Goal: Information Seeking & Learning: Compare options

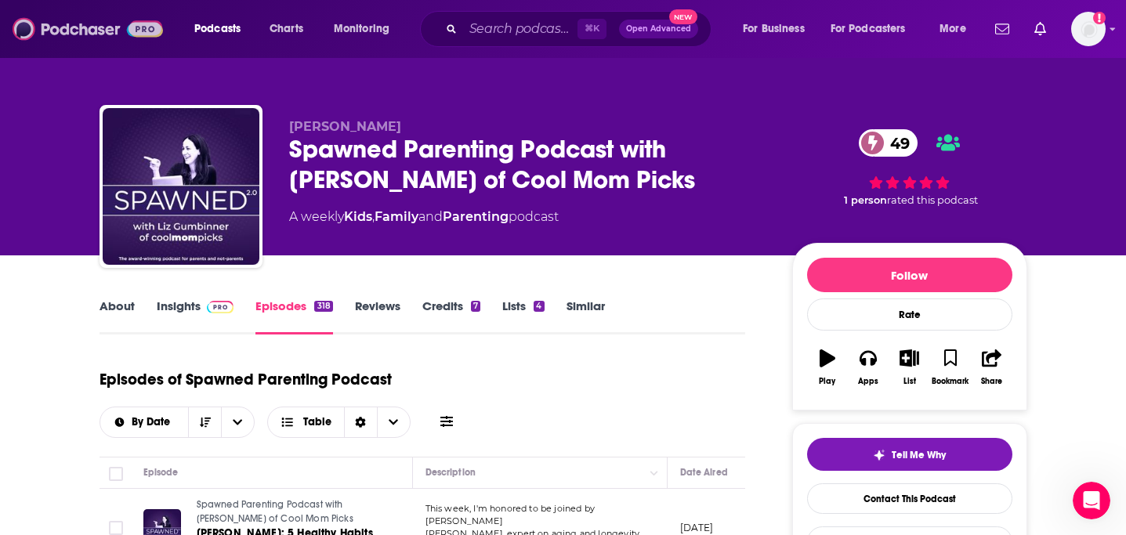
click at [92, 29] on img at bounding box center [88, 29] width 150 height 30
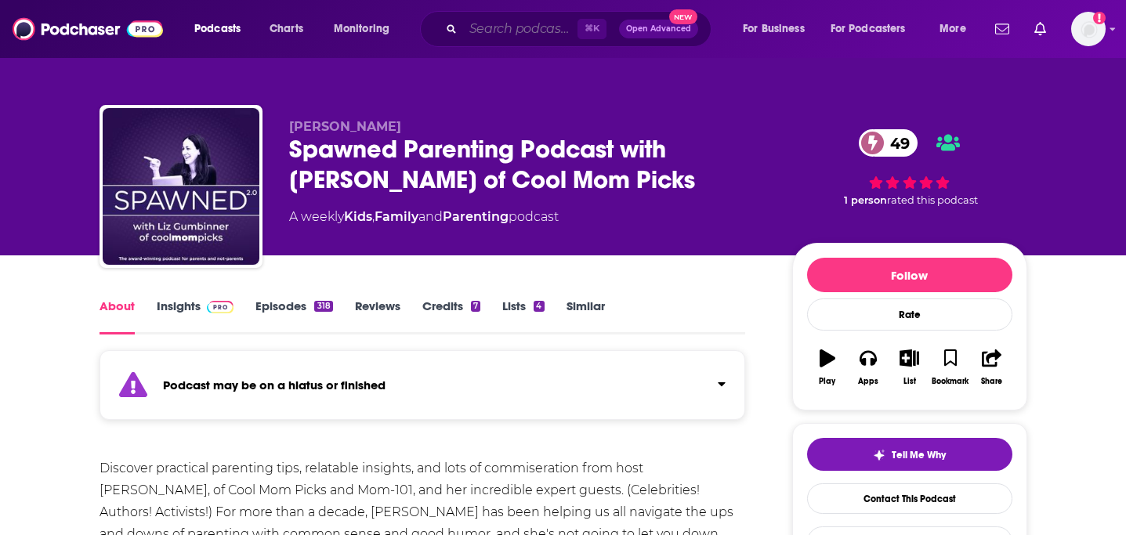
click at [513, 37] on input "Search podcasts, credits, & more..." at bounding box center [520, 28] width 114 height 25
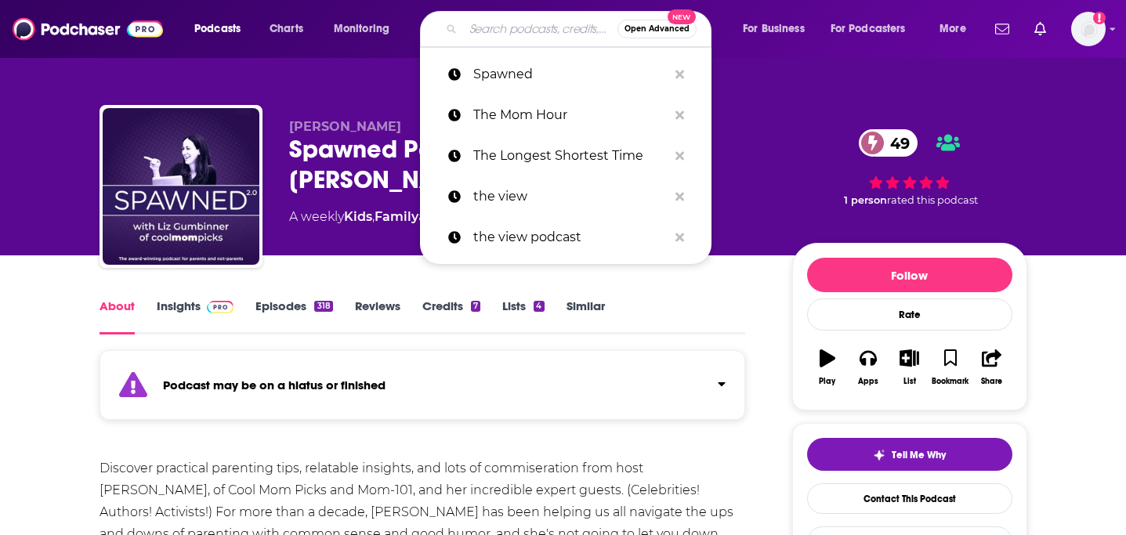
paste input "The Parenting Roundabout"
type input "The Parenting Roundabout"
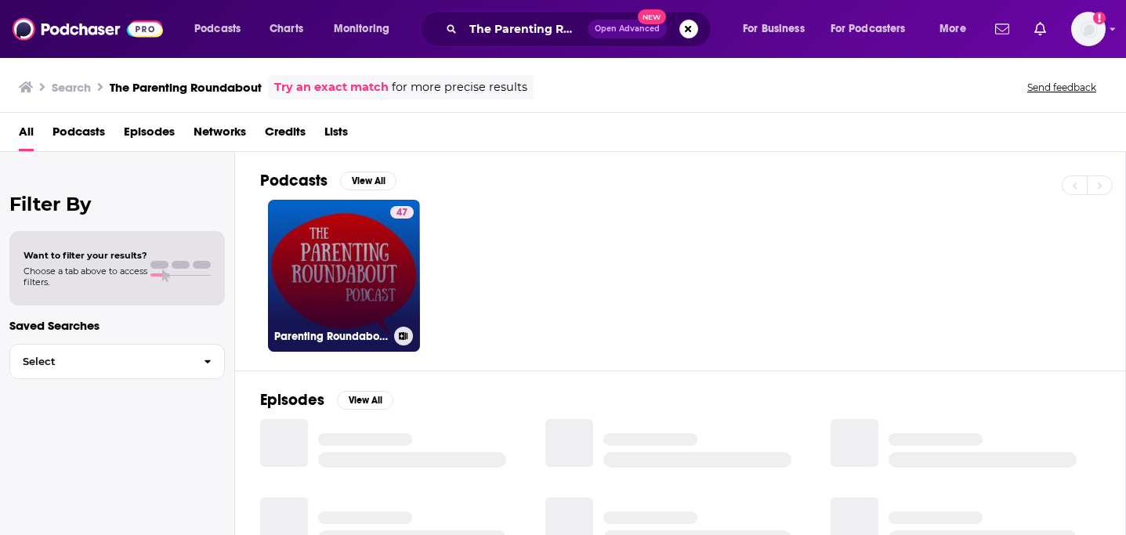
click at [343, 314] on link "47 Parenting Roundabout" at bounding box center [344, 276] width 152 height 152
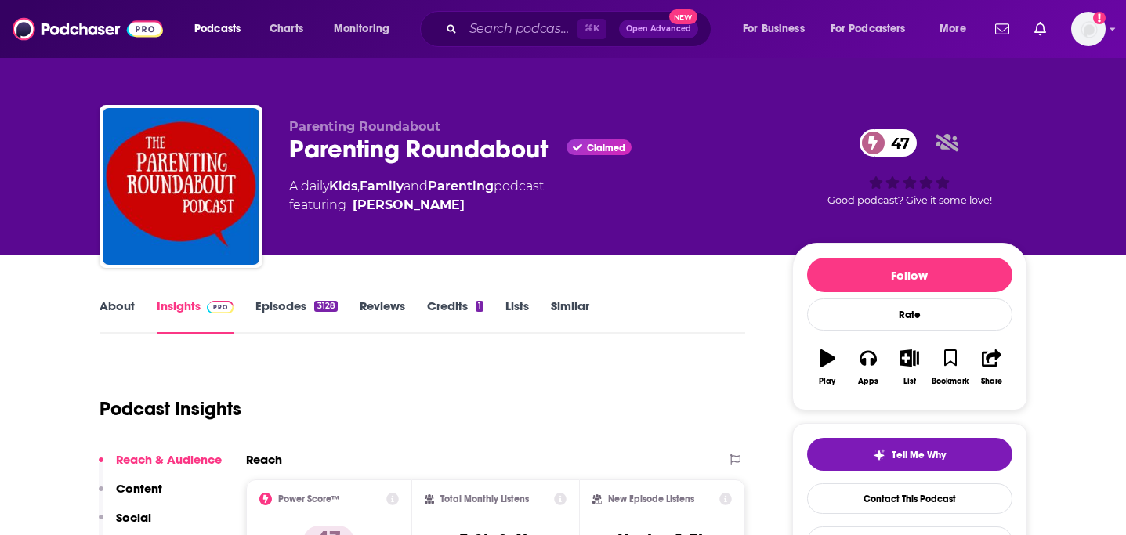
click at [130, 309] on link "About" at bounding box center [117, 317] width 35 height 36
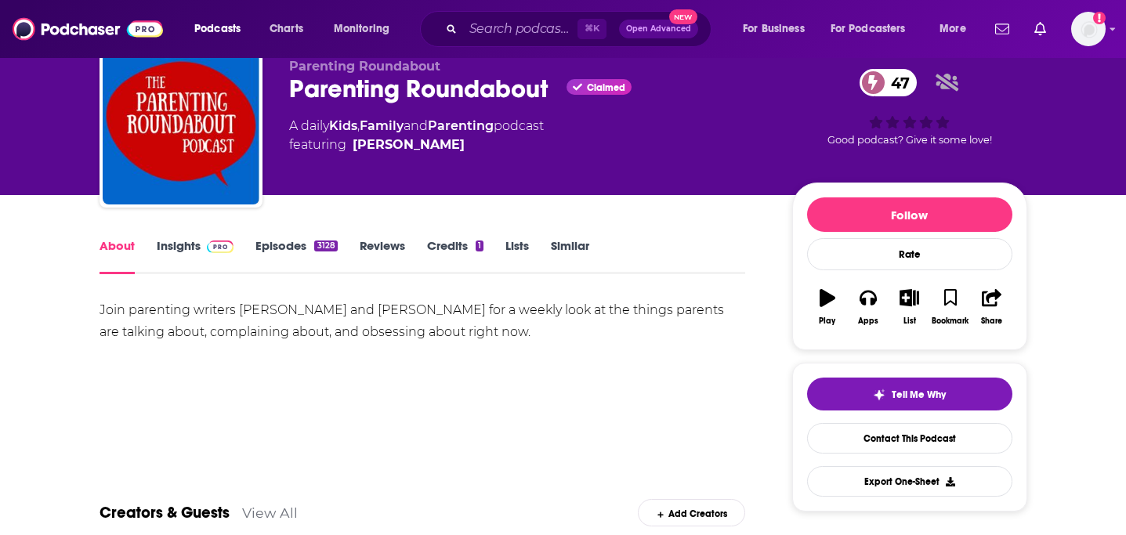
scroll to position [61, 0]
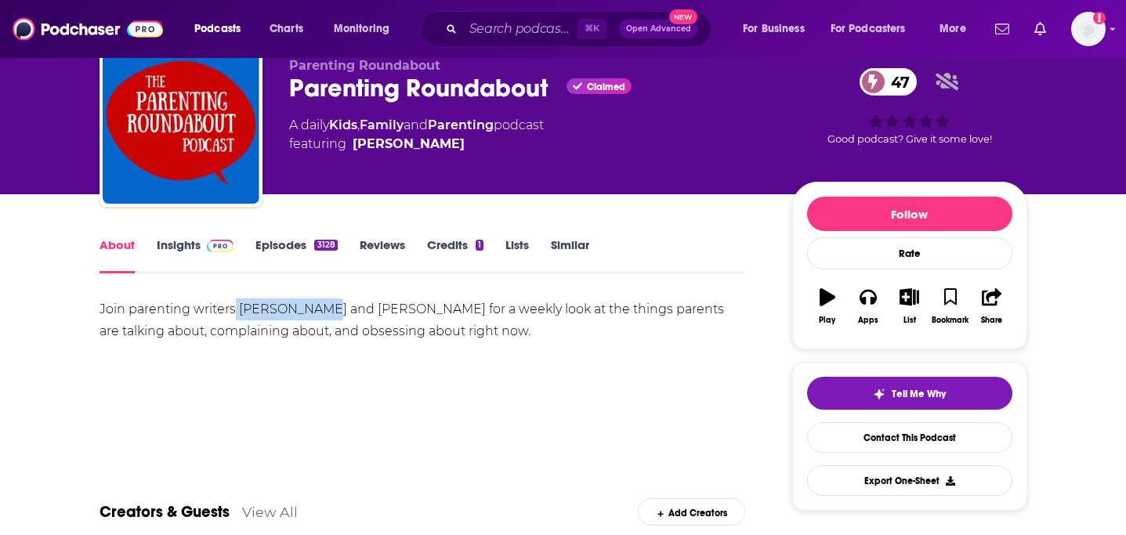
drag, startPoint x: 234, startPoint y: 303, endPoint x: 310, endPoint y: 303, distance: 76.8
click at [310, 303] on div "Join parenting writers Terri Mauro and Catherine Holecko for a weekly look at t…" at bounding box center [423, 321] width 647 height 44
copy div "Terri Mauro"
click at [295, 250] on link "Episodes 3128" at bounding box center [297, 255] width 82 height 36
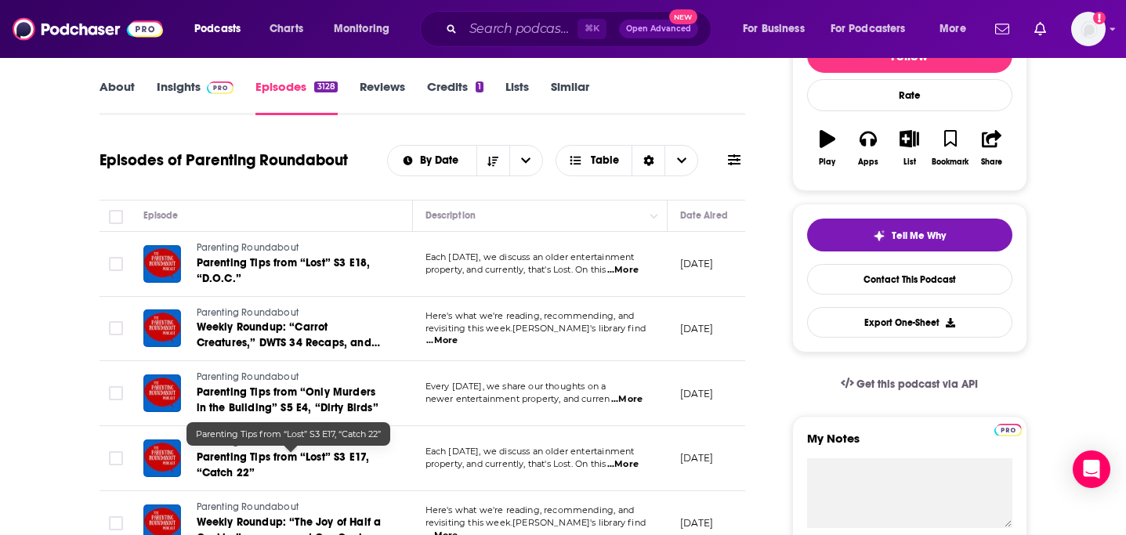
scroll to position [222, 0]
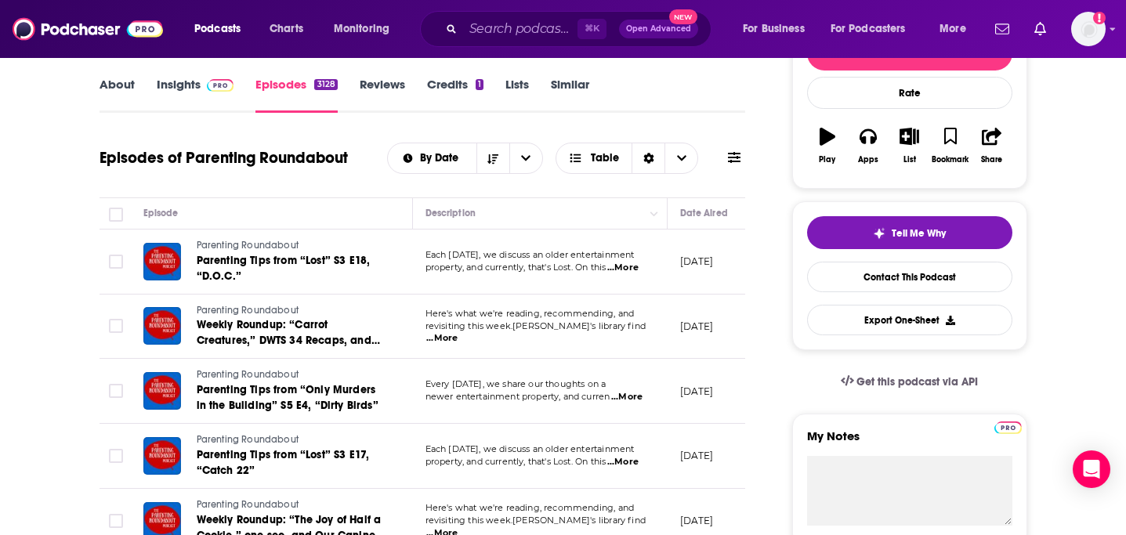
click at [633, 270] on span "...More" at bounding box center [622, 268] width 31 height 13
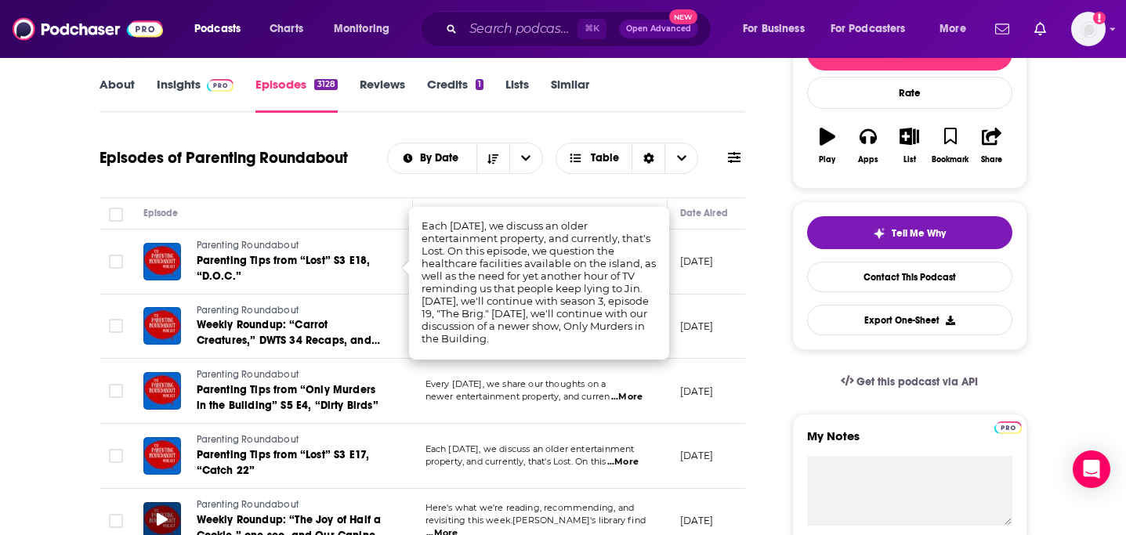
scroll to position [415, 0]
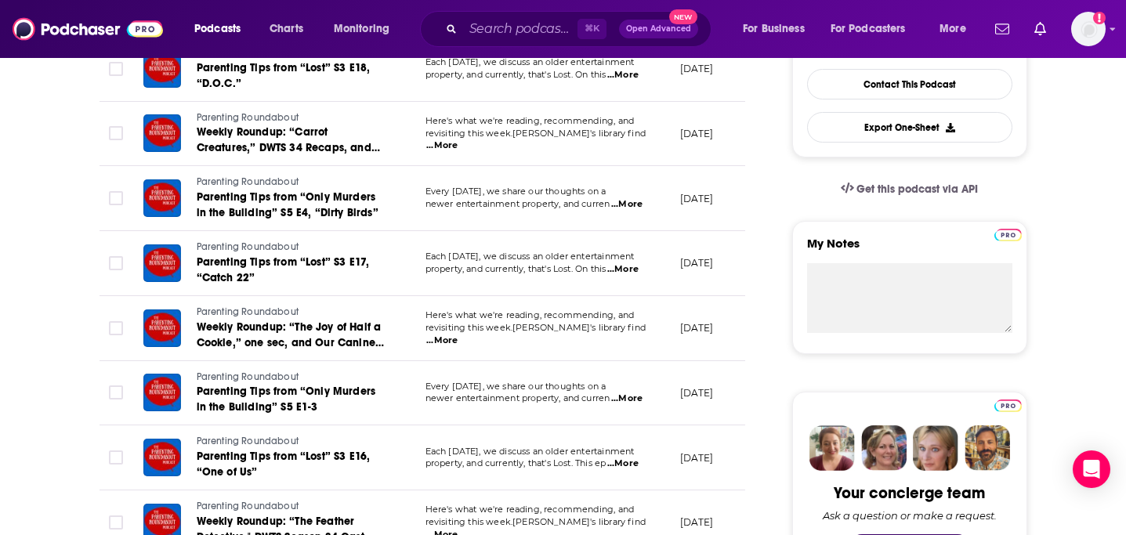
click at [227, 433] on td "Parenting Roundabout Parenting Tips from “Lost” S3 E16, “One of Us”" at bounding box center [272, 458] width 282 height 65
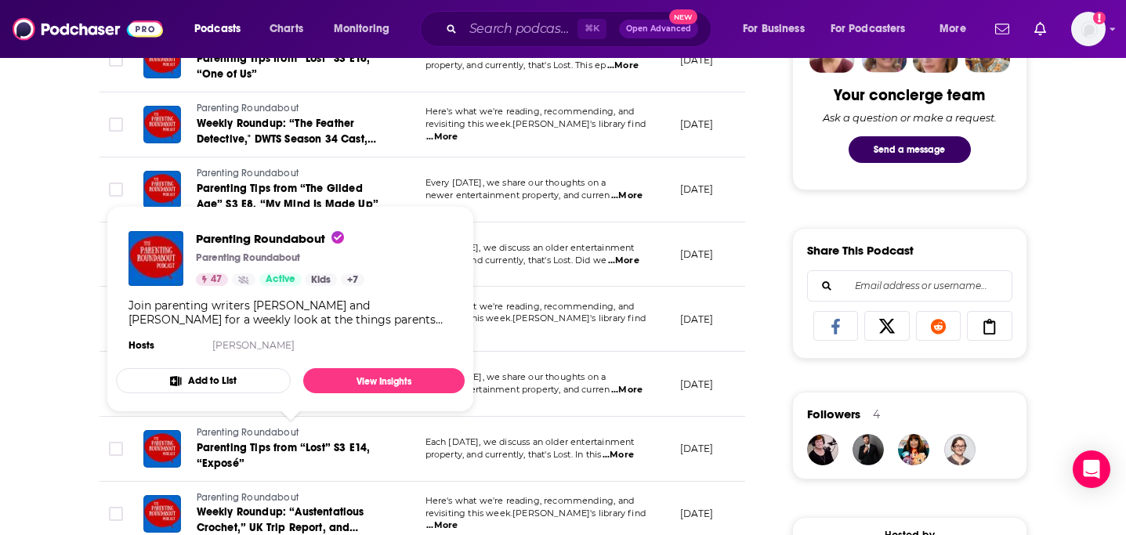
scroll to position [0, 0]
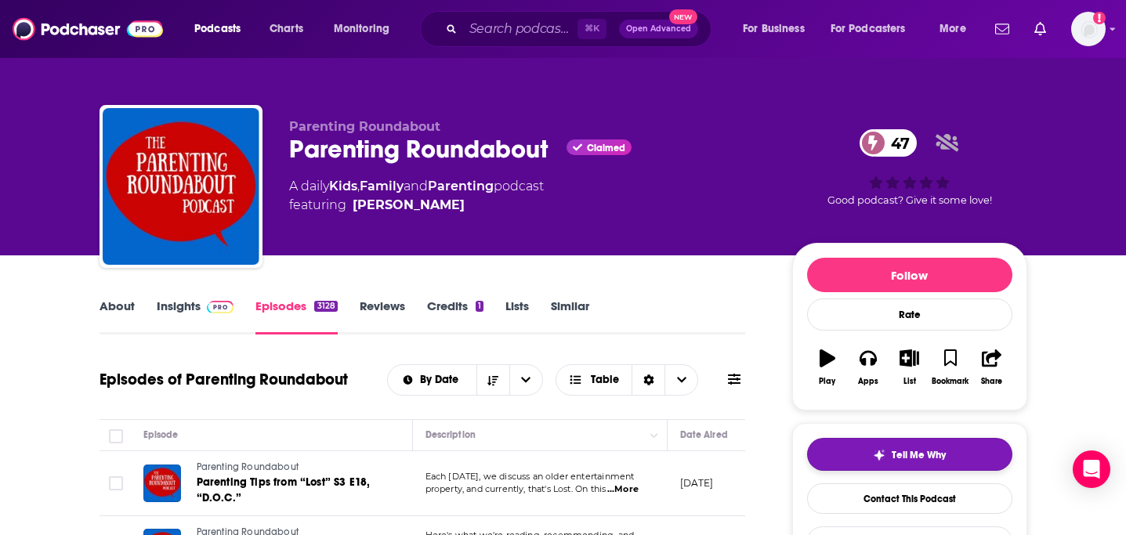
click at [889, 459] on div "Tell Me Why" at bounding box center [909, 455] width 73 height 13
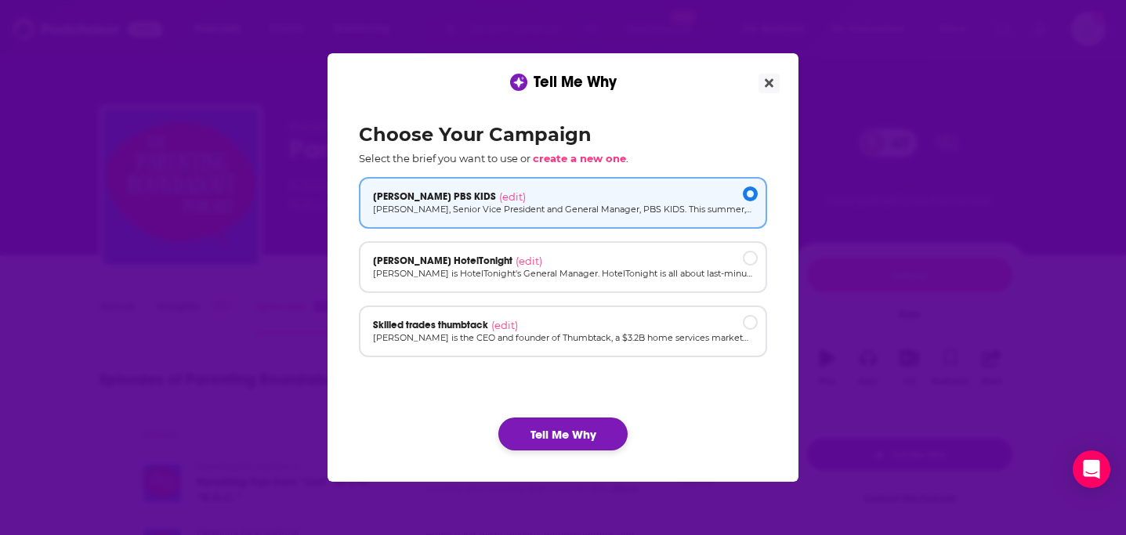
click at [610, 439] on button "Tell Me Why" at bounding box center [562, 434] width 129 height 33
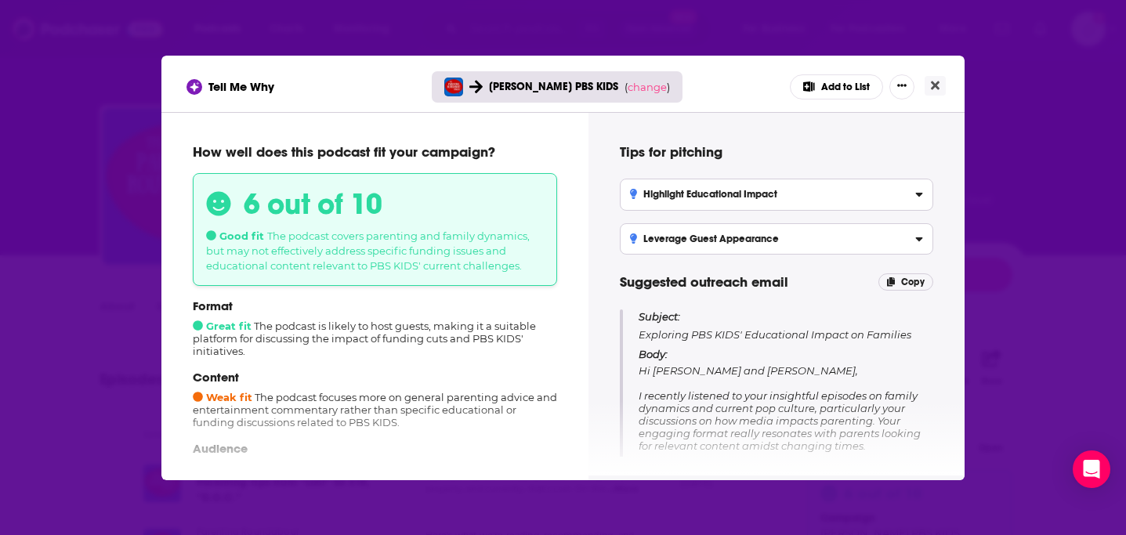
click at [109, 77] on div "Tell Me Why Sara Dewitt PBS KIDS ( change ) Add to List How well does this podc…" at bounding box center [563, 267] width 1126 height 535
click at [928, 87] on button "Close" at bounding box center [935, 86] width 21 height 20
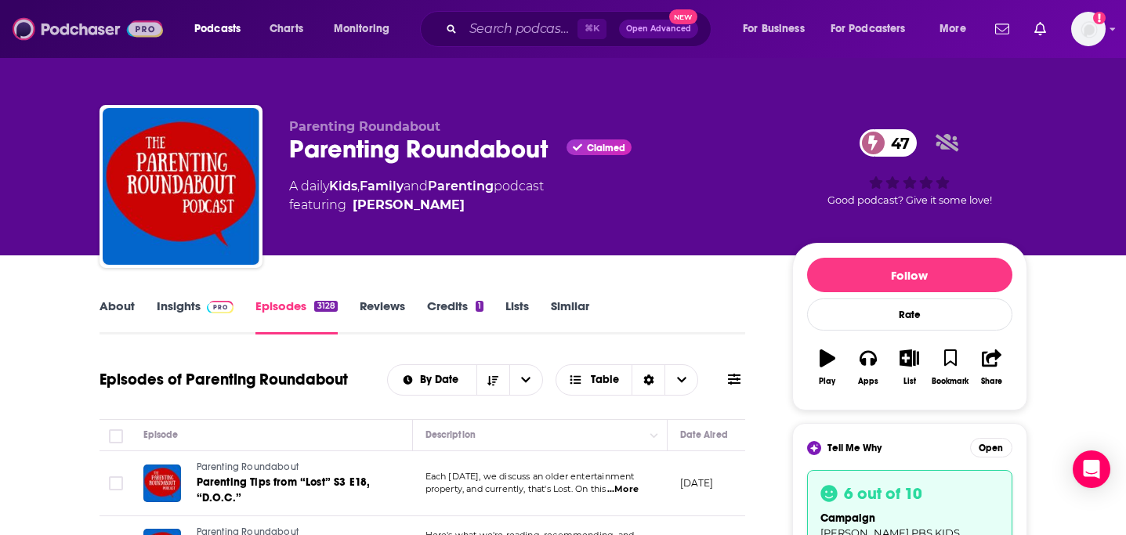
click at [53, 28] on img at bounding box center [88, 29] width 150 height 30
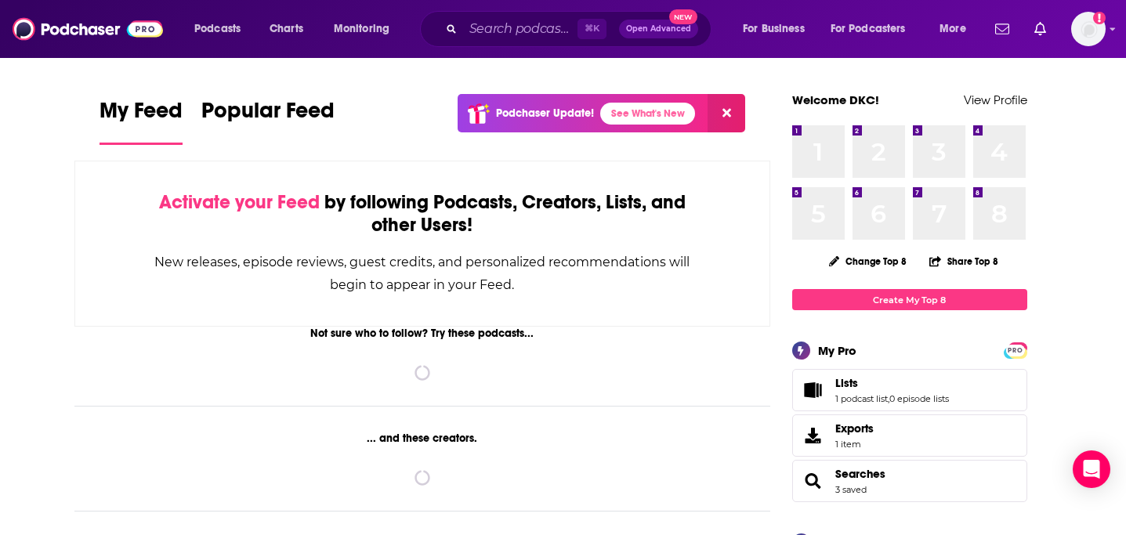
click at [460, 32] on div "⌘ K Open Advanced New" at bounding box center [566, 29] width 292 height 36
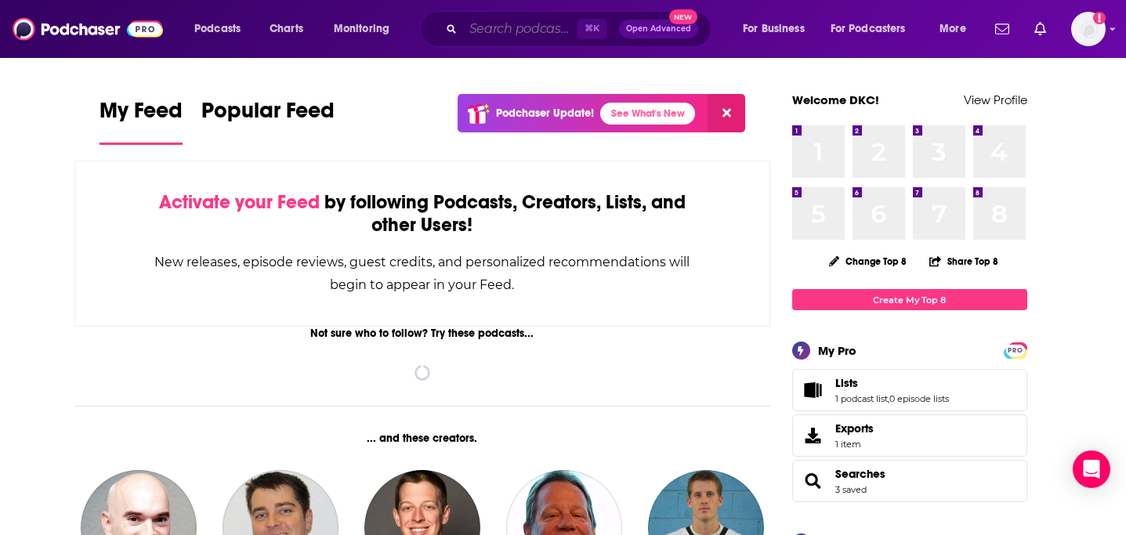
click at [498, 29] on input "Search podcasts, credits, & more..." at bounding box center [520, 28] width 114 height 25
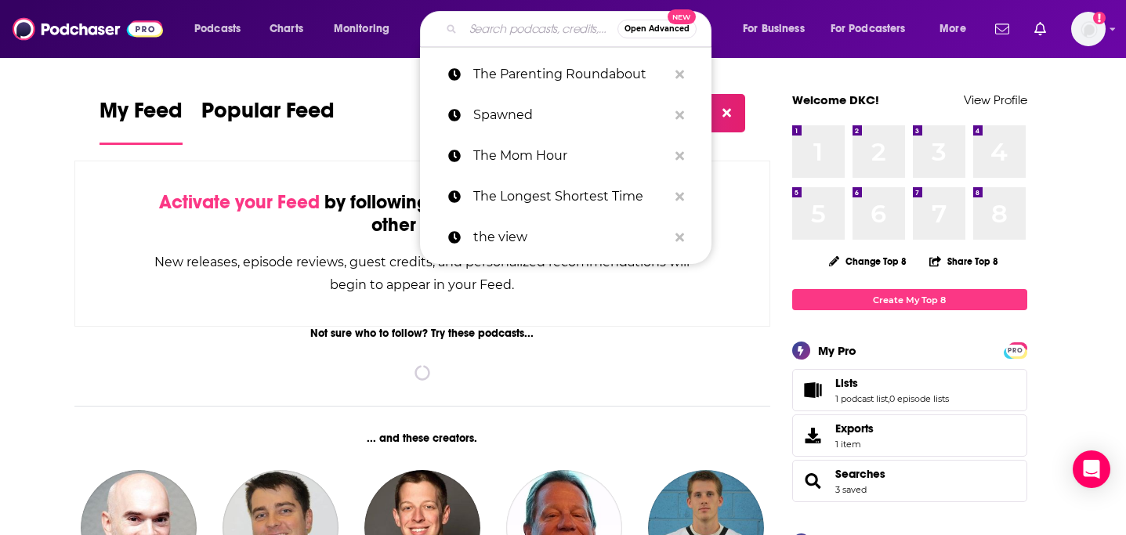
paste input "The Education Gadfly Show"
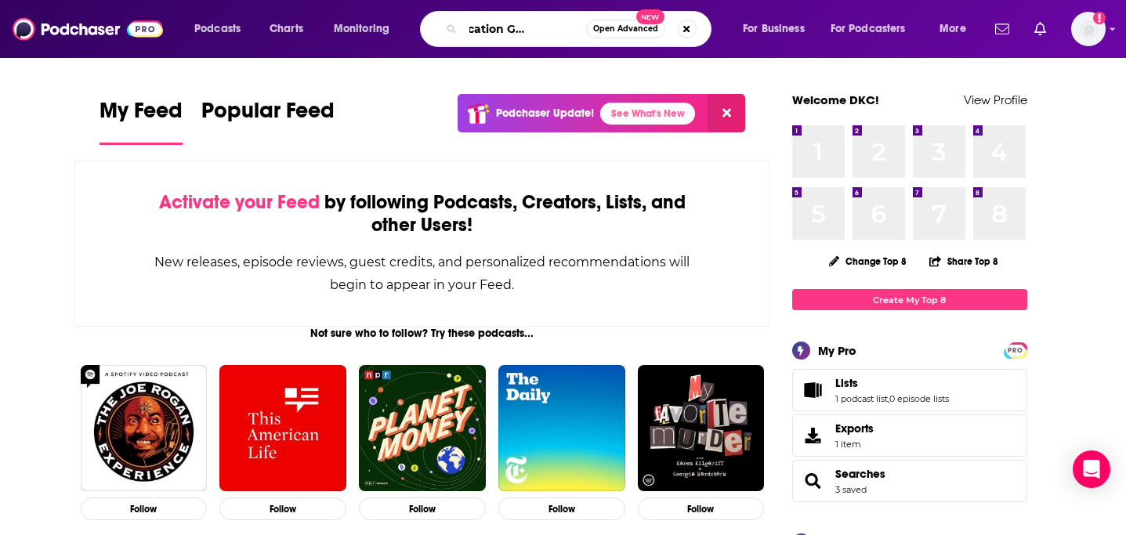
type input "The Education Gadfly Show"
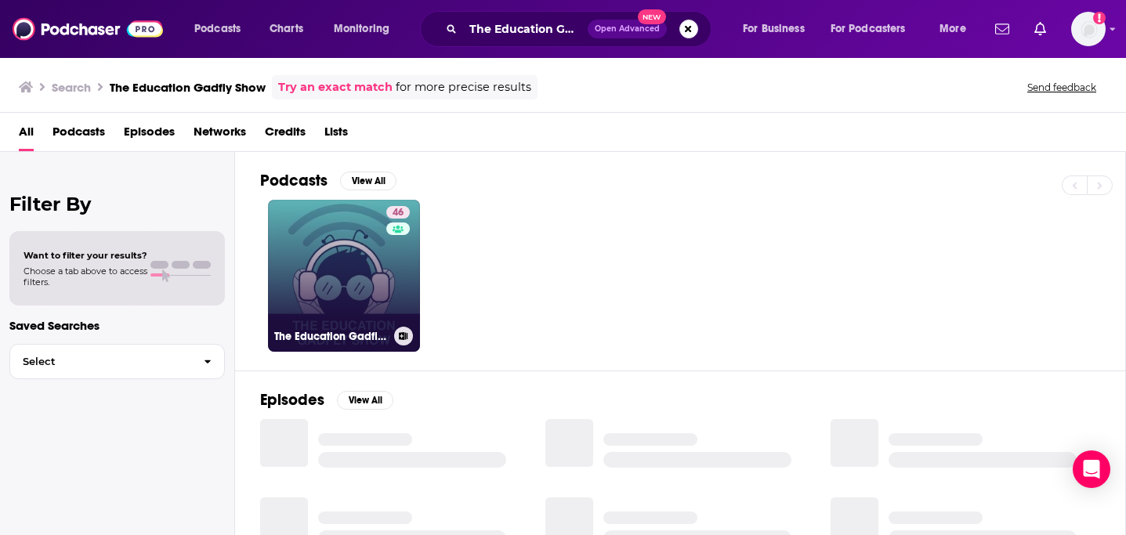
click at [302, 281] on link "46 The Education Gadfly Show" at bounding box center [344, 276] width 152 height 152
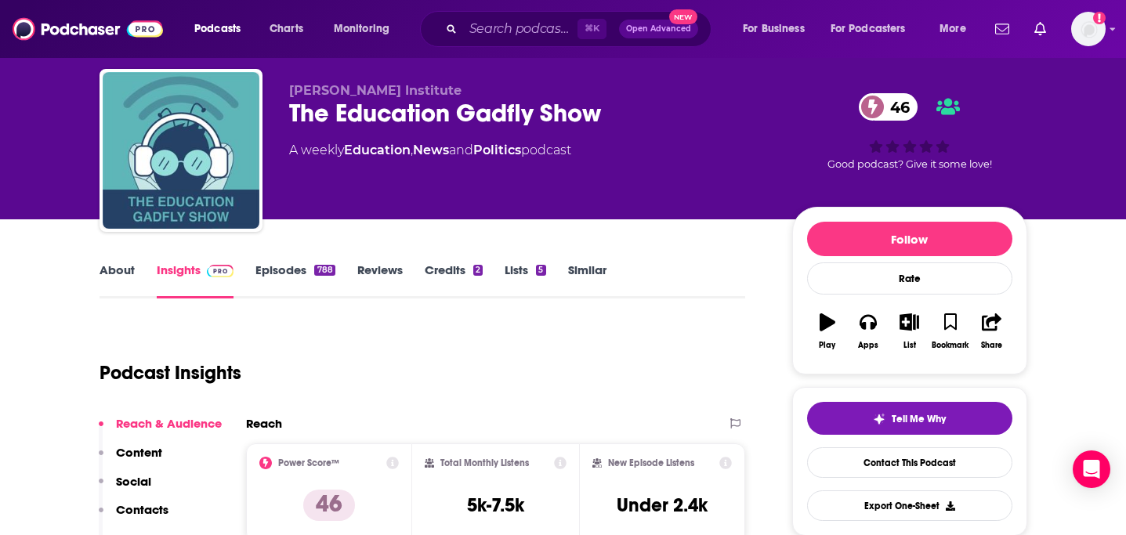
scroll to position [35, 0]
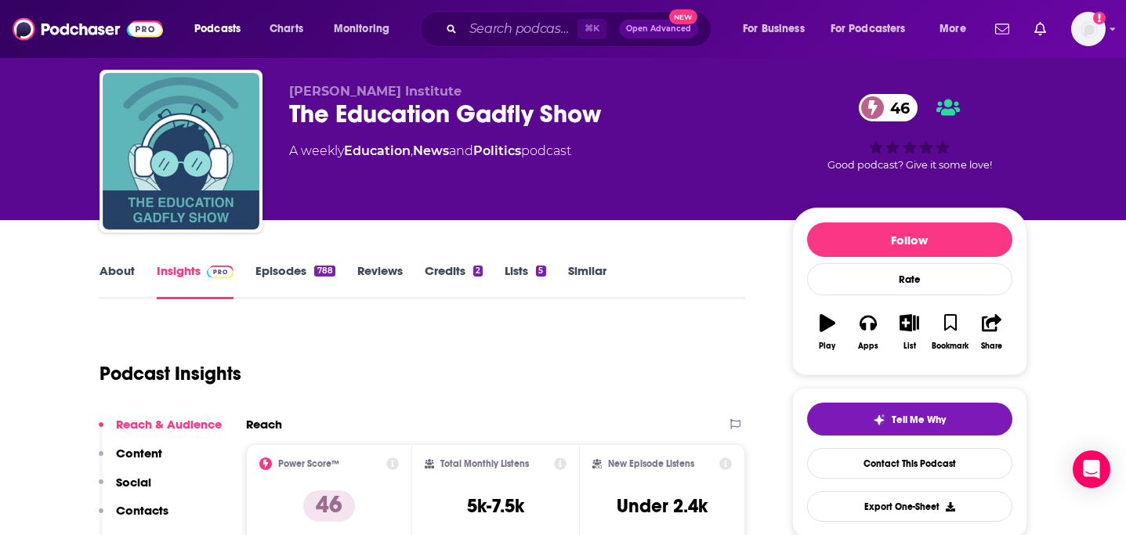
click at [292, 277] on link "Episodes 788" at bounding box center [295, 281] width 79 height 36
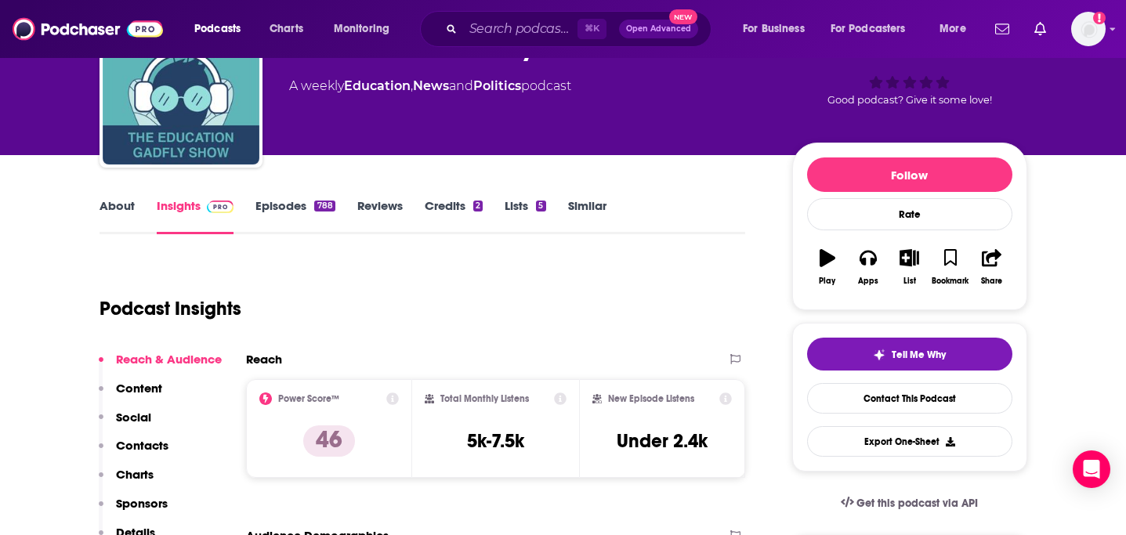
scroll to position [54, 0]
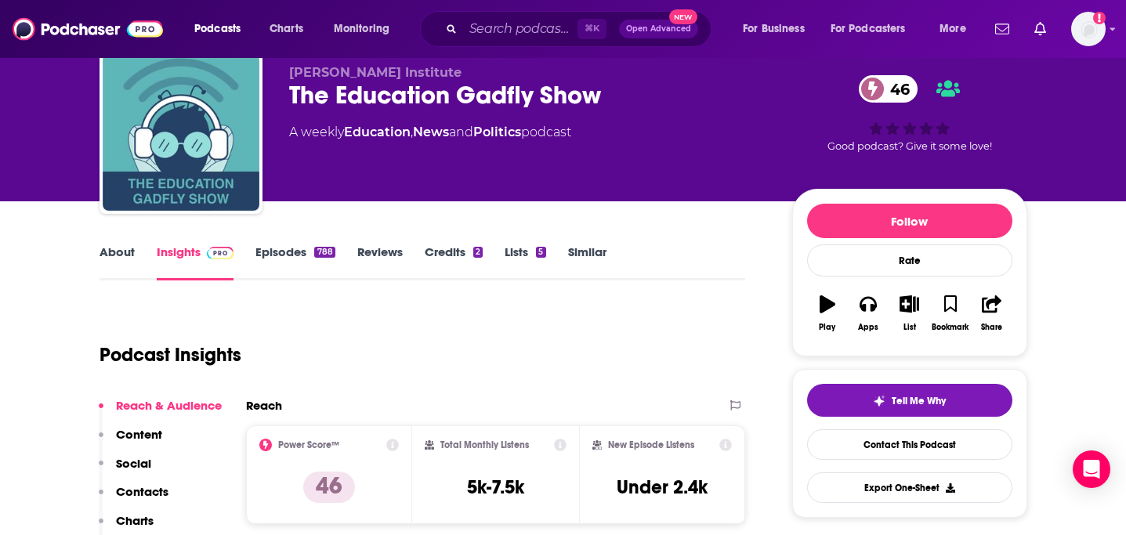
click at [118, 252] on link "About" at bounding box center [117, 263] width 35 height 36
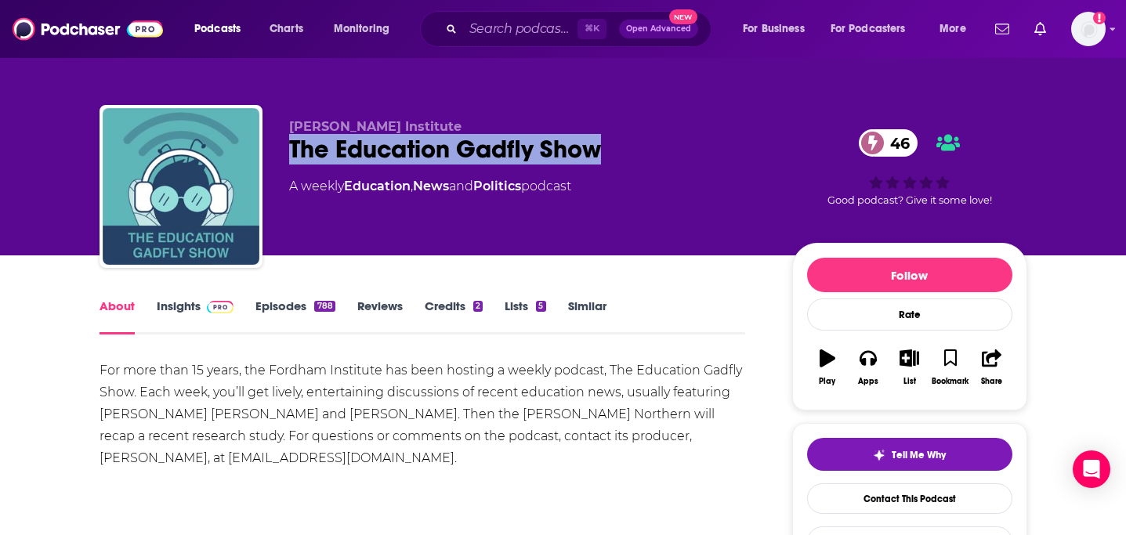
copy h1 "The Education Gadfly Show"
drag, startPoint x: 290, startPoint y: 152, endPoint x: 665, endPoint y: 151, distance: 375.4
click at [665, 151] on div "The Education Gadfly Show 46" at bounding box center [528, 149] width 478 height 31
copy h1 "The Education Gadfly Show"
click at [899, 452] on span "Tell Me Why" at bounding box center [919, 455] width 54 height 13
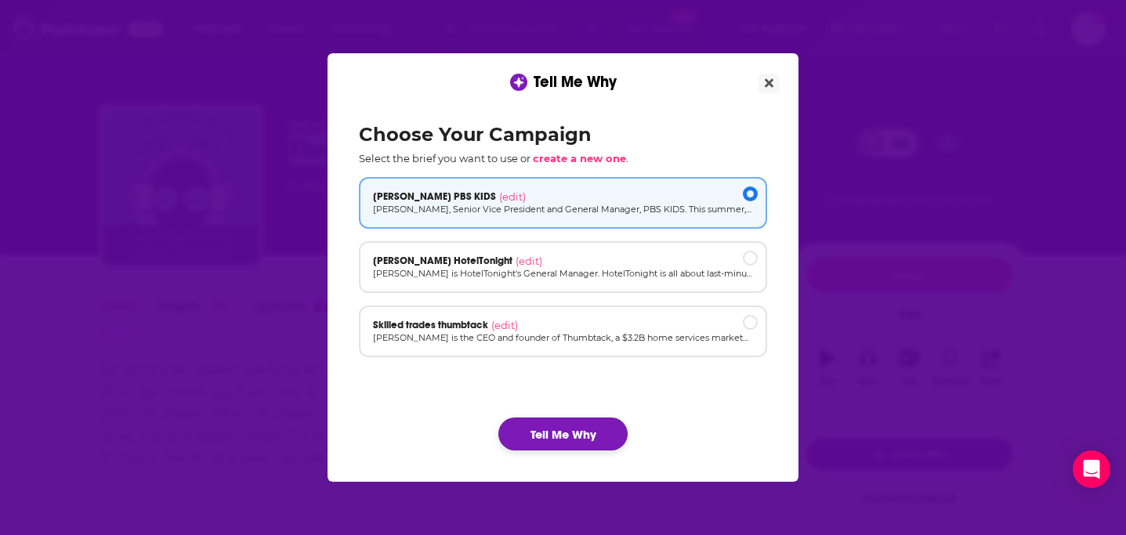
click at [536, 439] on button "Tell Me Why" at bounding box center [562, 434] width 129 height 33
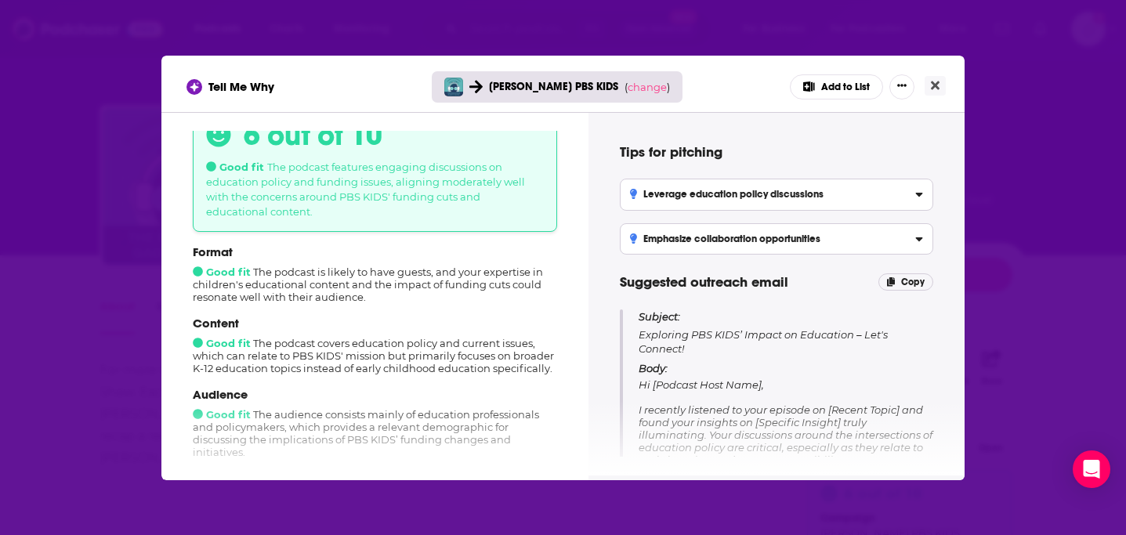
scroll to position [55, 0]
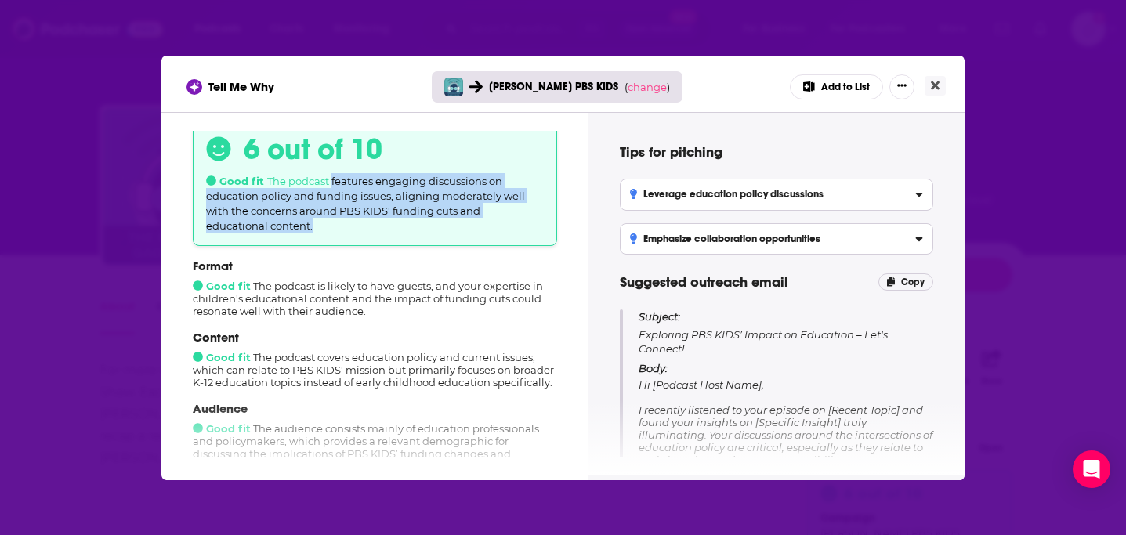
copy span "features engaging discussions on education policy and funding issues, aligning …"
drag, startPoint x: 331, startPoint y: 183, endPoint x: 338, endPoint y: 225, distance: 42.1
click at [338, 225] on div "6 out of 10 Good fit The podcast features engaging discussions on education pol…" at bounding box center [375, 182] width 364 height 128
copy span "features engaging discussions on education policy and funding issues, aligning …"
click at [937, 82] on icon "Close" at bounding box center [935, 85] width 9 height 9
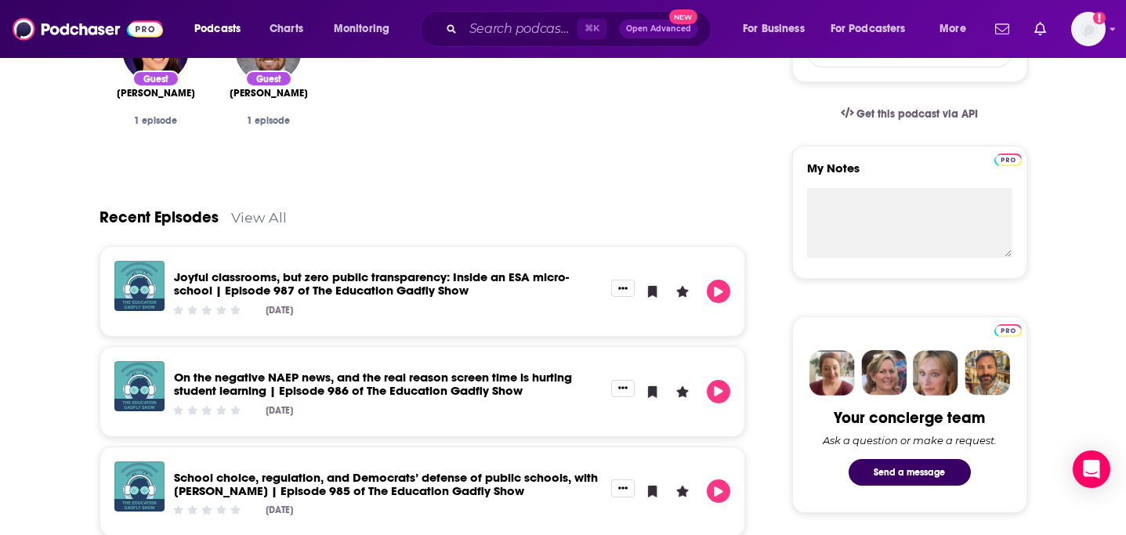
scroll to position [0, 0]
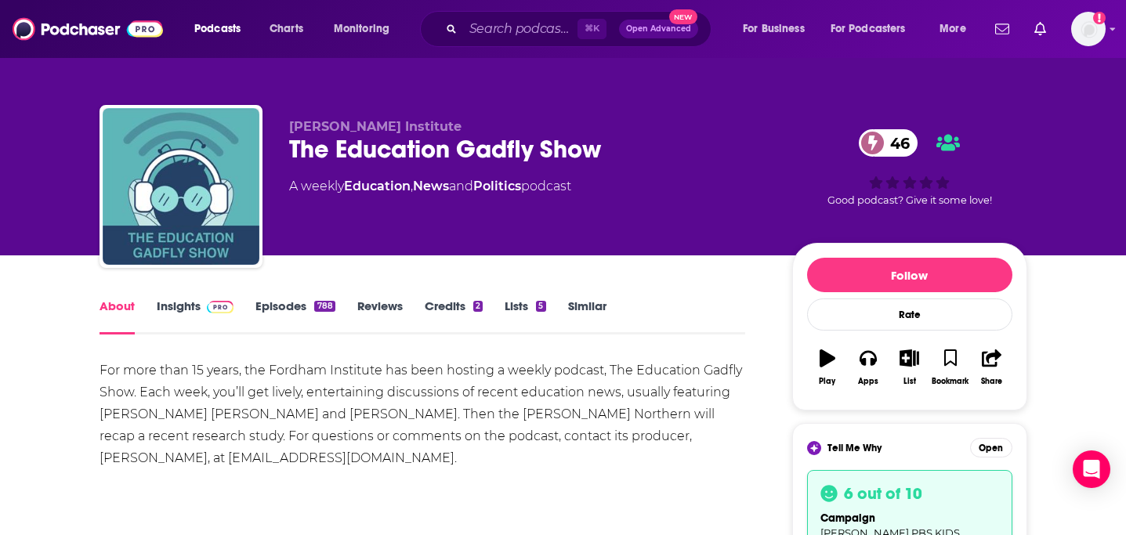
click at [205, 306] on span at bounding box center [218, 306] width 34 height 15
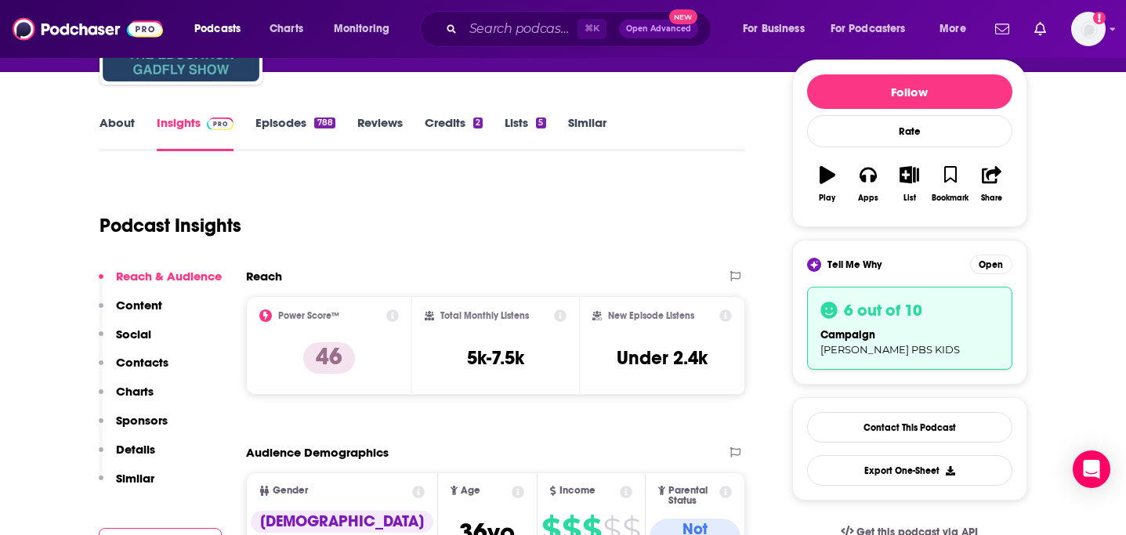
click at [150, 307] on p "Content" at bounding box center [139, 305] width 46 height 15
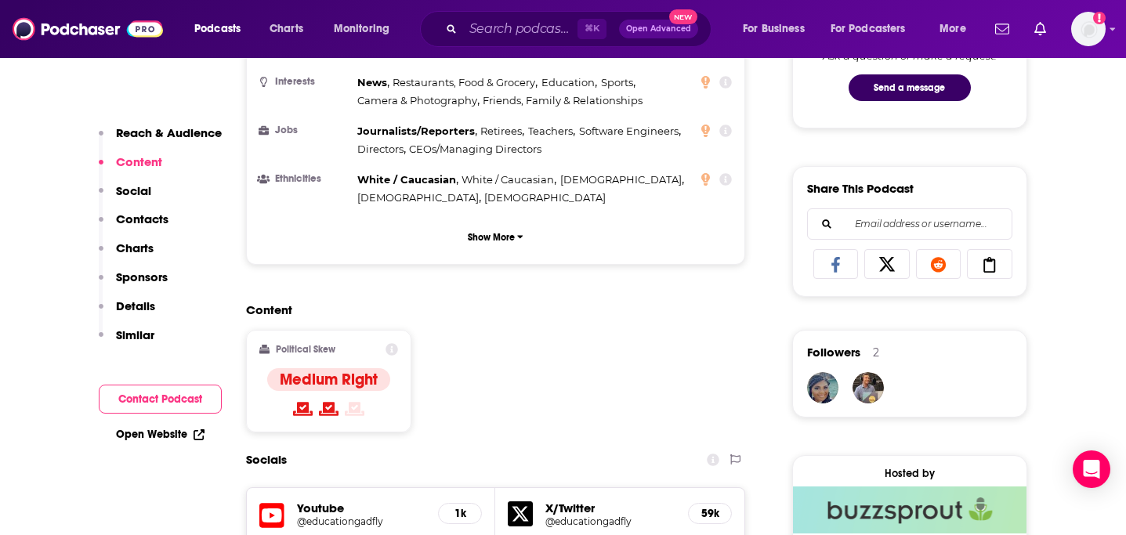
scroll to position [1016, 0]
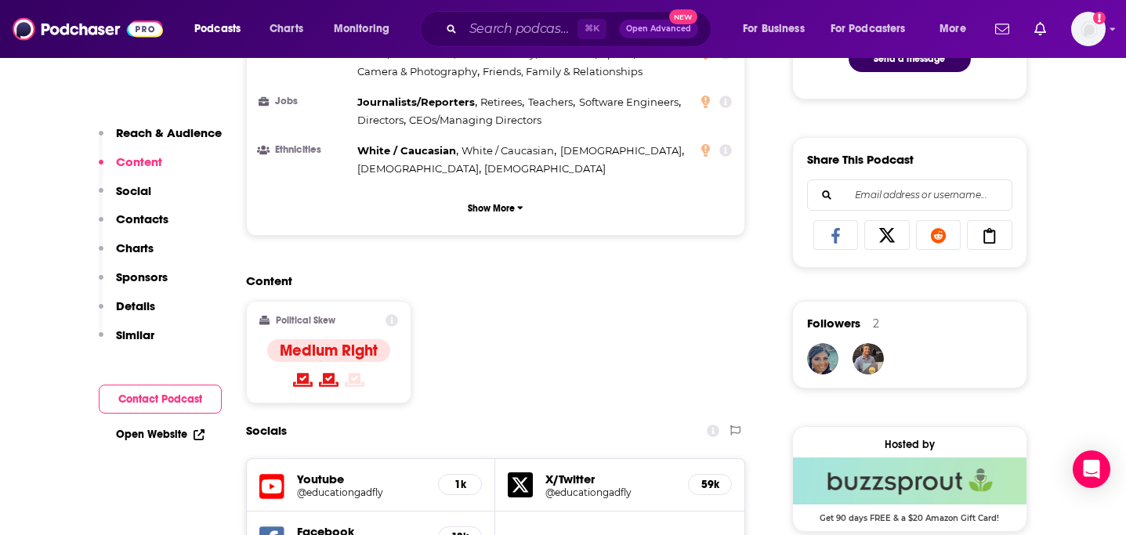
click at [154, 220] on p "Contacts" at bounding box center [142, 219] width 53 height 15
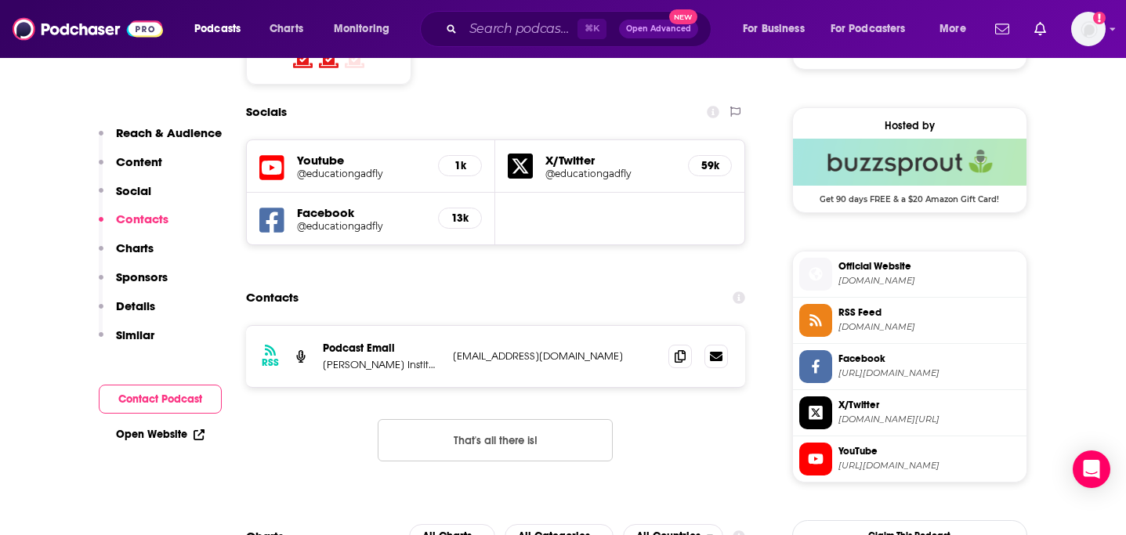
scroll to position [1345, 0]
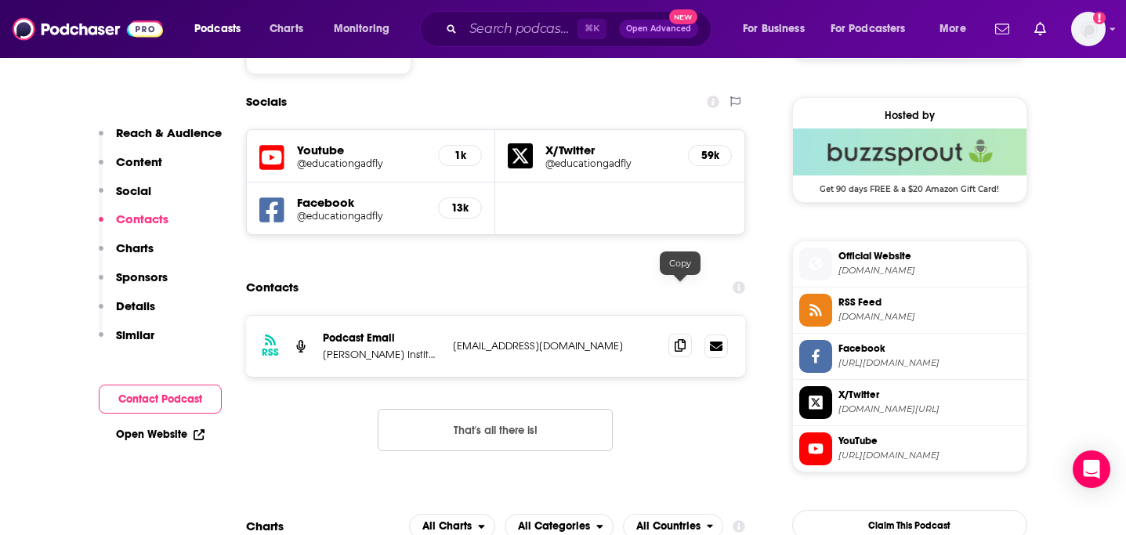
click at [683, 339] on icon at bounding box center [680, 345] width 11 height 13
click at [372, 348] on p "Thomas B. Fordham Institute" at bounding box center [382, 354] width 118 height 13
click at [60, 26] on img at bounding box center [88, 29] width 150 height 30
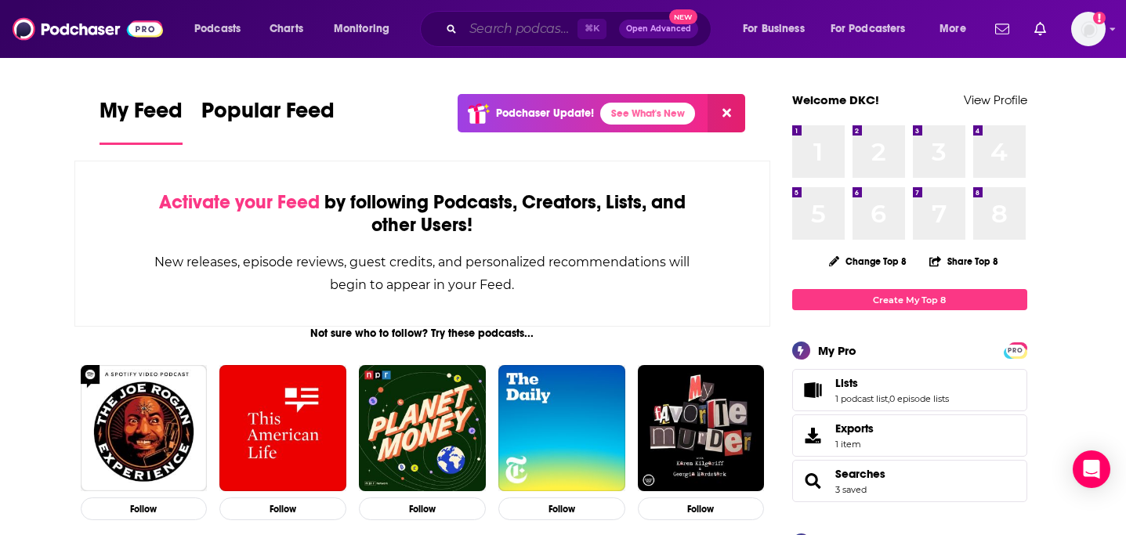
click at [484, 39] on input "Search podcasts, credits, & more..." at bounding box center [520, 28] width 114 height 25
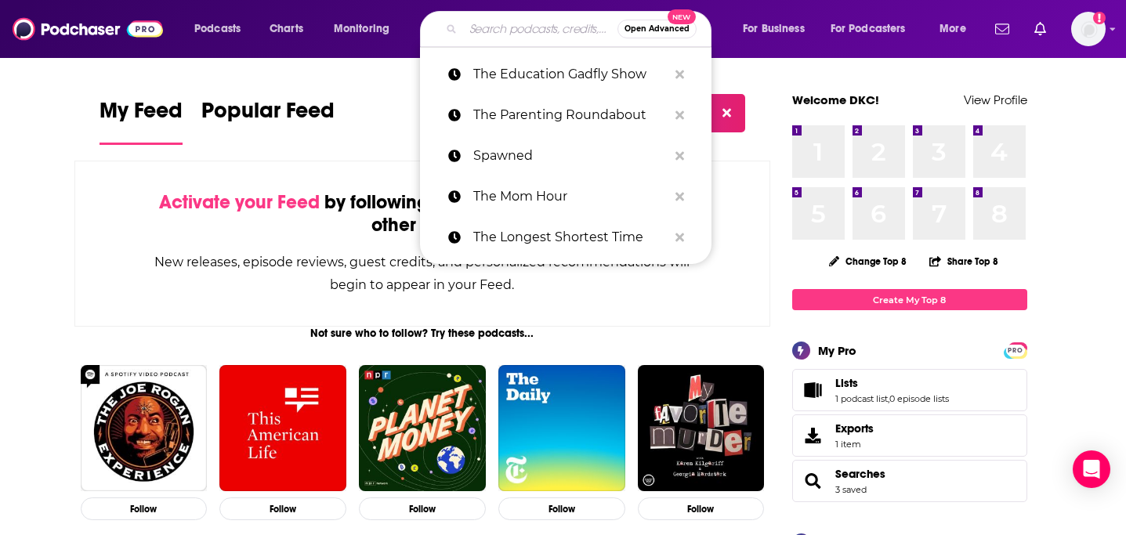
paste input "Teaching Hard History"
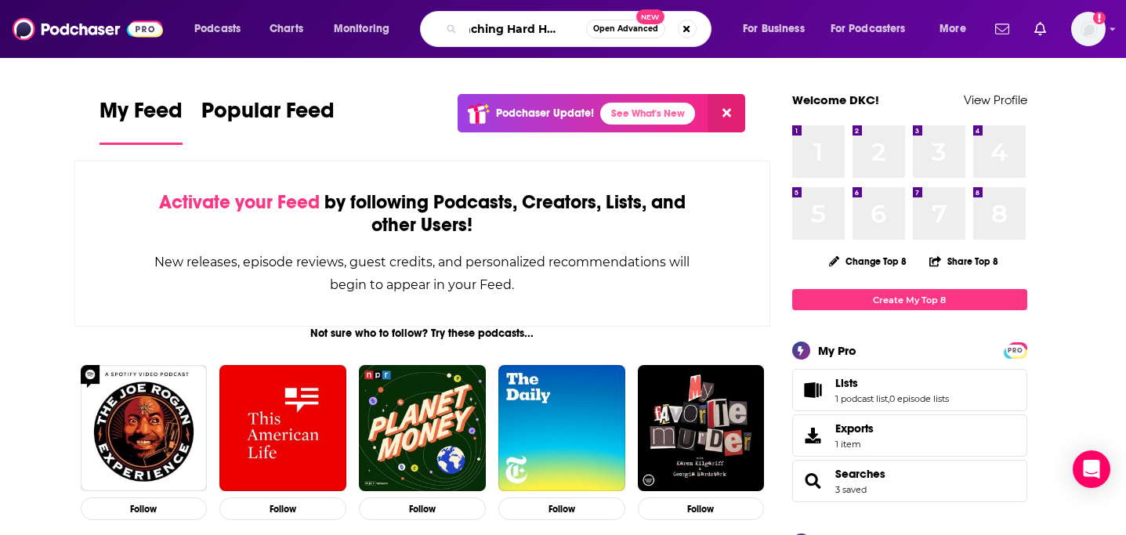
type input "Teaching Hard History"
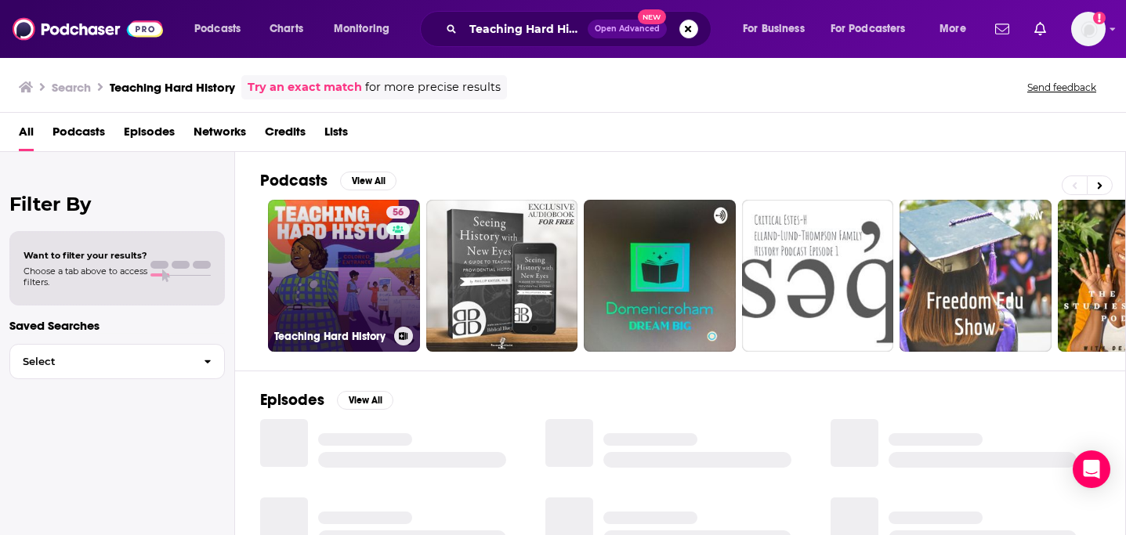
click at [324, 310] on link "56 Teaching Hard History" at bounding box center [344, 276] width 152 height 152
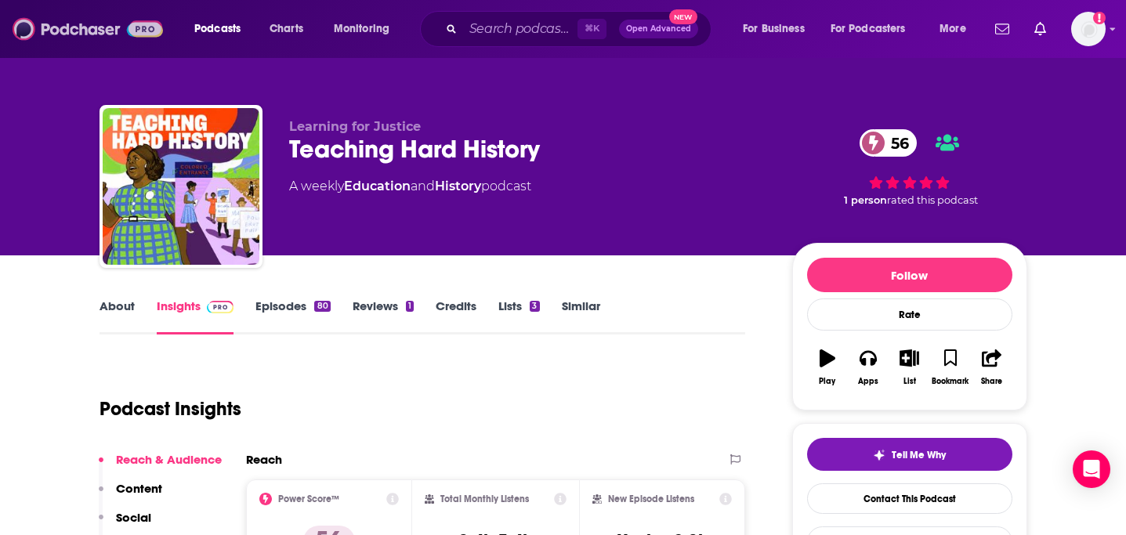
click at [89, 33] on img at bounding box center [88, 29] width 150 height 30
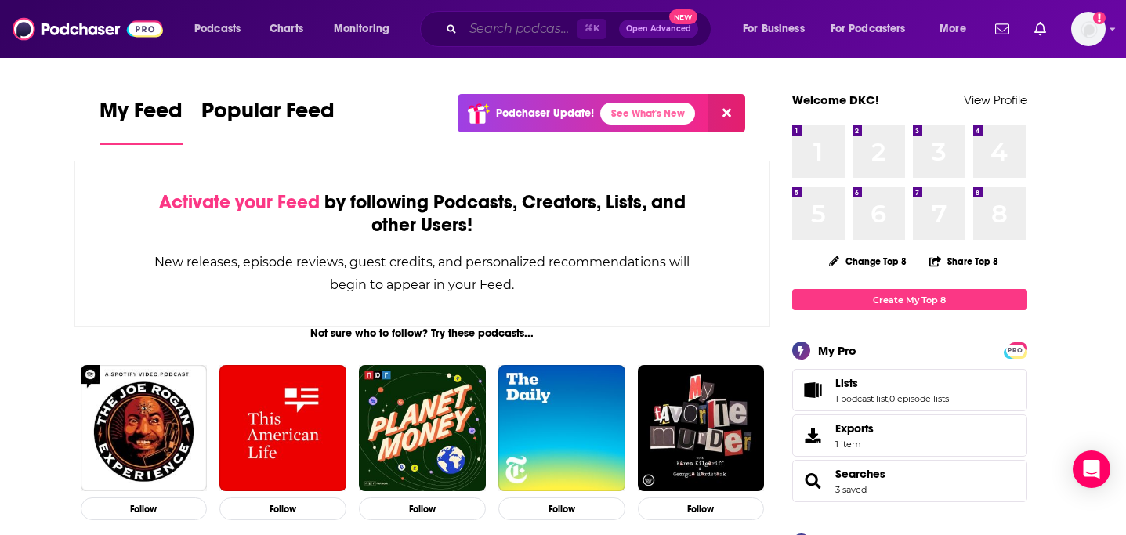
click at [506, 22] on input "Search podcasts, credits, & more..." at bounding box center [520, 28] width 114 height 25
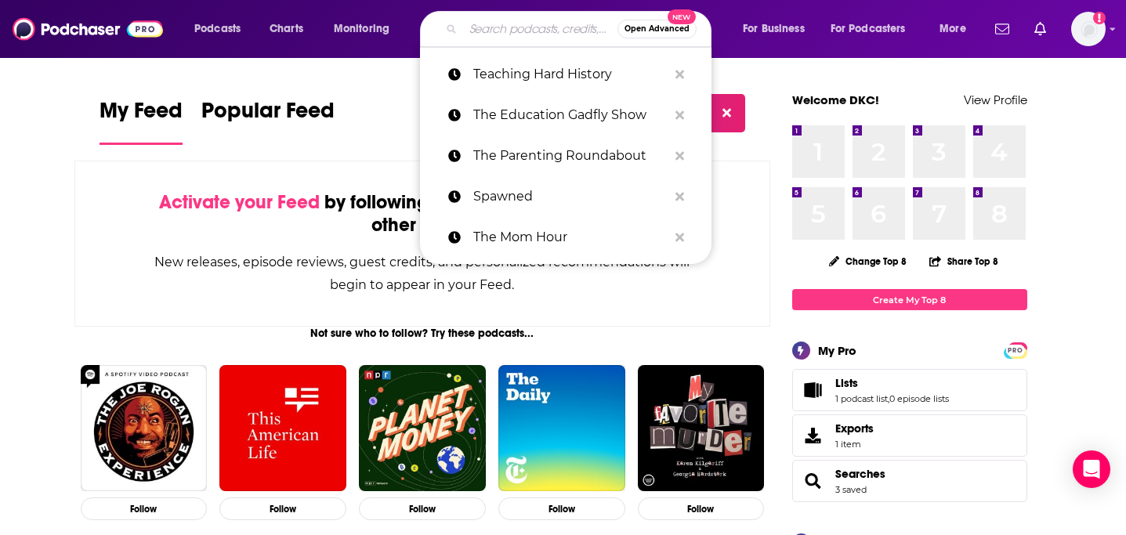
paste input "Class Disrupted"
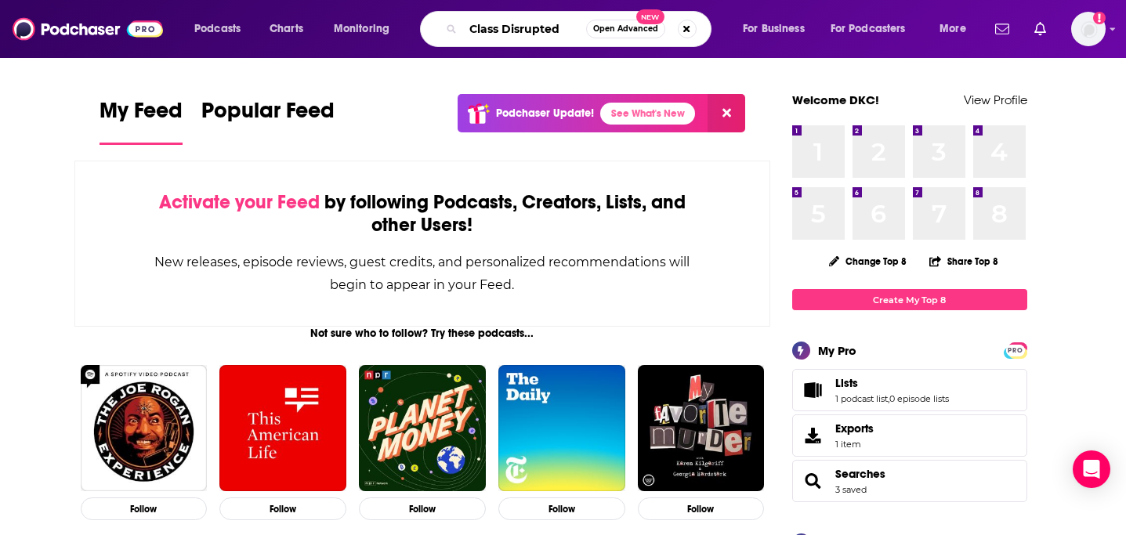
type input "Class Disrupted"
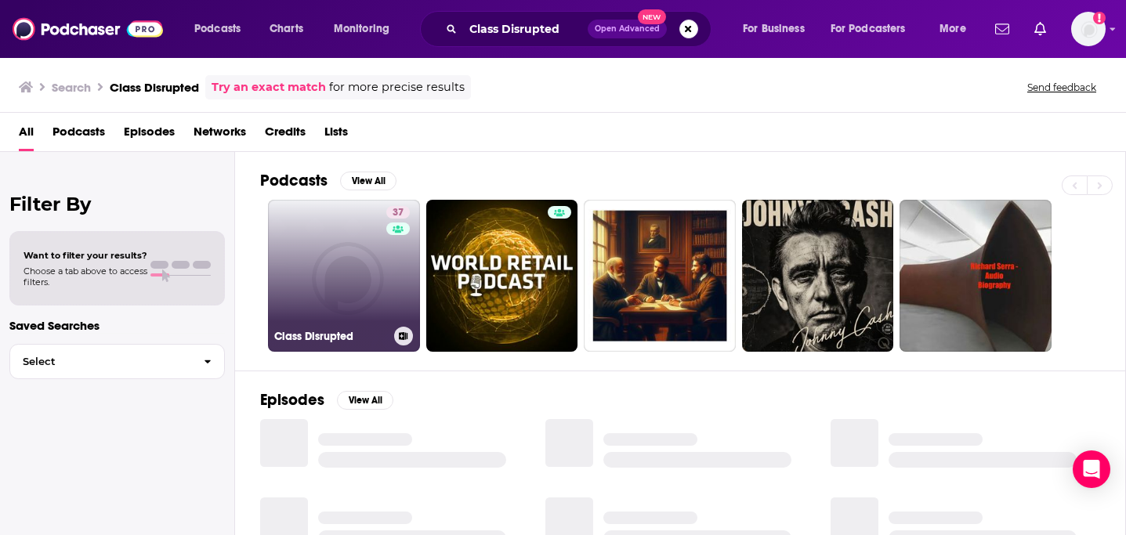
click at [354, 263] on link "37 Class Disrupted" at bounding box center [344, 276] width 152 height 152
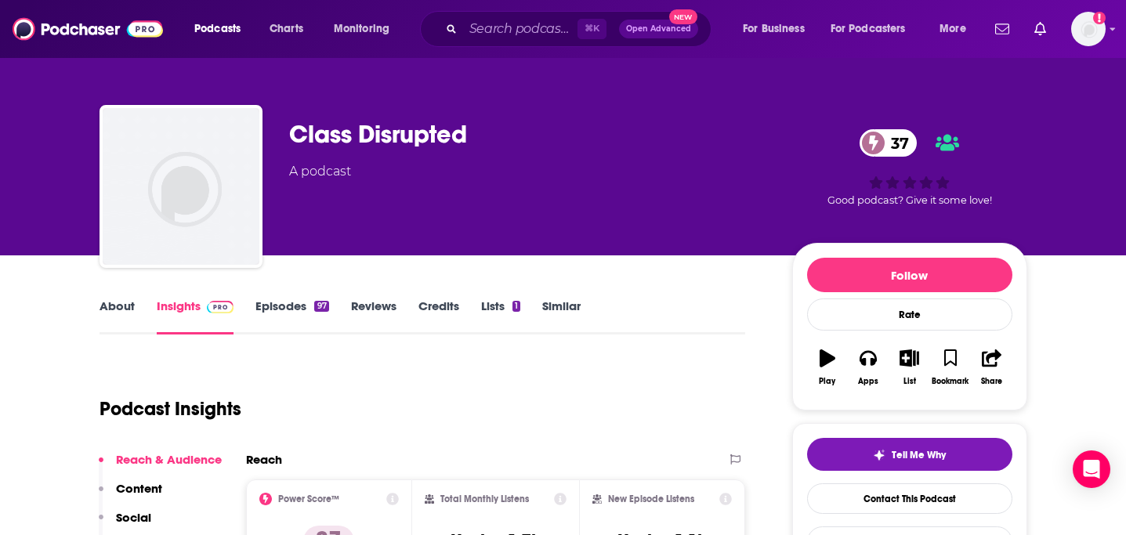
click at [289, 312] on link "Episodes 97" at bounding box center [292, 317] width 73 height 36
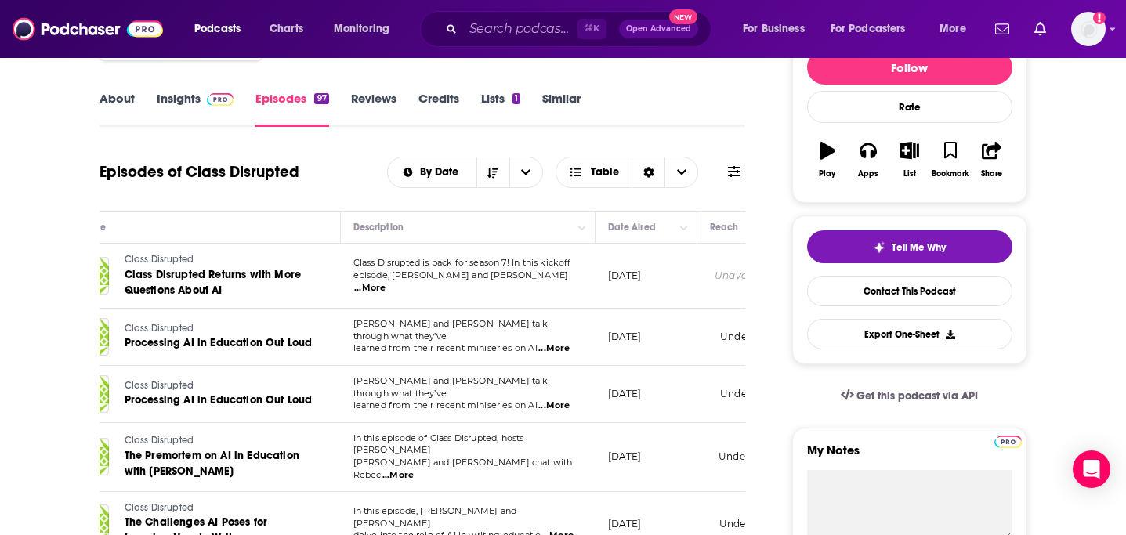
scroll to position [0, 246]
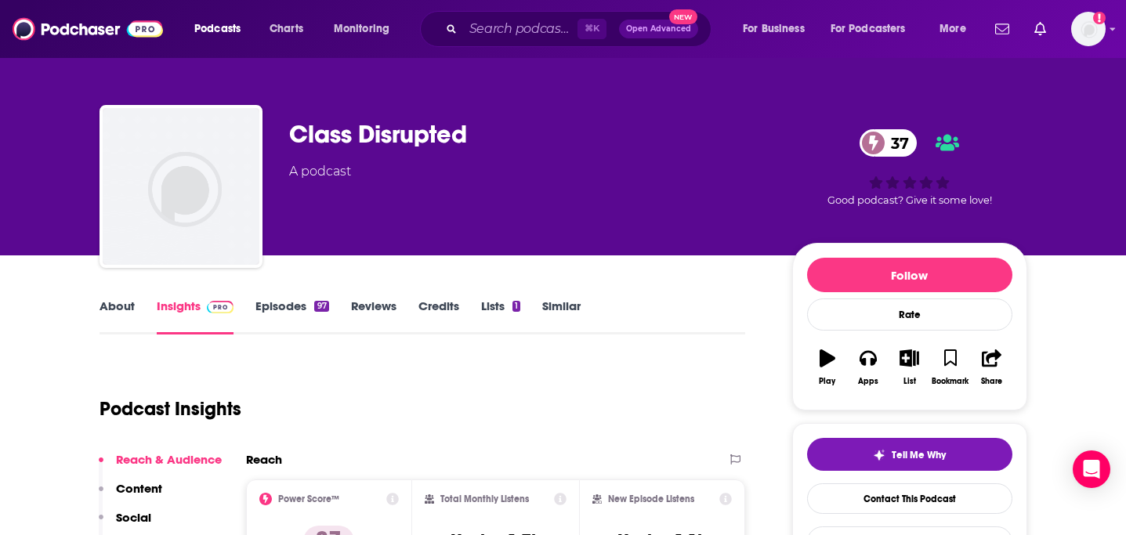
click at [128, 307] on link "About" at bounding box center [117, 317] width 35 height 36
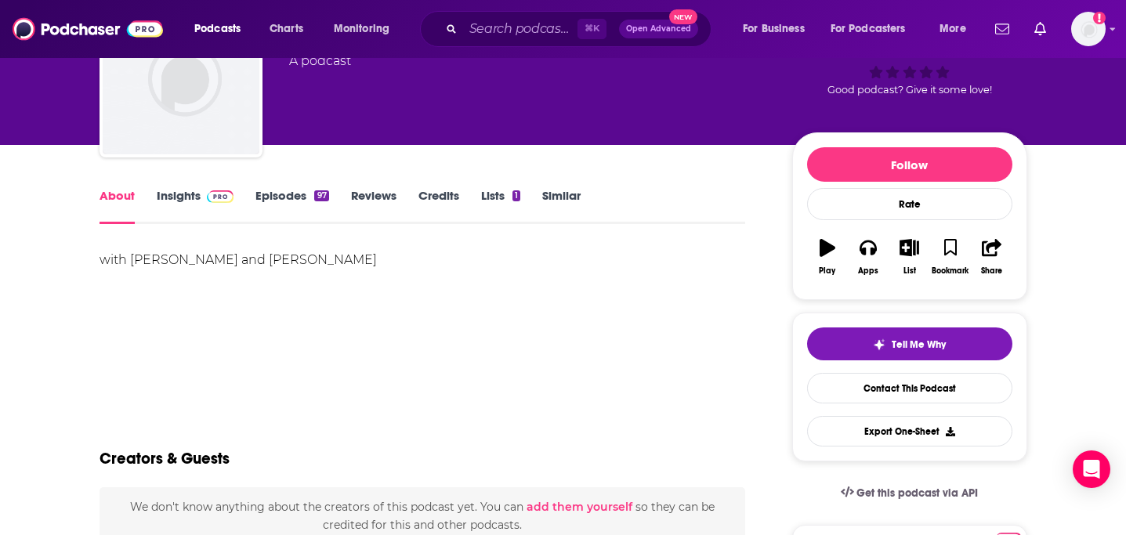
scroll to position [114, 0]
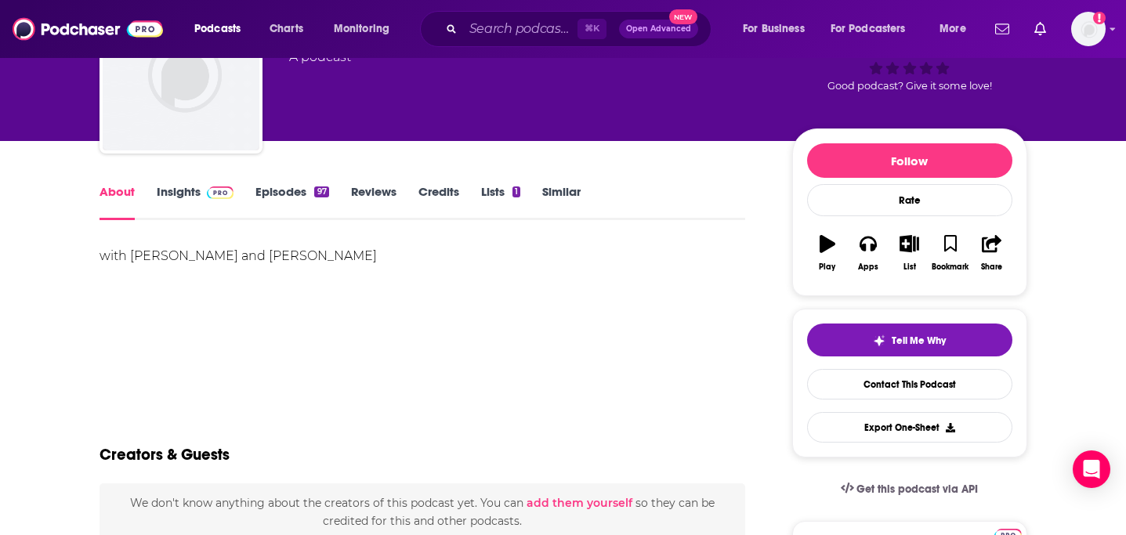
click at [192, 192] on link "Insights" at bounding box center [196, 202] width 78 height 36
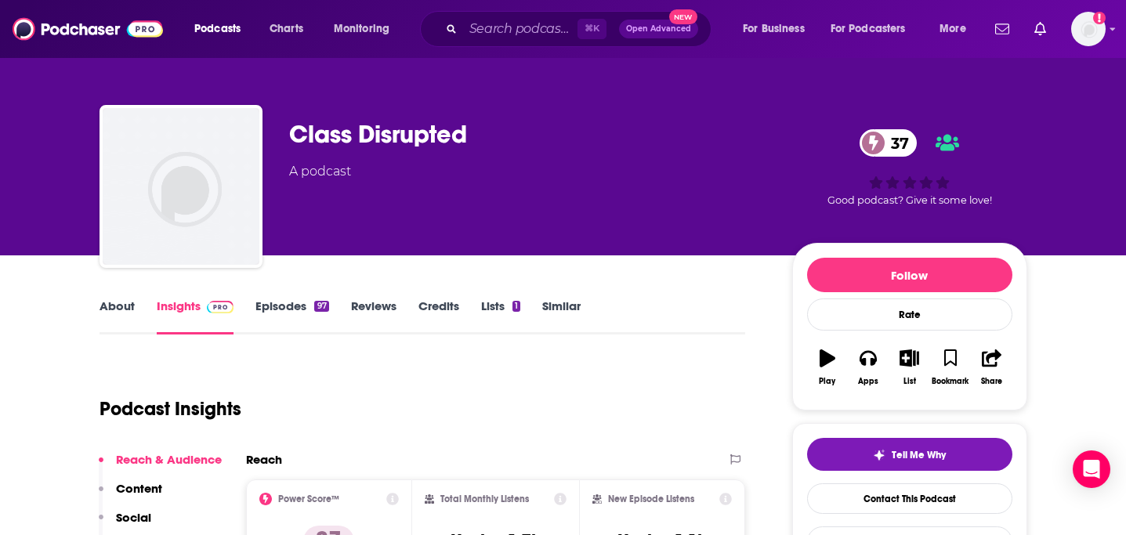
click at [287, 311] on link "Episodes 97" at bounding box center [292, 317] width 73 height 36
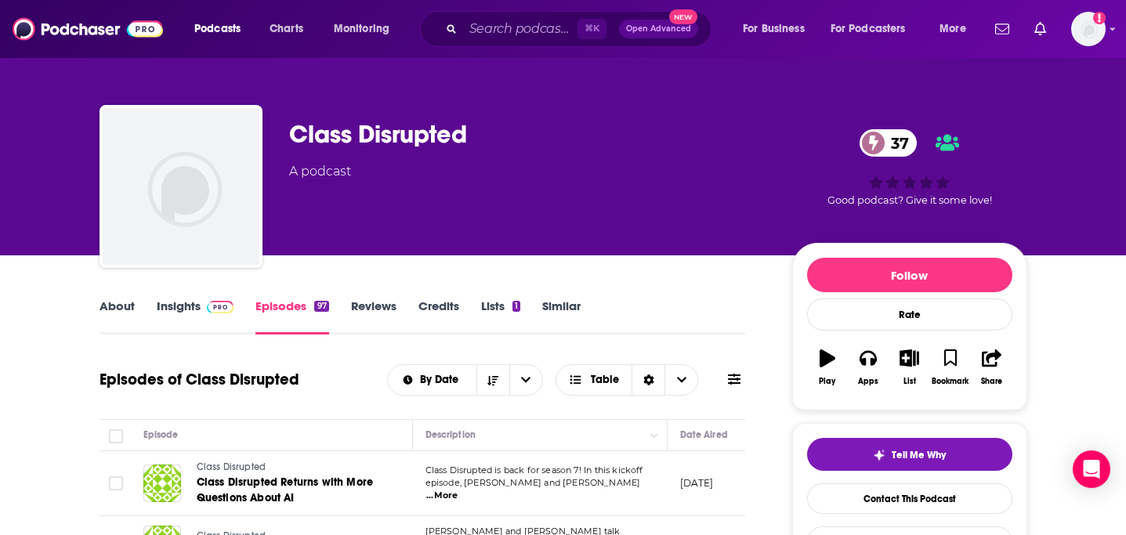
click at [510, 9] on div "Podcasts Charts Monitoring ⌘ K Open Advanced New For Business For Podcasters Mo…" at bounding box center [563, 29] width 1126 height 58
click at [510, 17] on input "Search podcasts, credits, & more..." at bounding box center [520, 28] width 114 height 25
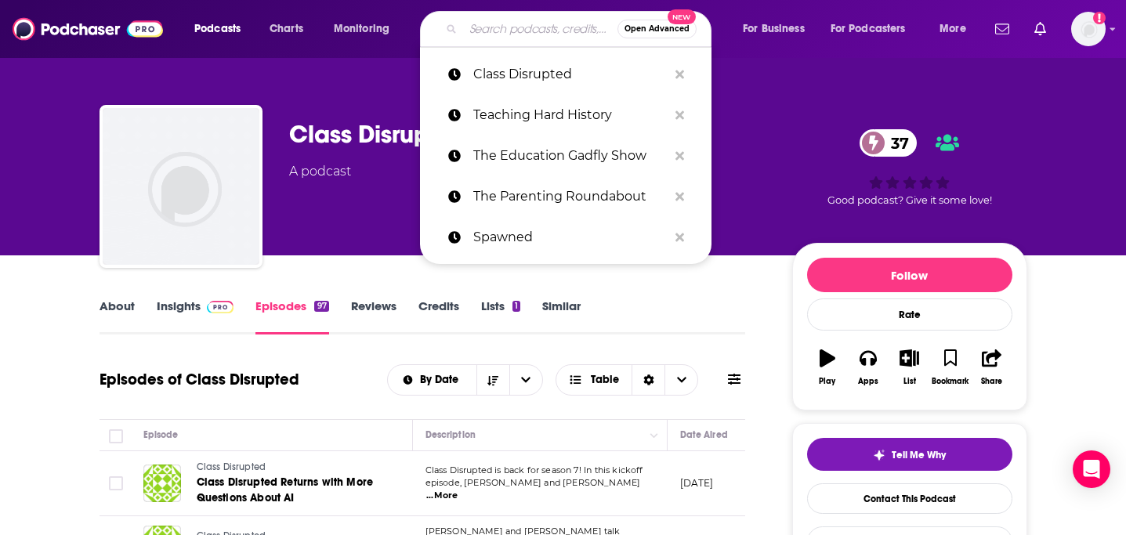
paste input "The Good Kids"
type input "The Good Kids"
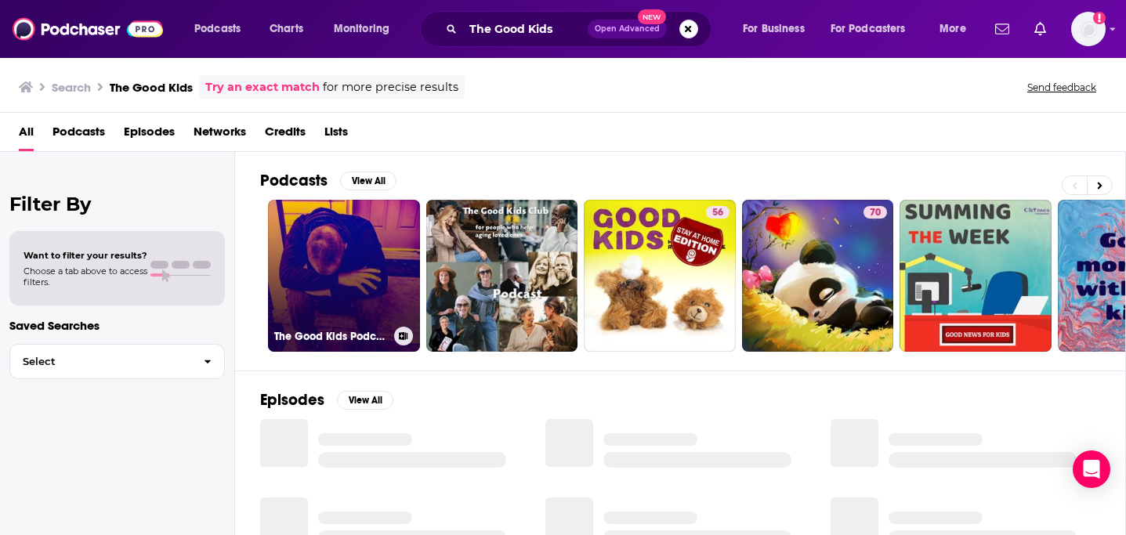
click at [334, 273] on link "The Good Kids Podcast" at bounding box center [344, 276] width 152 height 152
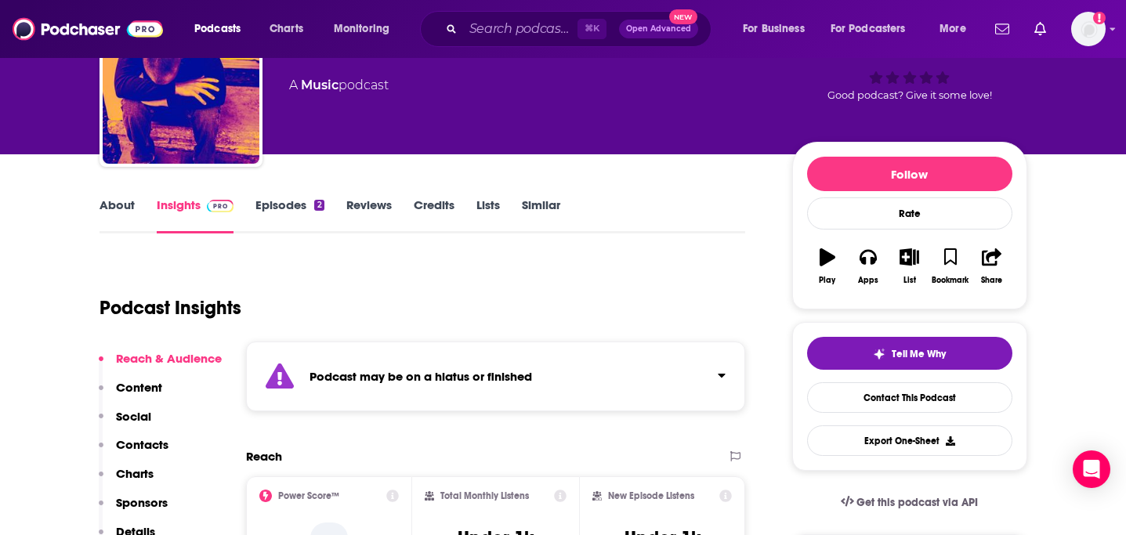
scroll to position [100, 0]
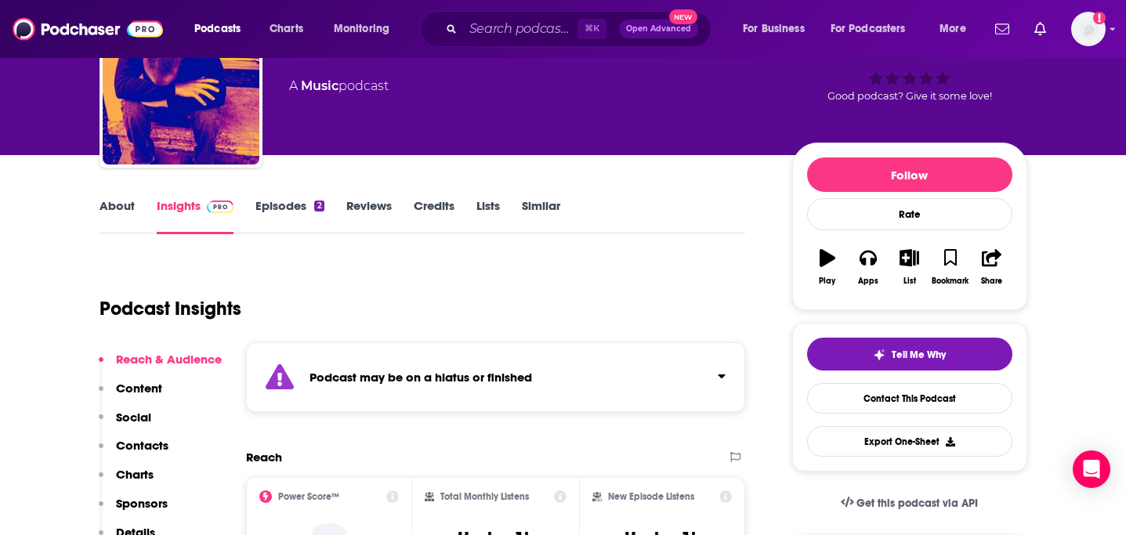
click at [274, 215] on link "Episodes 2" at bounding box center [290, 216] width 68 height 36
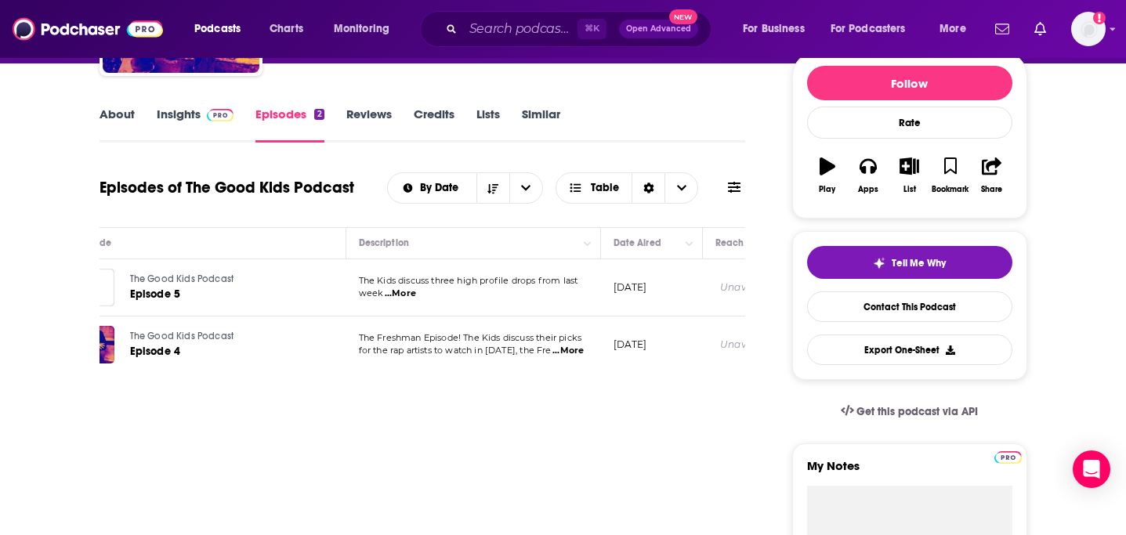
scroll to position [0, 70]
click at [75, 31] on img at bounding box center [88, 29] width 150 height 30
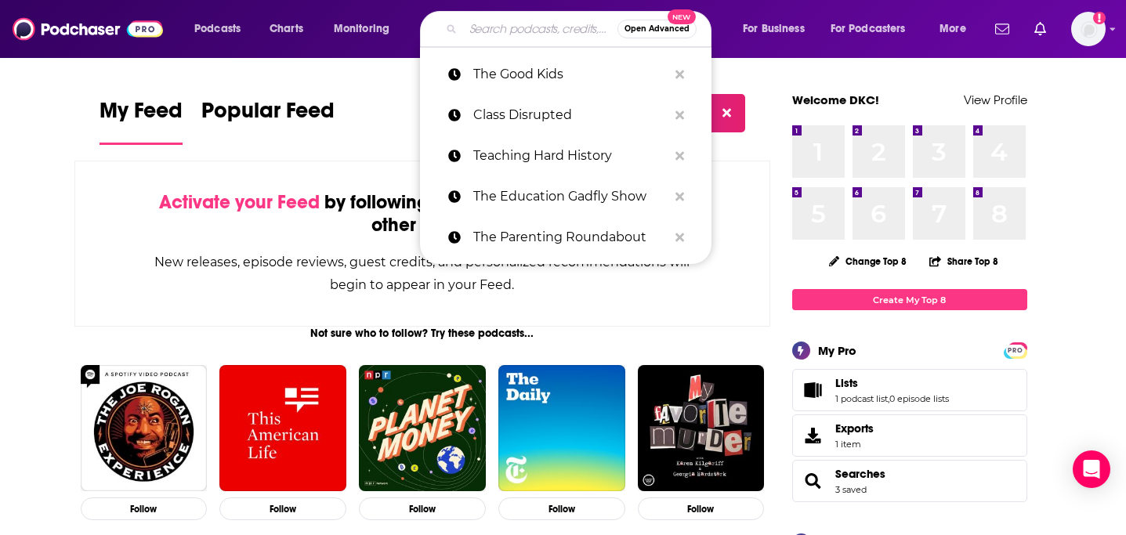
click at [502, 20] on input "Search podcasts, credits, & more..." at bounding box center [540, 28] width 154 height 25
type input "v"
paste input "The Business"
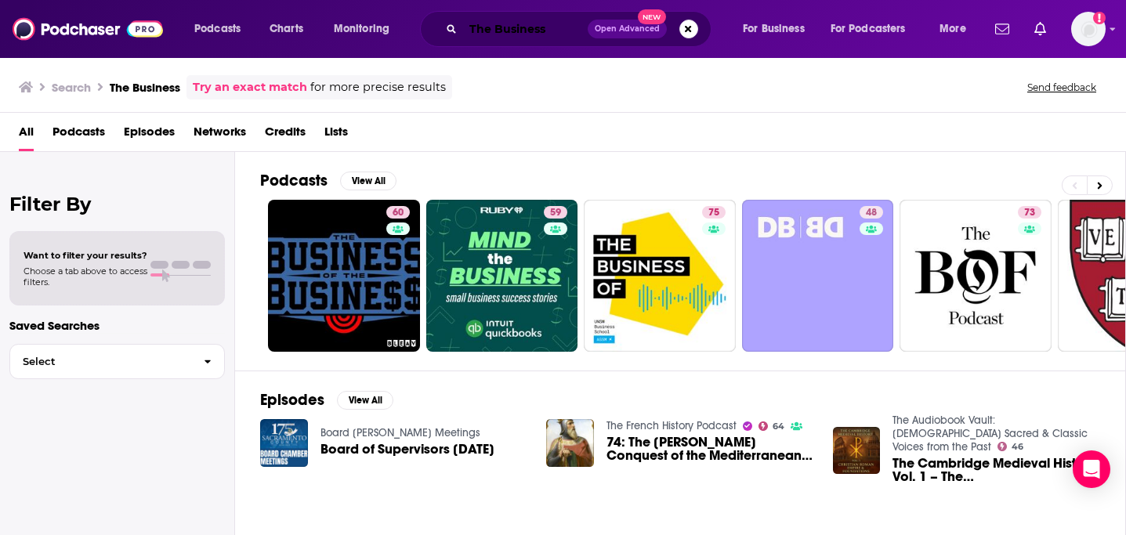
click at [471, 38] on input "The Business" at bounding box center [525, 28] width 125 height 25
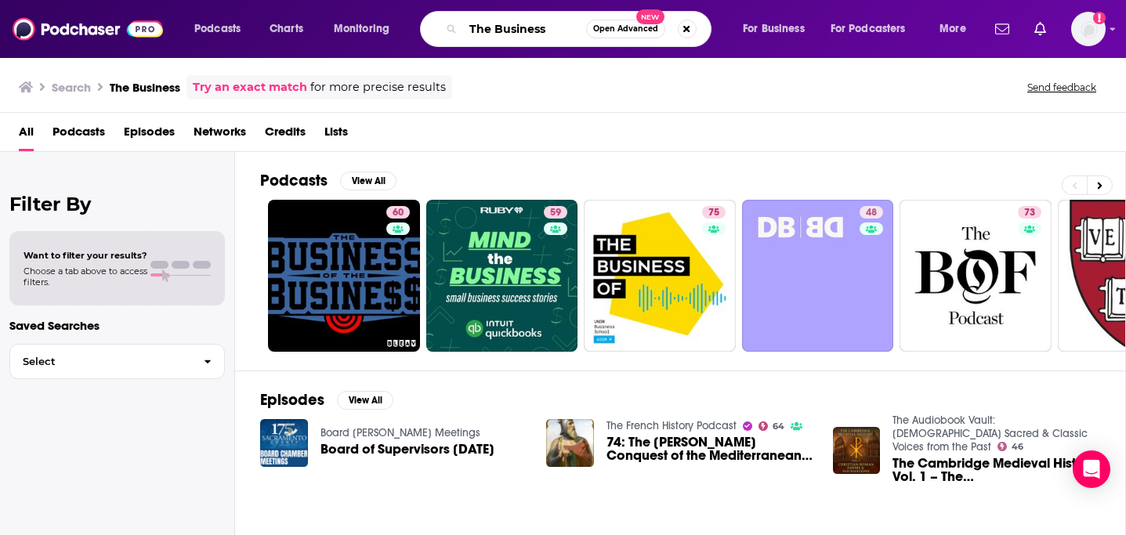
click at [471, 38] on input "The Business" at bounding box center [524, 28] width 123 height 25
paste input "Recode Media"
type input "Recode Media"
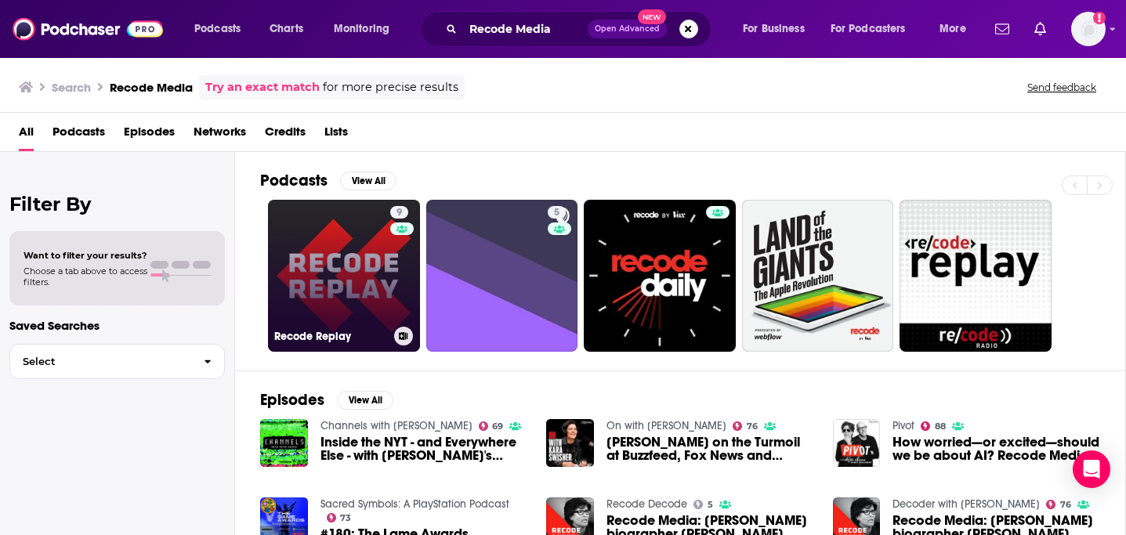
click at [345, 256] on link "9 Recode Replay" at bounding box center [344, 276] width 152 height 152
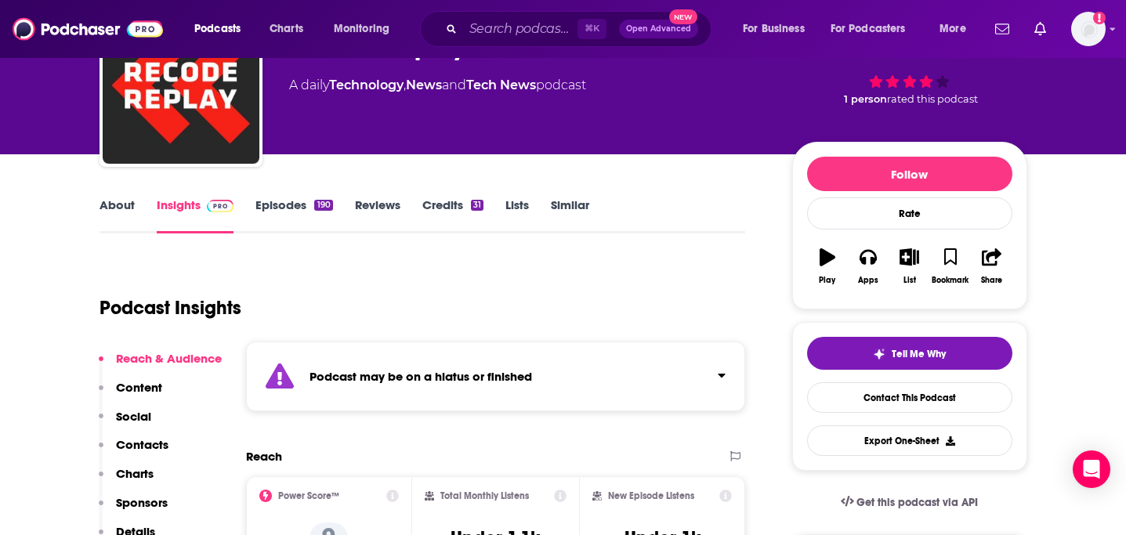
scroll to position [103, 0]
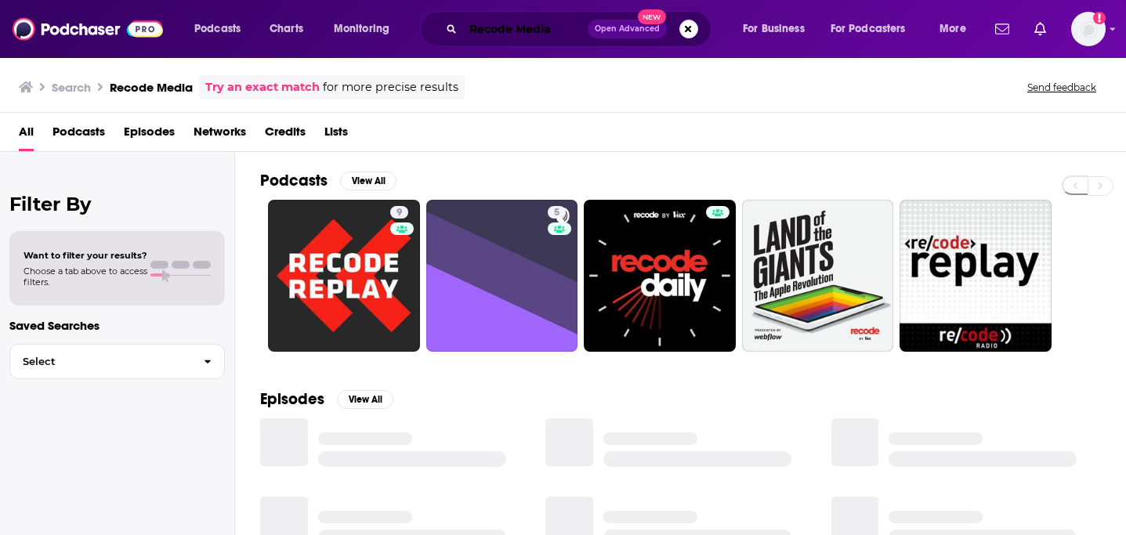
click at [480, 20] on input "Recode Media" at bounding box center [525, 28] width 125 height 25
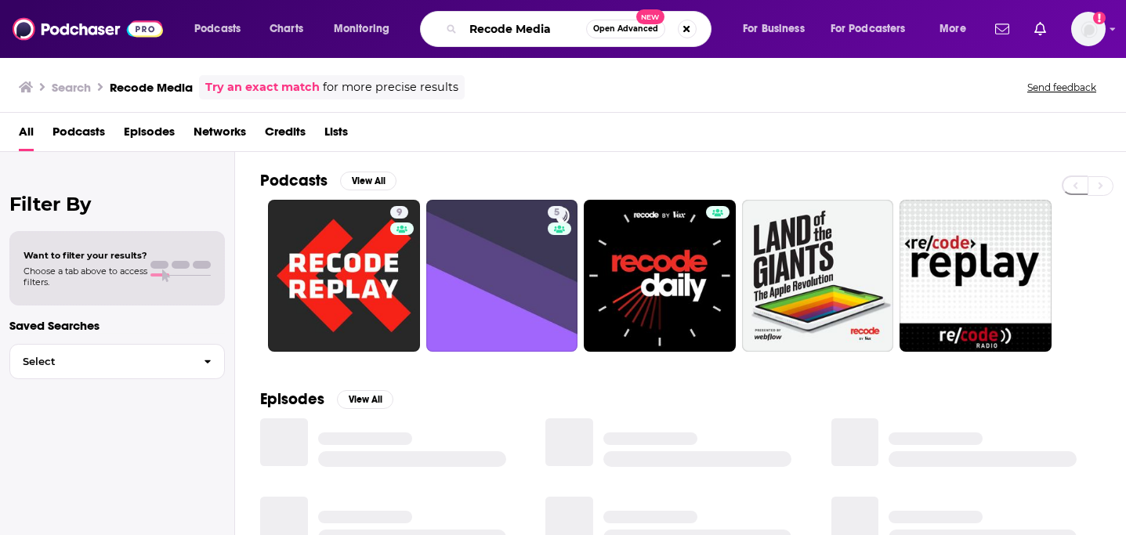
click at [480, 20] on input "Recode Media" at bounding box center [524, 28] width 123 height 25
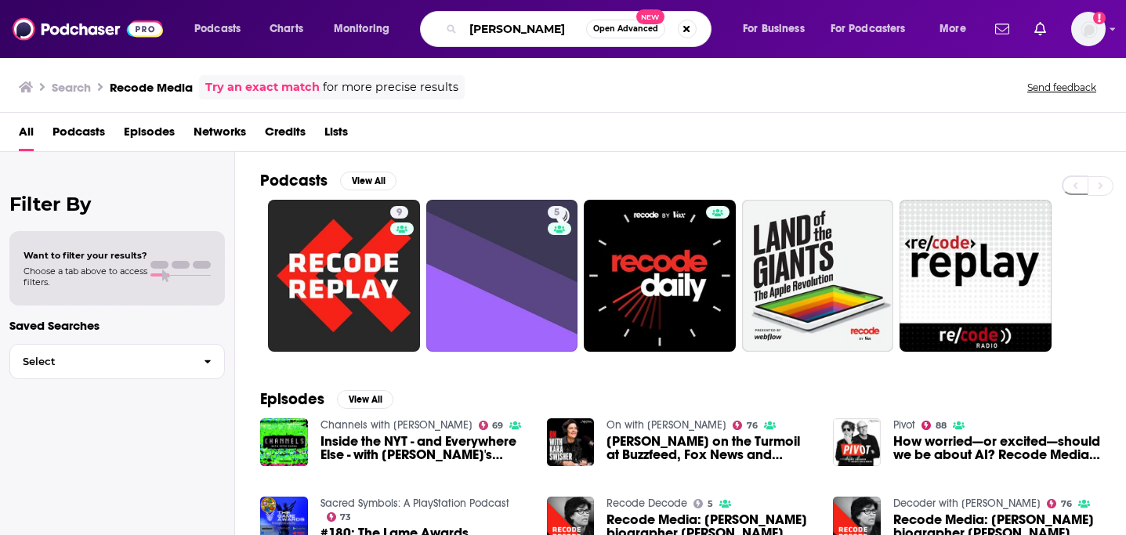
type input "kara swisher"
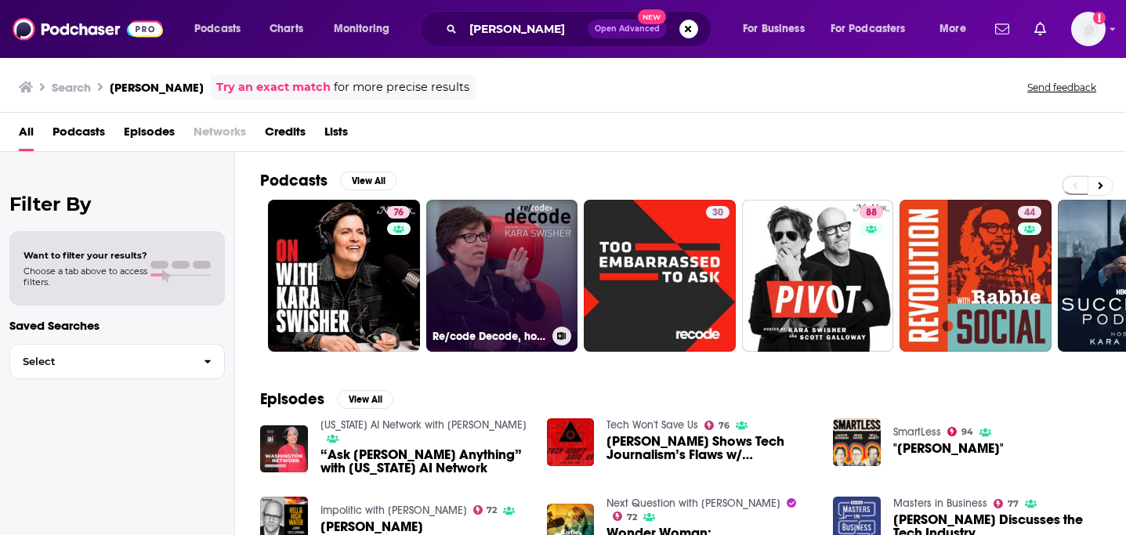
click at [491, 243] on link "Re/code Decode, hosted by Kara Swisher" at bounding box center [502, 276] width 152 height 152
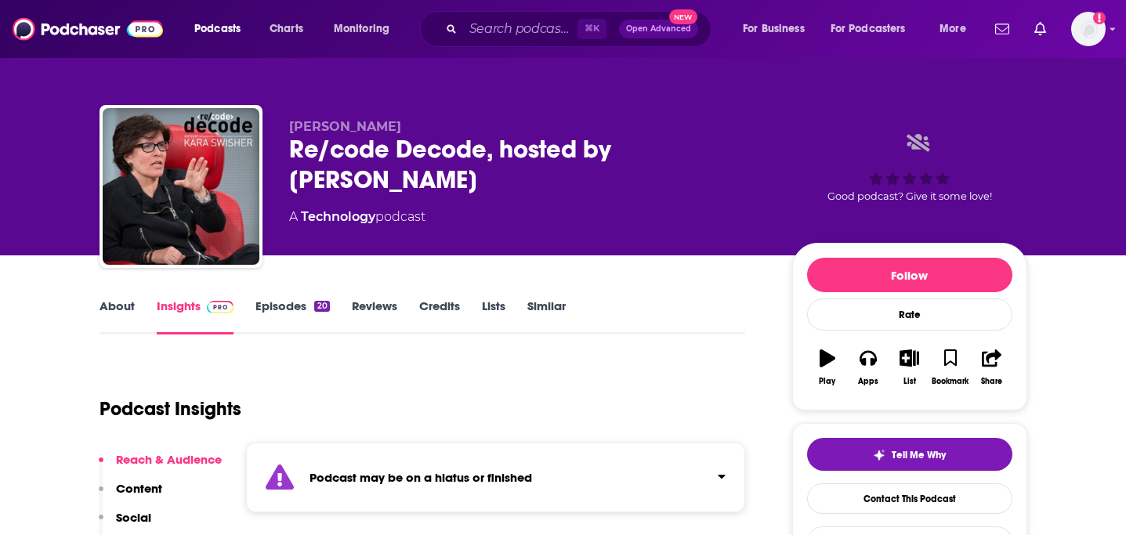
click at [115, 308] on link "About" at bounding box center [117, 317] width 35 height 36
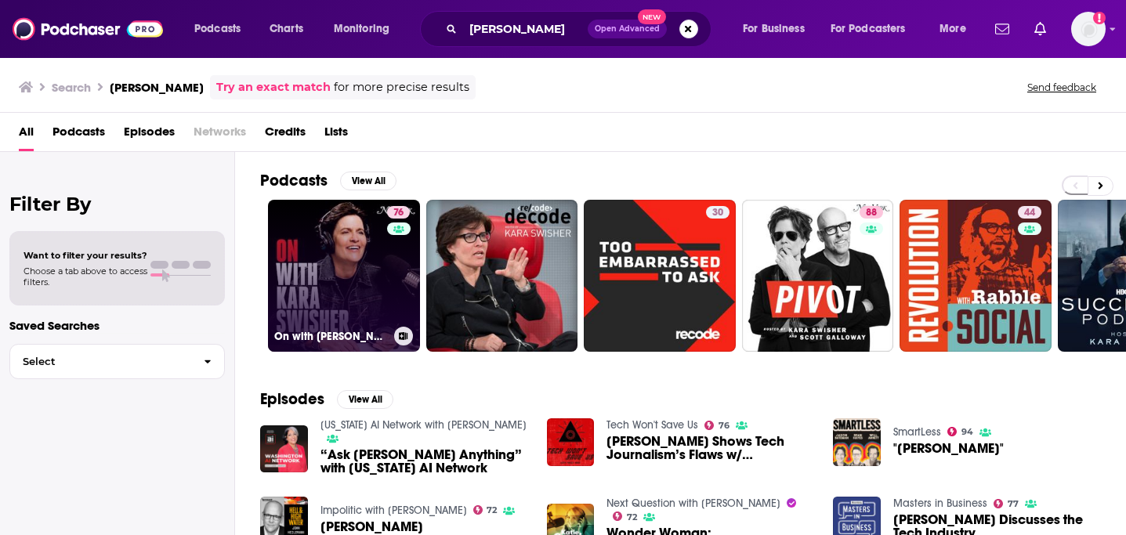
click at [312, 244] on link "76 On with Kara Swisher" at bounding box center [344, 276] width 152 height 152
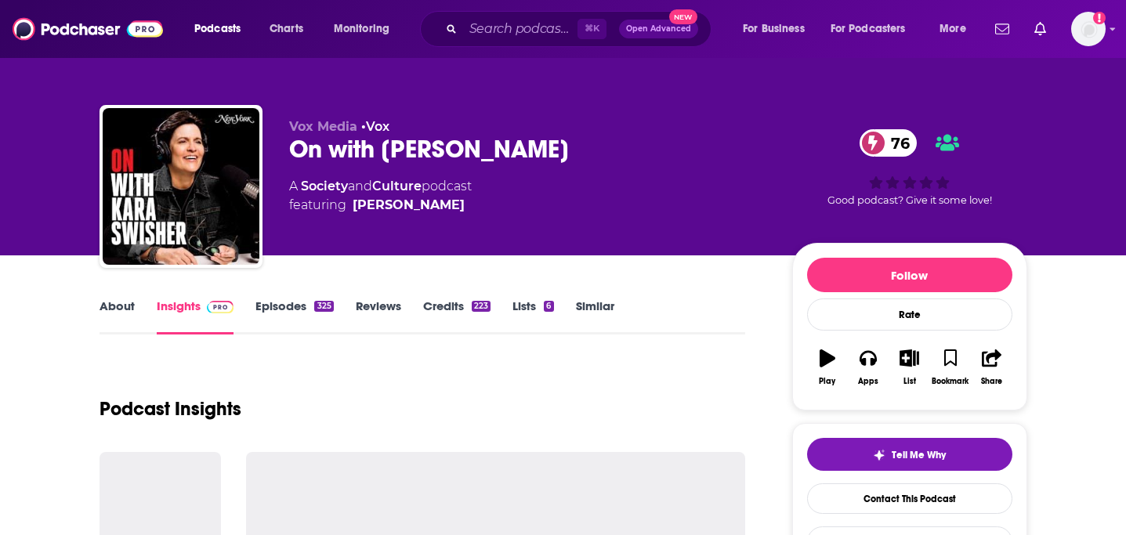
click at [105, 308] on link "About" at bounding box center [117, 317] width 35 height 36
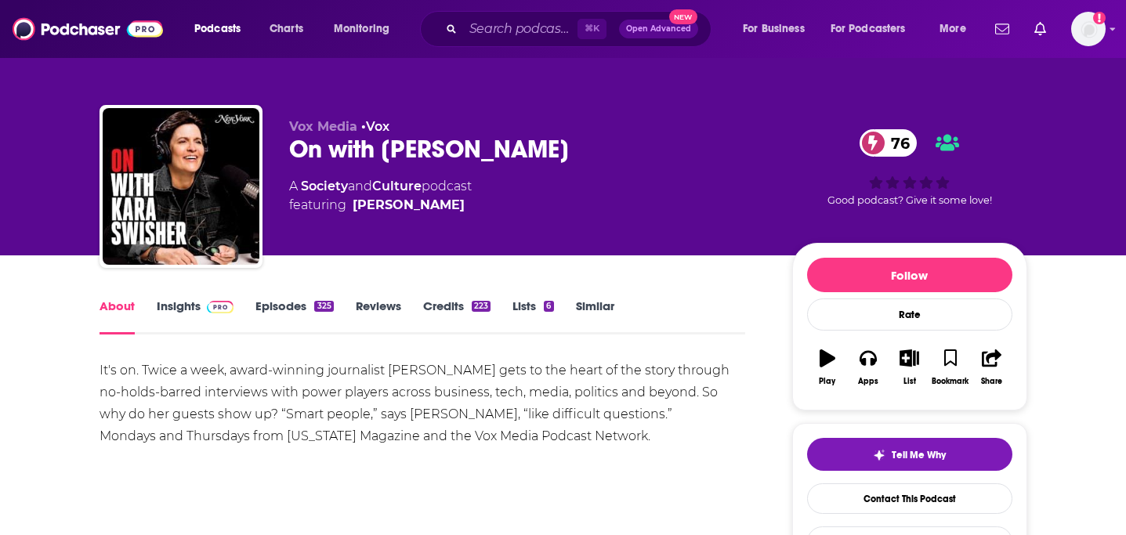
click at [179, 309] on link "Insights" at bounding box center [196, 317] width 78 height 36
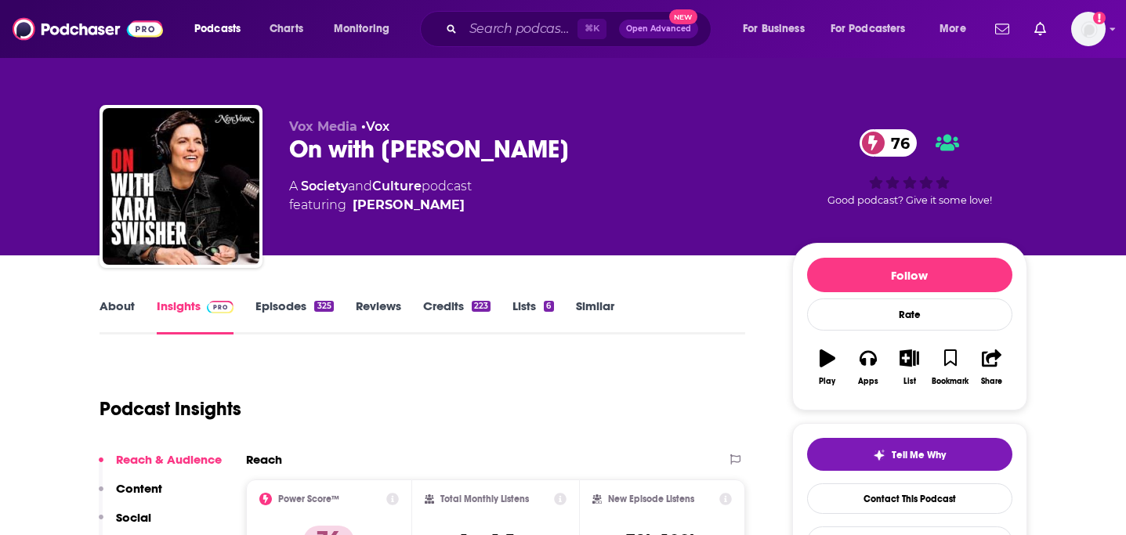
click at [281, 315] on link "Episodes 325" at bounding box center [295, 317] width 78 height 36
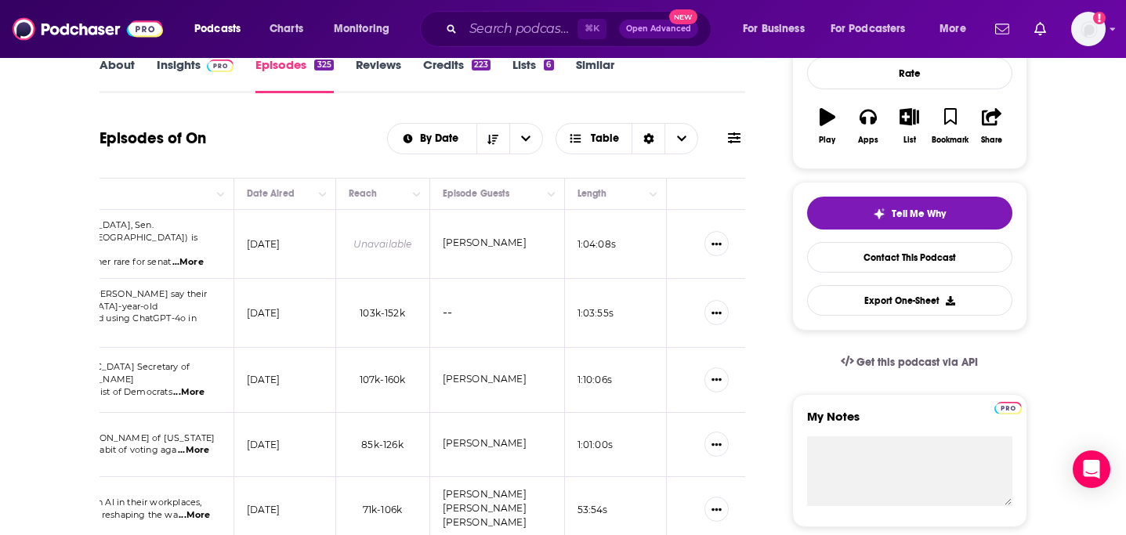
scroll to position [0, 445]
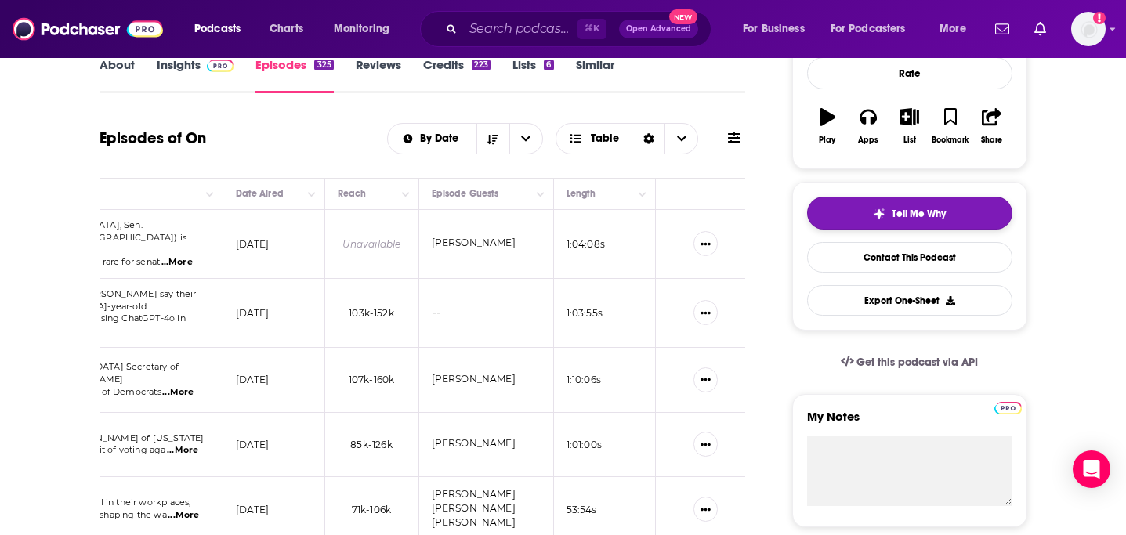
click at [894, 216] on span "Tell Me Why" at bounding box center [919, 214] width 54 height 13
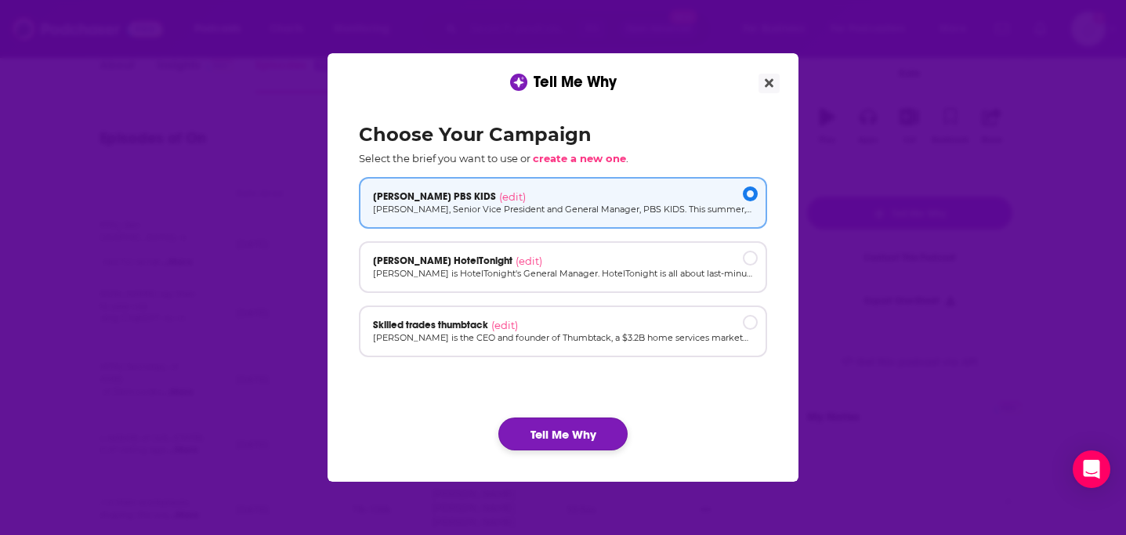
click at [542, 436] on button "Tell Me Why" at bounding box center [562, 434] width 129 height 33
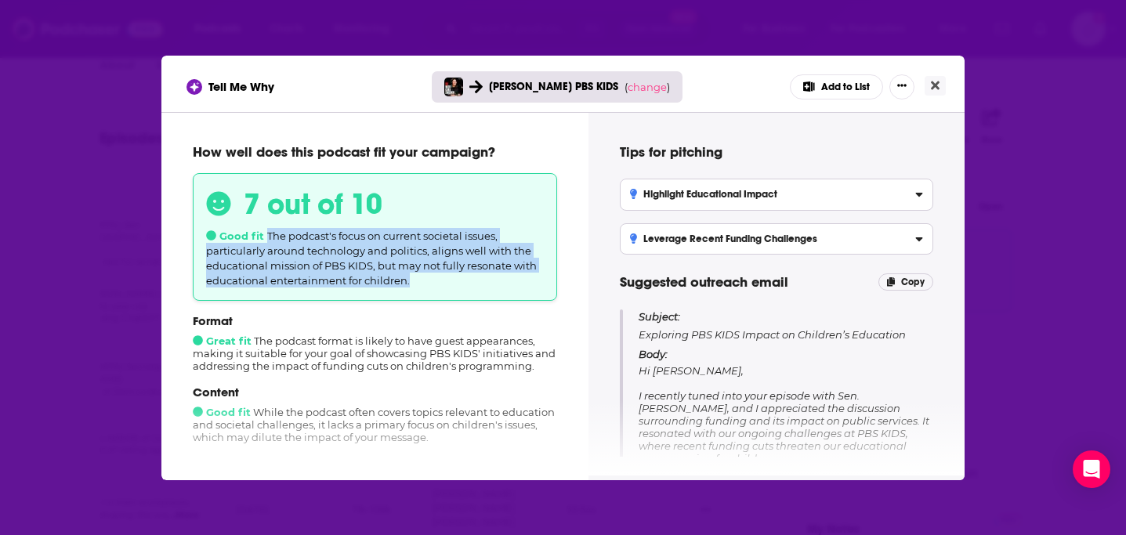
drag, startPoint x: 271, startPoint y: 238, endPoint x: 438, endPoint y: 289, distance: 174.5
click at [438, 289] on div "7 out of 10 Good fit The podcast's focus on current societal issues, particular…" at bounding box center [375, 237] width 364 height 128
copy span "The podcast's focus on current societal issues, particularly around technology …"
click at [937, 85] on icon "Close" at bounding box center [935, 85] width 9 height 13
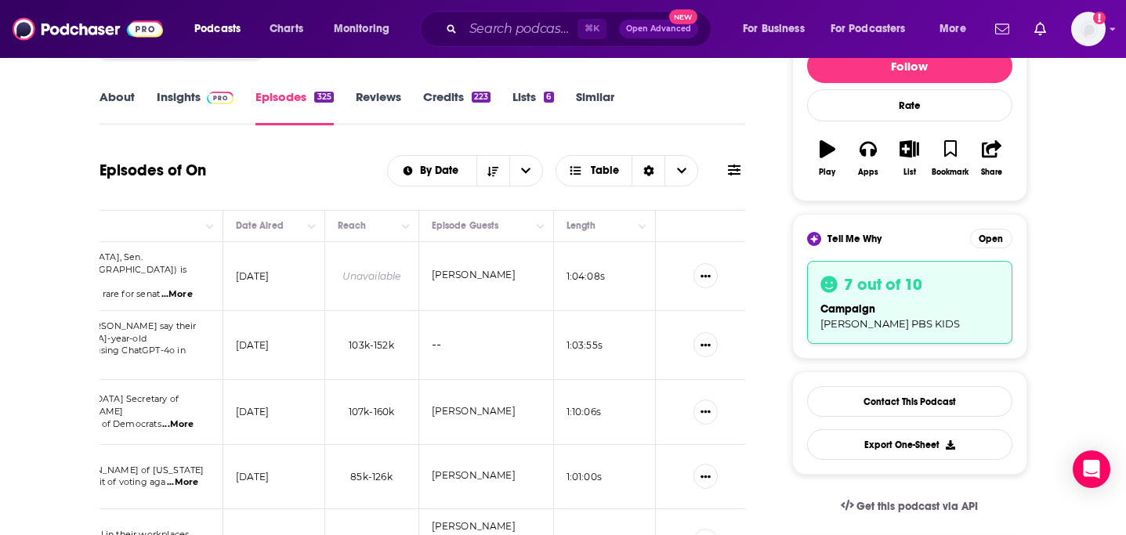
scroll to position [190, 0]
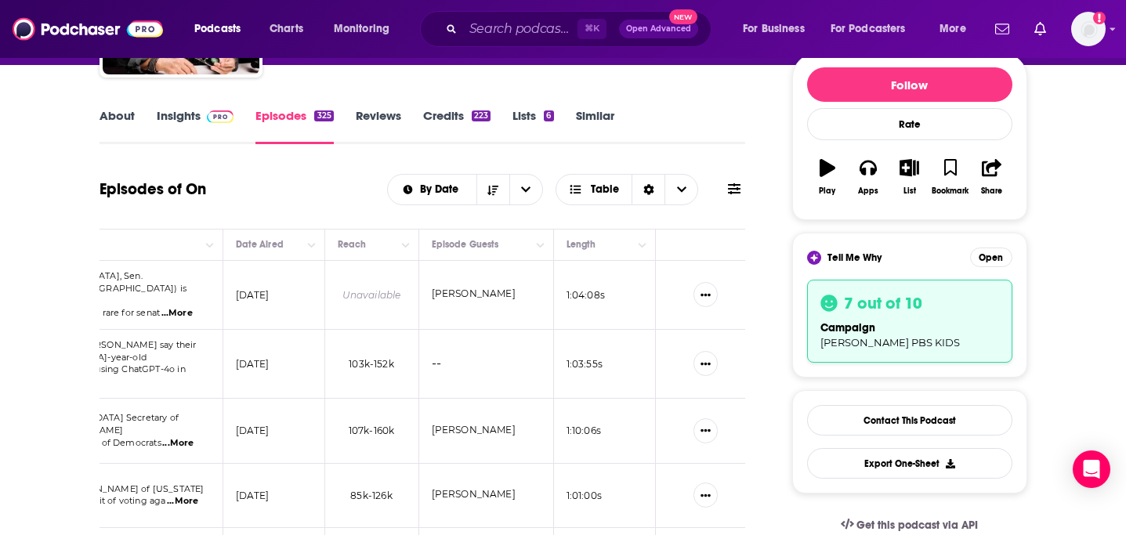
click at [173, 121] on link "Insights" at bounding box center [196, 126] width 78 height 36
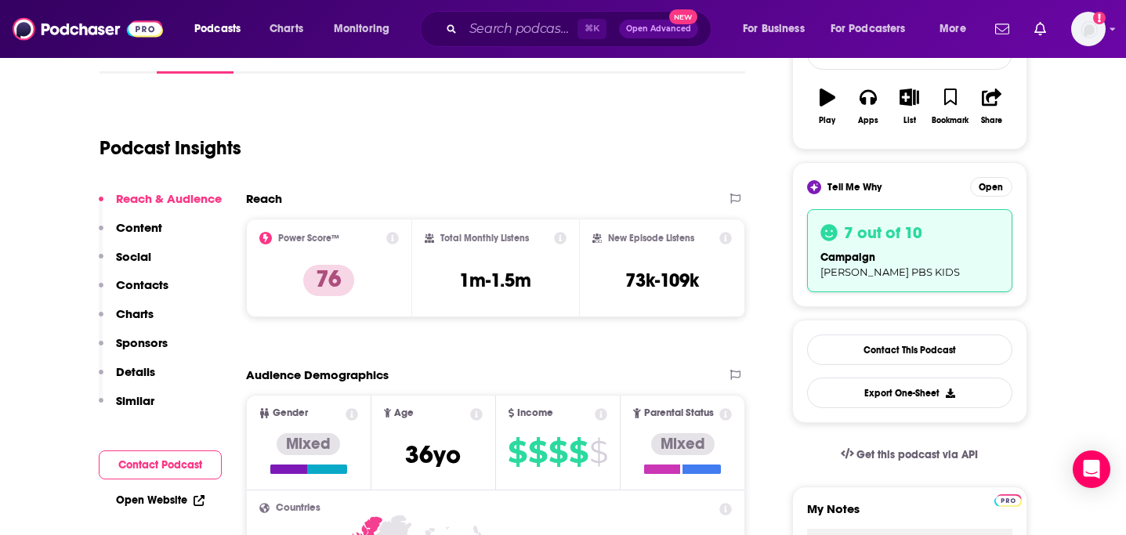
scroll to position [304, 0]
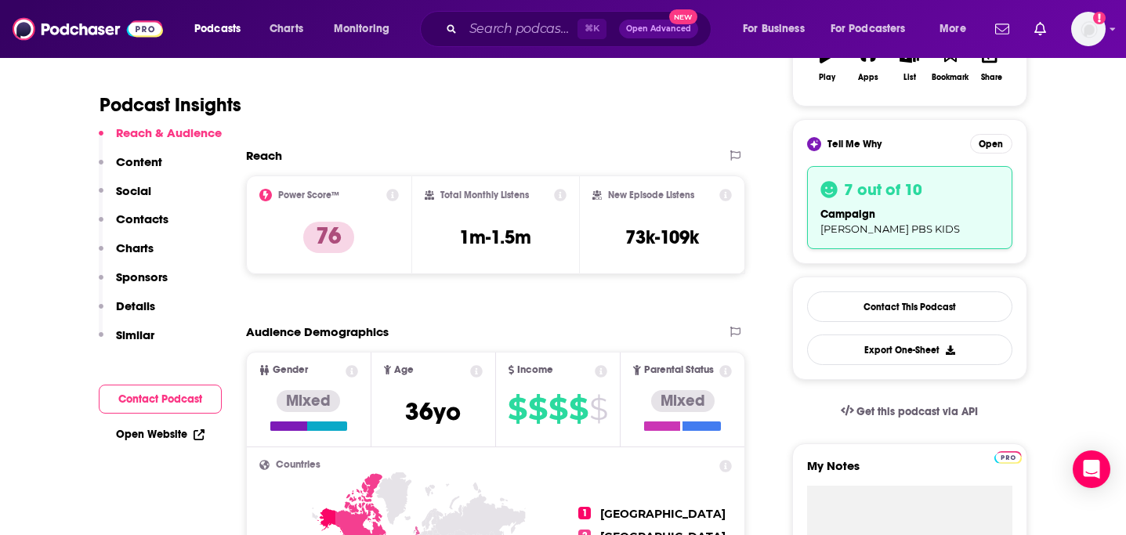
click at [148, 231] on button "Contacts" at bounding box center [134, 226] width 70 height 29
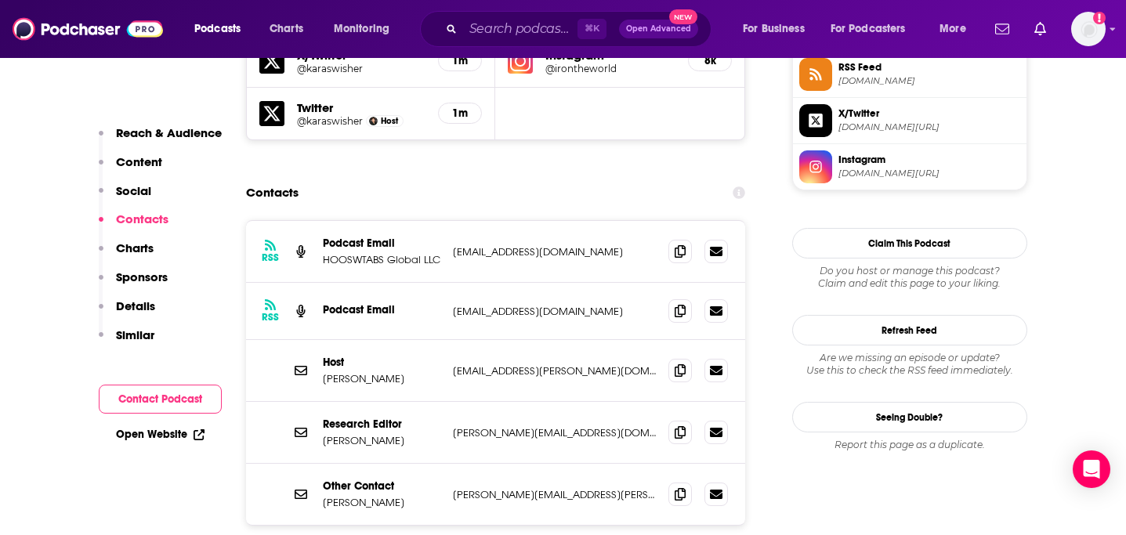
scroll to position [1440, 0]
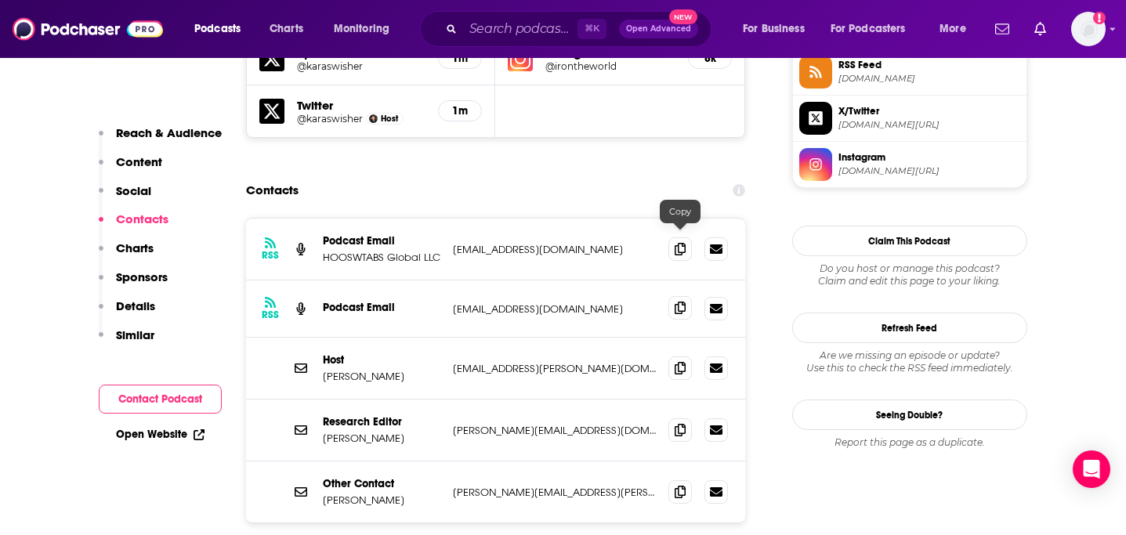
click at [680, 302] on icon at bounding box center [680, 308] width 11 height 13
copy p "Rachel Handler"
drag, startPoint x: 323, startPoint y: 364, endPoint x: 425, endPoint y: 365, distance: 101.9
click at [425, 432] on p "Rachel Handler" at bounding box center [382, 438] width 118 height 13
click at [678, 356] on span at bounding box center [681, 368] width 24 height 24
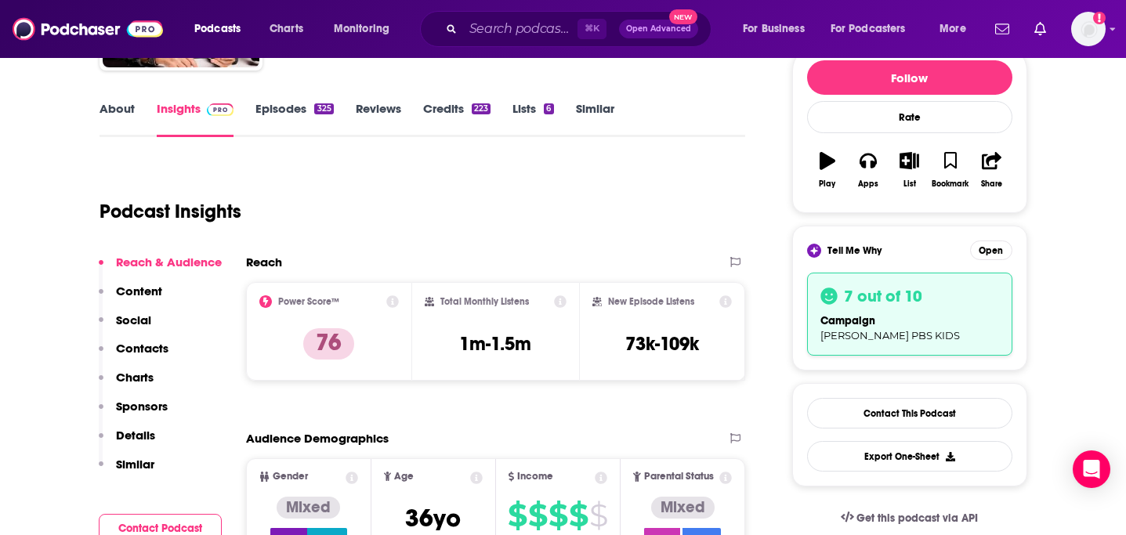
scroll to position [0, 0]
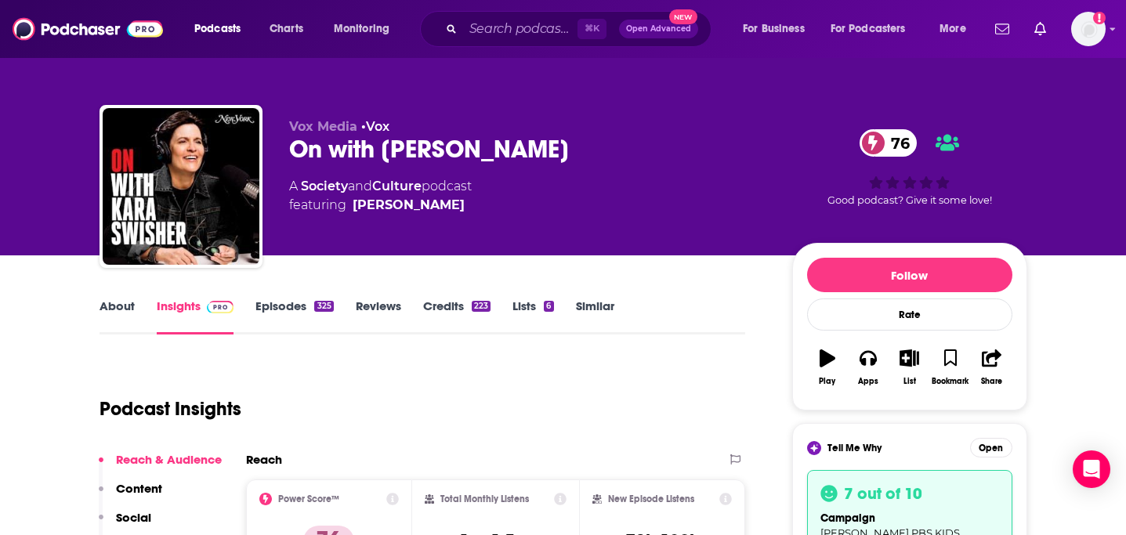
click at [607, 299] on link "Similar" at bounding box center [595, 317] width 38 height 36
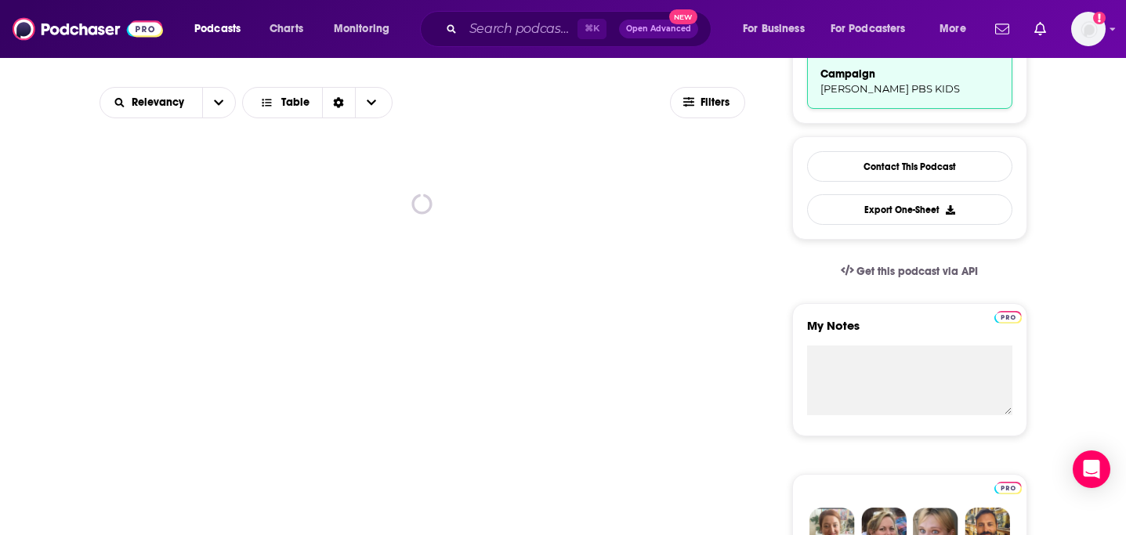
scroll to position [445, 0]
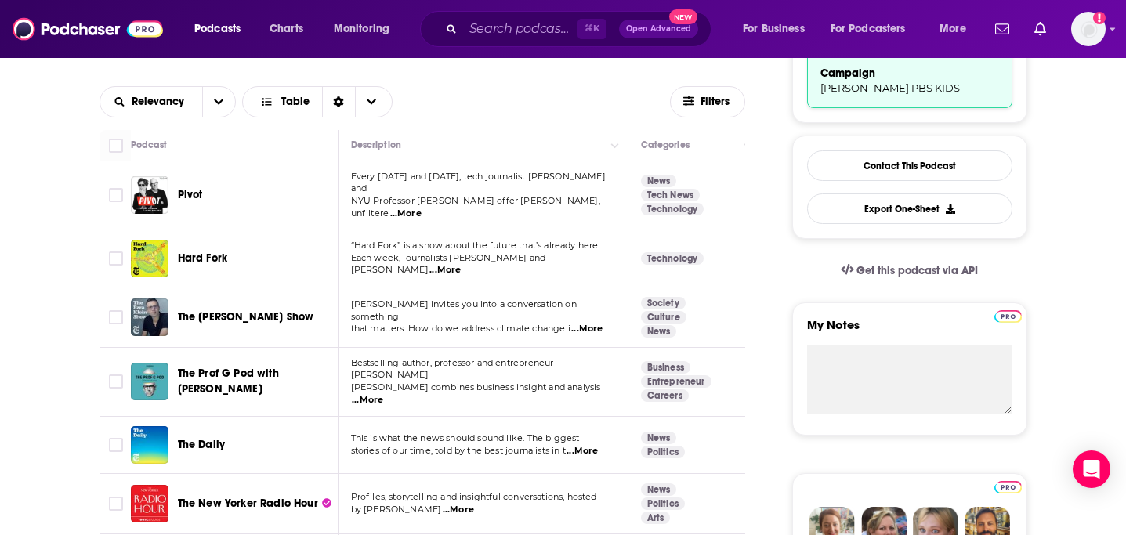
click at [422, 208] on span "...More" at bounding box center [405, 214] width 31 height 13
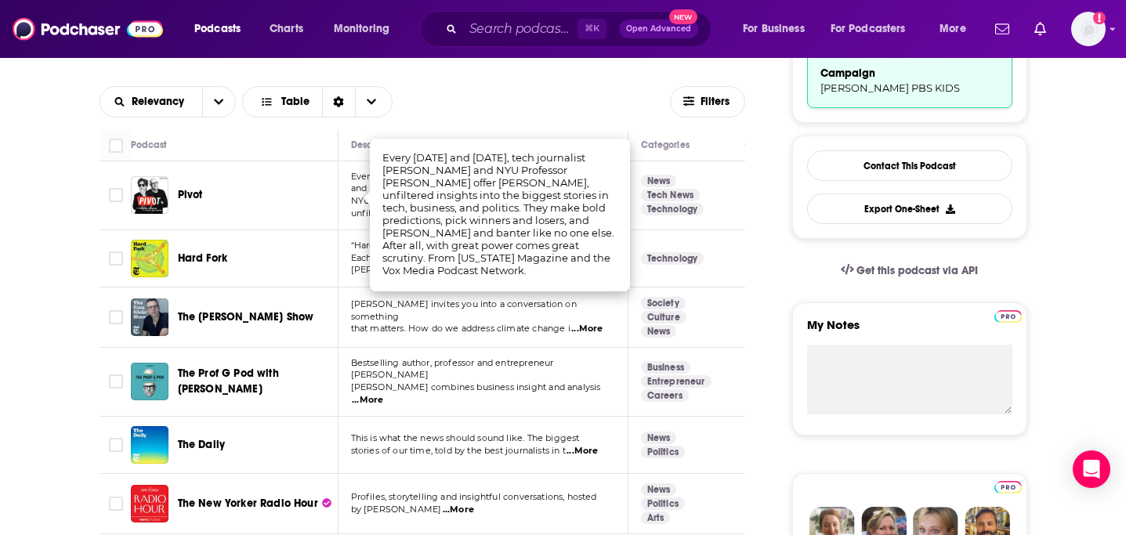
click at [190, 189] on span "Pivot" at bounding box center [190, 194] width 25 height 13
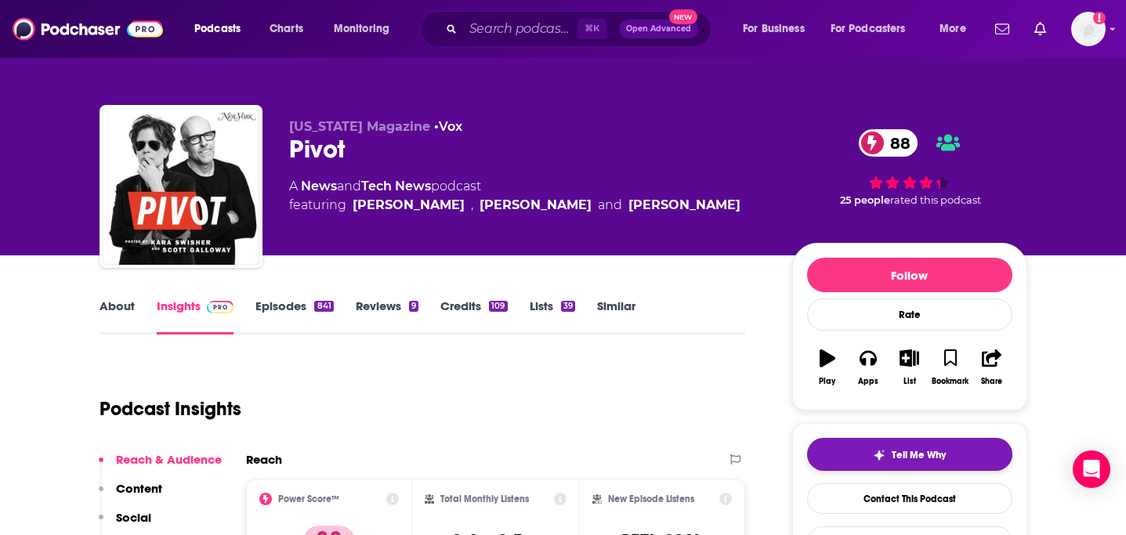
click at [892, 447] on button "Tell Me Why" at bounding box center [909, 454] width 205 height 33
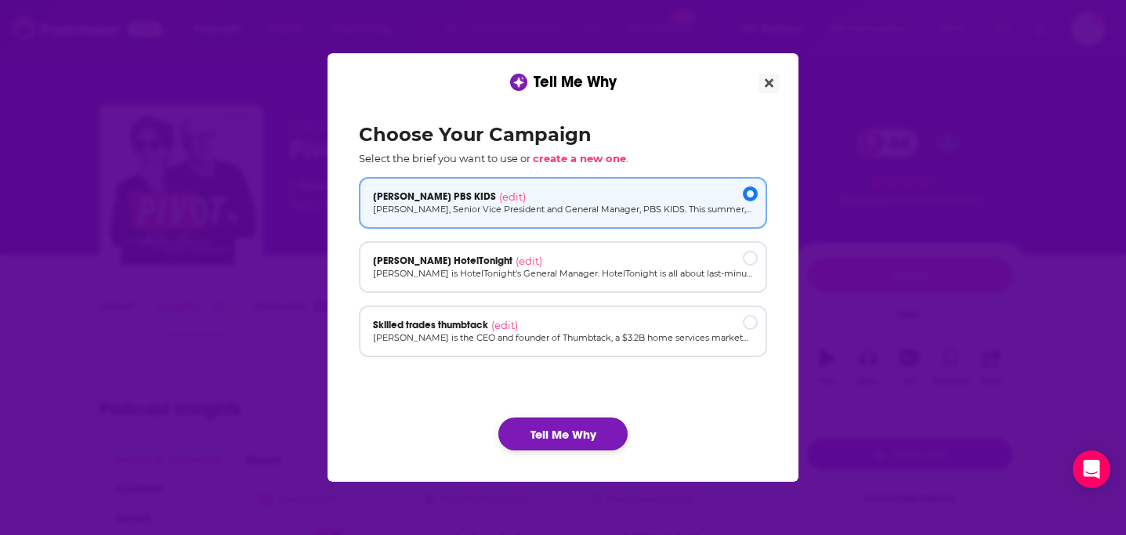
click at [602, 438] on button "Tell Me Why" at bounding box center [562, 434] width 129 height 33
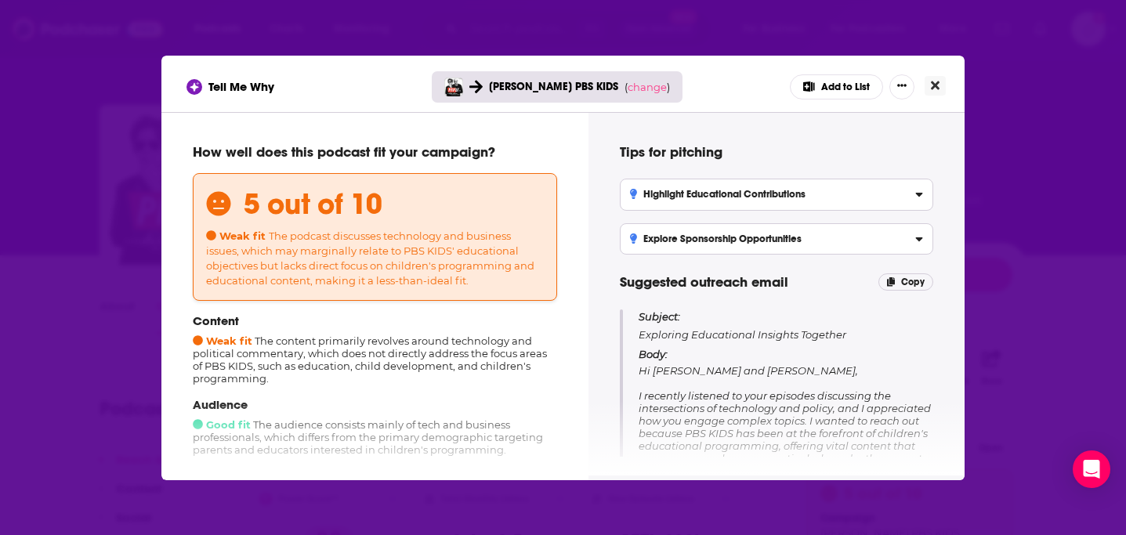
click at [931, 89] on icon "Close" at bounding box center [935, 85] width 9 height 9
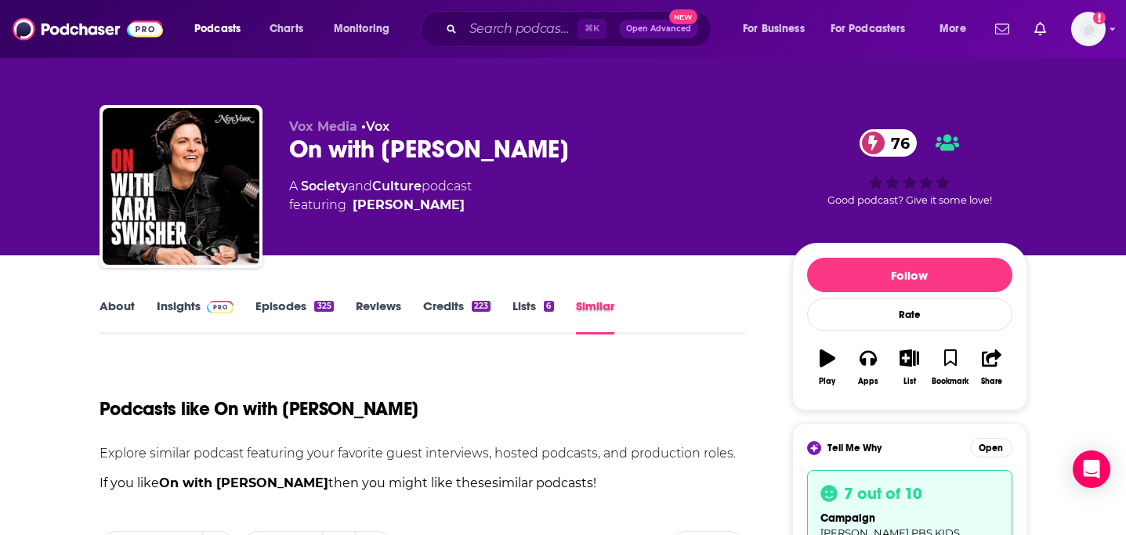
click at [618, 313] on div "Similar" at bounding box center [606, 317] width 60 height 36
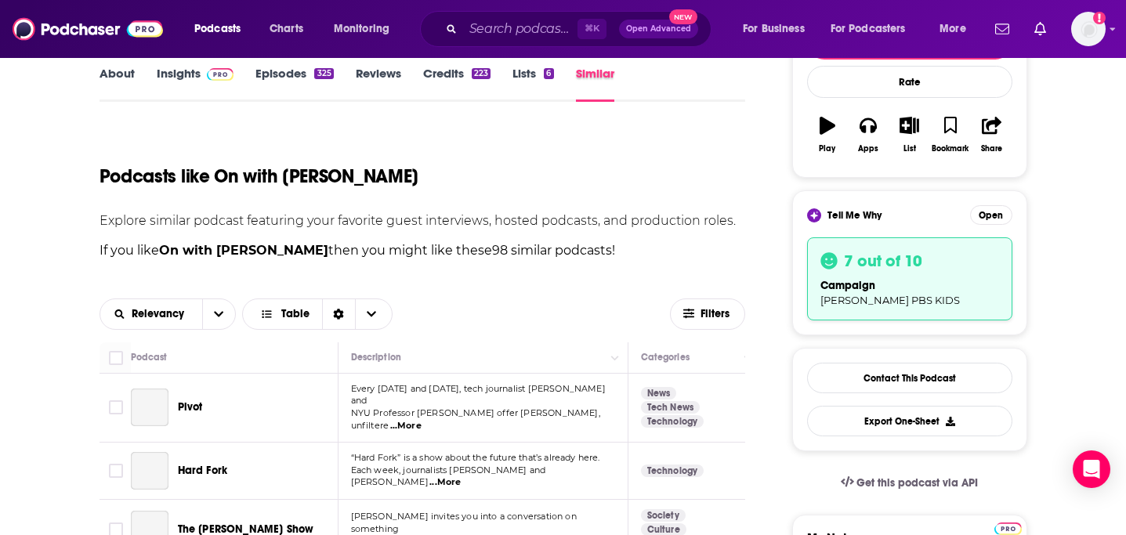
scroll to position [346, 0]
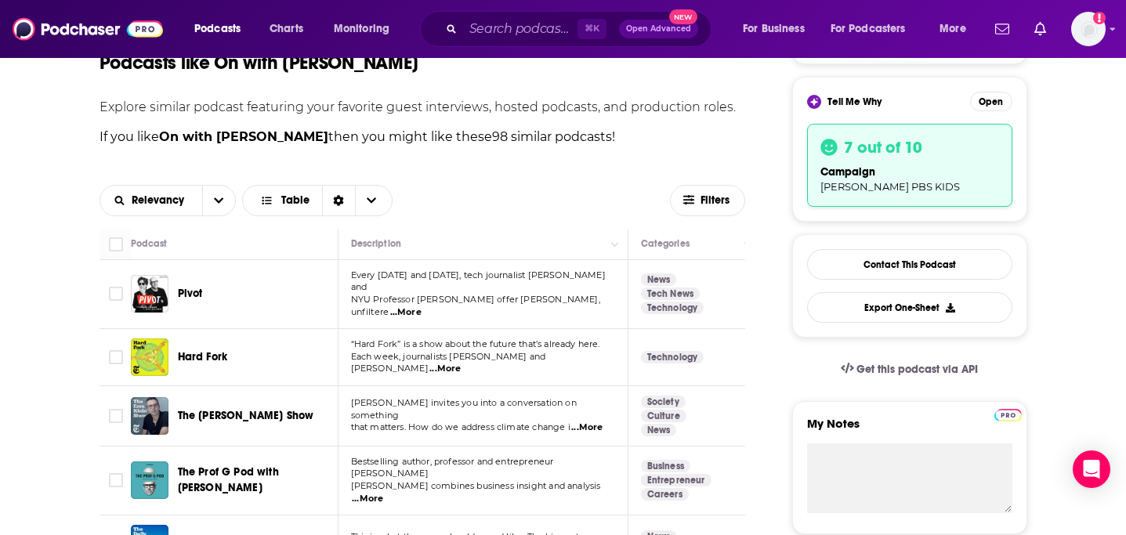
click at [211, 350] on span "Hard Fork" at bounding box center [203, 356] width 50 height 13
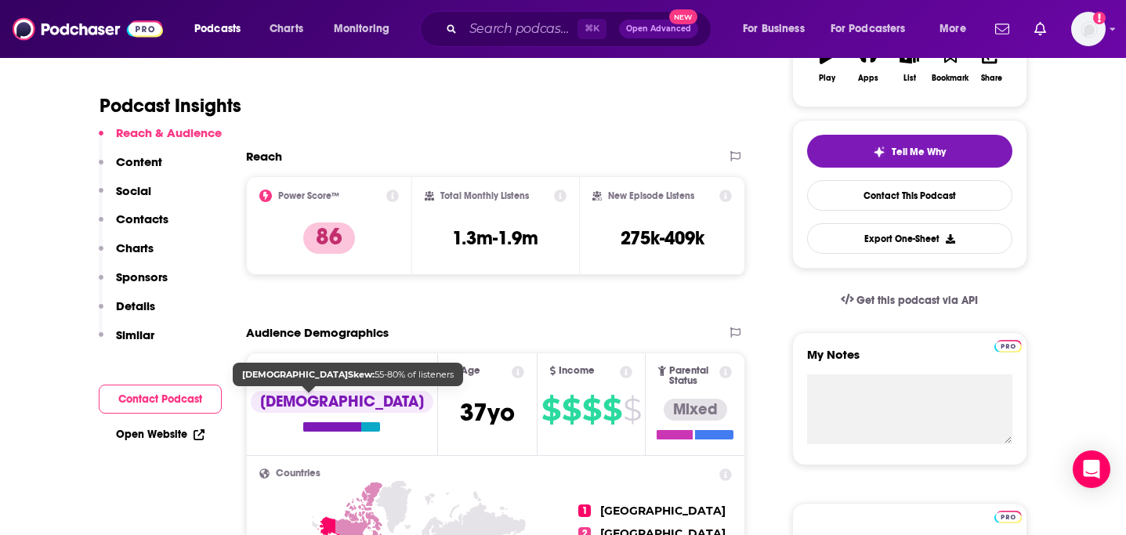
scroll to position [303, 0]
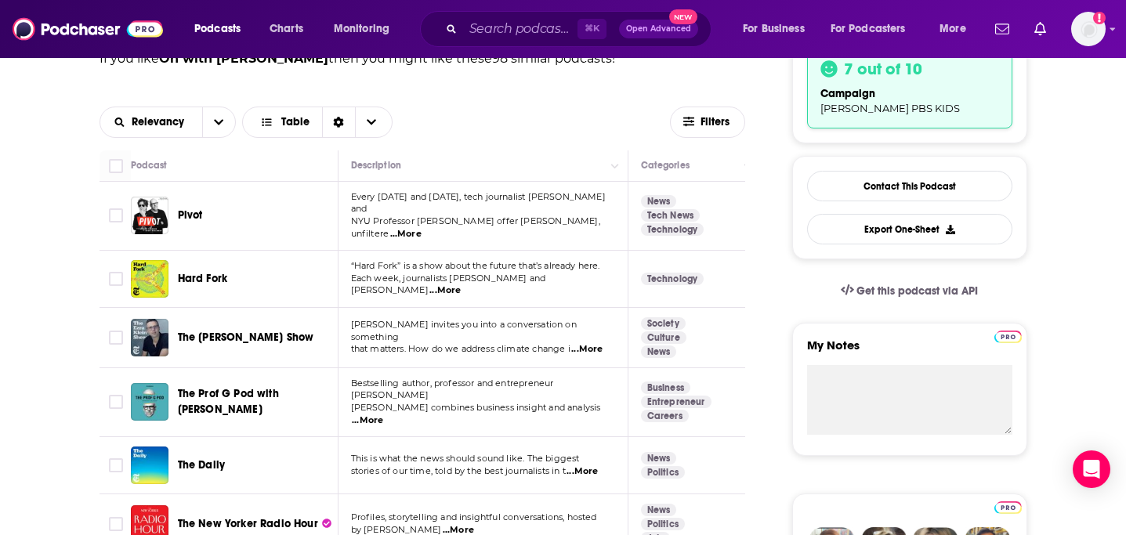
scroll to position [424, 0]
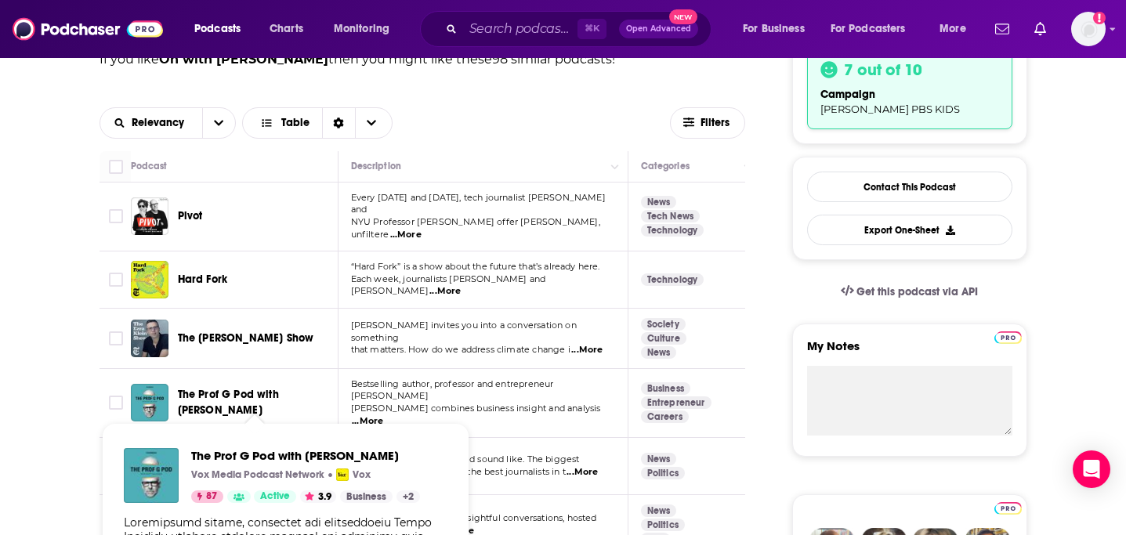
click at [279, 388] on span "The Prof G Pod with Scott Galloway" at bounding box center [228, 402] width 101 height 29
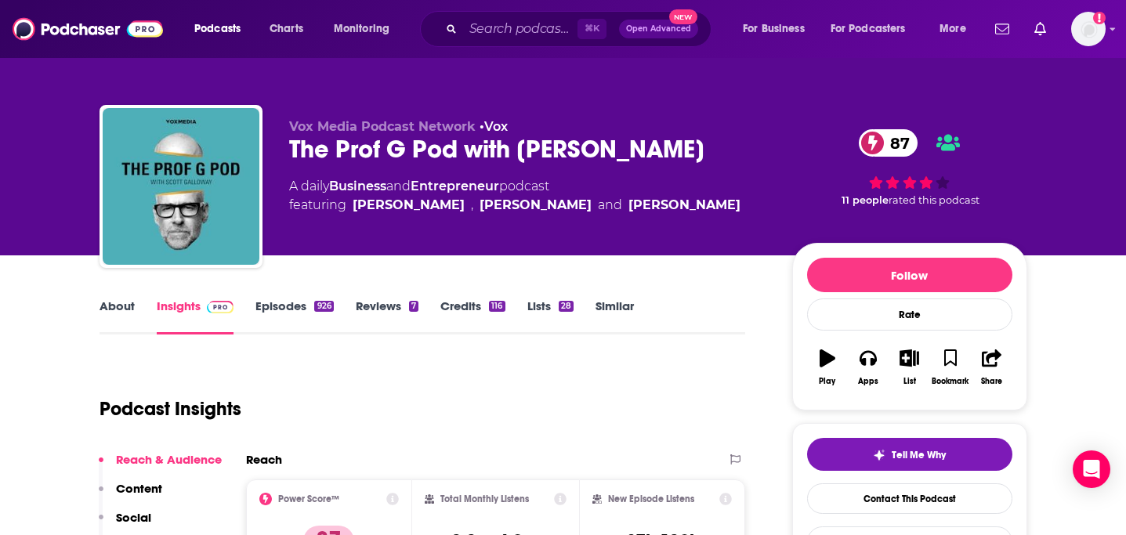
click at [131, 317] on link "About" at bounding box center [117, 317] width 35 height 36
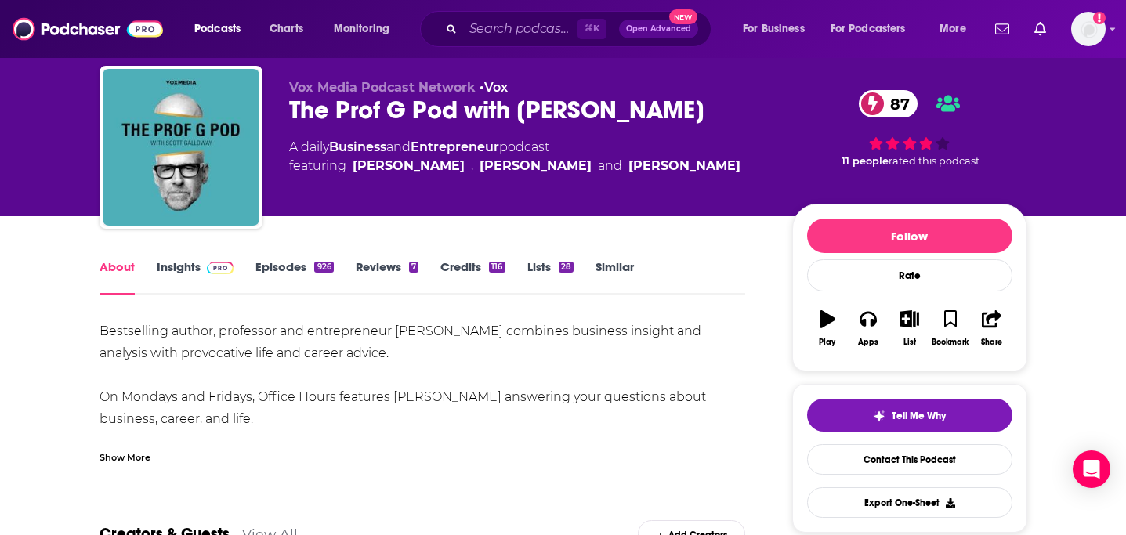
scroll to position [41, 0]
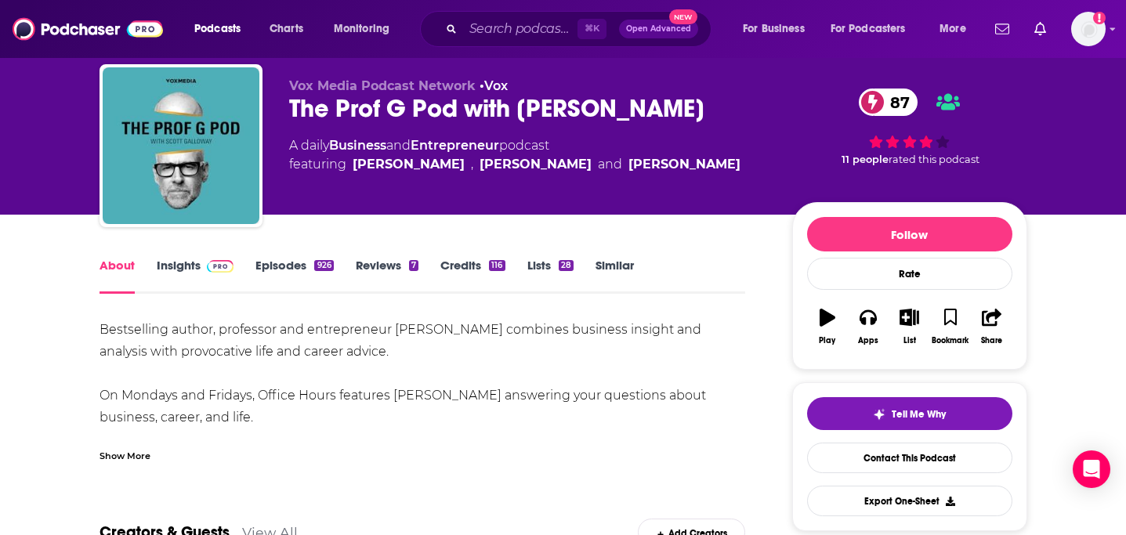
click at [188, 270] on link "Insights" at bounding box center [196, 276] width 78 height 36
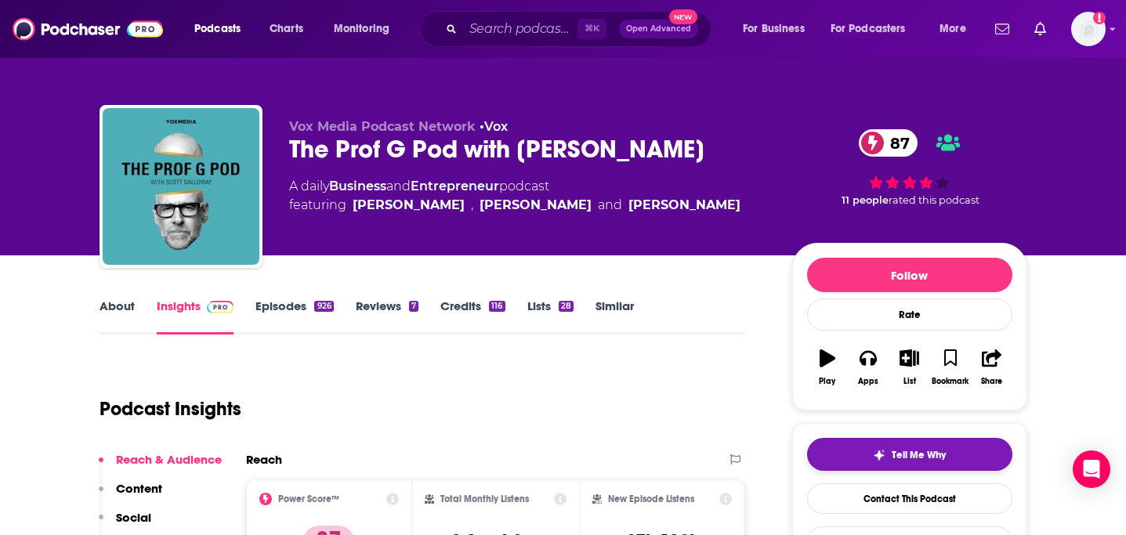
click at [906, 457] on span "Tell Me Why" at bounding box center [919, 455] width 54 height 13
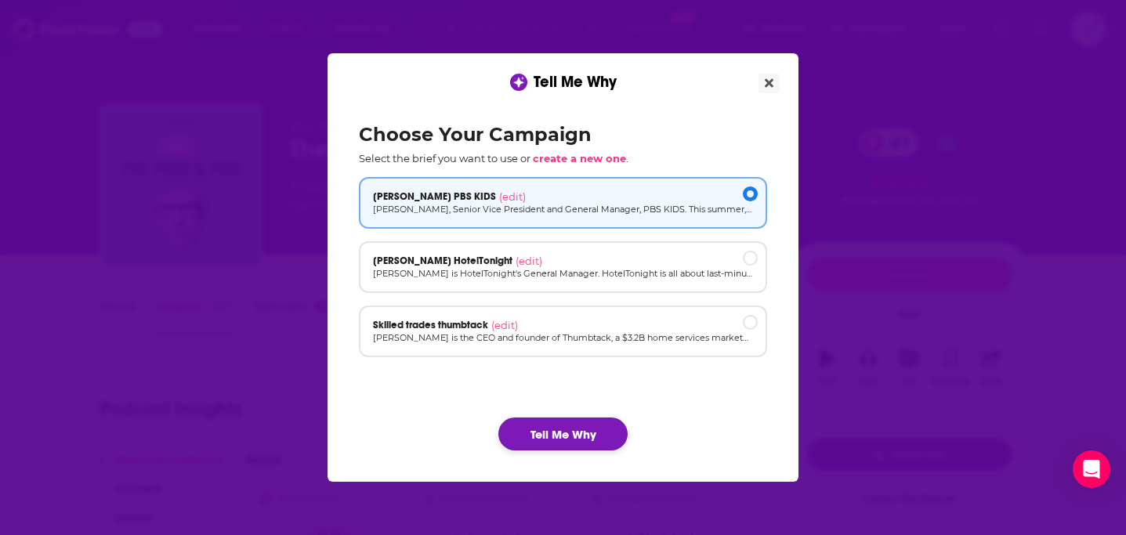
click at [533, 424] on button "Tell Me Why" at bounding box center [562, 434] width 129 height 33
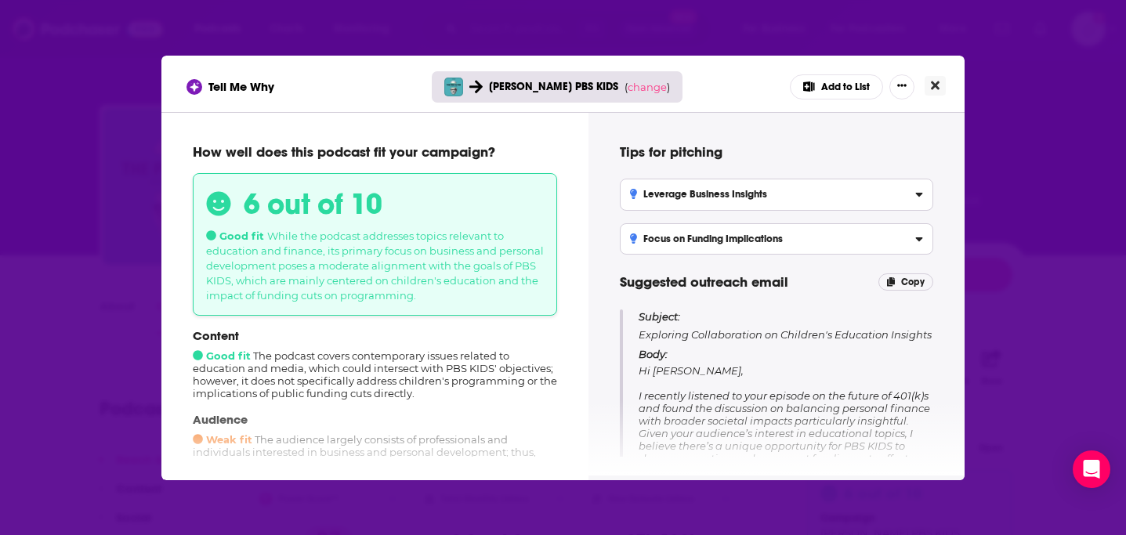
click at [936, 80] on icon "Close" at bounding box center [935, 85] width 9 height 13
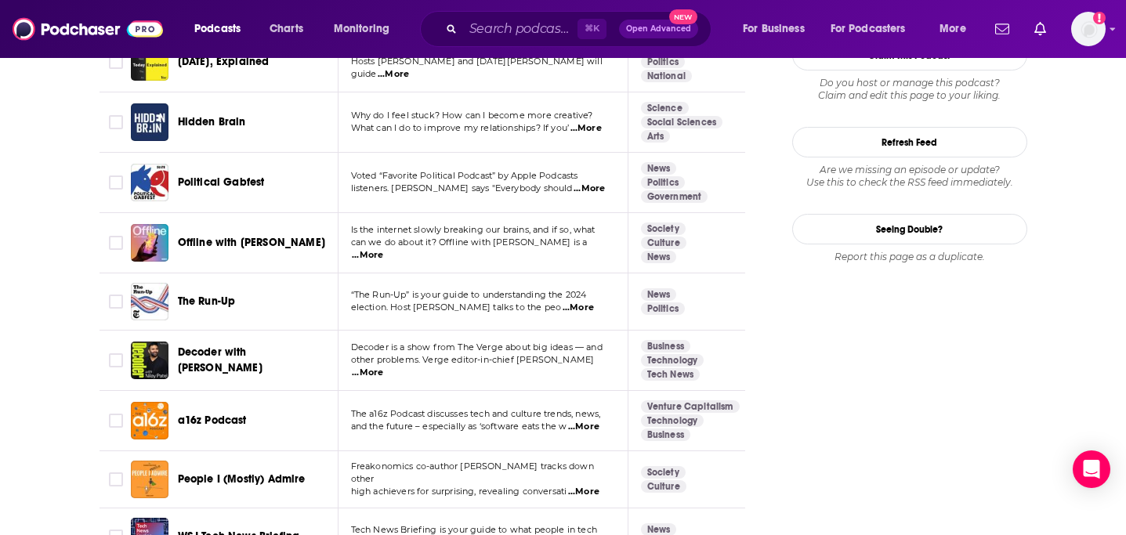
scroll to position [1927, 0]
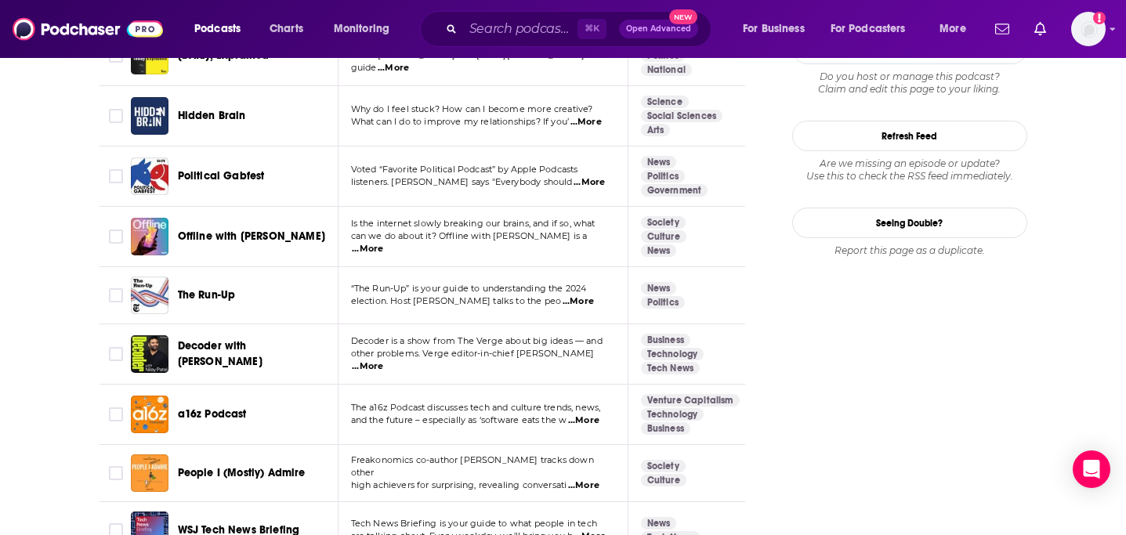
click at [592, 415] on span "...More" at bounding box center [583, 421] width 31 height 13
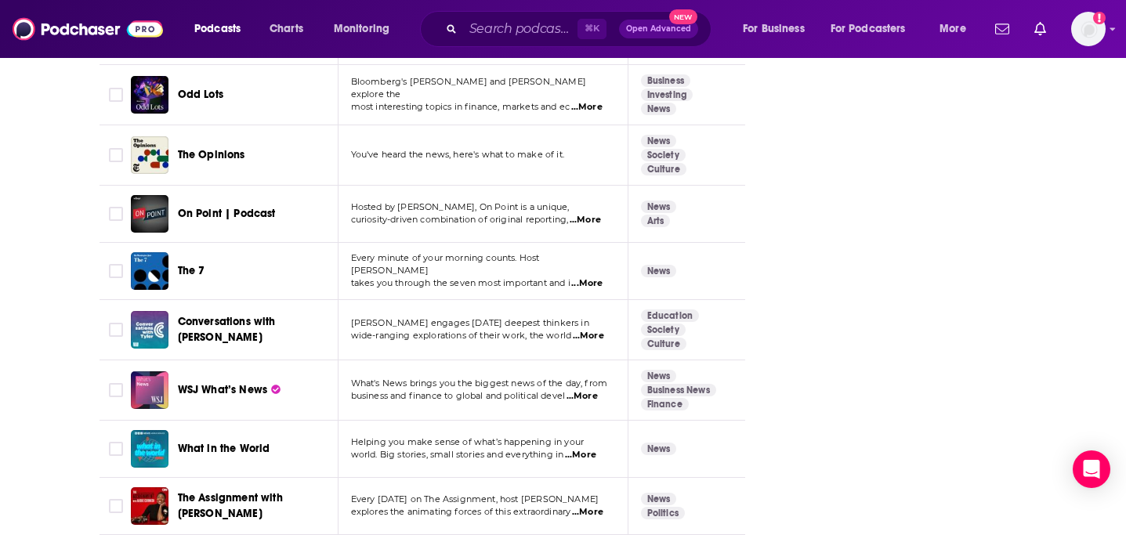
scroll to position [2883, 0]
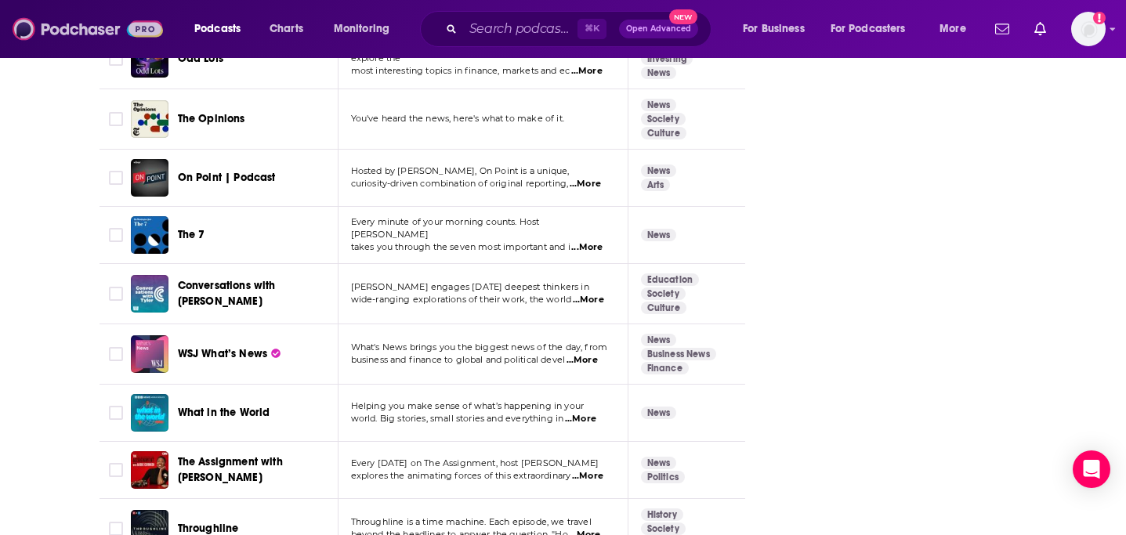
click at [82, 40] on img at bounding box center [88, 29] width 150 height 30
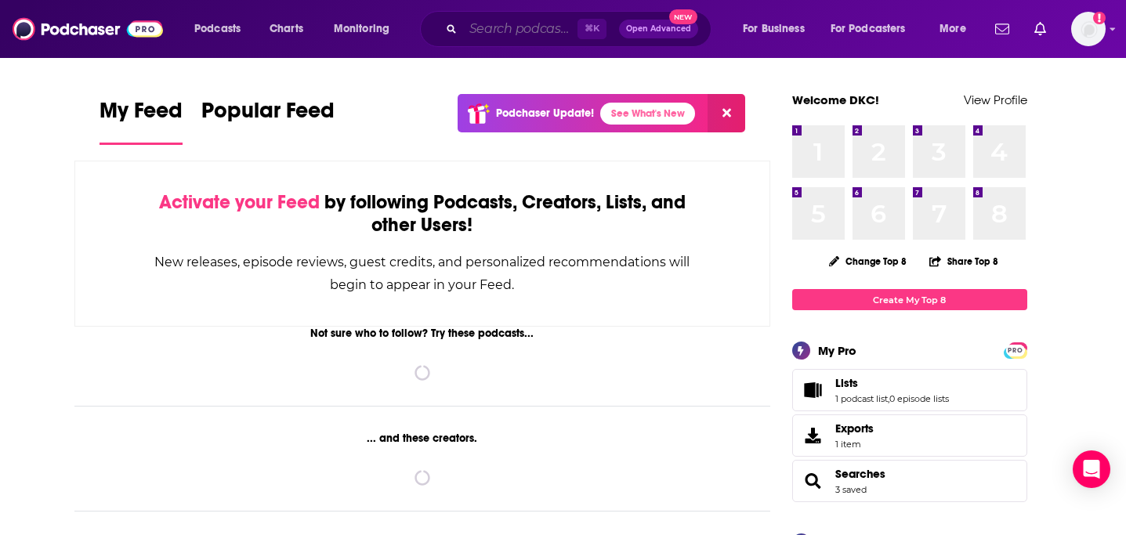
click at [539, 37] on input "Search podcasts, credits, & more..." at bounding box center [520, 28] width 114 height 25
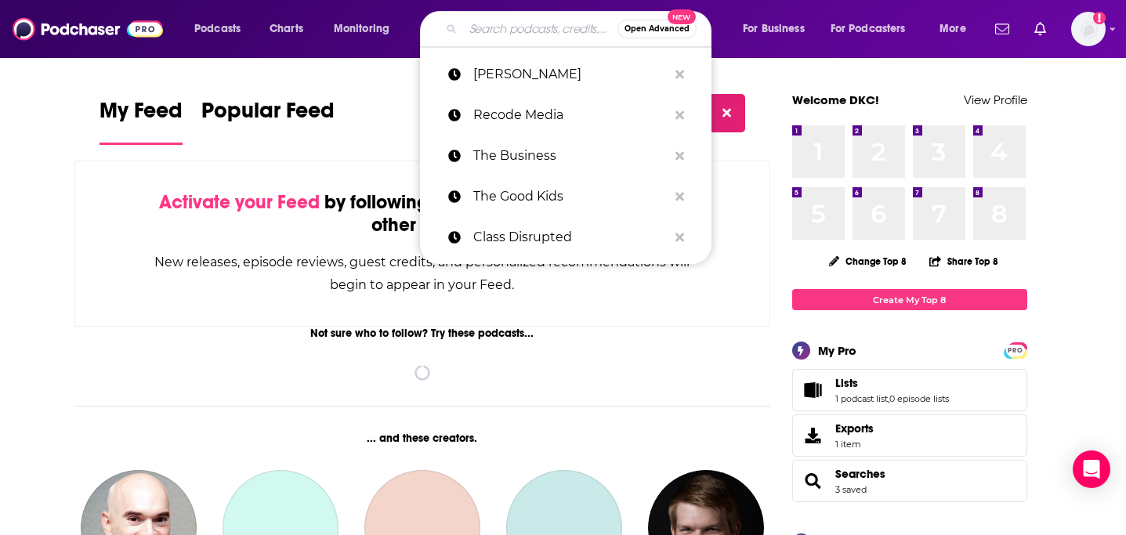
paste input "The Mom Hour"
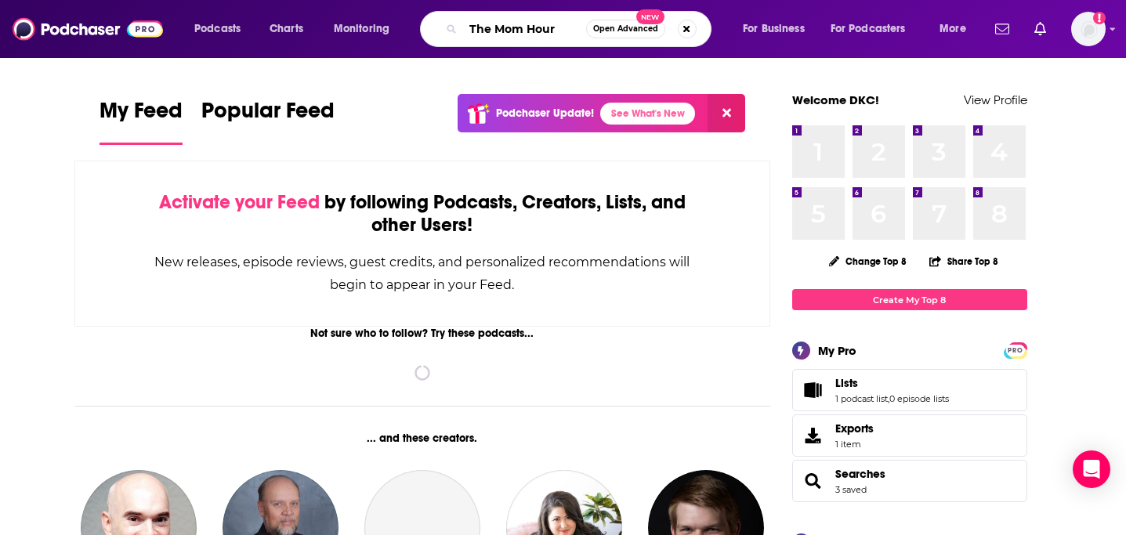
type input "The Mom Hour"
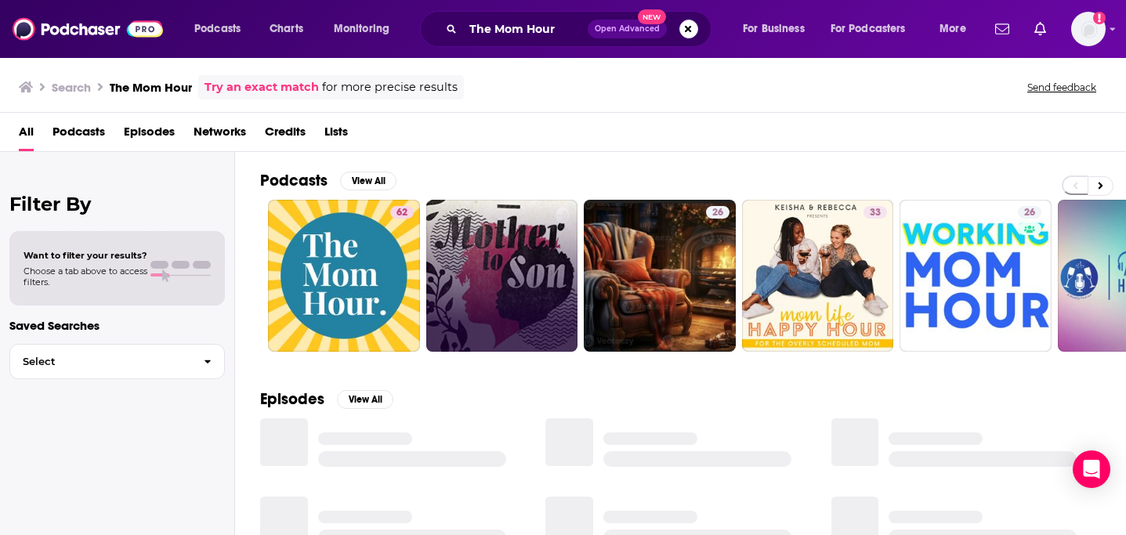
click at [429, 292] on link at bounding box center [502, 276] width 152 height 152
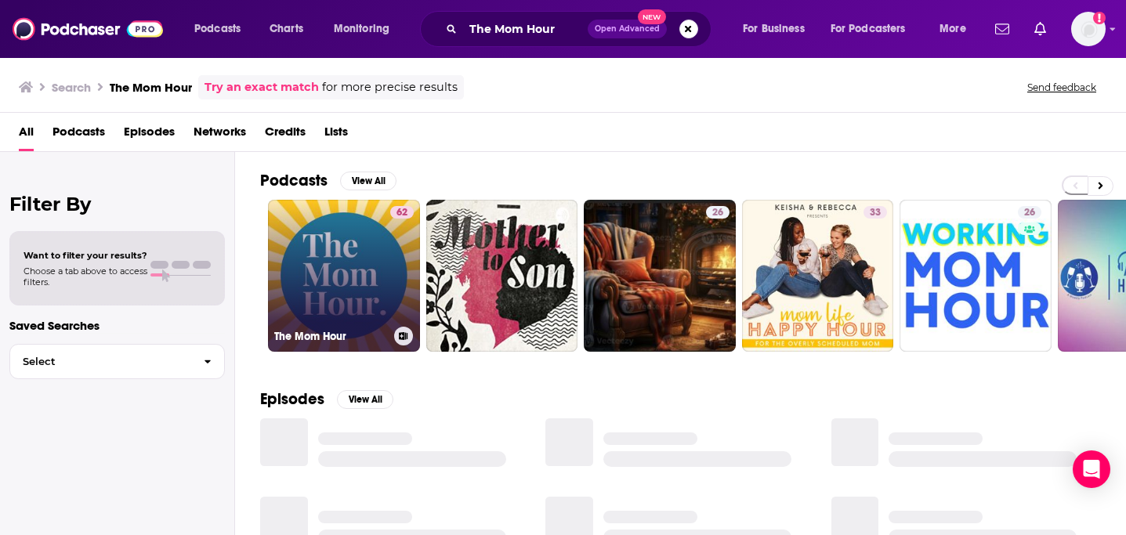
click at [329, 268] on link "62 The Mom Hour" at bounding box center [344, 276] width 152 height 152
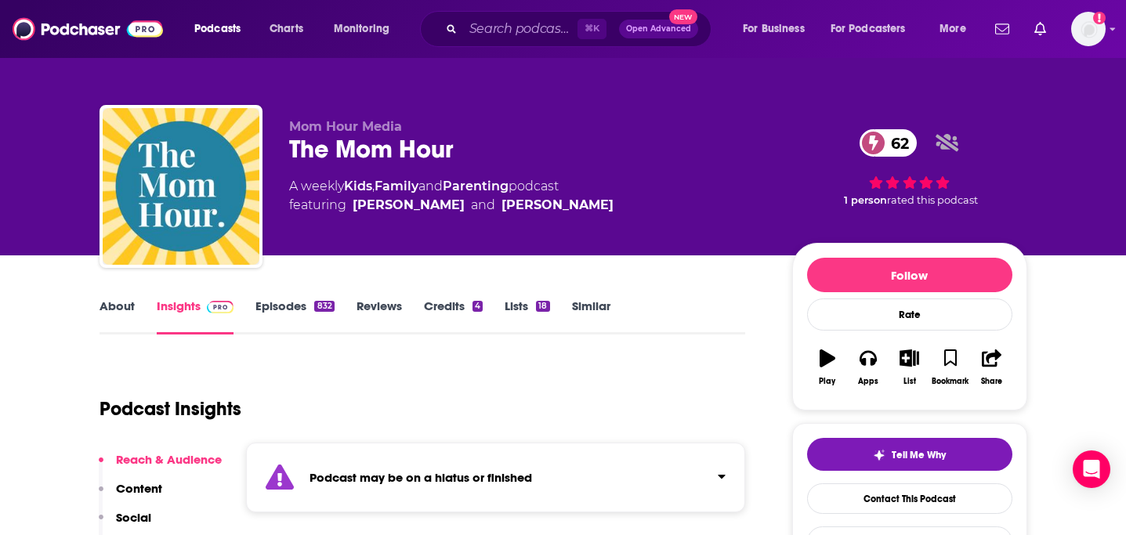
click at [297, 307] on link "Episodes 832" at bounding box center [295, 317] width 78 height 36
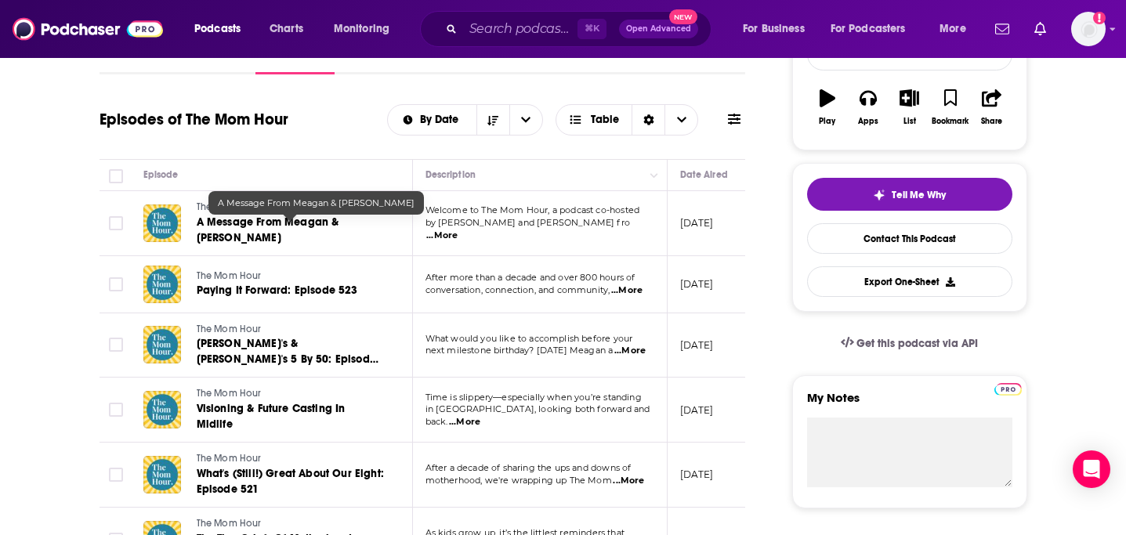
click at [295, 229] on span "A Message From Meagan & Sarah" at bounding box center [268, 230] width 143 height 29
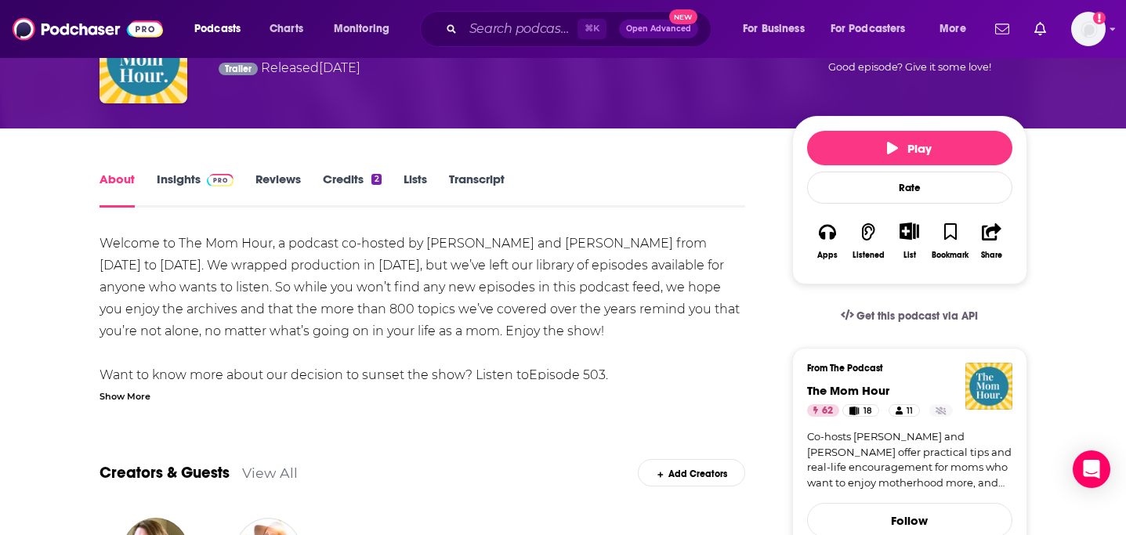
scroll to position [124, 0]
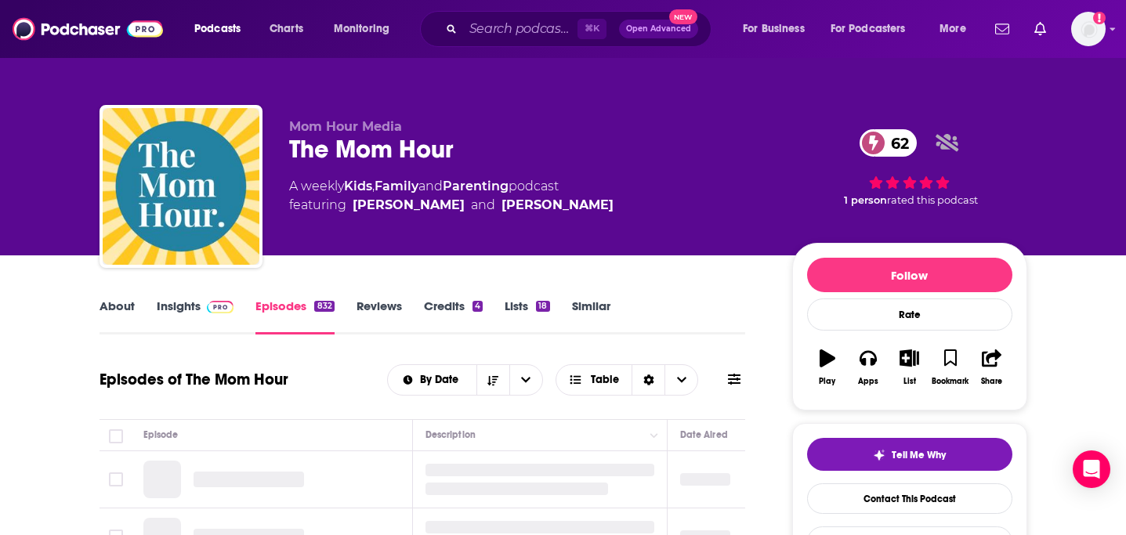
click at [338, 226] on div "Mom Hour Media The Mom Hour 62 A weekly Kids , Family and Parenting podcast fea…" at bounding box center [528, 181] width 478 height 125
click at [134, 308] on div "About" at bounding box center [128, 317] width 57 height 36
click at [114, 306] on link "About" at bounding box center [117, 317] width 35 height 36
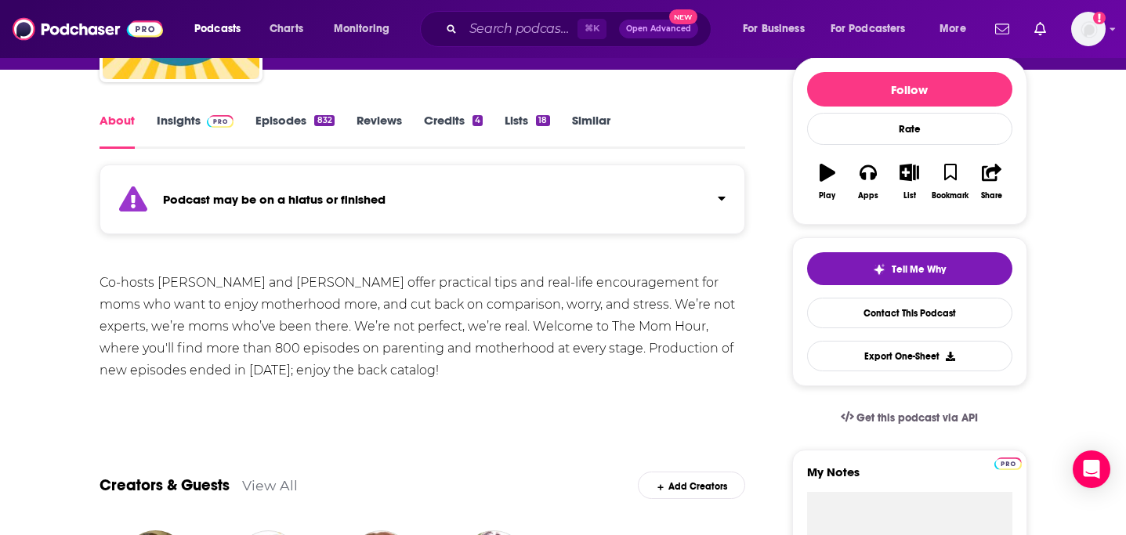
scroll to position [218, 0]
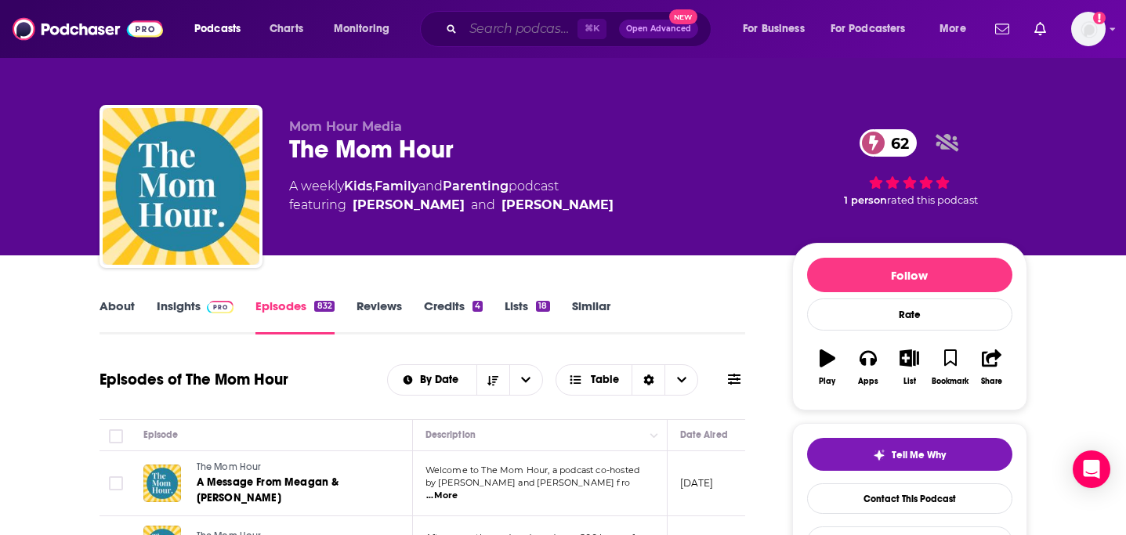
click at [497, 40] on input "Search podcasts, credits, & more..." at bounding box center [520, 28] width 114 height 25
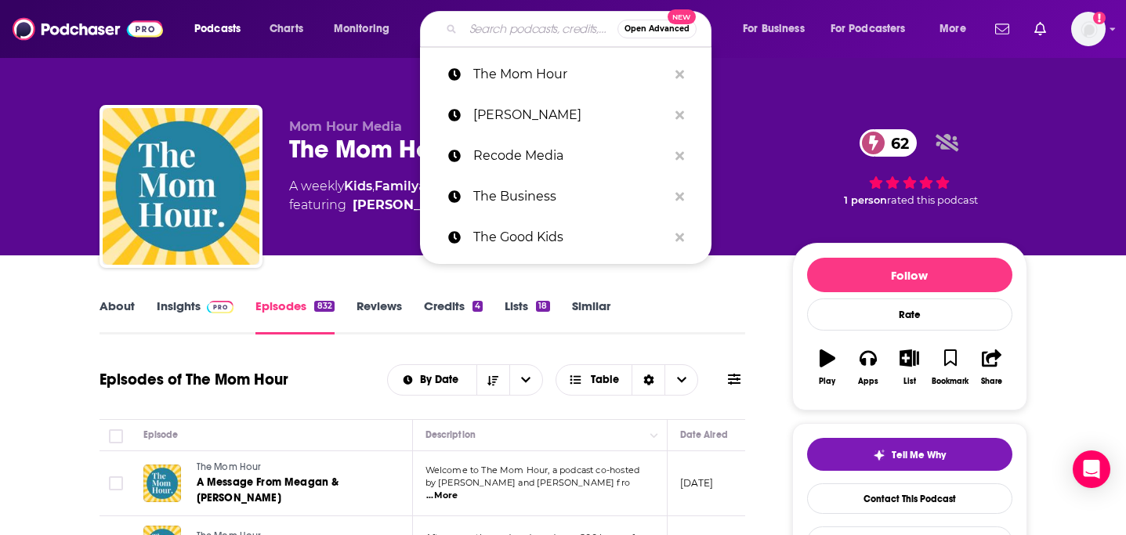
paste input "Your Parenting Mojo"
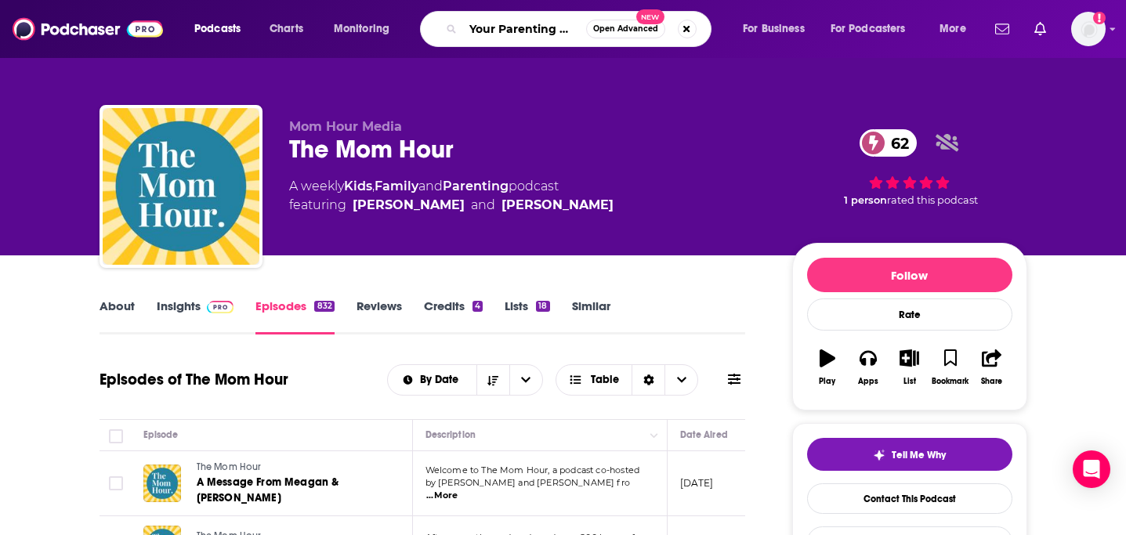
type input "Your Parenting Mojo"
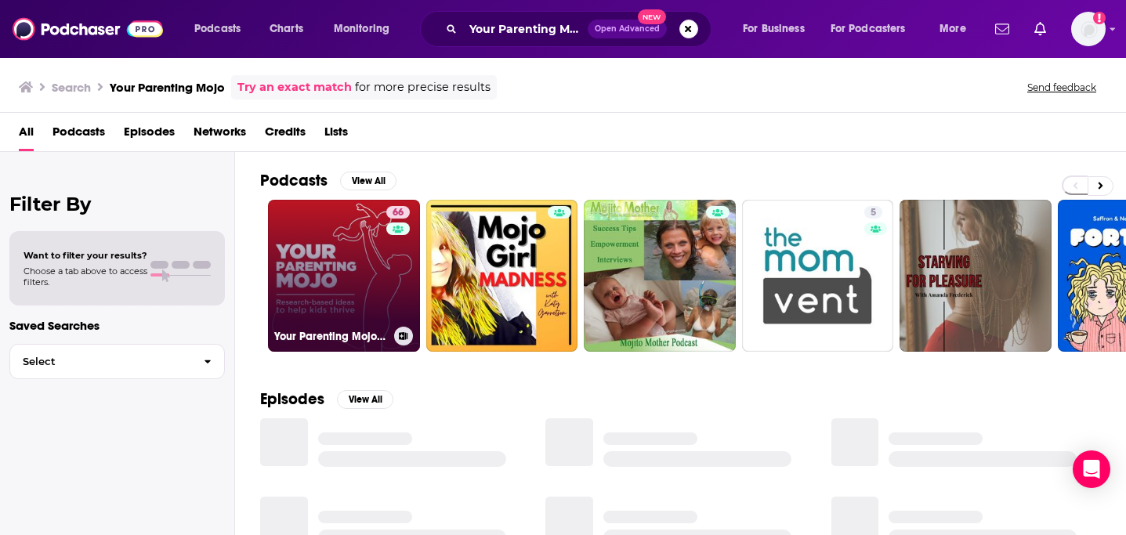
click at [343, 275] on link "66 Your Parenting Mojo - Respectful, research-based parenting ideas to help kid…" at bounding box center [344, 276] width 152 height 152
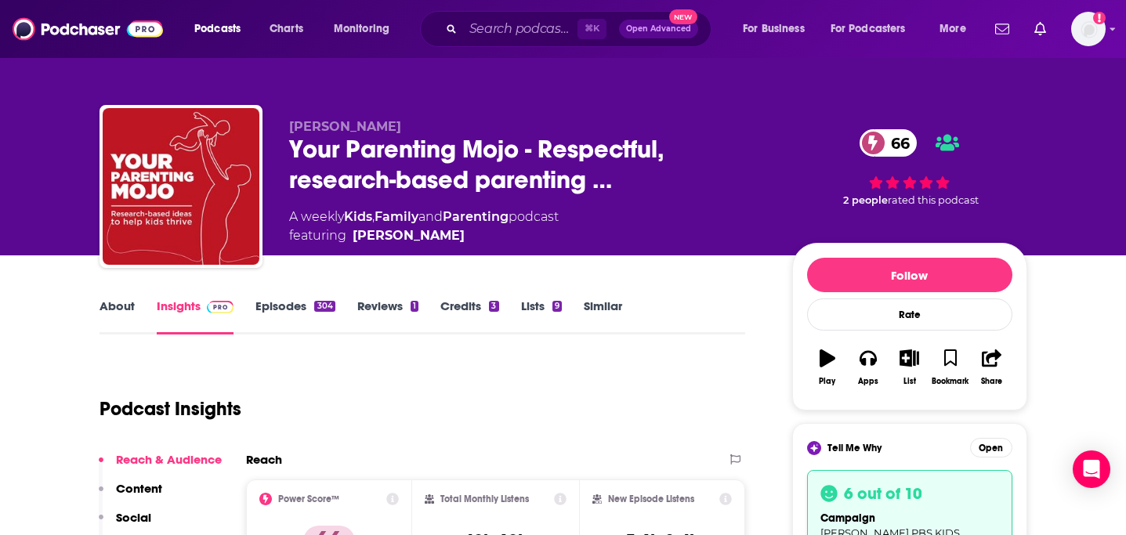
click at [274, 317] on link "Episodes 304" at bounding box center [295, 317] width 79 height 36
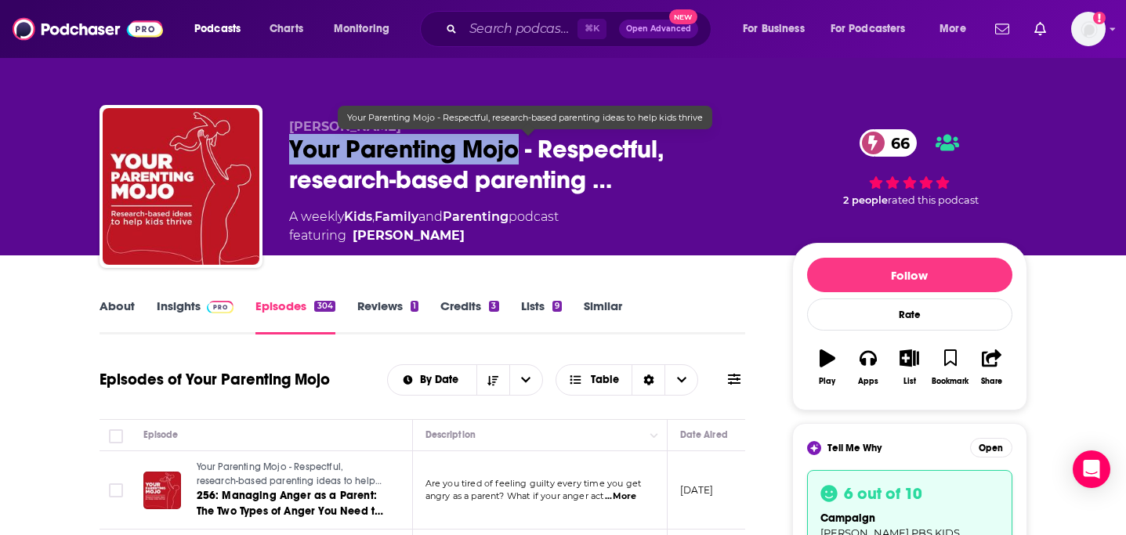
drag, startPoint x: 361, startPoint y: 149, endPoint x: 519, endPoint y: 152, distance: 158.4
click at [519, 152] on div "Jen Lumanlan Your Parenting Mojo - Respectful, research-based parenting … 66 A …" at bounding box center [564, 189] width 928 height 169
copy h2 "Your Parenting Mojo"
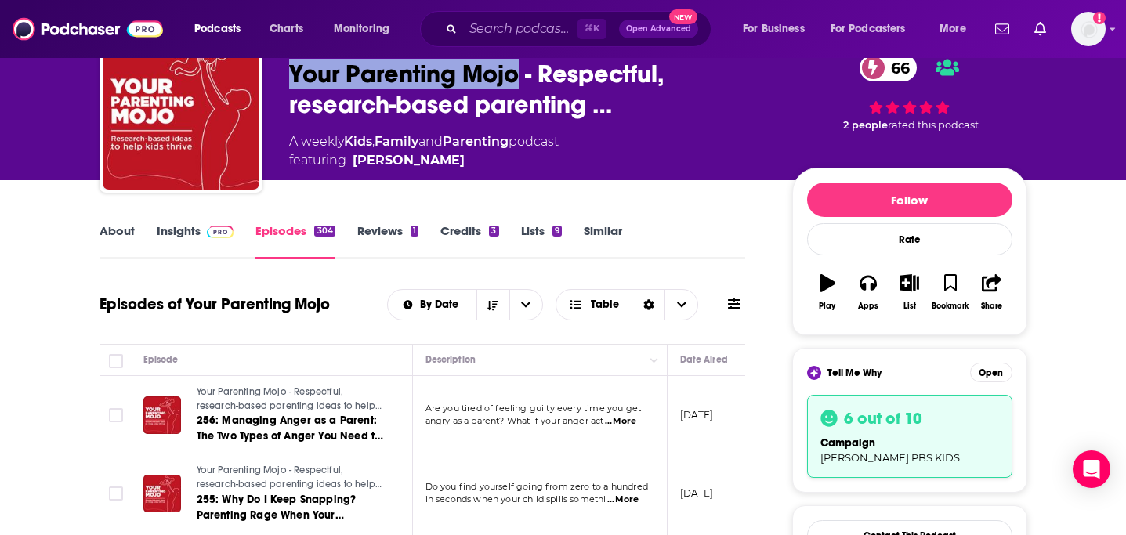
scroll to position [77, 0]
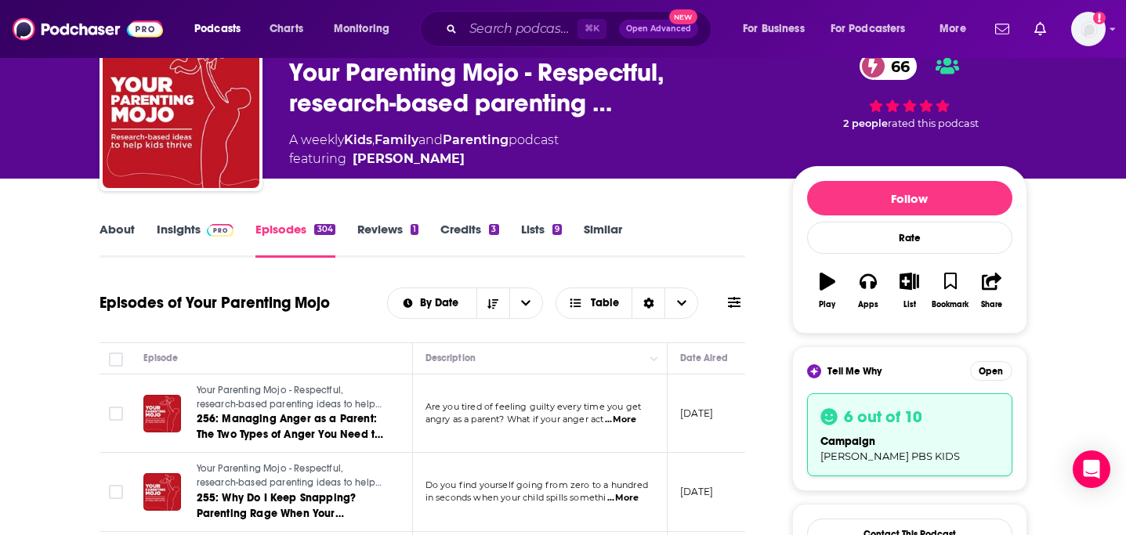
click at [895, 409] on h3 "6 out of 10" at bounding box center [883, 417] width 78 height 20
click at [981, 372] on button "Open" at bounding box center [991, 371] width 42 height 20
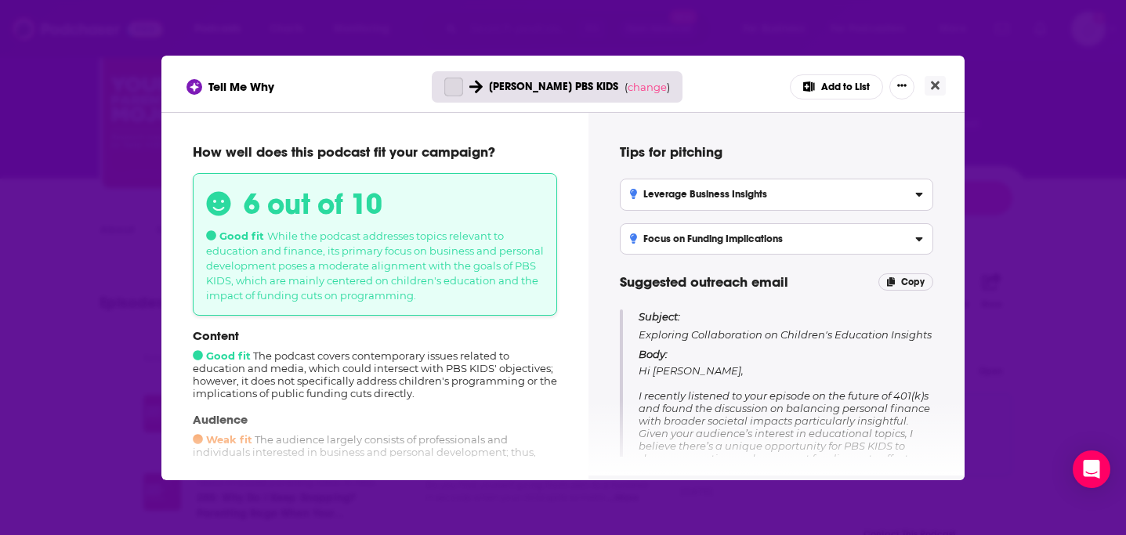
scroll to position [0, 0]
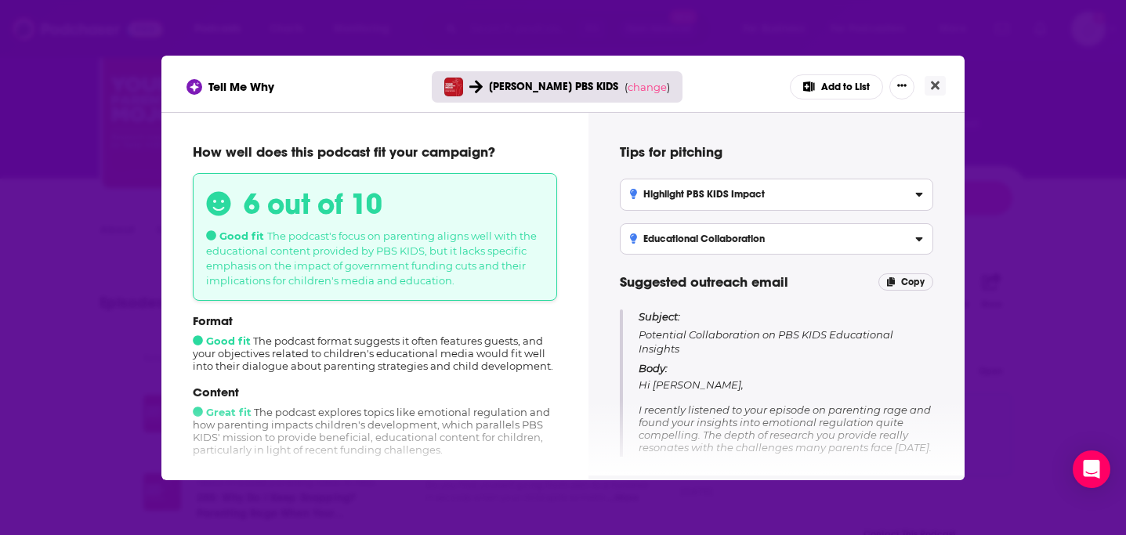
click at [110, 400] on div "Tell Me Why Sara Dewitt PBS KIDS ( change ) Add to List How well does this podc…" at bounding box center [563, 267] width 1126 height 535
click at [942, 78] on button "Close" at bounding box center [935, 86] width 21 height 20
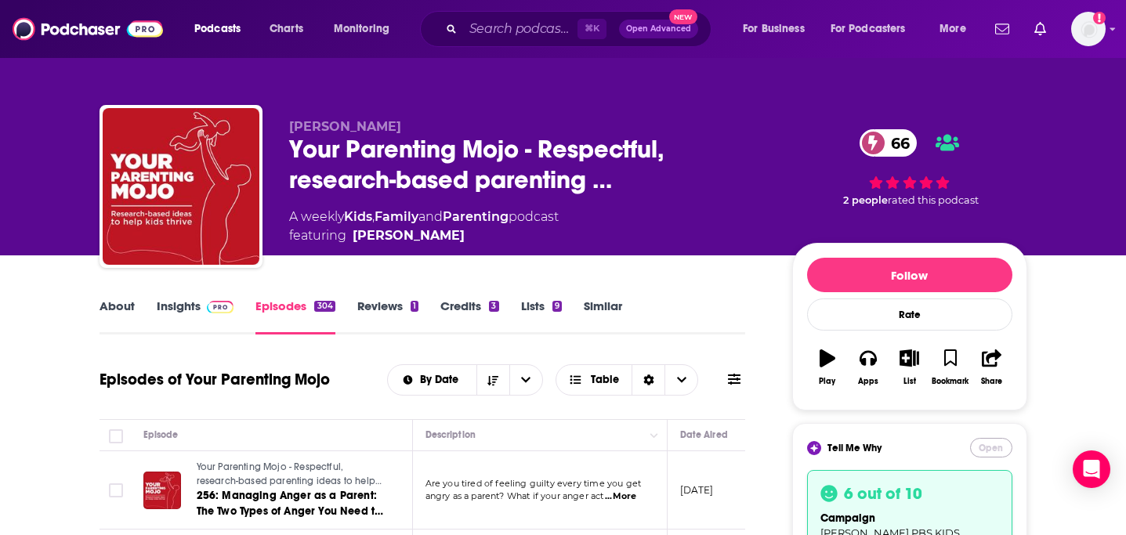
scroll to position [77, 0]
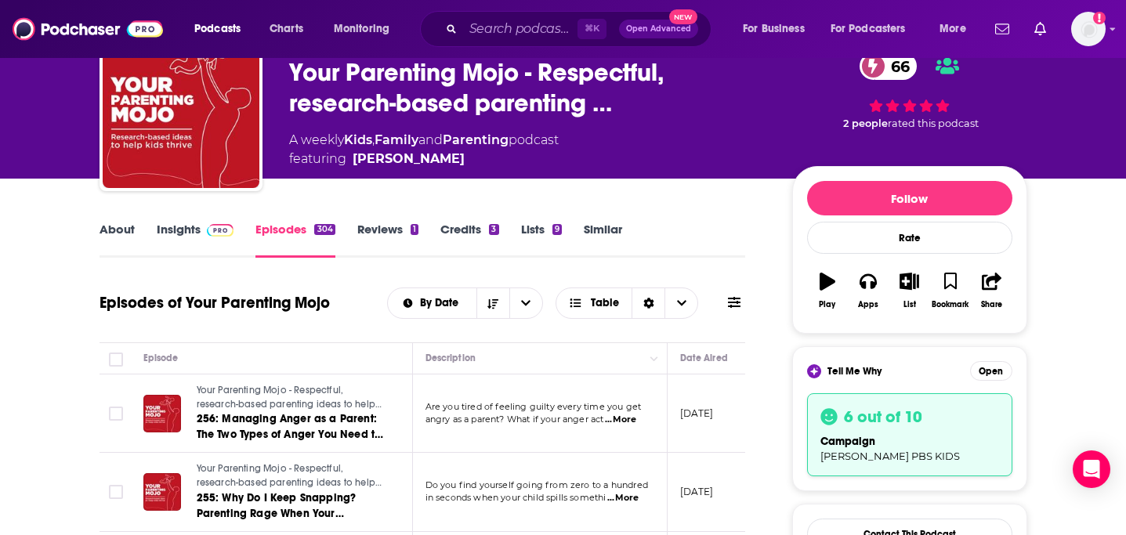
click at [883, 443] on div "campaign Sara Dewitt PBS KIDS" at bounding box center [910, 448] width 179 height 30
click at [883, 416] on h3 "6 out of 10" at bounding box center [883, 417] width 78 height 20
click at [989, 372] on button "Open" at bounding box center [991, 371] width 42 height 20
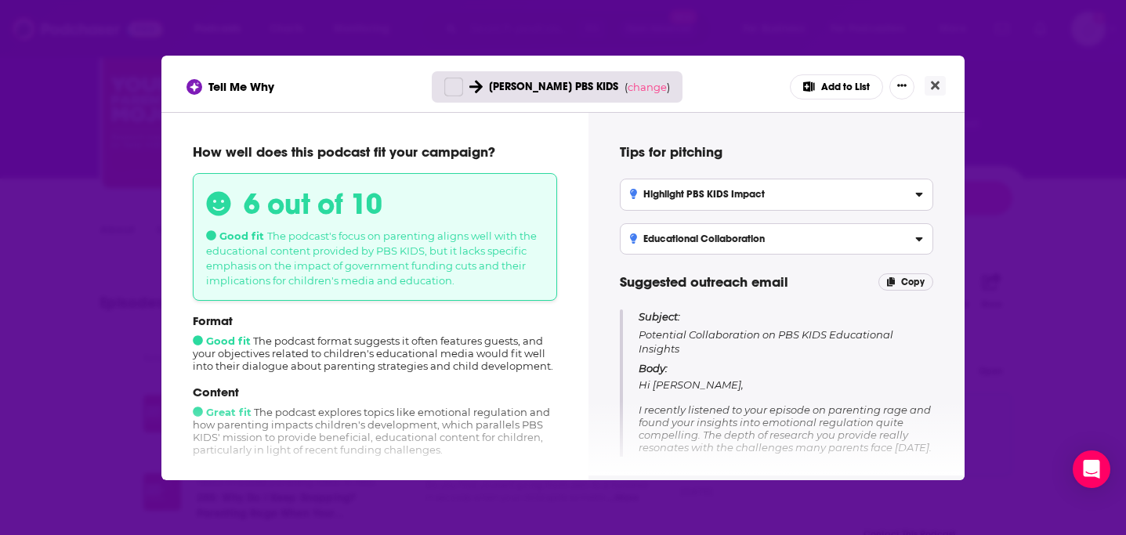
scroll to position [0, 0]
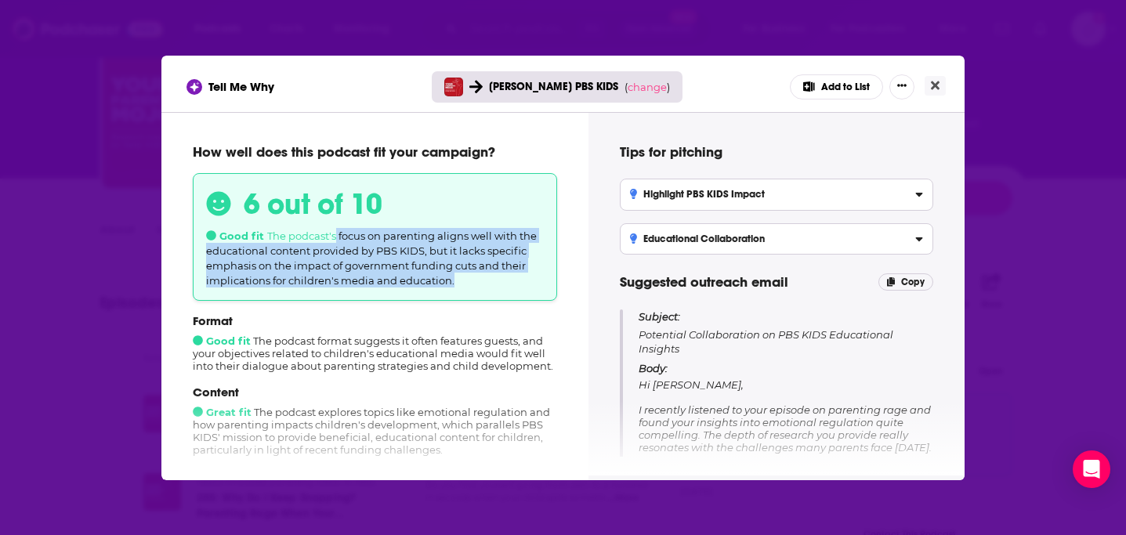
drag, startPoint x: 336, startPoint y: 236, endPoint x: 488, endPoint y: 293, distance: 162.5
click at [488, 293] on div "6 out of 10 Good fit The podcast's focus on parenting aligns well with the educ…" at bounding box center [375, 237] width 364 height 128
copy span "focus on parenting aligns well with the educational content provided by PBS KID…"
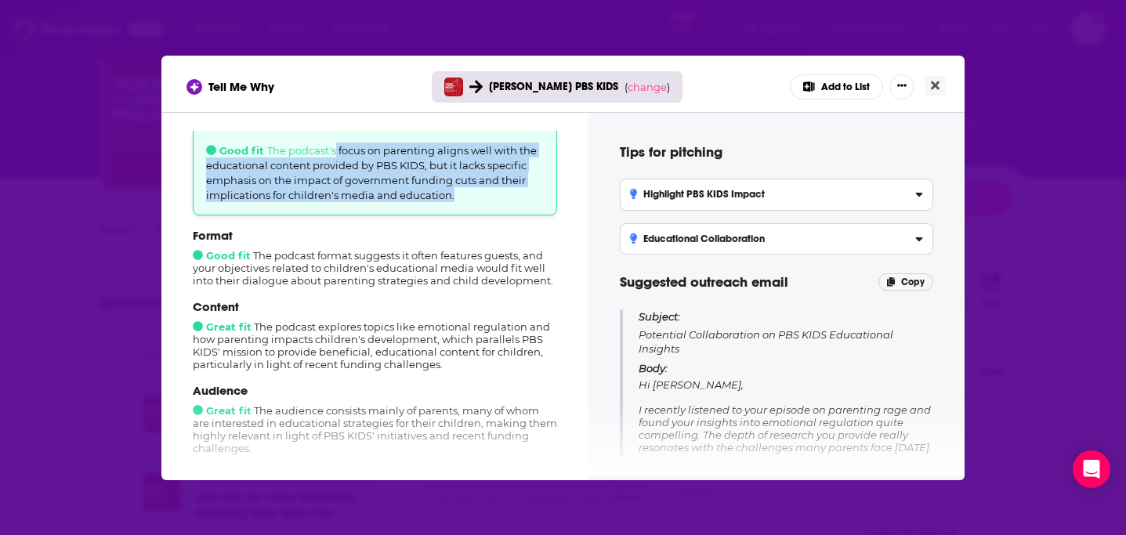
scroll to position [90, 0]
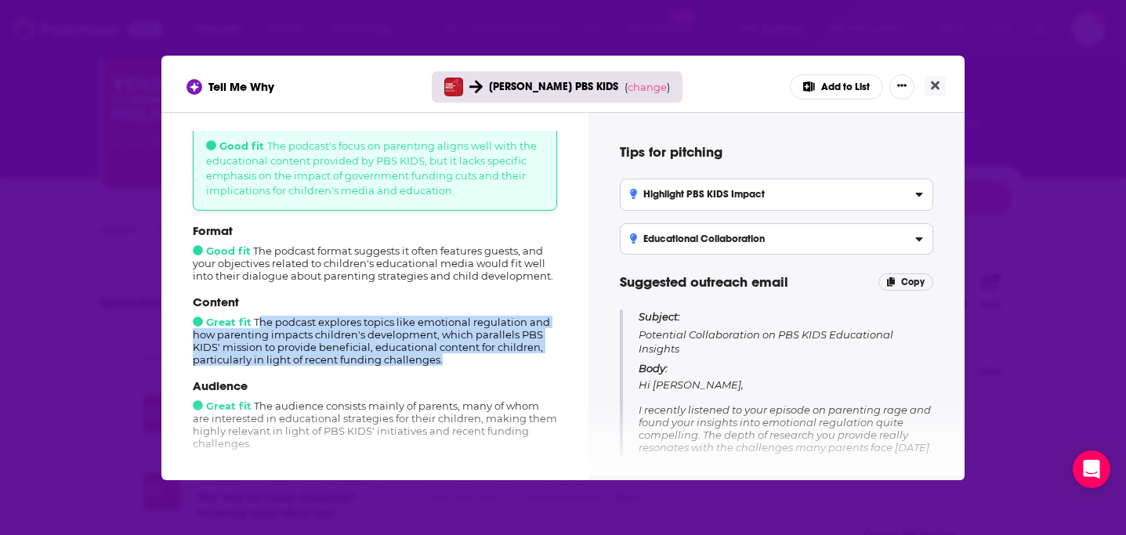
drag, startPoint x: 260, startPoint y: 320, endPoint x: 462, endPoint y: 358, distance: 205.1
click at [462, 358] on div "Content Great fit The podcast explores topics like emotional regulation and how…" at bounding box center [375, 330] width 364 height 71
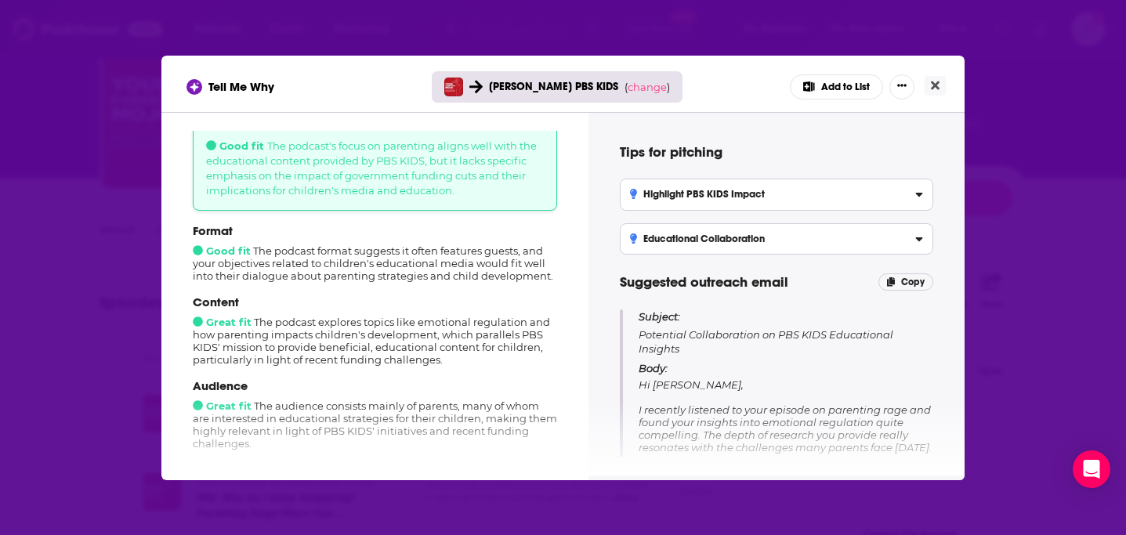
click at [288, 324] on div "Content Great fit The podcast explores topics like emotional regulation and how…" at bounding box center [375, 330] width 364 height 71
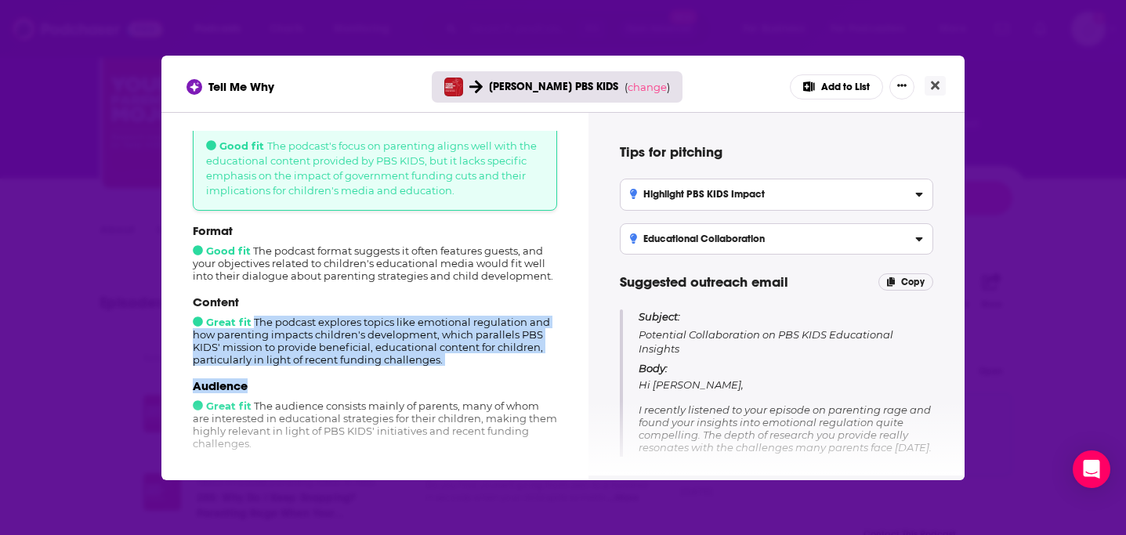
drag, startPoint x: 256, startPoint y: 322, endPoint x: 478, endPoint y: 387, distance: 231.9
click at [478, 387] on div "Format Good fit The podcast format suggests it often features guests, and your …" at bounding box center [375, 336] width 364 height 227
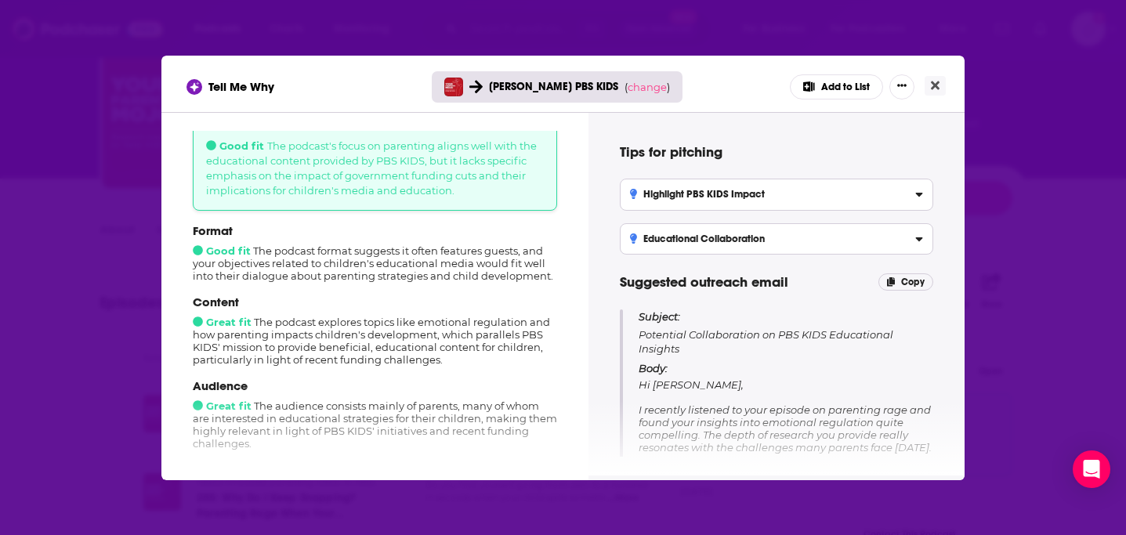
click at [361, 390] on p "Audience" at bounding box center [375, 386] width 364 height 15
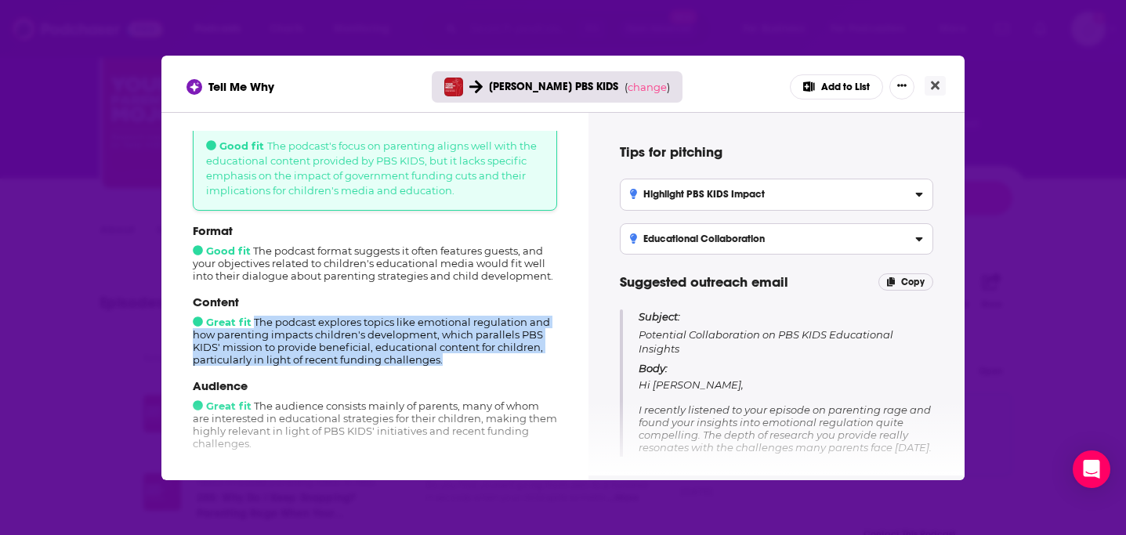
drag, startPoint x: 455, startPoint y: 361, endPoint x: 252, endPoint y: 324, distance: 205.5
click at [252, 324] on div "Content Great fit The podcast explores topics like emotional regulation and how…" at bounding box center [375, 330] width 364 height 71
copy div "The podcast explores topics like emotional regulation and how parenting impacts…"
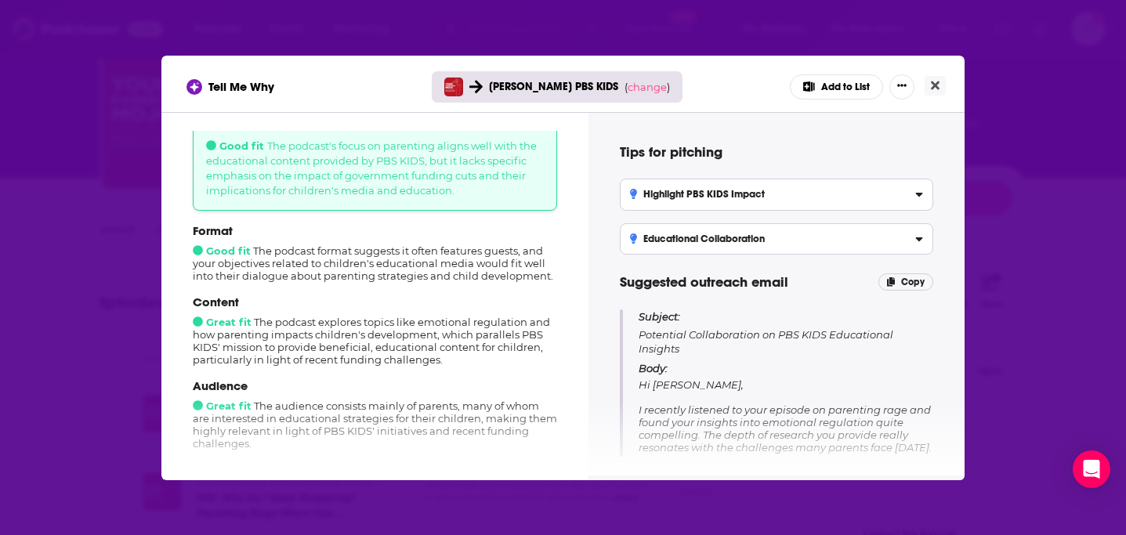
click at [939, 74] on div "Tell Me Why Sara Dewitt PBS KIDS ( change ) Add to List" at bounding box center [563, 86] width 753 height 25
click at [944, 78] on button "Close" at bounding box center [935, 86] width 21 height 20
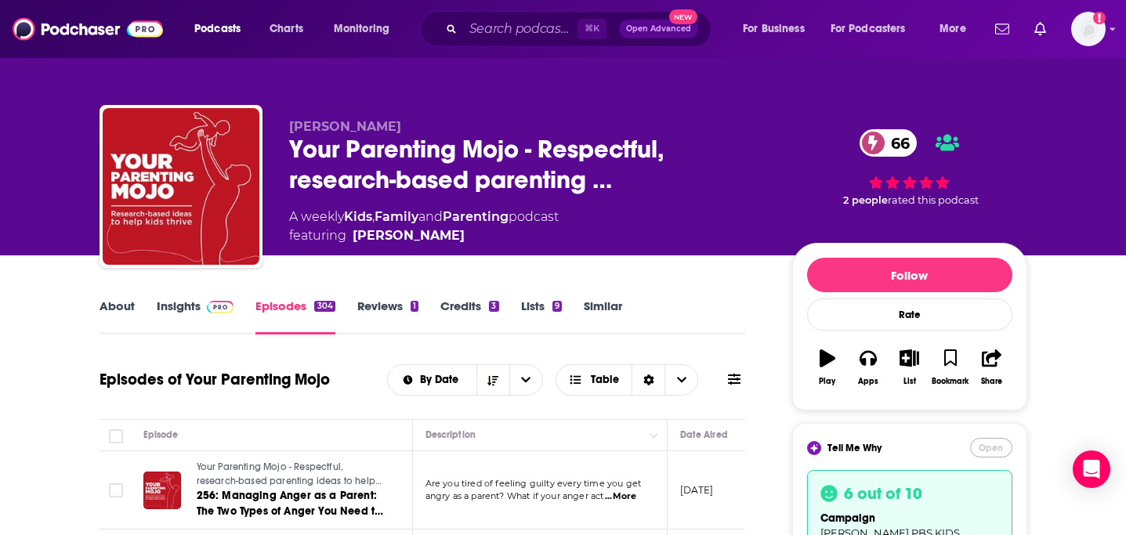
scroll to position [92, 0]
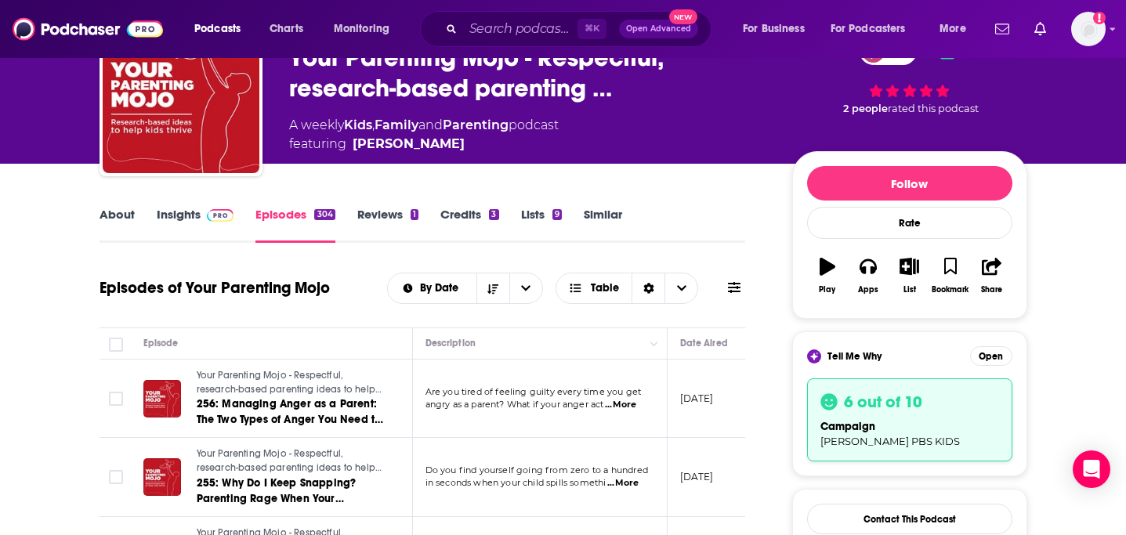
click at [170, 220] on link "Insights" at bounding box center [196, 225] width 78 height 36
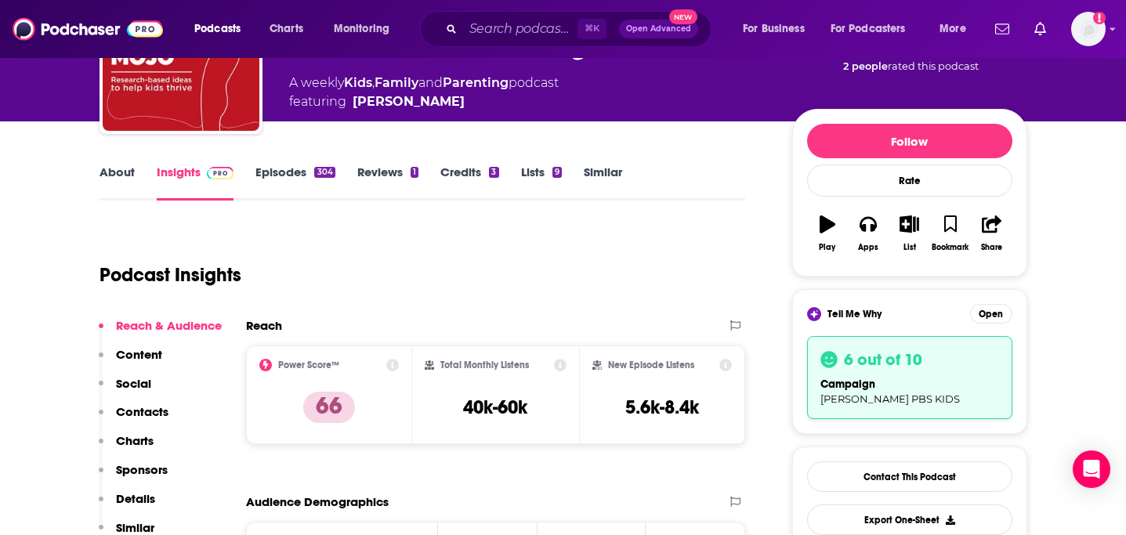
click at [155, 407] on p "Contacts" at bounding box center [142, 411] width 53 height 15
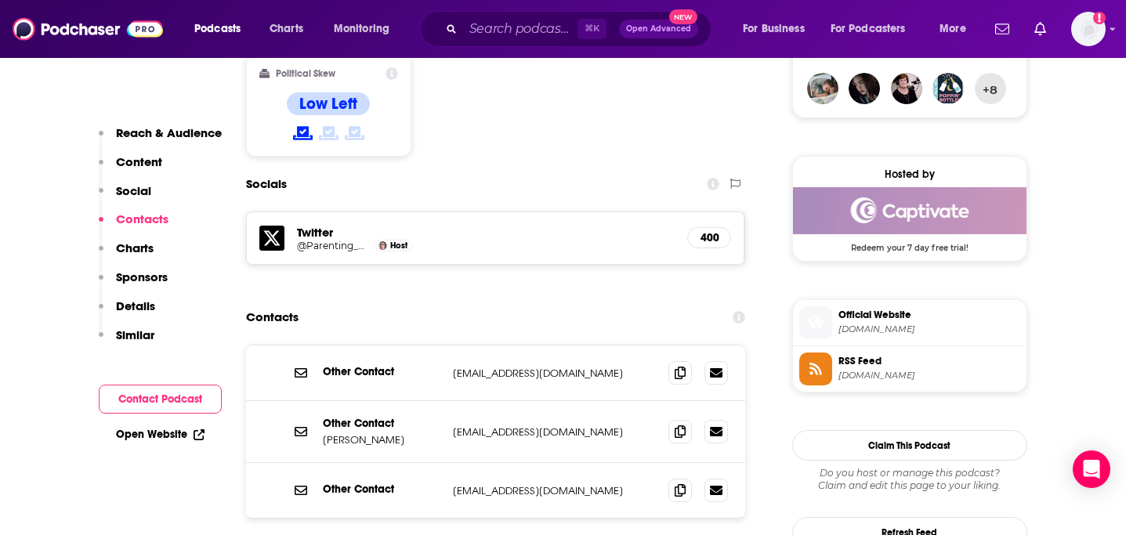
scroll to position [1294, 0]
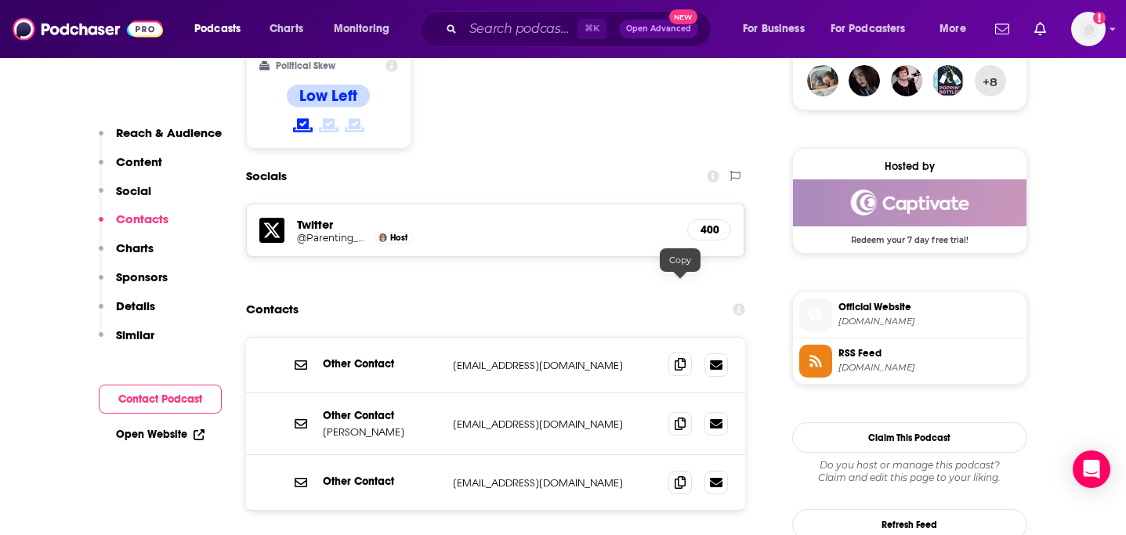
click at [680, 358] on icon at bounding box center [680, 364] width 11 height 13
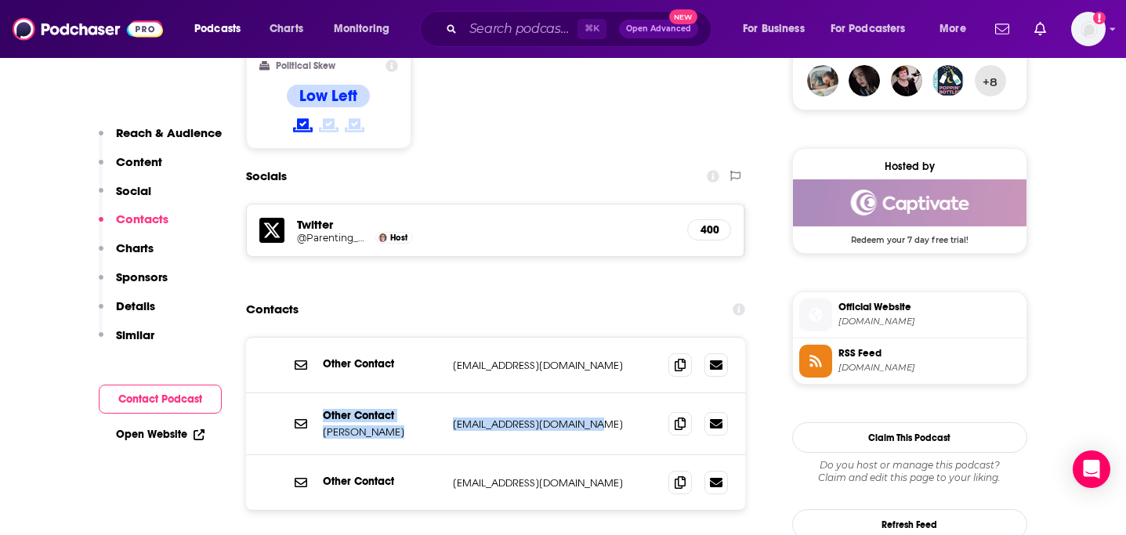
drag, startPoint x: 392, startPoint y: 337, endPoint x: 607, endPoint y: 351, distance: 215.2
click at [607, 393] on div "Other Contact Jen Lumanlan jen@yourparentingmojo.com jen@yourparentingmojo.com" at bounding box center [496, 424] width 500 height 62
copy div "Other Contact Jen Lumanlan jen@yourparentingmojo.com"
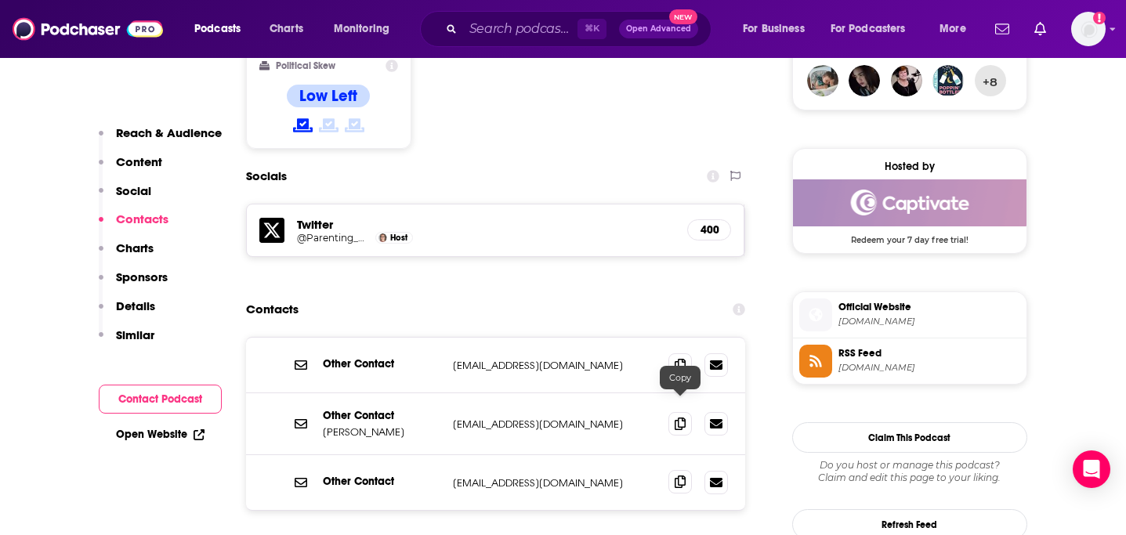
click at [683, 476] on icon at bounding box center [680, 482] width 11 height 13
click at [33, 20] on img at bounding box center [88, 29] width 150 height 30
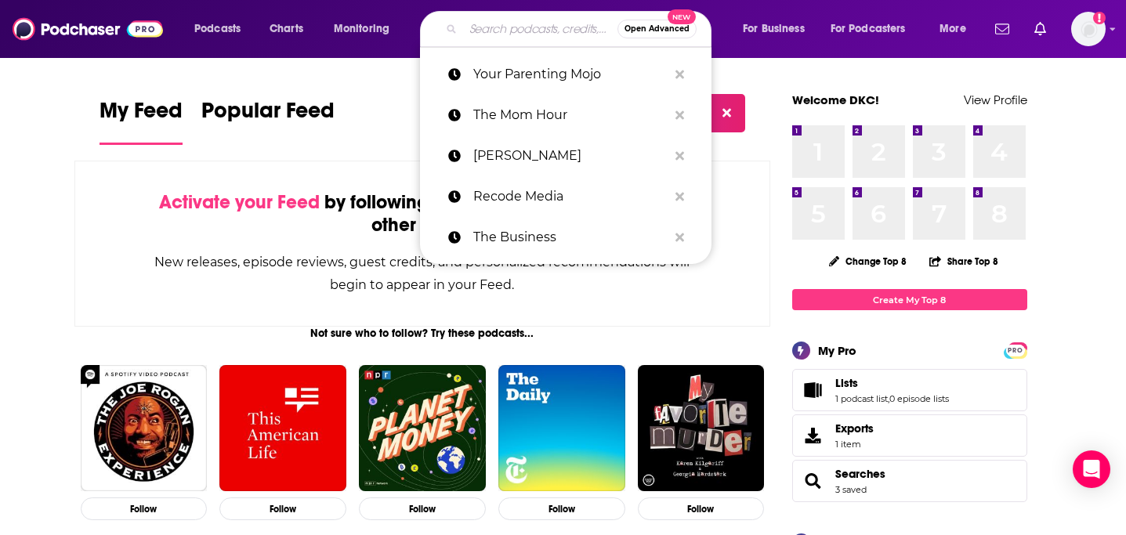
click at [490, 27] on input "Search podcasts, credits, & more..." at bounding box center [540, 28] width 154 height 25
paste input "The Modern Dads"
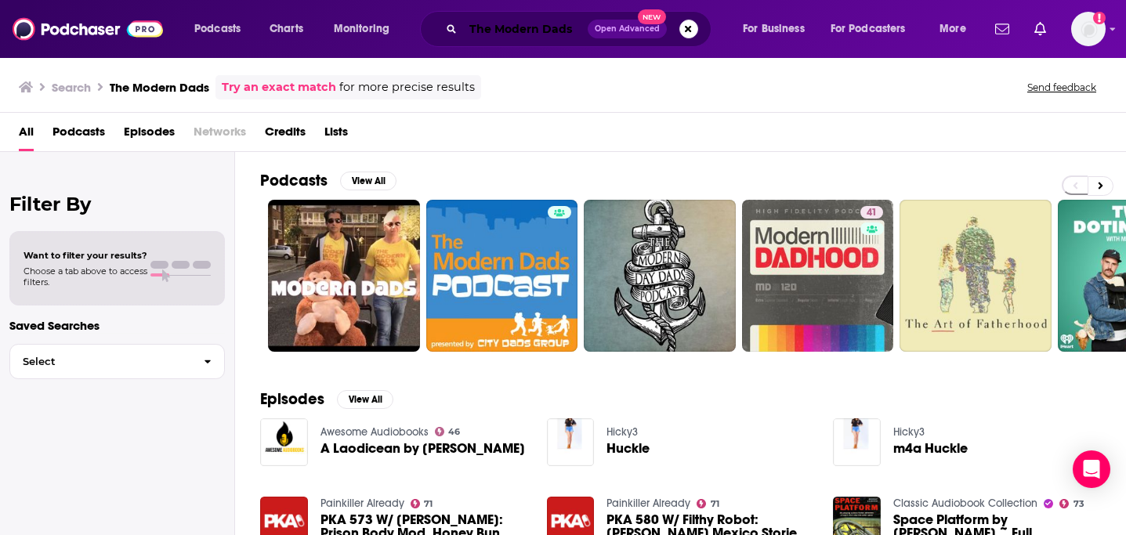
click at [496, 31] on input "The Modern Dads" at bounding box center [525, 28] width 125 height 25
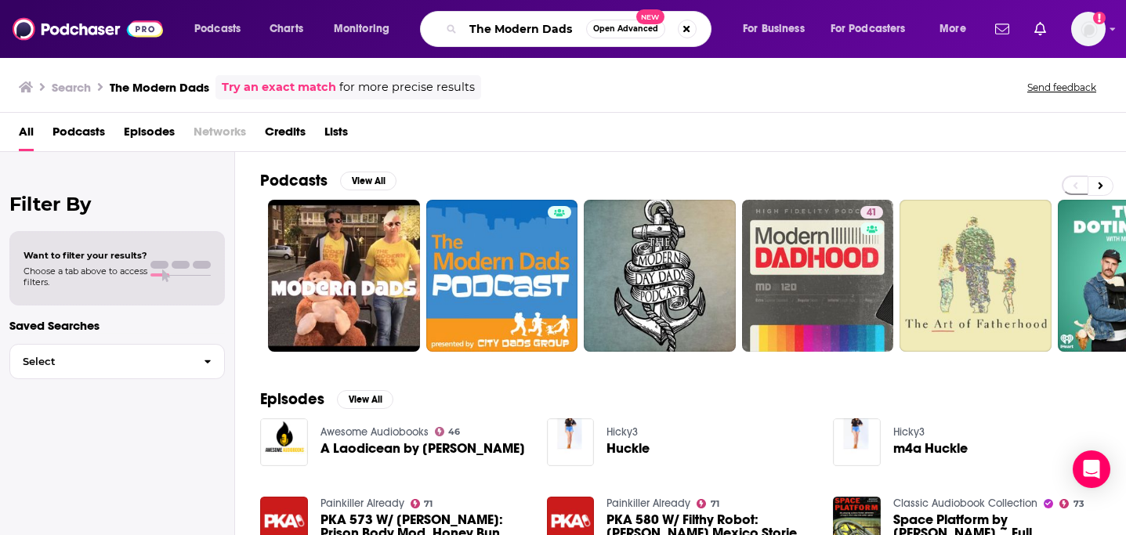
click at [496, 32] on input "The Modern Dads" at bounding box center [524, 28] width 123 height 25
paste input "Unruffled"
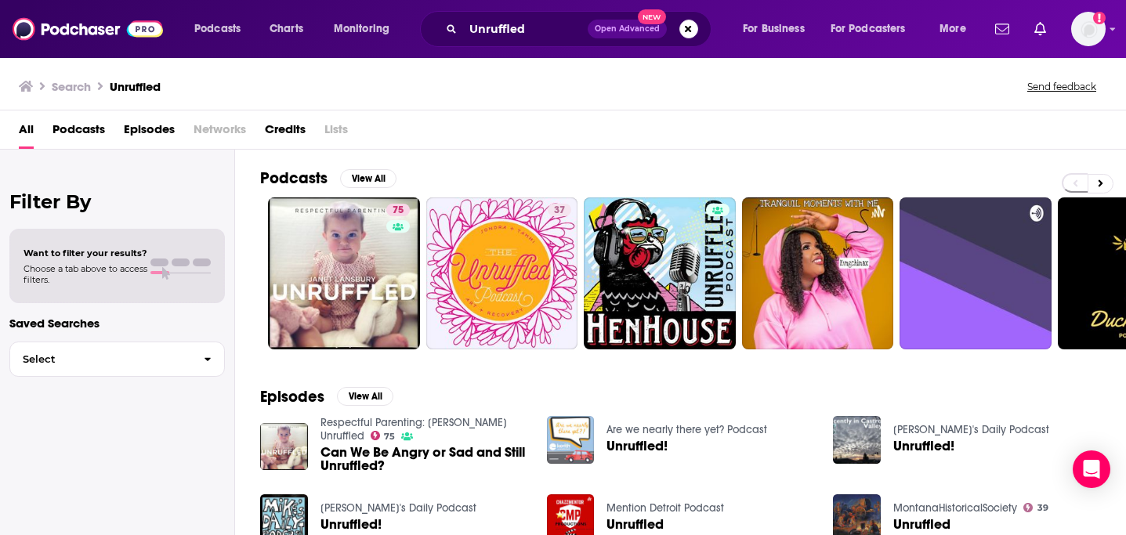
click at [504, 9] on div "Podcasts Charts Monitoring Unruffled Open Advanced New For Business For Podcast…" at bounding box center [563, 29] width 1126 height 58
click at [504, 26] on input "Unruffled" at bounding box center [525, 28] width 125 height 25
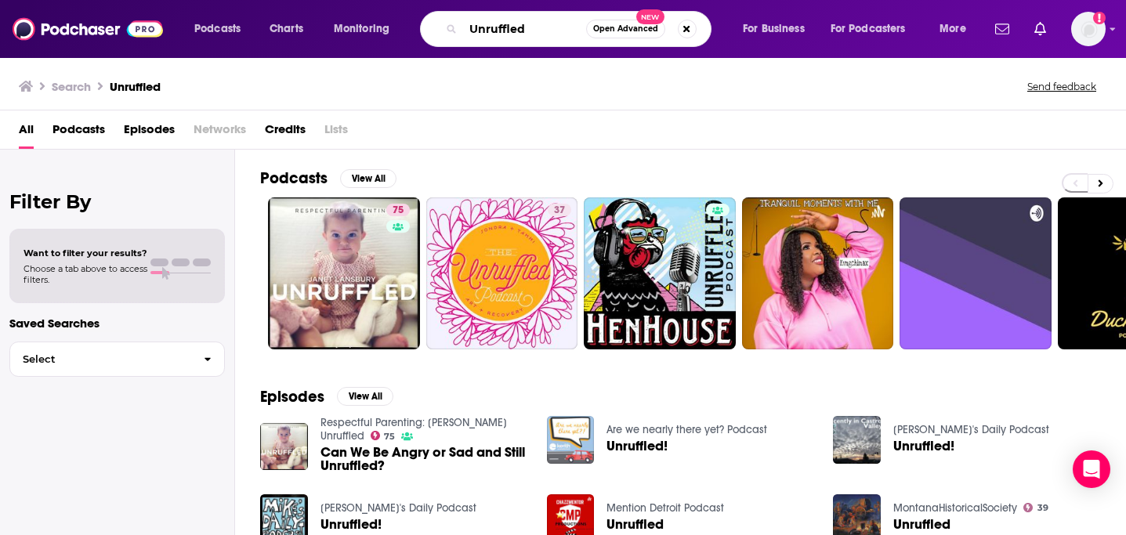
click at [504, 26] on input "Unruffled" at bounding box center [524, 28] width 123 height 25
type input "edsurge"
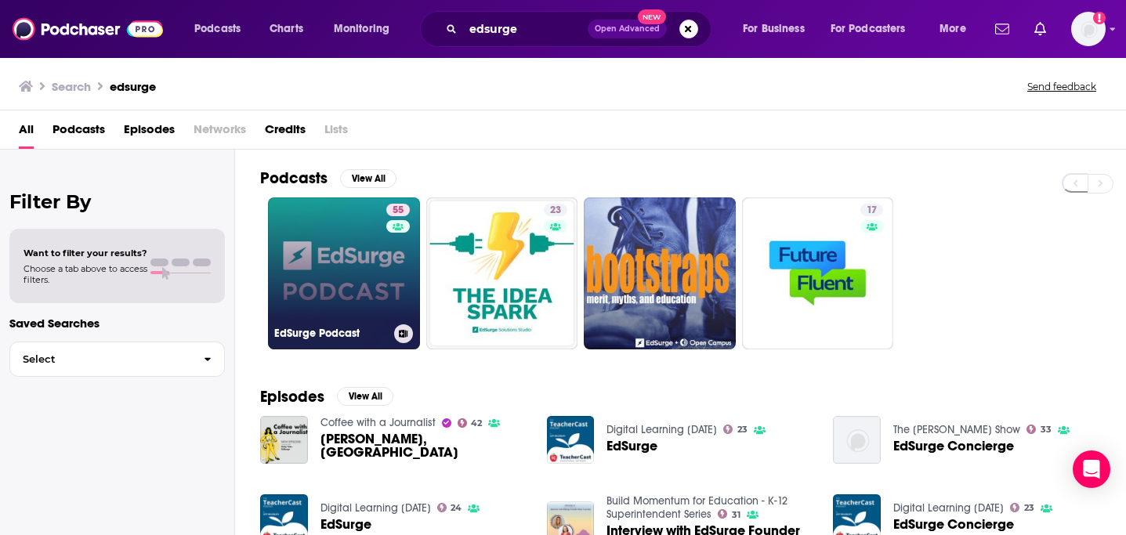
click at [342, 213] on link "55 EdSurge Podcast" at bounding box center [344, 274] width 152 height 152
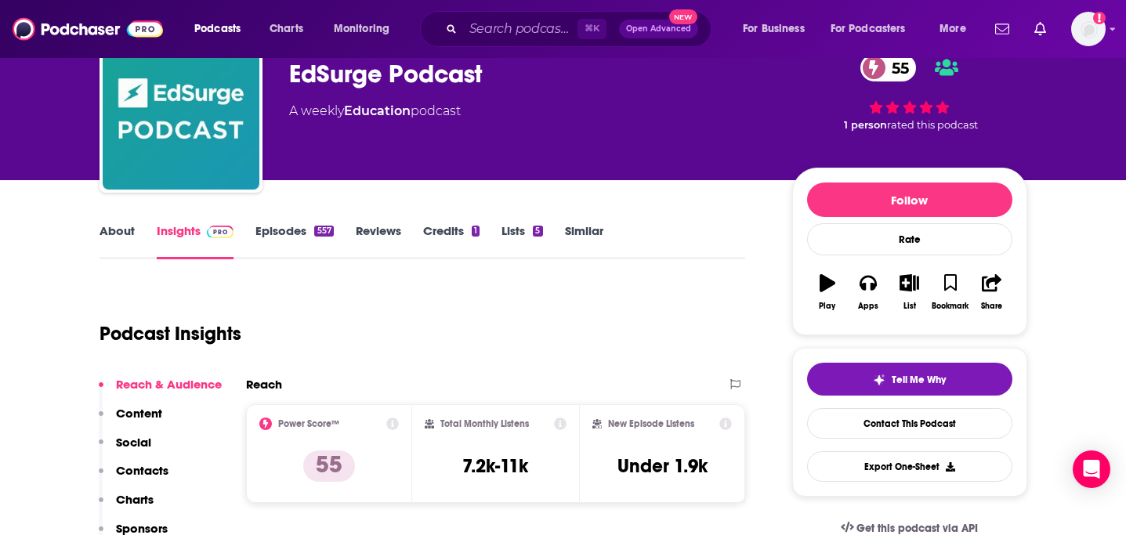
scroll to position [96, 0]
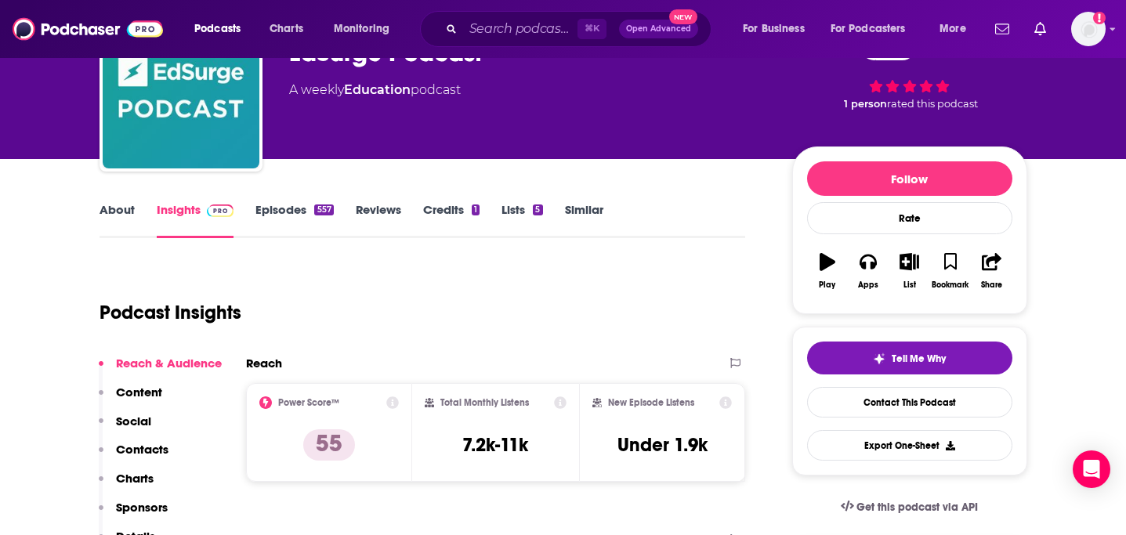
click at [584, 216] on link "Similar" at bounding box center [584, 220] width 38 height 36
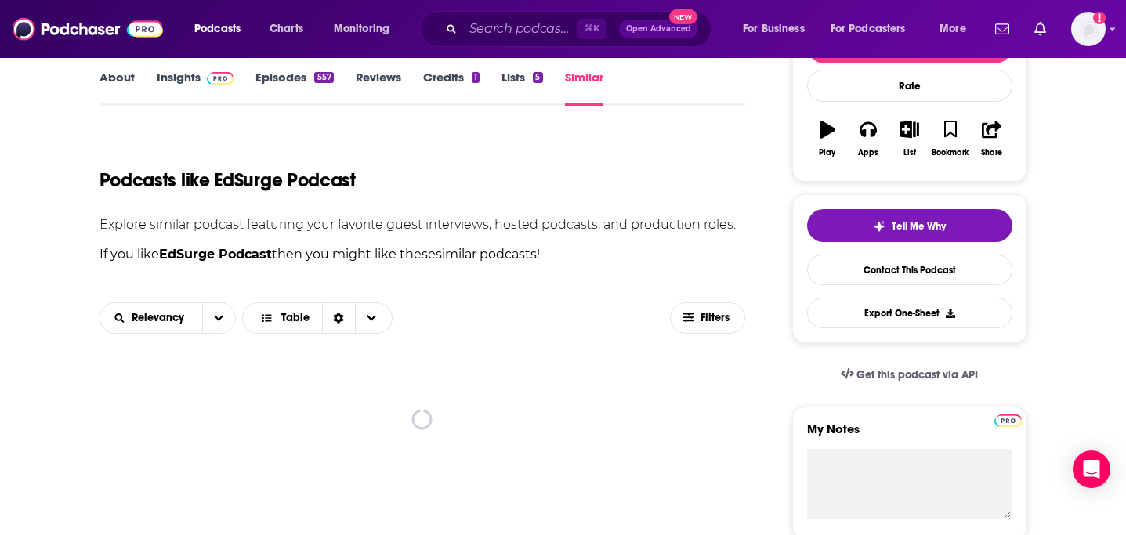
scroll to position [231, 0]
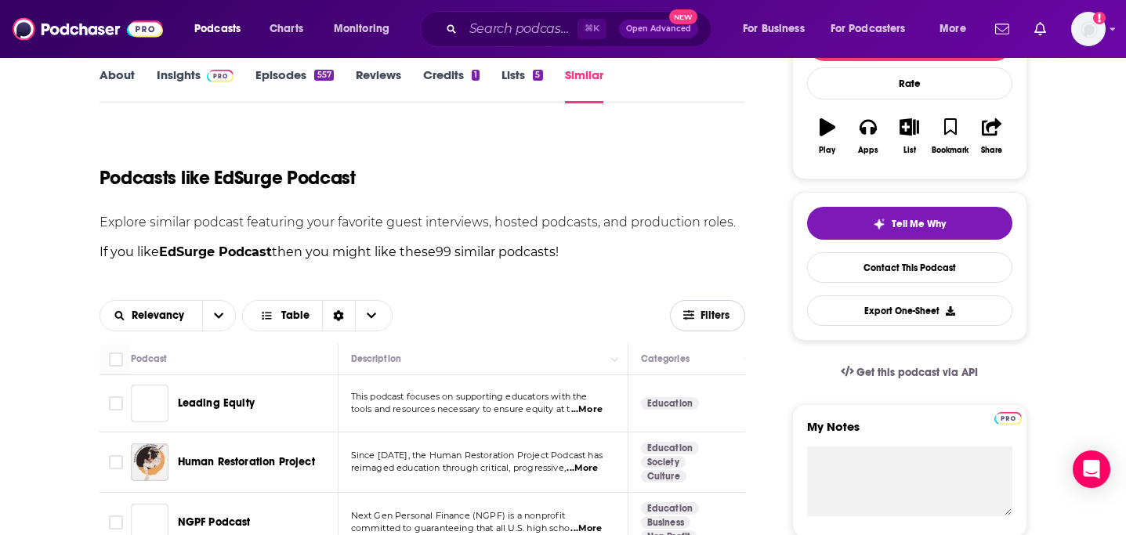
click at [698, 310] on span "Filters" at bounding box center [708, 316] width 74 height 12
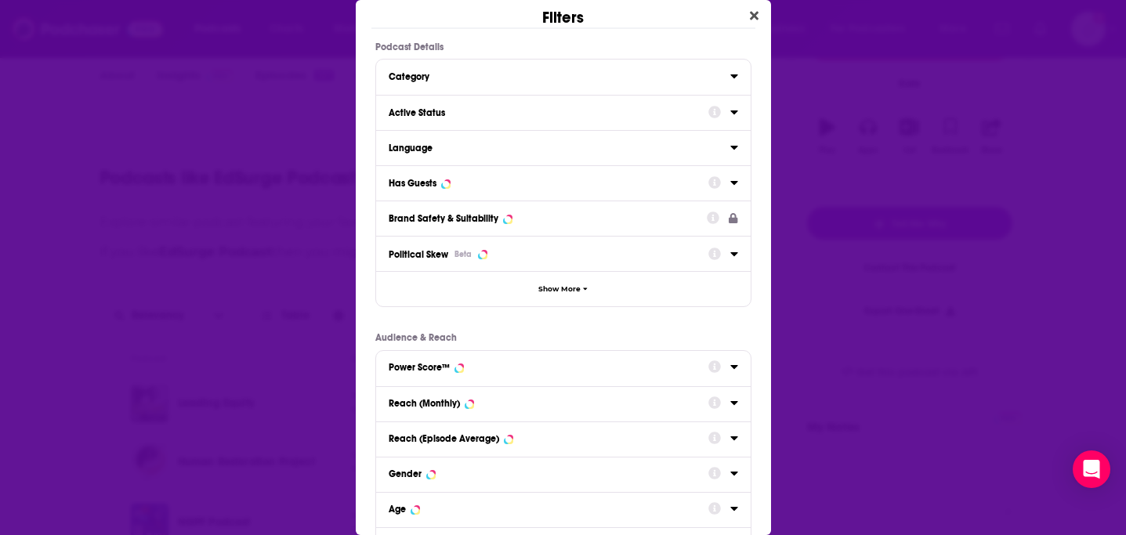
click at [540, 189] on button "Has Guests" at bounding box center [549, 182] width 320 height 20
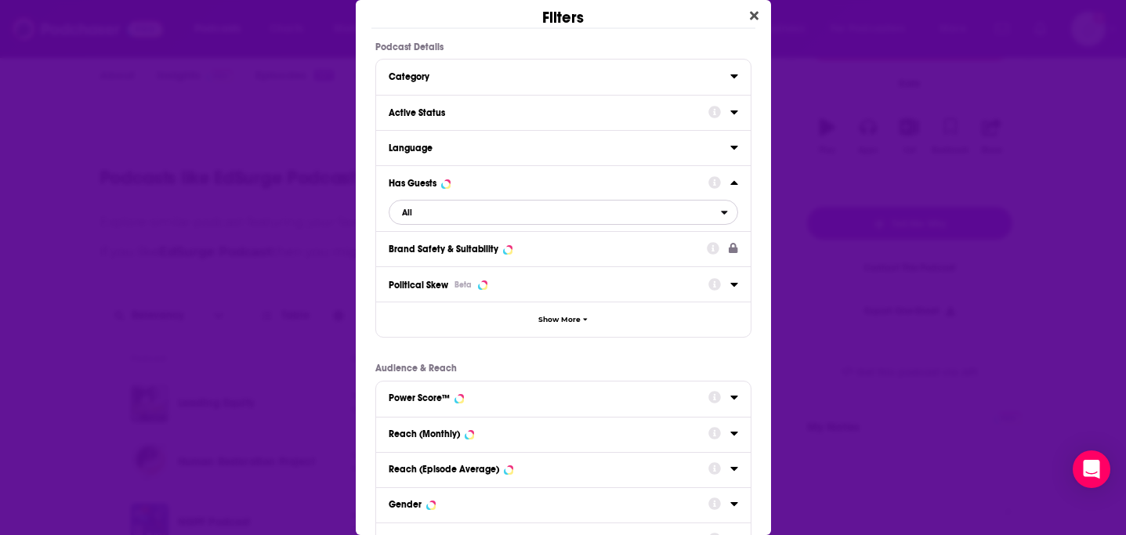
click at [408, 219] on span "All" at bounding box center [556, 212] width 332 height 20
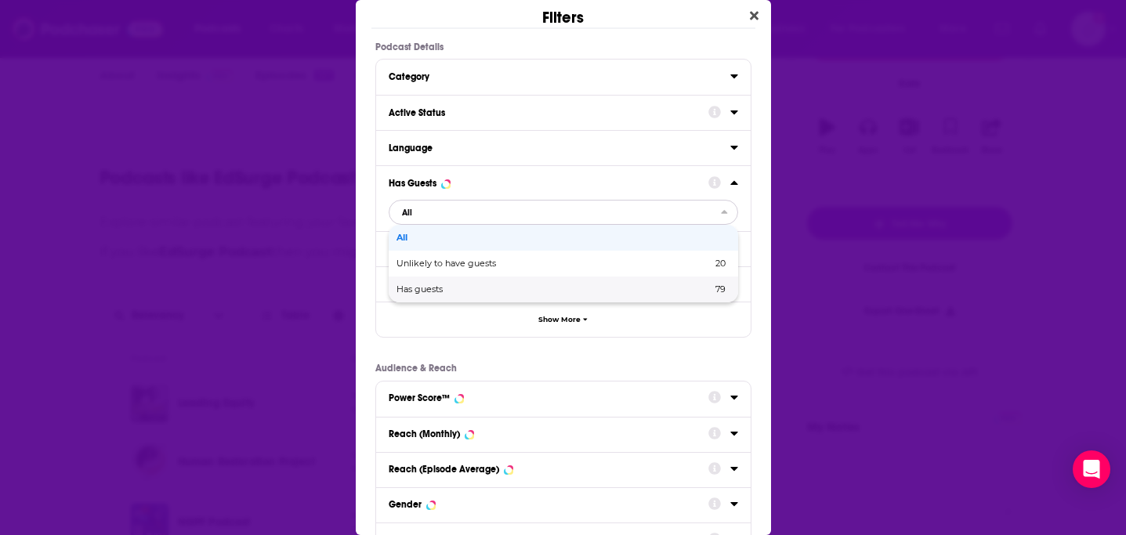
click at [452, 282] on div "Has guests 79" at bounding box center [564, 290] width 350 height 26
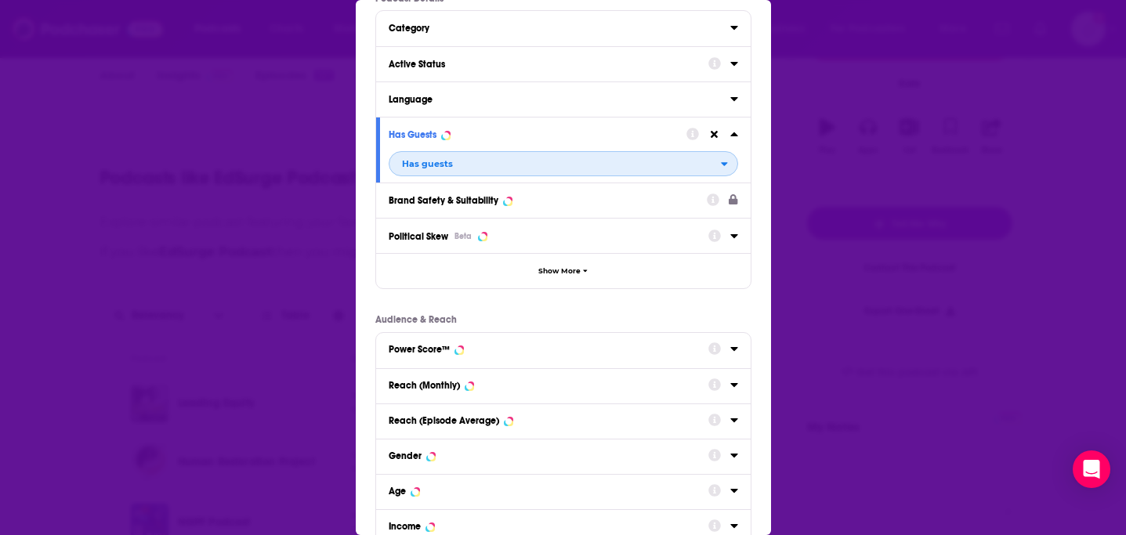
scroll to position [186, 0]
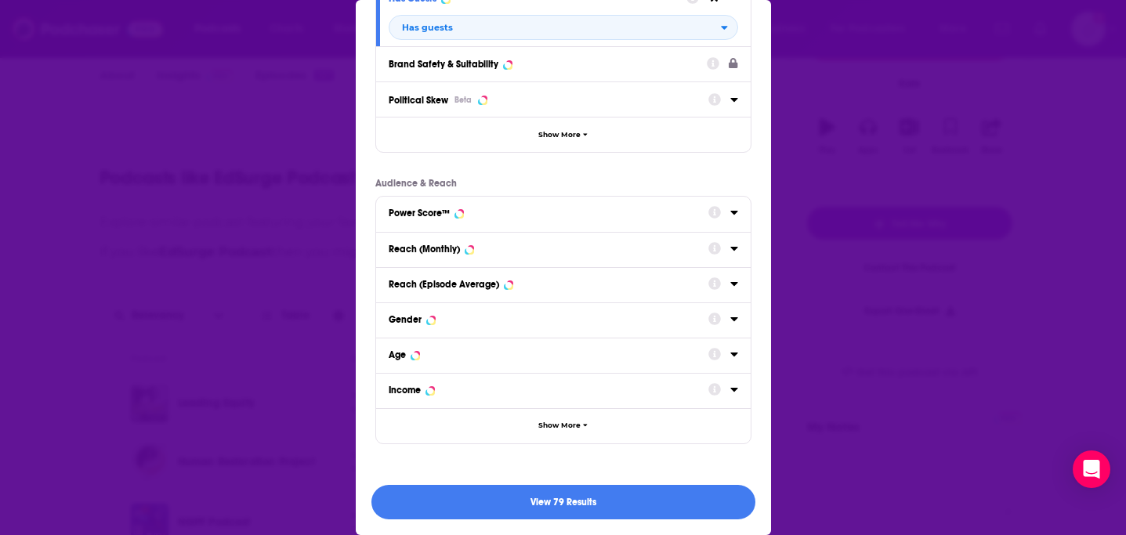
click at [545, 480] on div "View 79 Results" at bounding box center [563, 502] width 415 height 67
click at [544, 495] on button "View 79 Results" at bounding box center [564, 502] width 384 height 35
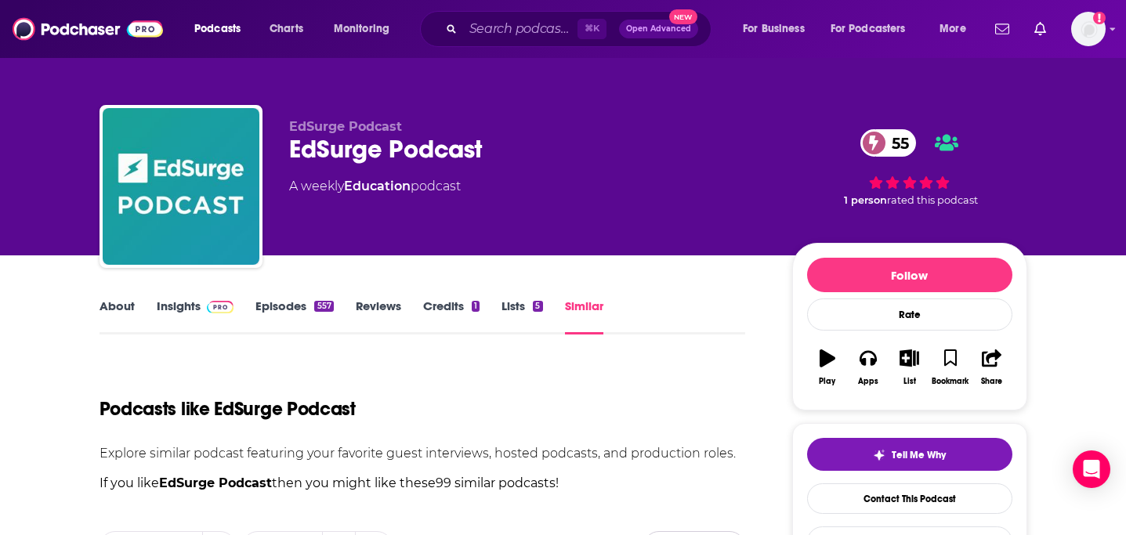
scroll to position [231, 0]
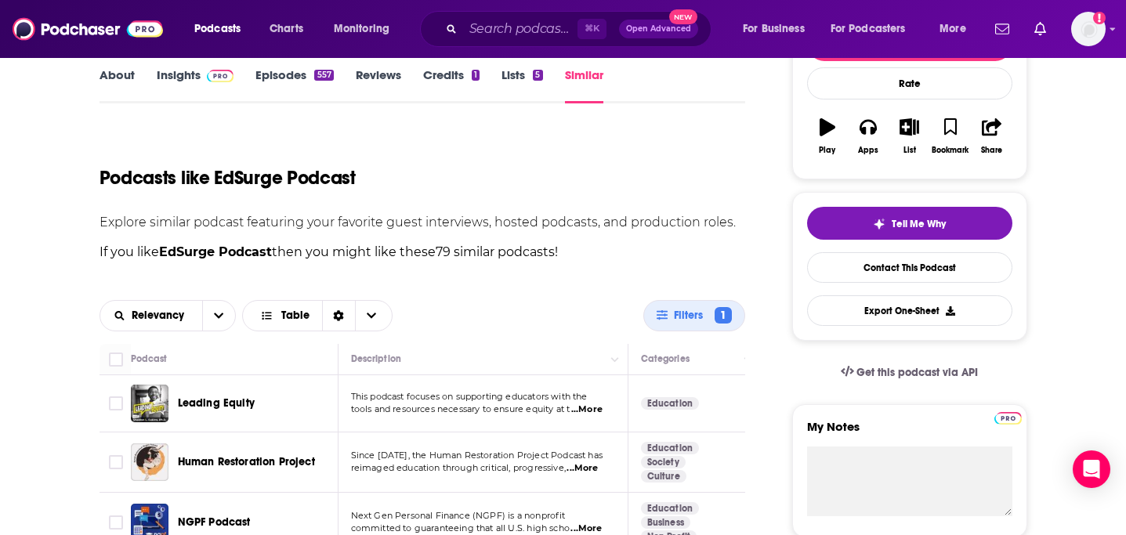
click at [680, 295] on div "Relevancy Table Filters 1" at bounding box center [423, 316] width 647 height 56
click at [678, 300] on button "Filters 1" at bounding box center [694, 315] width 102 height 31
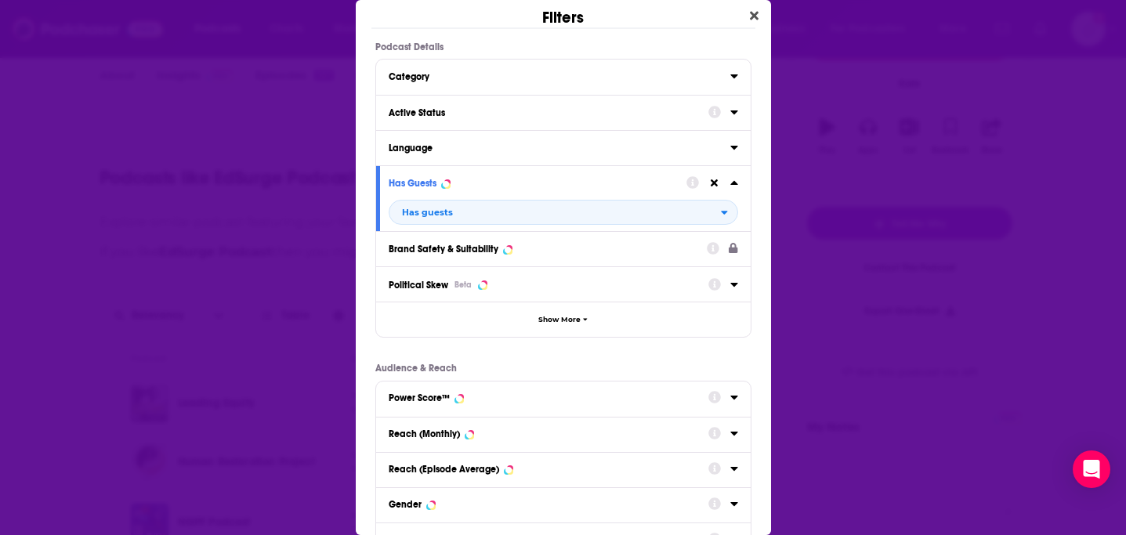
scroll to position [0, 0]
click at [618, 113] on div "Active Status" at bounding box center [544, 112] width 310 height 11
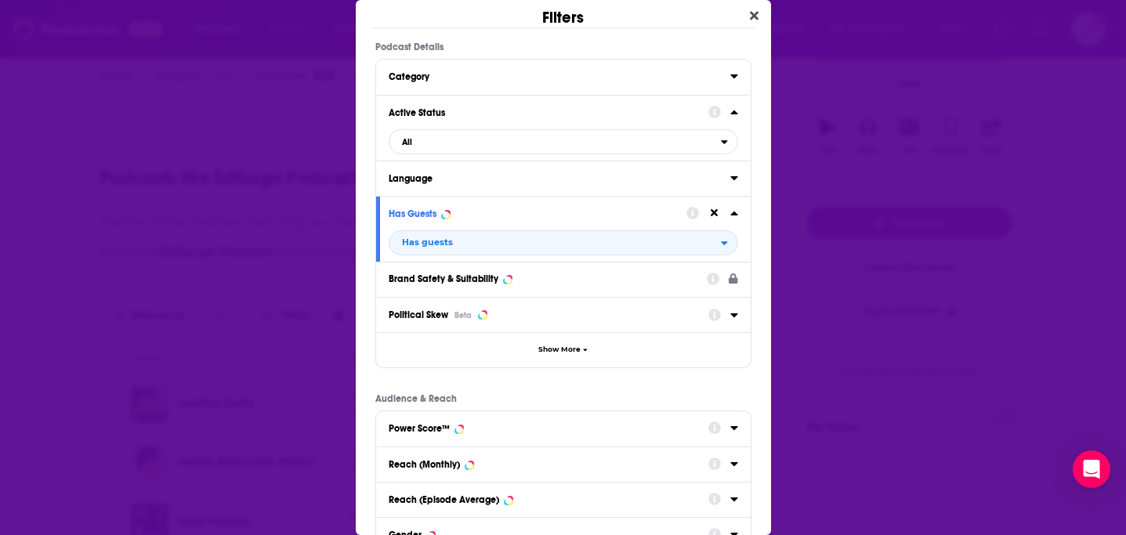
click at [437, 127] on div "Active Status All" at bounding box center [563, 128] width 375 height 66
click at [435, 156] on div "Active Status All" at bounding box center [563, 128] width 375 height 66
click at [434, 140] on span "All" at bounding box center [556, 142] width 332 height 20
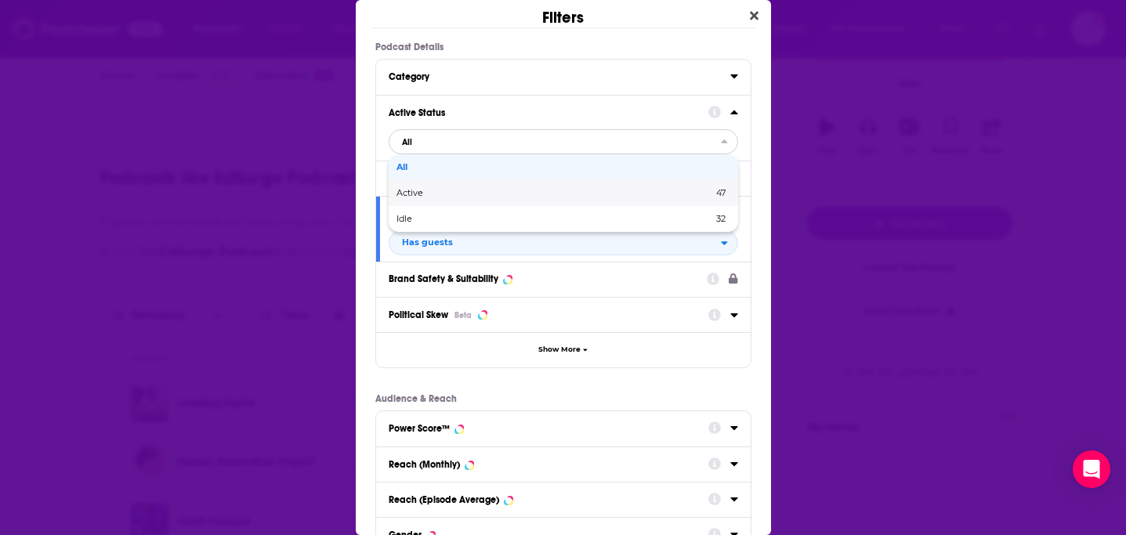
click at [451, 190] on span "Active" at bounding box center [483, 193] width 172 height 9
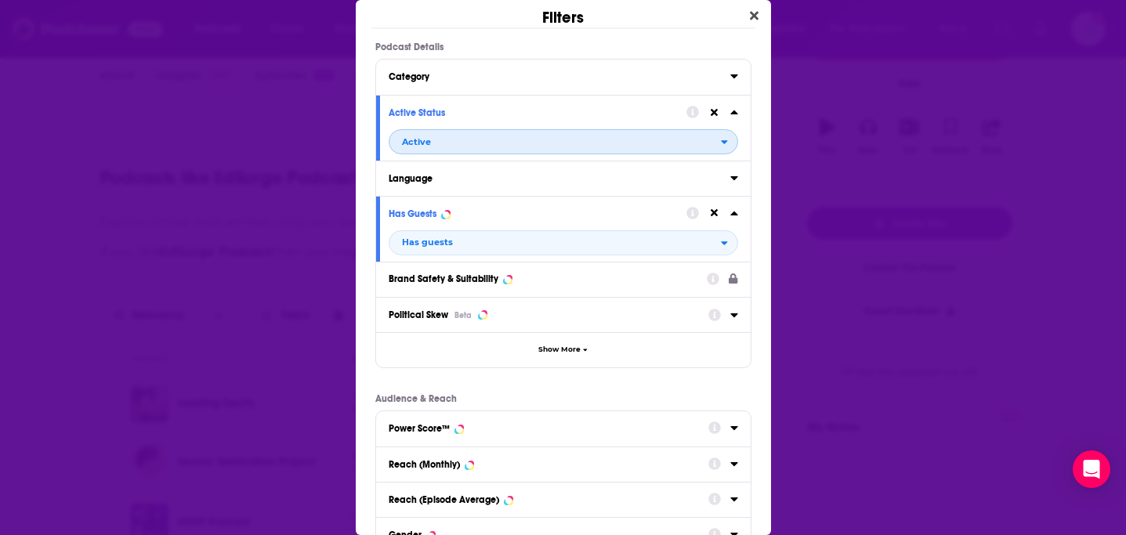
scroll to position [264, 0]
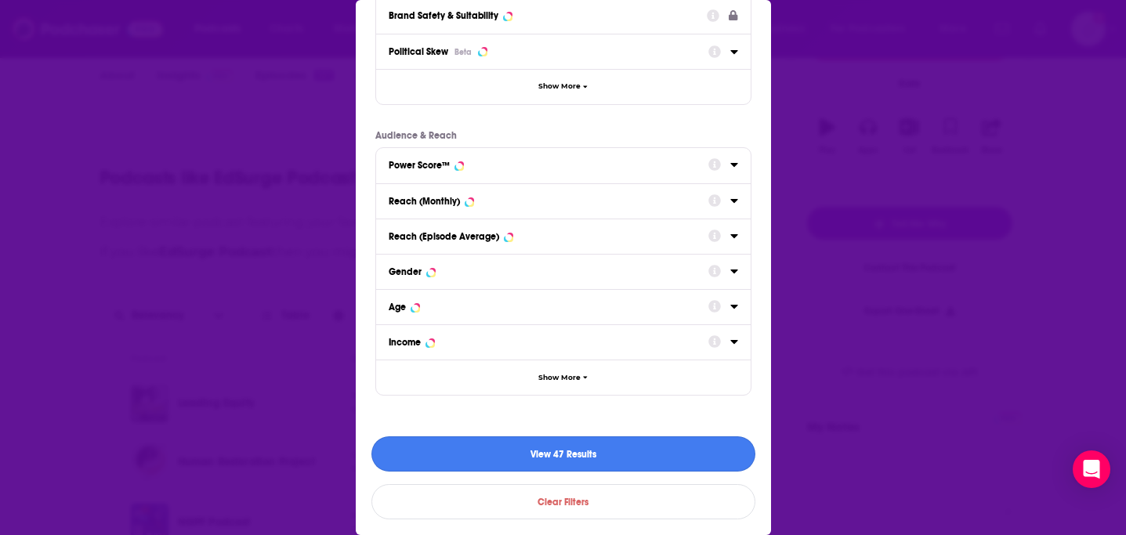
click at [559, 457] on button "View 47 Results" at bounding box center [564, 454] width 384 height 35
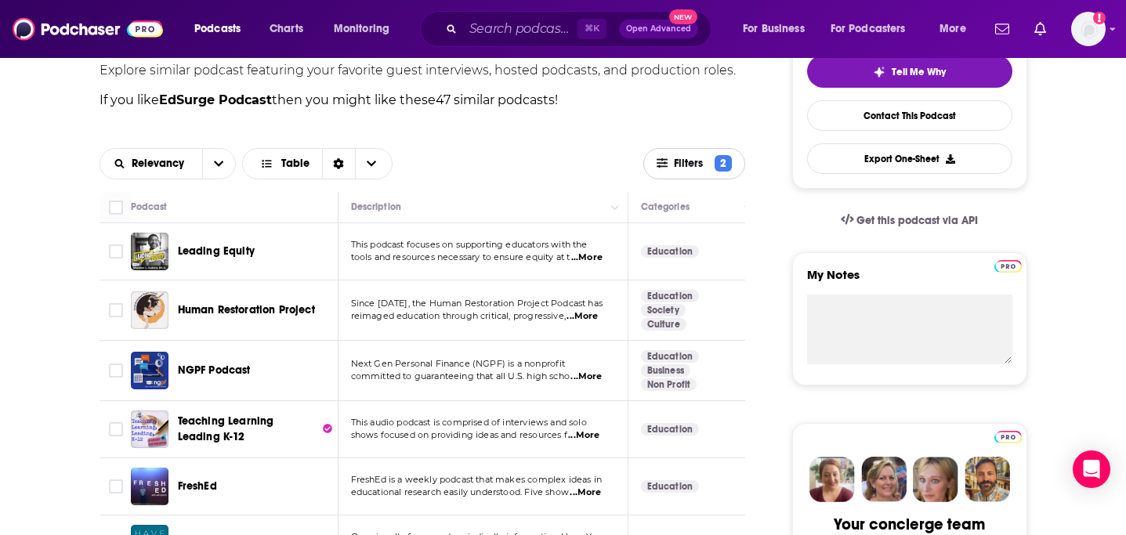
scroll to position [389, 0]
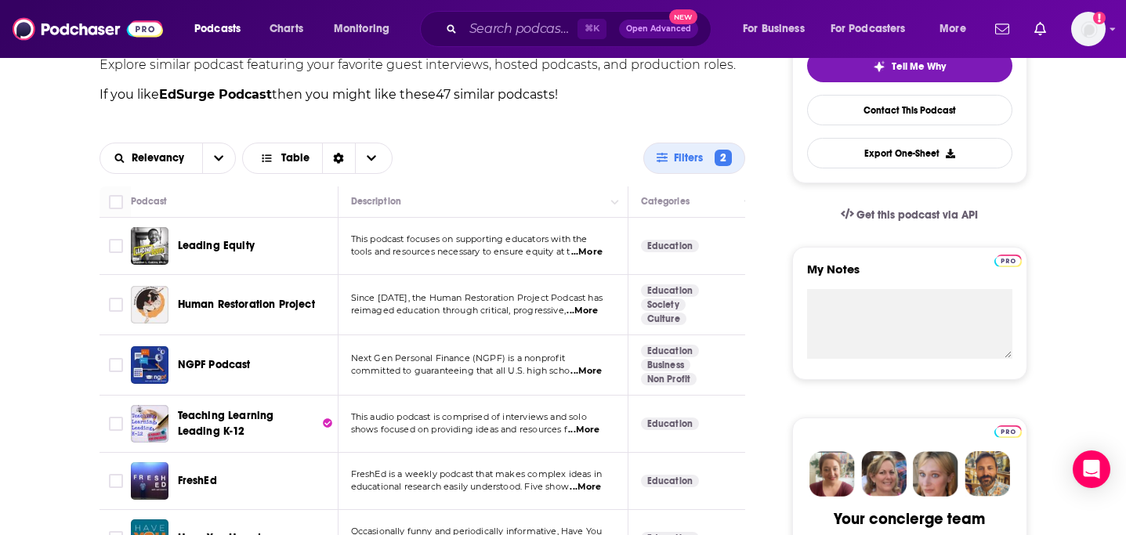
click at [266, 418] on span "Teaching Learning Leading K-12" at bounding box center [226, 423] width 96 height 29
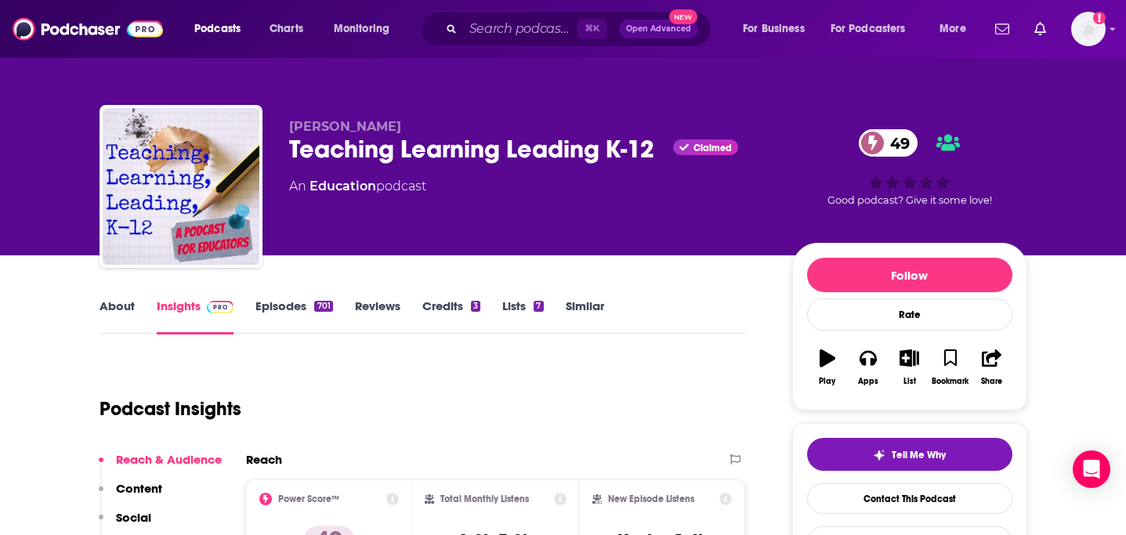
click at [269, 306] on link "Episodes 701" at bounding box center [294, 317] width 77 height 36
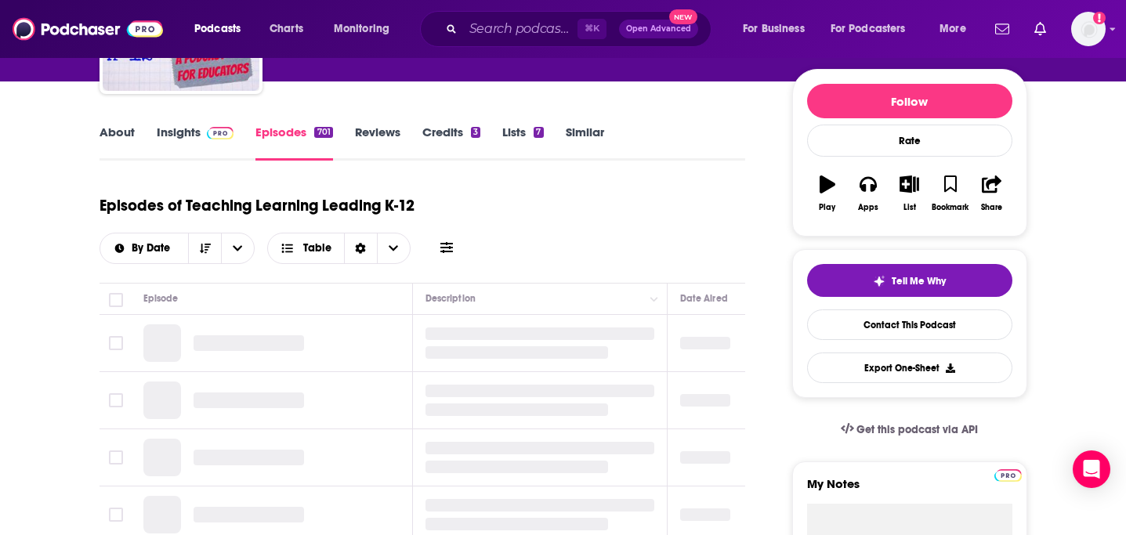
scroll to position [190, 0]
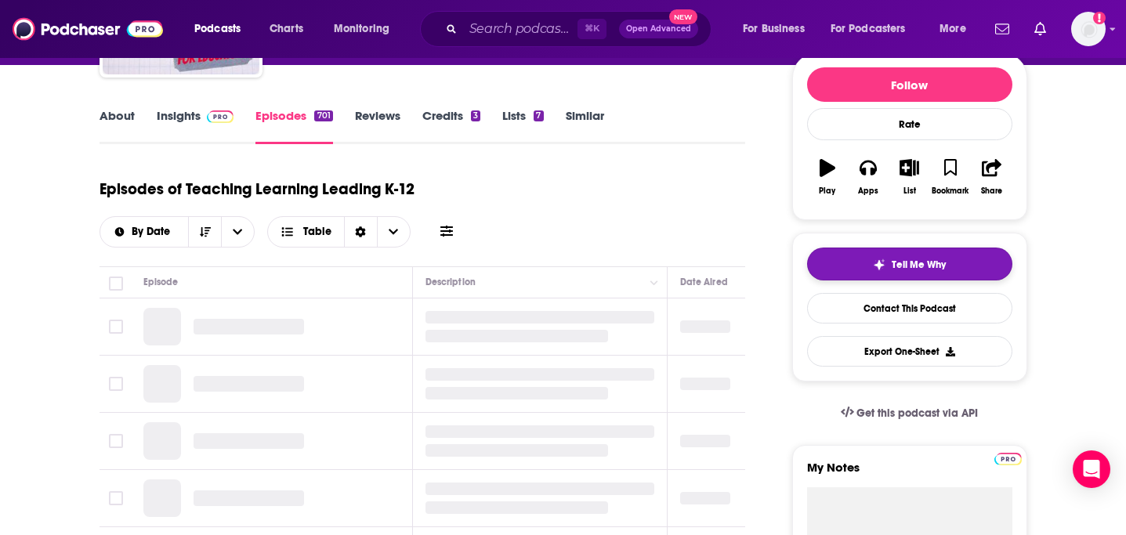
click at [897, 266] on span "Tell Me Why" at bounding box center [919, 265] width 54 height 13
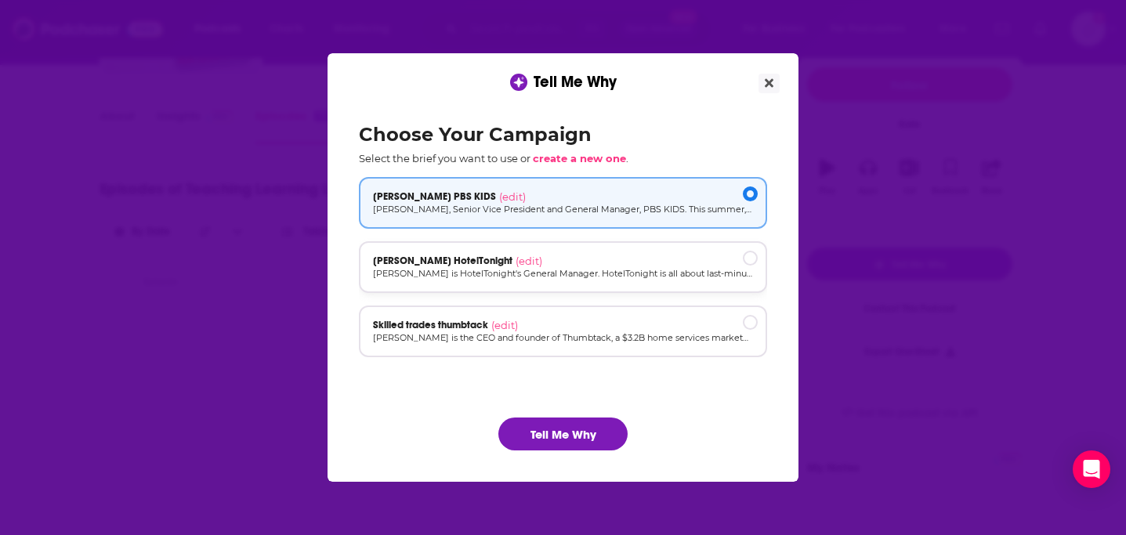
scroll to position [0, 0]
click at [513, 426] on button "Tell Me Why" at bounding box center [562, 434] width 129 height 33
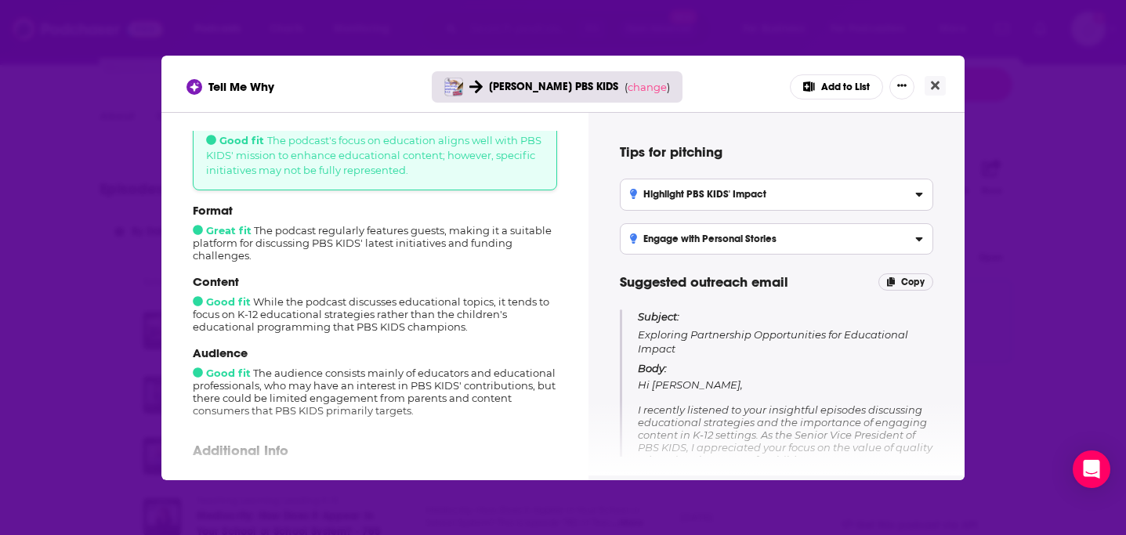
scroll to position [99, 0]
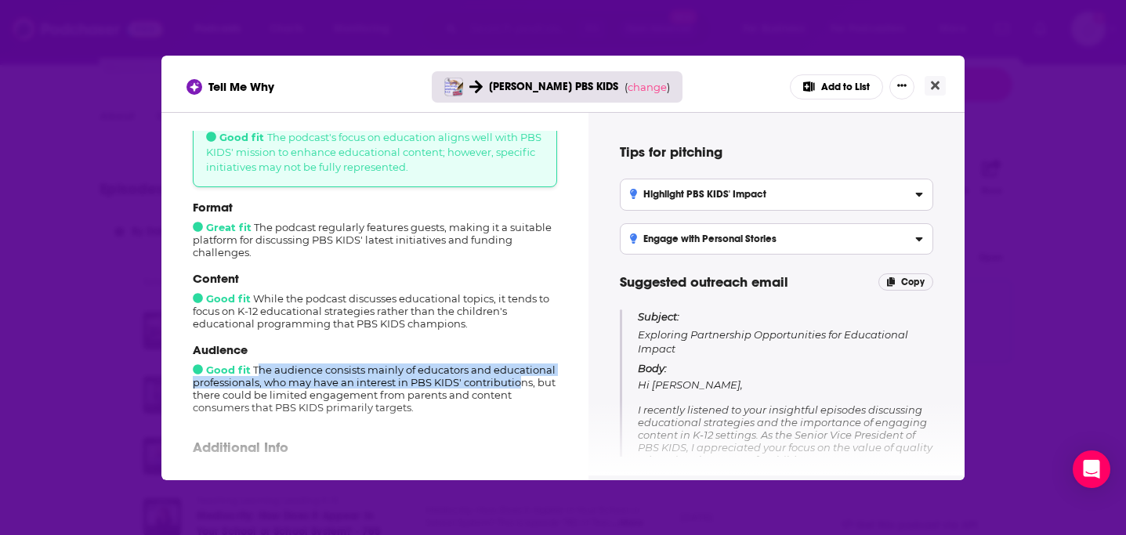
drag, startPoint x: 259, startPoint y: 372, endPoint x: 518, endPoint y: 386, distance: 259.8
click at [518, 386] on div "Audience Good fit The audience consists mainly of educators and educational pro…" at bounding box center [375, 378] width 364 height 71
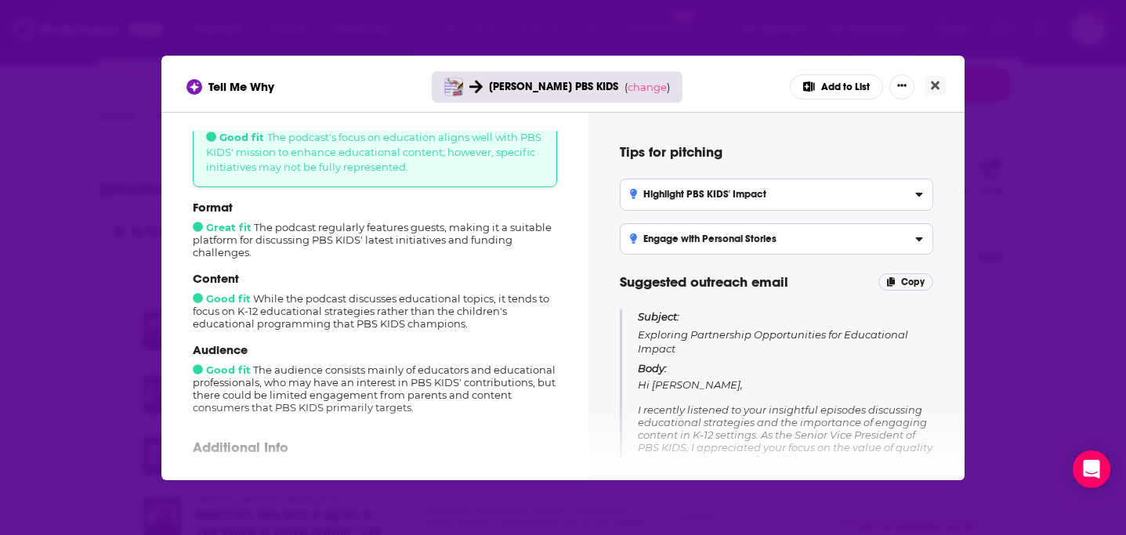
click at [519, 386] on div "Audience Good fit The audience consists mainly of educators and educational pro…" at bounding box center [375, 378] width 364 height 71
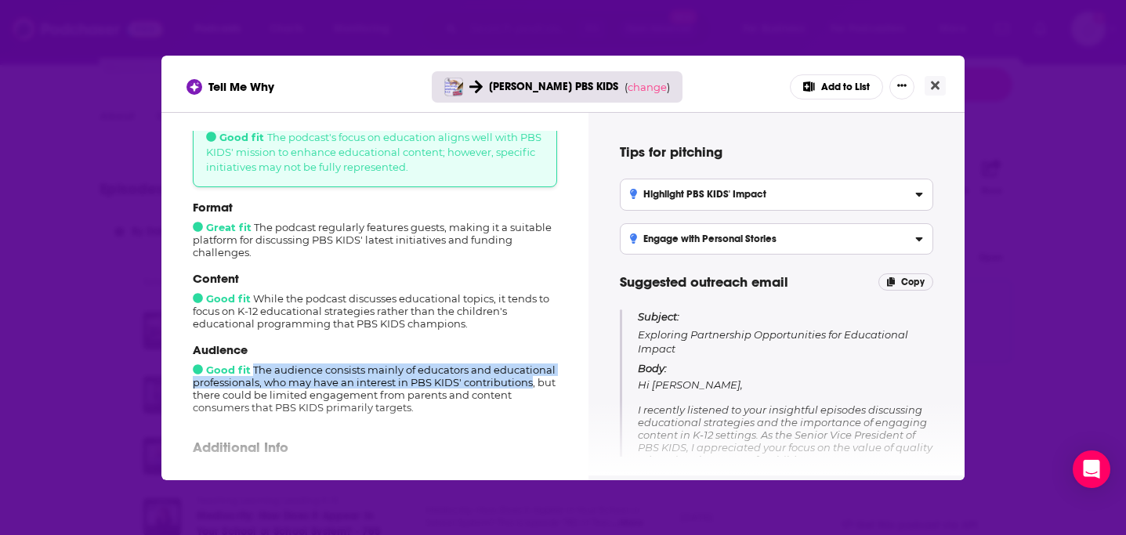
drag, startPoint x: 252, startPoint y: 371, endPoint x: 531, endPoint y: 379, distance: 279.9
click at [531, 379] on div "Audience Good fit The audience consists mainly of educators and educational pro…" at bounding box center [375, 378] width 364 height 71
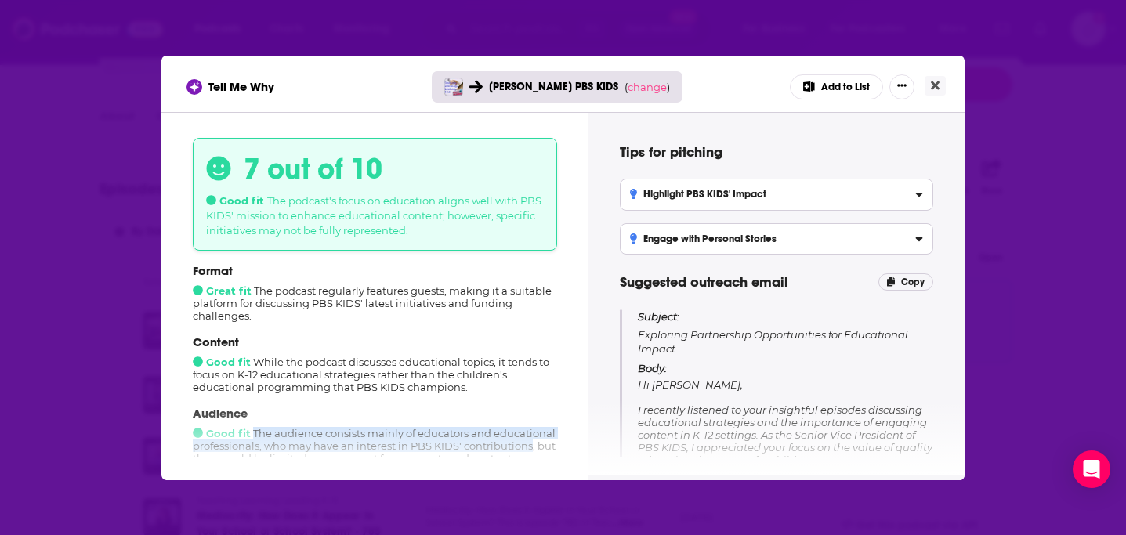
scroll to position [38, 0]
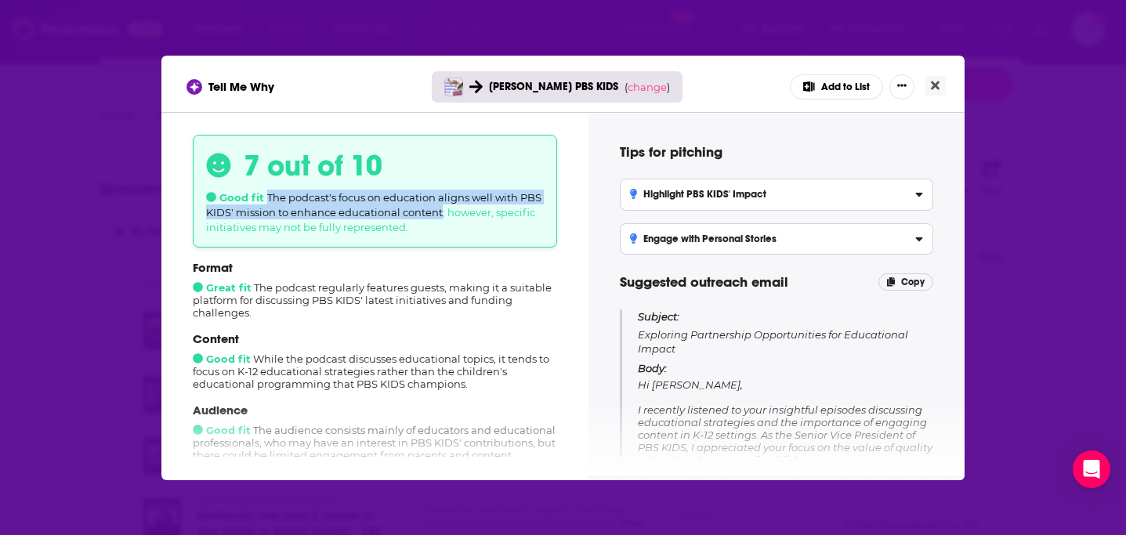
drag, startPoint x: 266, startPoint y: 197, endPoint x: 440, endPoint y: 212, distance: 174.6
click at [440, 212] on div "7 out of 10 Good fit The podcast's focus on education aligns well with PBS KIDS…" at bounding box center [375, 191] width 364 height 113
copy span "The podcast's focus on education aligns well with PBS KIDS' mission to enhance …"
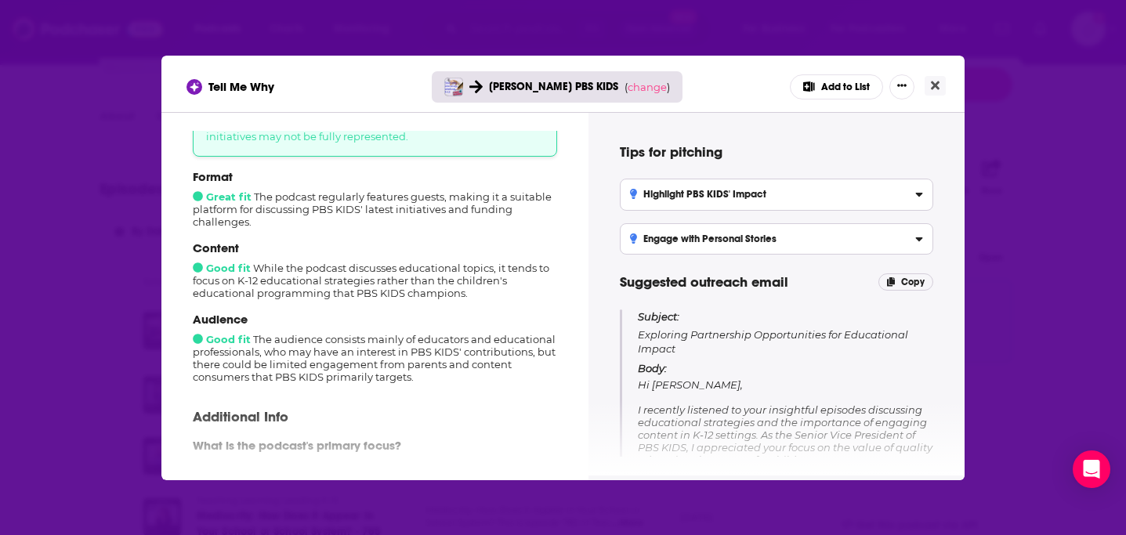
scroll to position [133, 0]
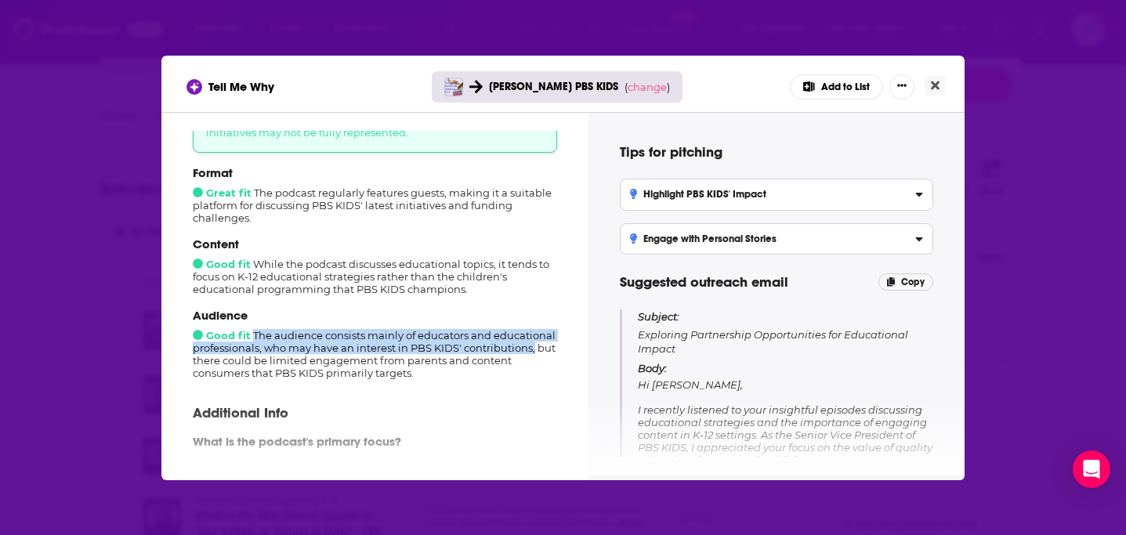
drag, startPoint x: 253, startPoint y: 336, endPoint x: 533, endPoint y: 350, distance: 280.2
click at [533, 350] on div "Audience Good fit The audience consists mainly of educators and educational pro…" at bounding box center [375, 343] width 364 height 71
copy div "The audience consists mainly of educators and educational professionals, who ma…"
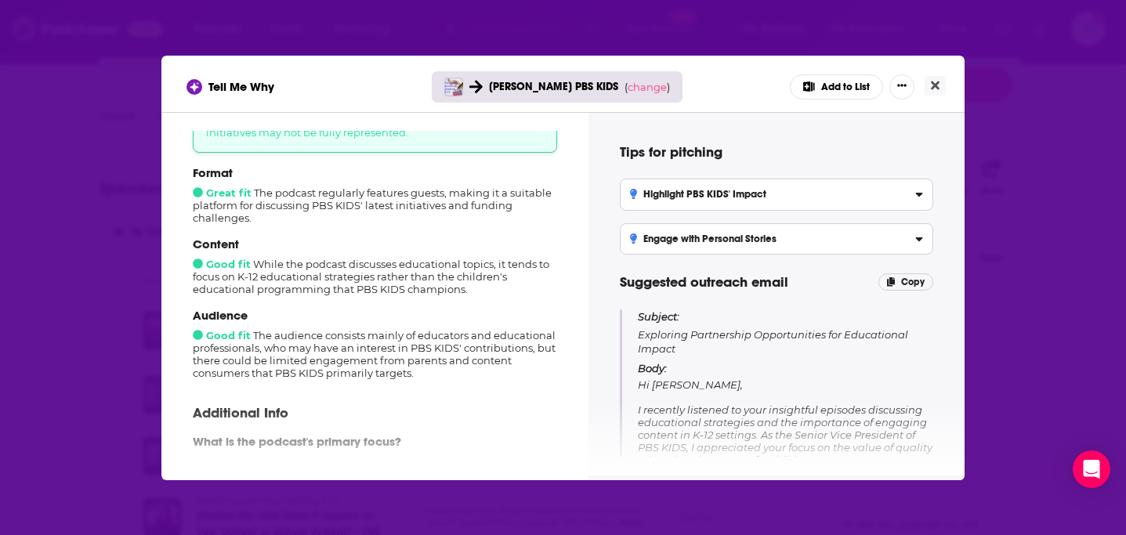
click at [164, 371] on div "How well does this podcast fit your campaign? 7 out of 10 Good fit The podcast'…" at bounding box center [374, 294] width 427 height 364
click at [107, 390] on div "Tell Me Why Sara Dewitt PBS KIDS ( change ) Add to List How well does this podc…" at bounding box center [563, 267] width 1126 height 535
click at [934, 81] on icon "Close" at bounding box center [935, 85] width 9 height 13
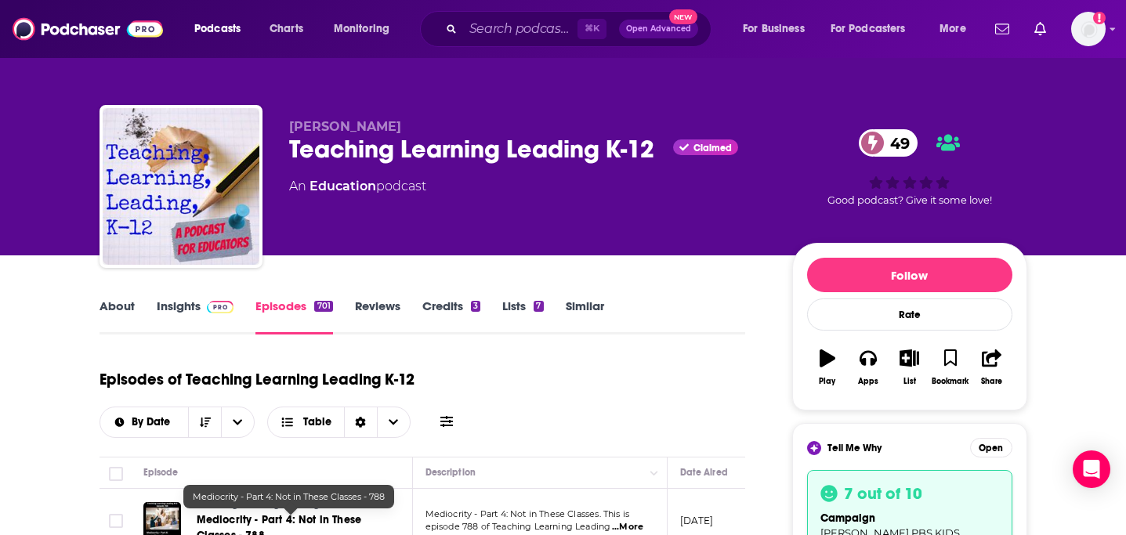
scroll to position [190, 0]
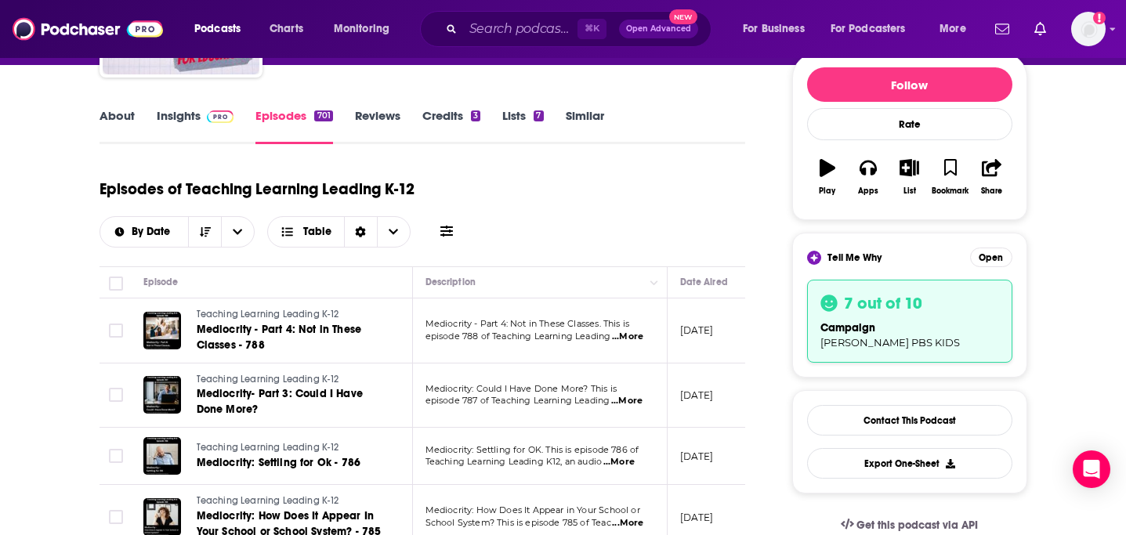
click at [125, 114] on link "About" at bounding box center [117, 126] width 35 height 36
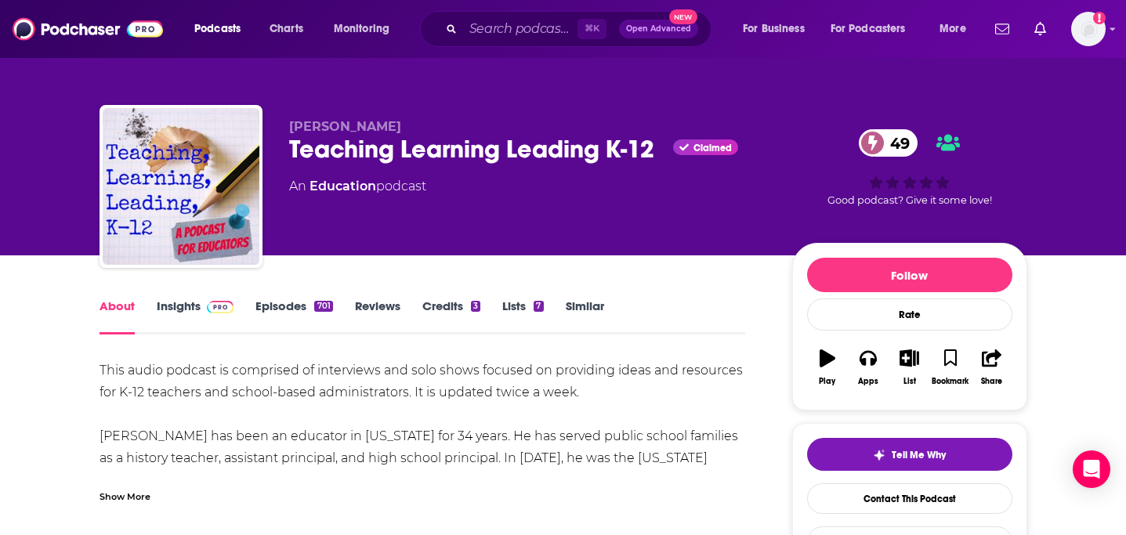
scroll to position [107, 0]
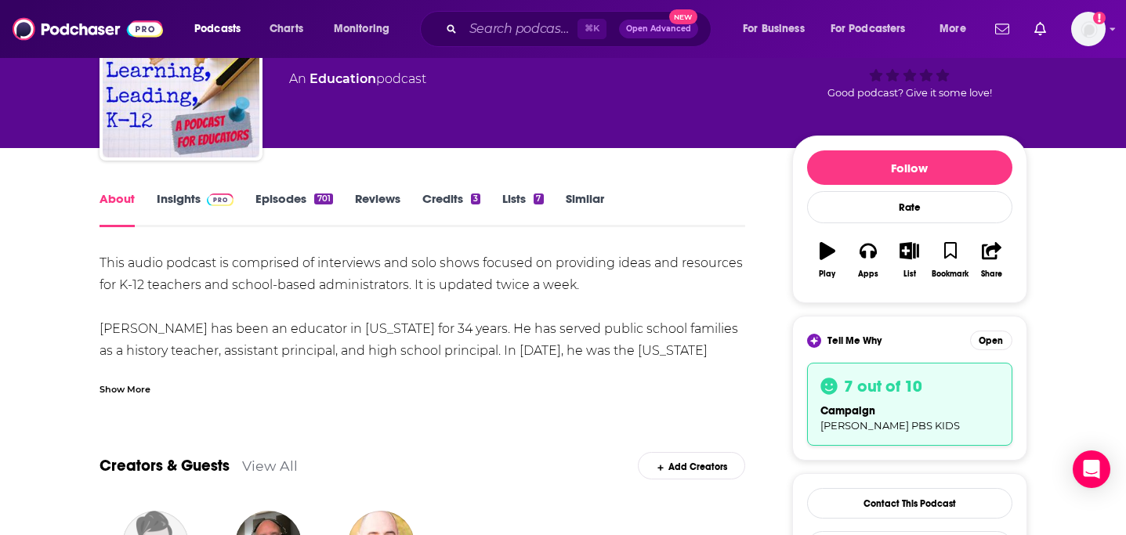
click at [208, 194] on img at bounding box center [220, 200] width 27 height 13
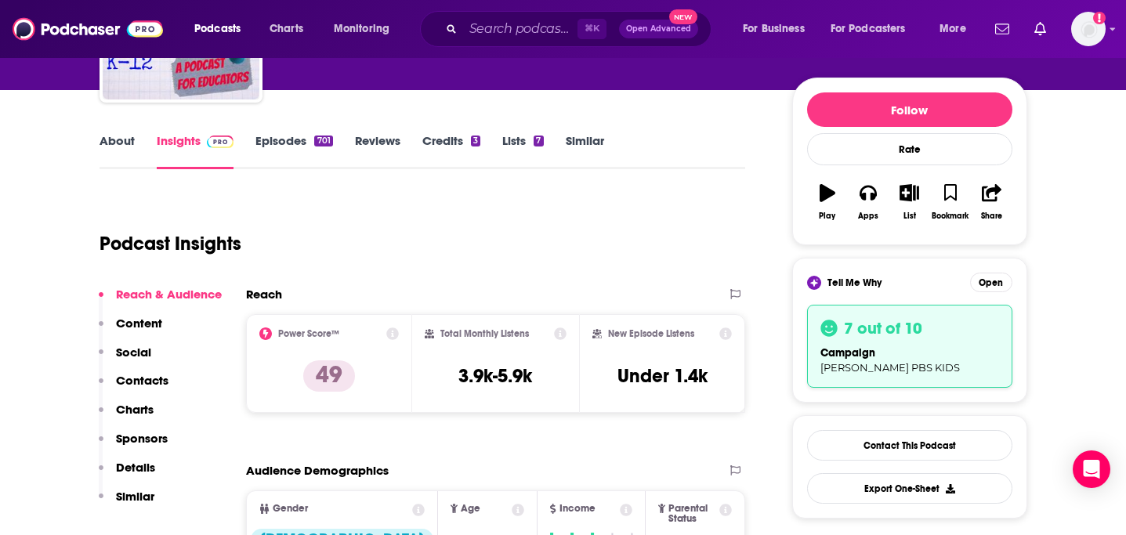
scroll to position [168, 0]
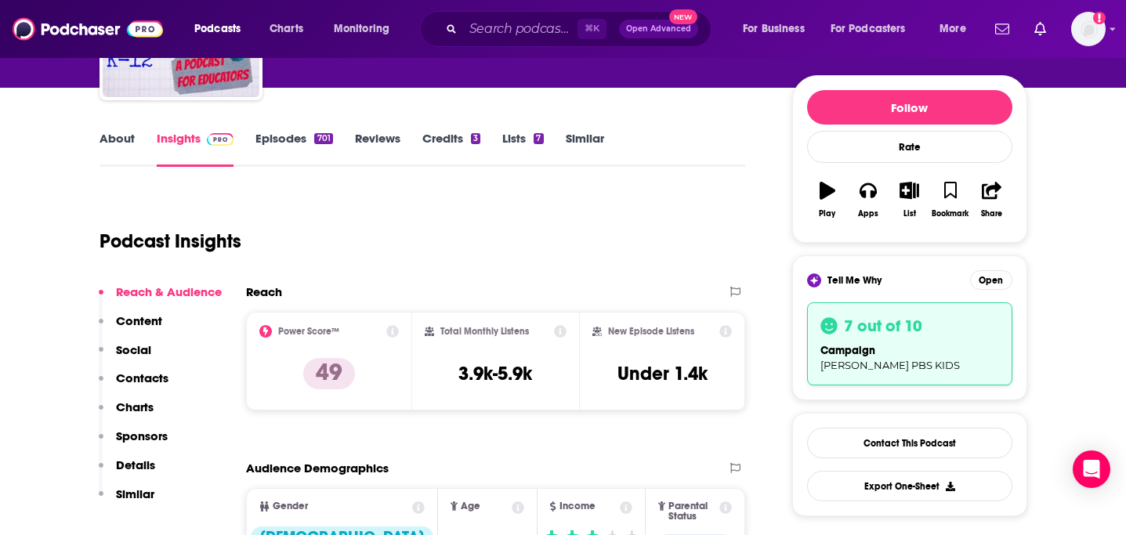
click at [143, 374] on p "Contacts" at bounding box center [142, 378] width 53 height 15
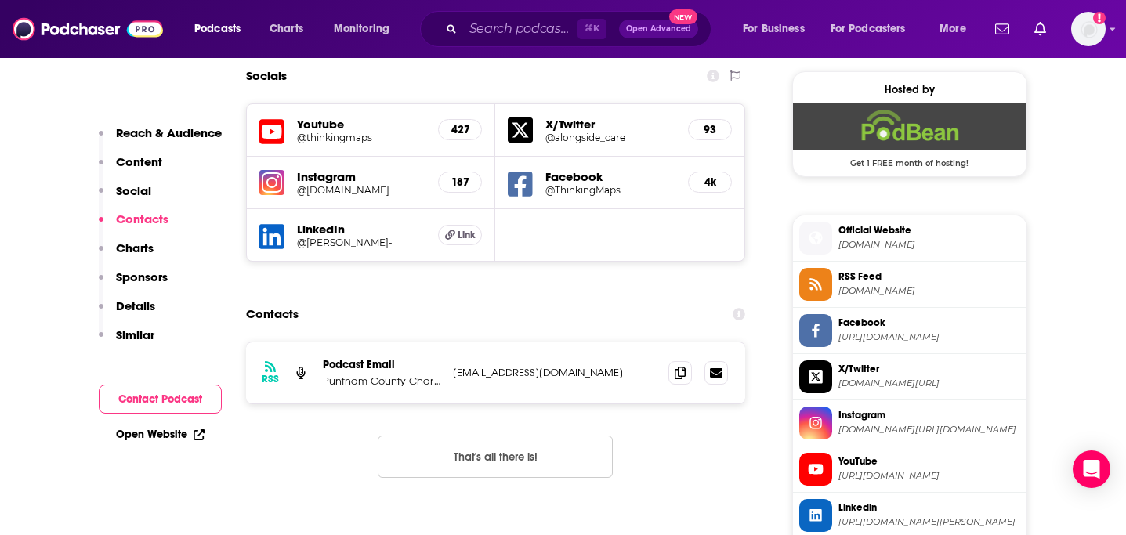
scroll to position [1379, 0]
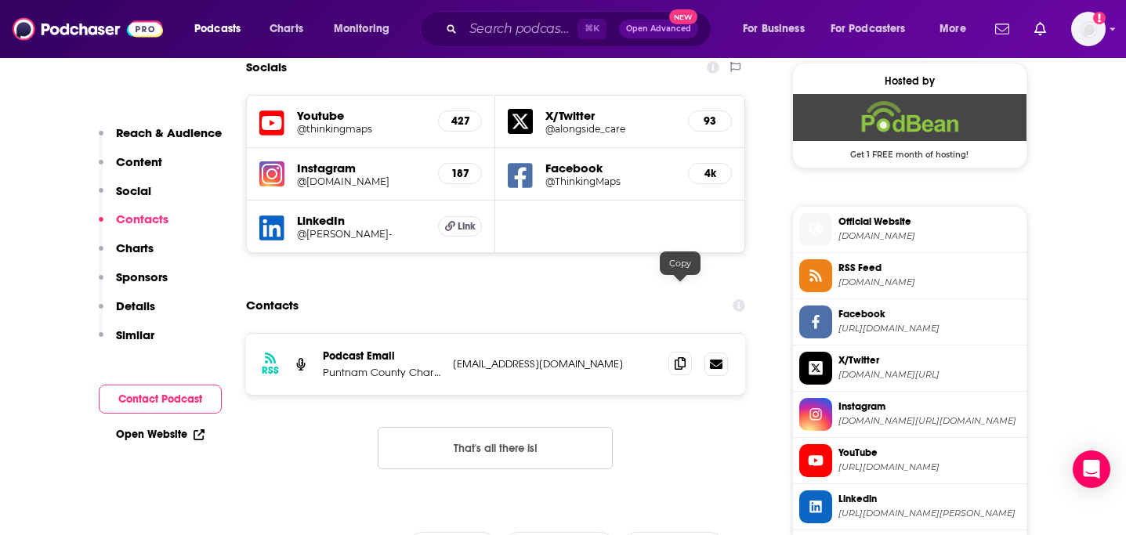
click at [679, 357] on icon at bounding box center [680, 363] width 11 height 13
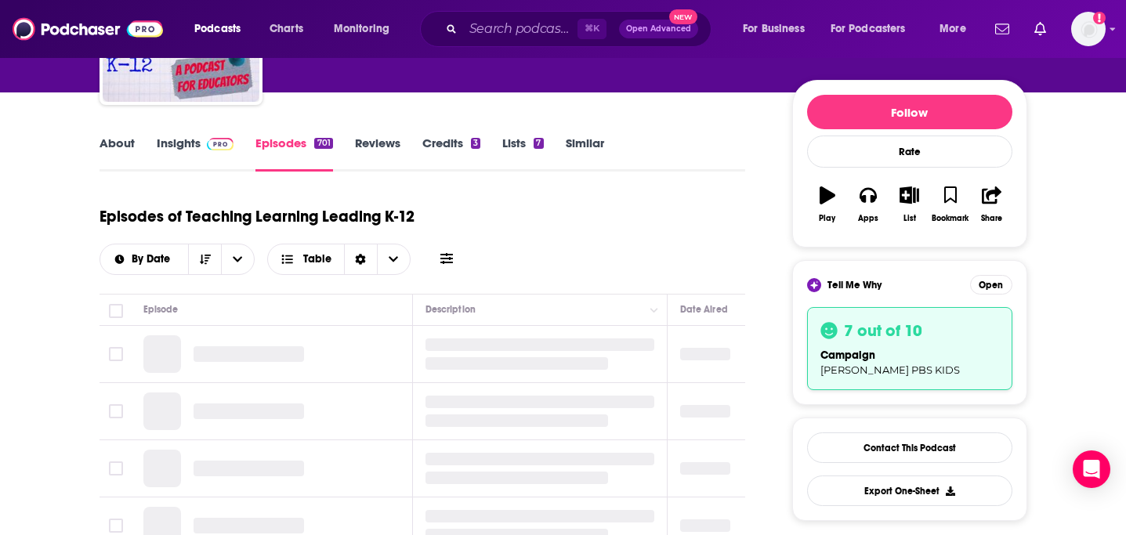
scroll to position [169, 0]
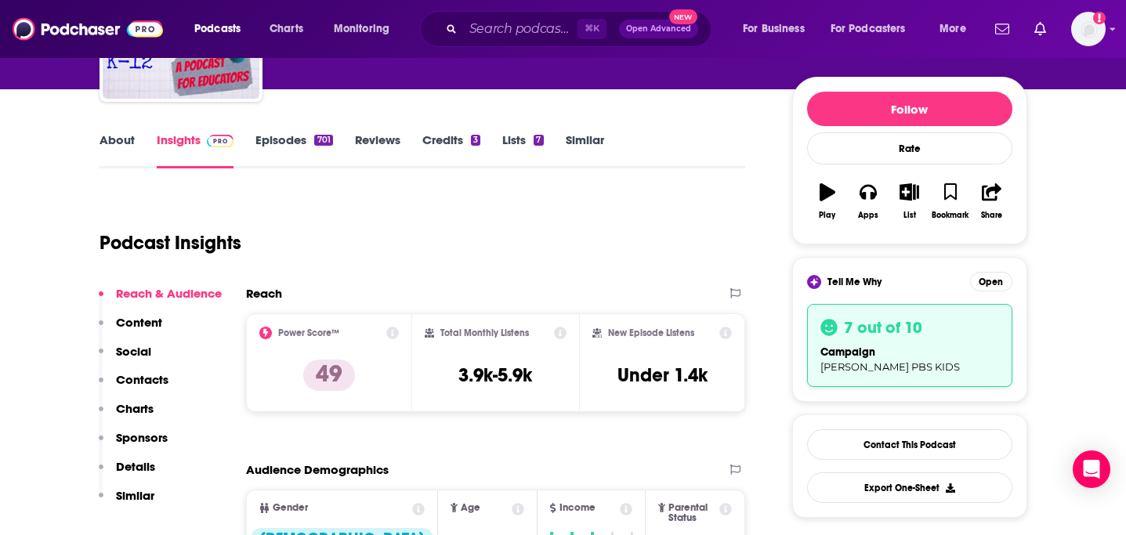
scroll to position [248, 0]
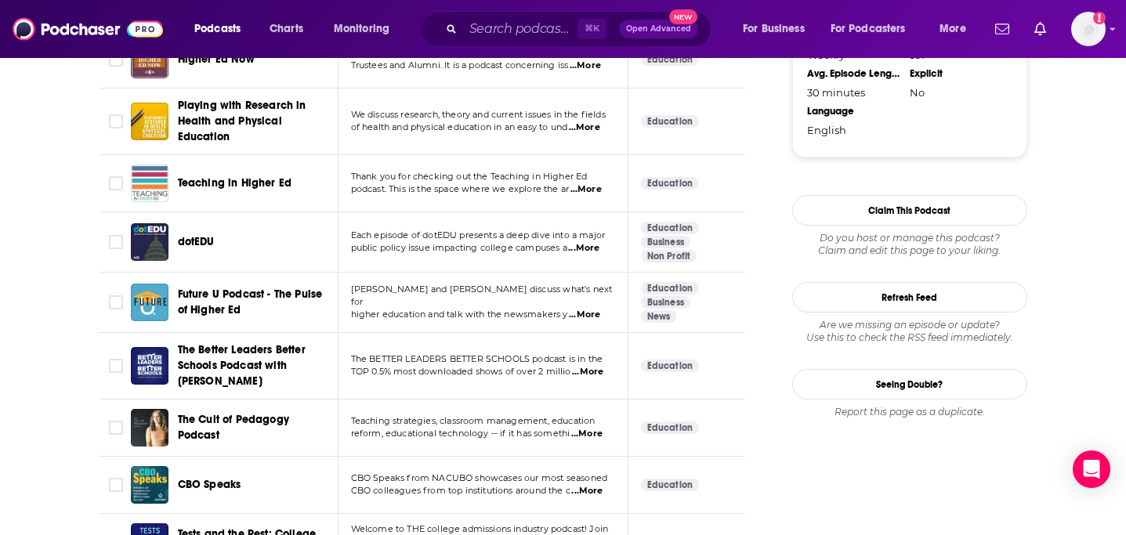
scroll to position [1597, 0]
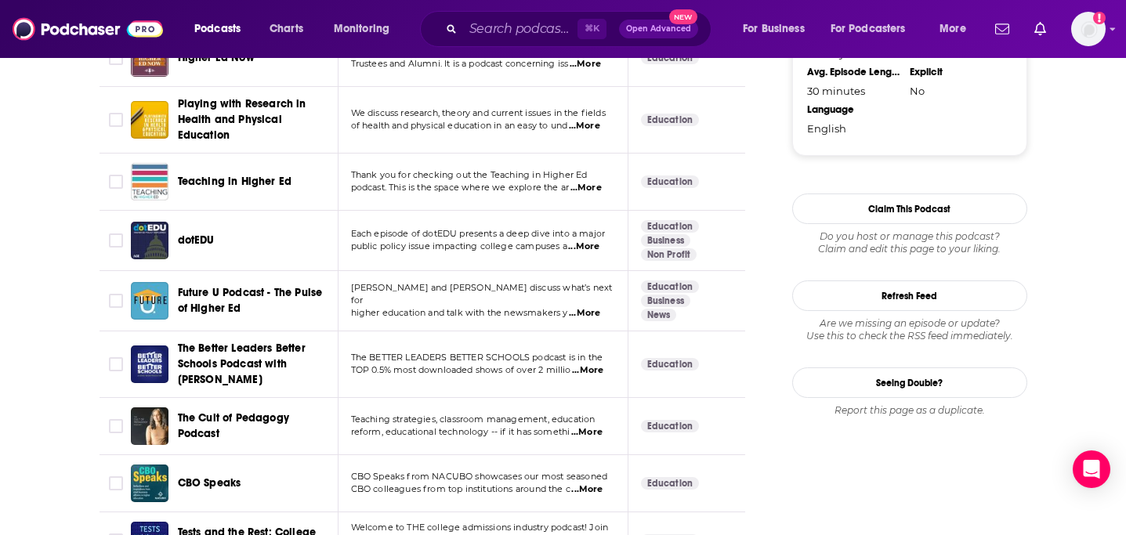
click at [672, 220] on link "Education" at bounding box center [670, 226] width 59 height 13
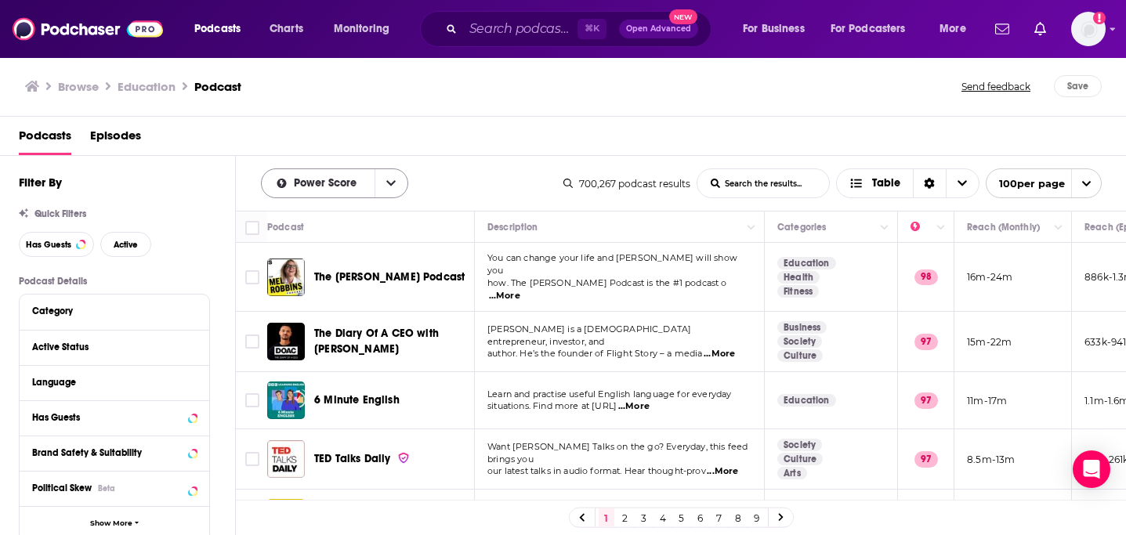
click at [396, 176] on button "open menu" at bounding box center [391, 183] width 33 height 28
click at [423, 142] on div "Podcasts Episodes" at bounding box center [567, 139] width 1096 height 32
click at [403, 171] on button "open menu" at bounding box center [391, 183] width 33 height 28
click at [345, 291] on span "Power Score" at bounding box center [344, 290] width 103 height 9
click at [479, 127] on div "Podcasts Episodes" at bounding box center [567, 139] width 1096 height 32
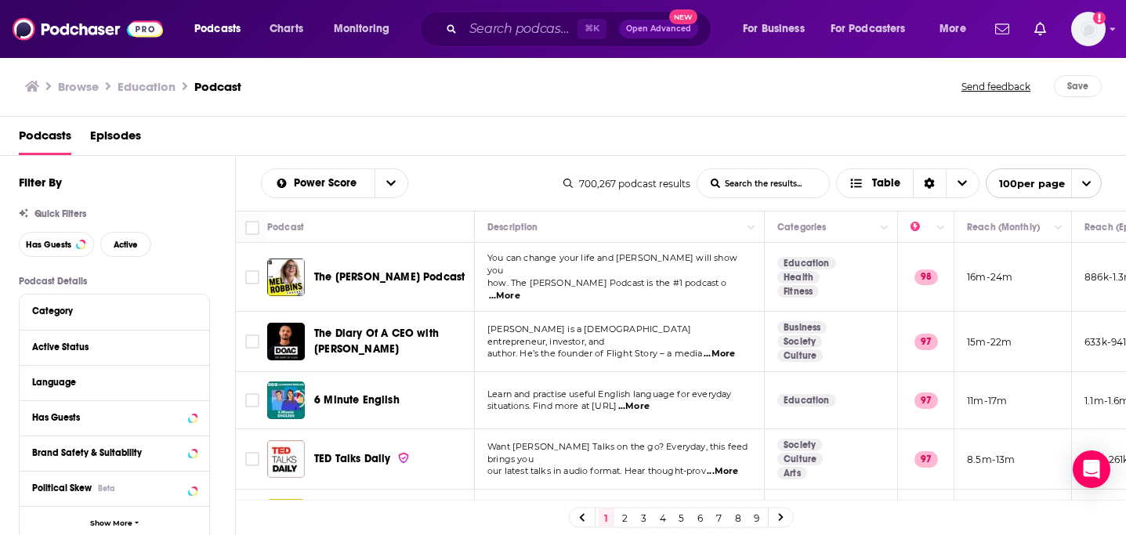
click at [1093, 183] on span "open menu" at bounding box center [1086, 183] width 30 height 28
click at [792, 141] on div "Podcasts Episodes" at bounding box center [567, 139] width 1096 height 32
click at [759, 190] on input "List Search Input" at bounding box center [764, 183] width 132 height 28
click at [651, 148] on div "Podcasts Episodes" at bounding box center [567, 139] width 1096 height 32
click at [48, 246] on span "Has Guests" at bounding box center [48, 245] width 45 height 9
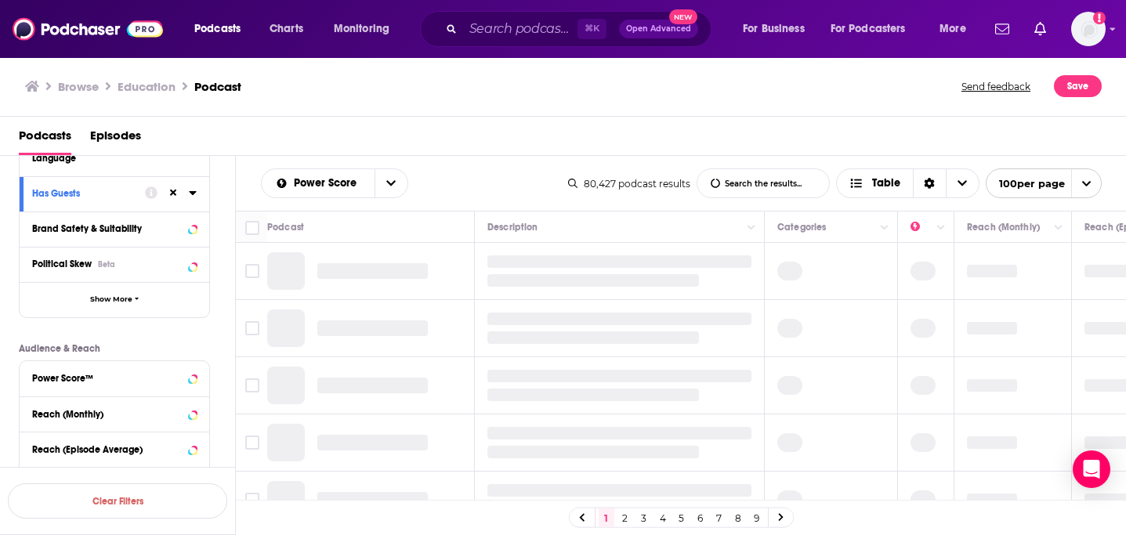
scroll to position [245, 0]
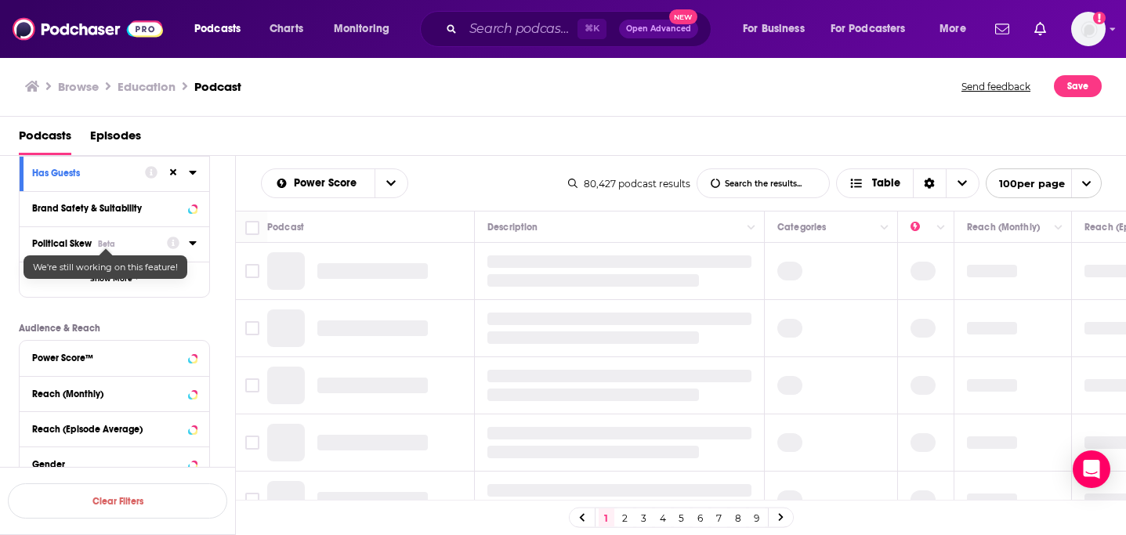
click at [113, 246] on div "Beta" at bounding box center [106, 244] width 17 height 10
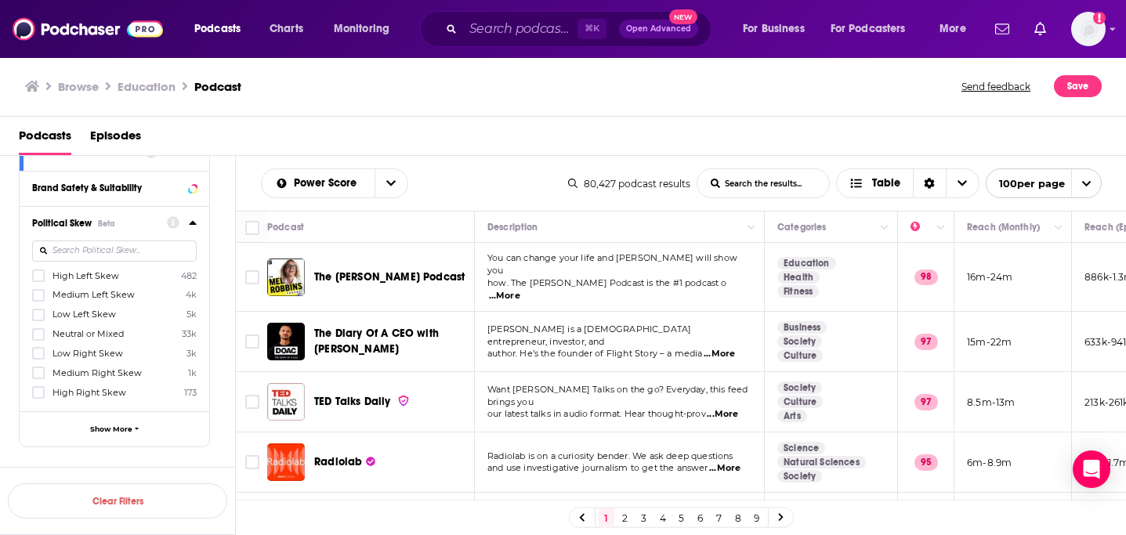
scroll to position [269, 0]
click at [40, 277] on icon at bounding box center [38, 271] width 9 height 9
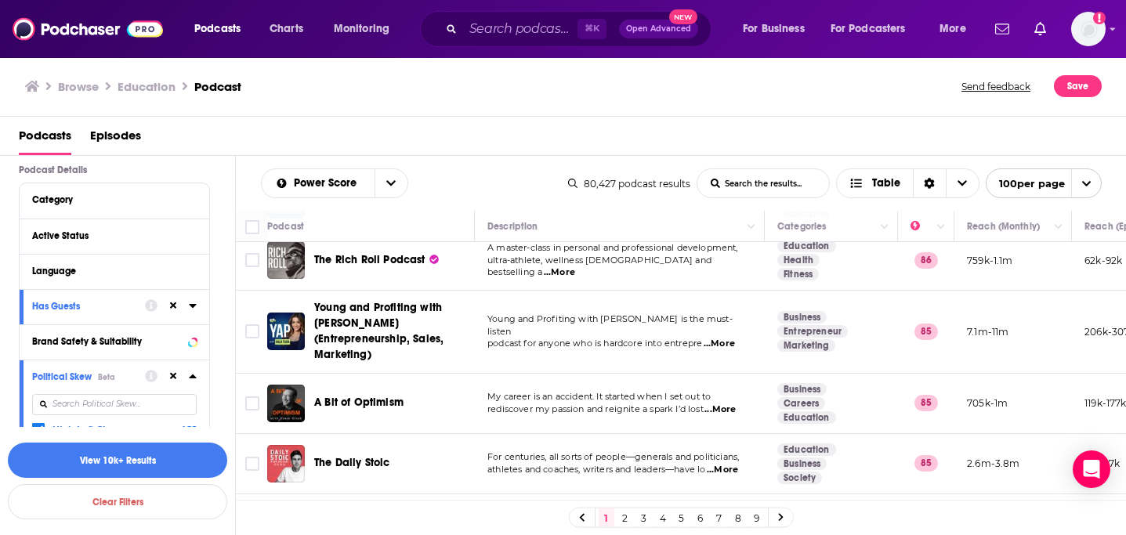
scroll to position [1118, 0]
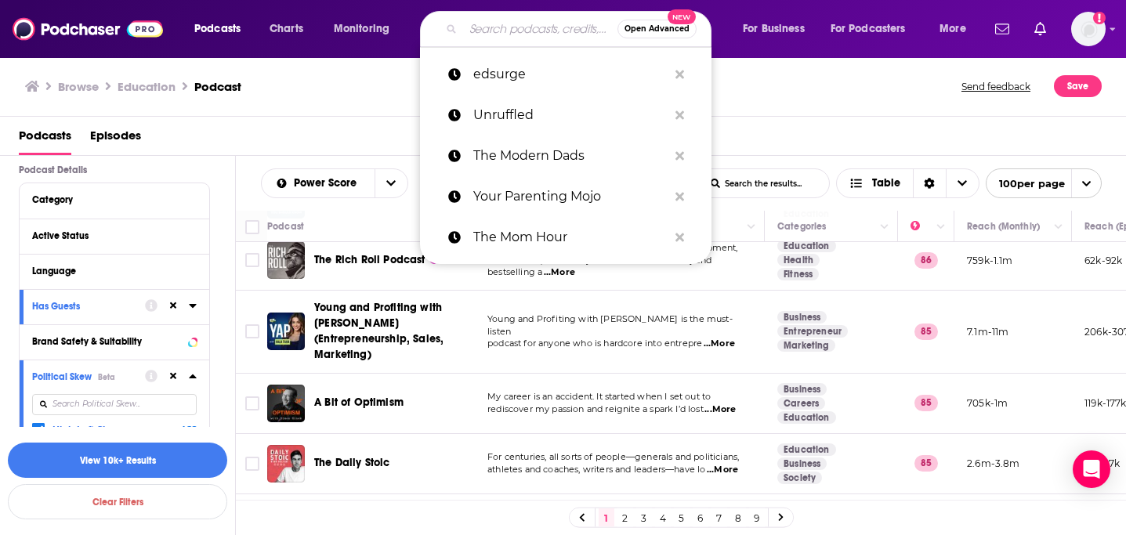
click at [503, 25] on input "Search podcasts, credits, & more..." at bounding box center [540, 28] width 154 height 25
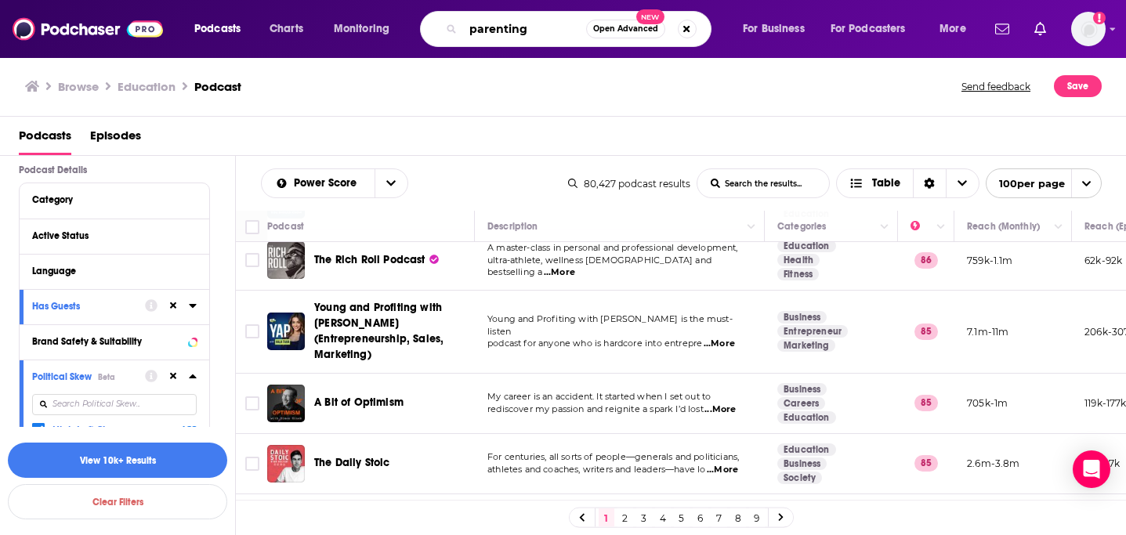
type input "parenting"
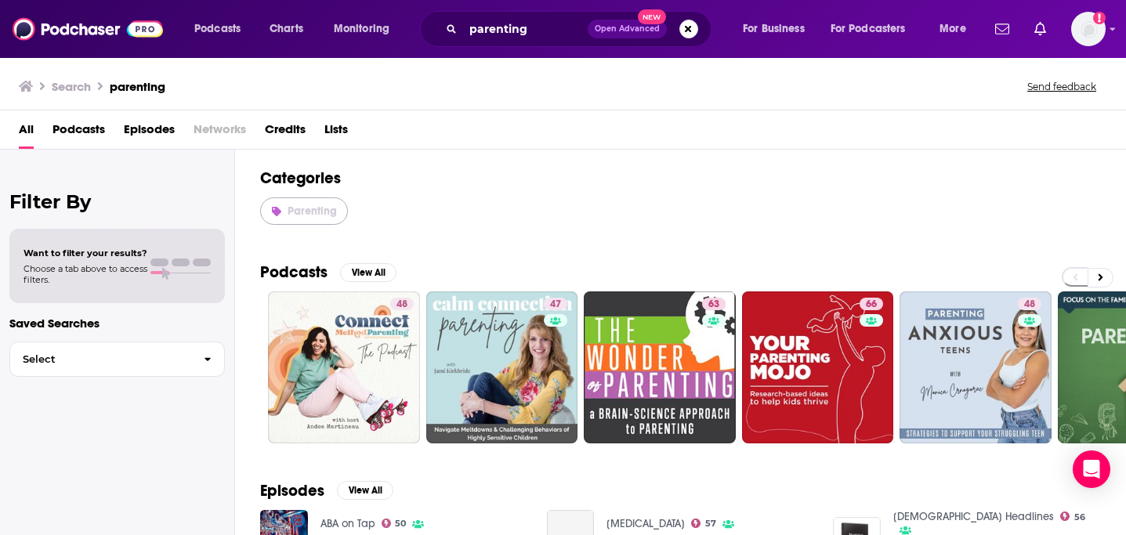
click at [323, 217] on span "Parenting" at bounding box center [312, 211] width 49 height 13
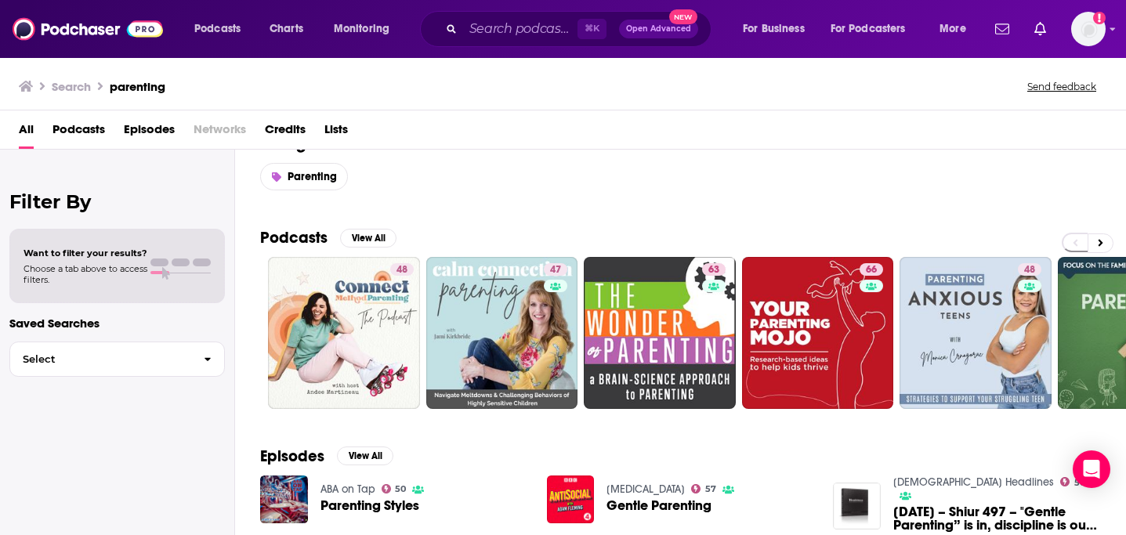
scroll to position [27, 0]
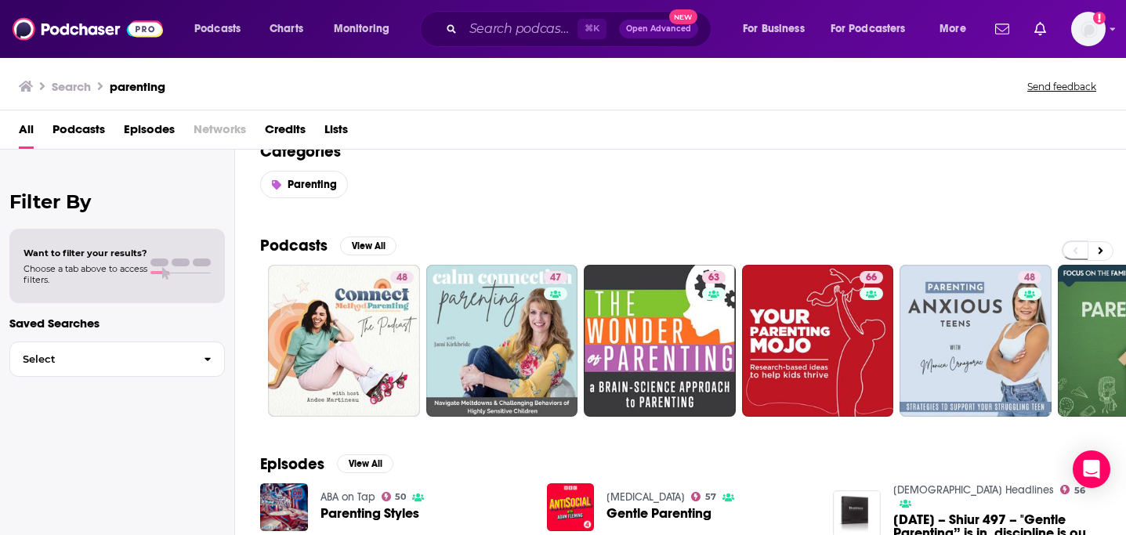
click at [324, 169] on div "Categories Parenting" at bounding box center [680, 170] width 891 height 94
click at [321, 176] on link "Parenting" at bounding box center [304, 184] width 88 height 27
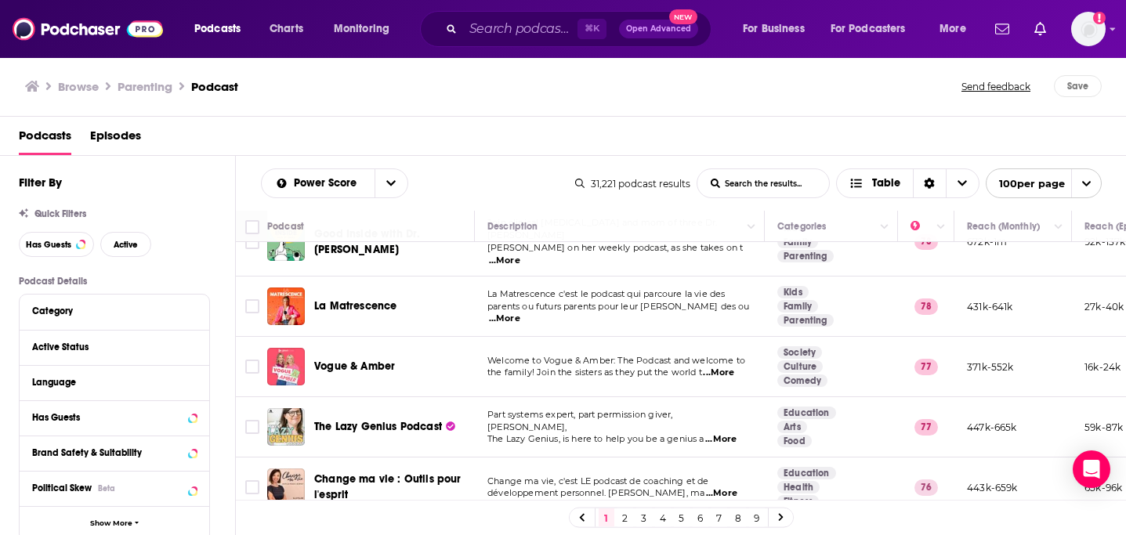
scroll to position [292, 0]
click at [723, 432] on span "...More" at bounding box center [720, 438] width 31 height 13
click at [337, 419] on span "The Lazy Genius Podcast" at bounding box center [378, 425] width 128 height 13
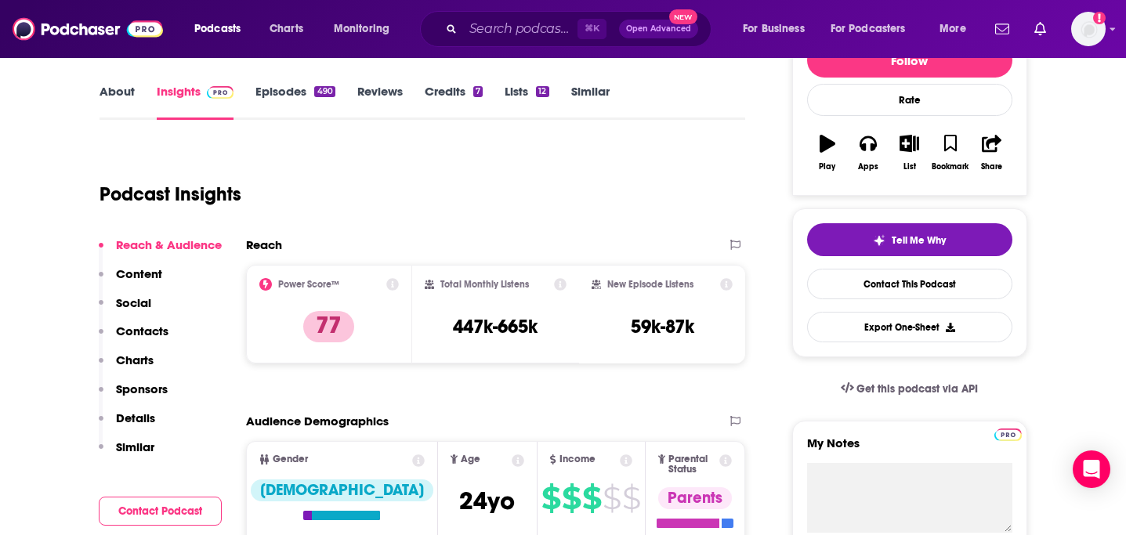
scroll to position [199, 0]
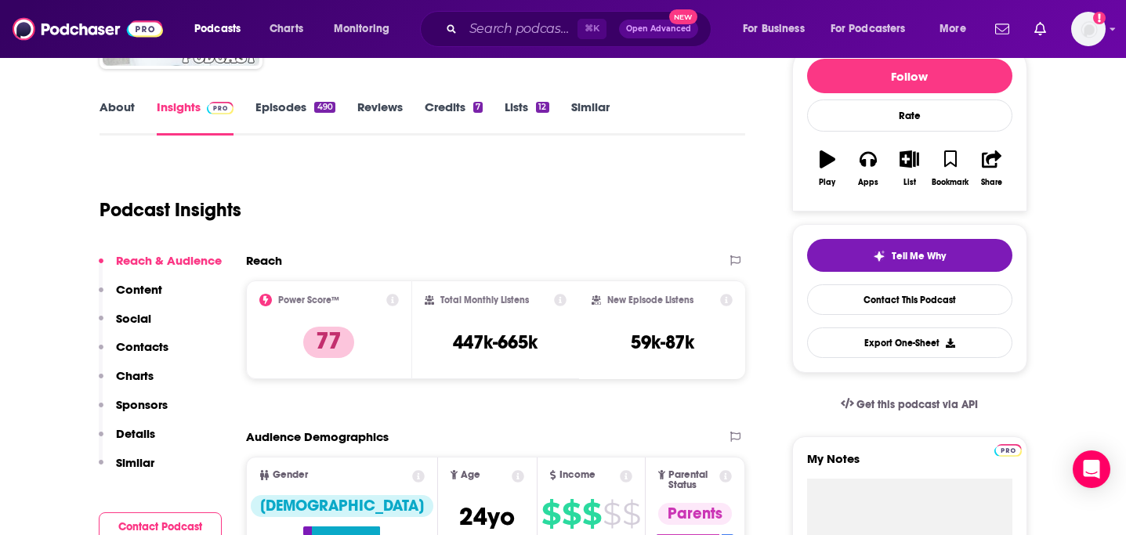
click at [129, 101] on link "About" at bounding box center [117, 118] width 35 height 36
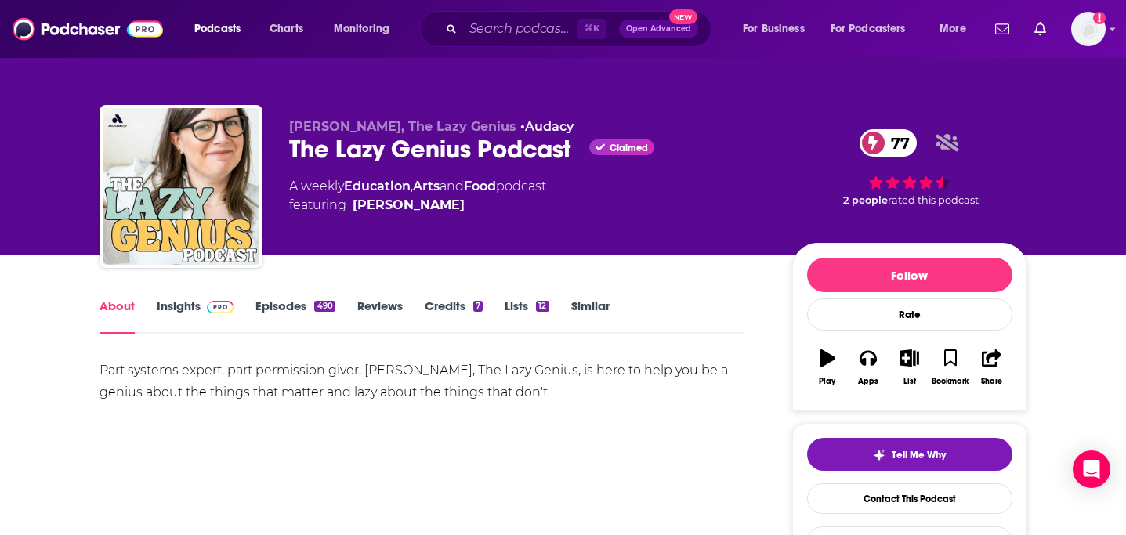
click at [184, 321] on link "Insights" at bounding box center [196, 317] width 78 height 36
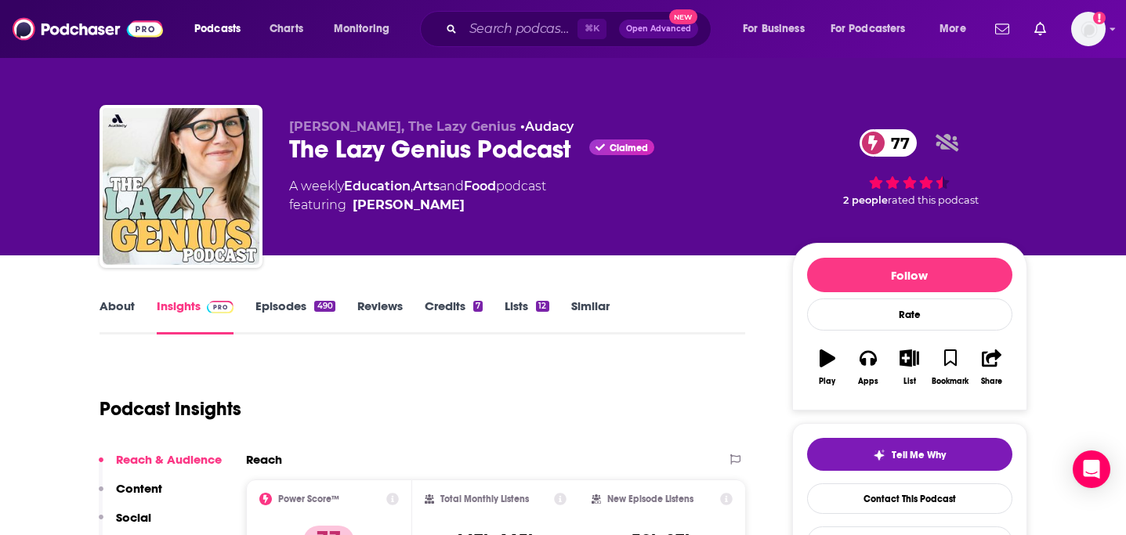
click at [281, 310] on link "Episodes 490" at bounding box center [295, 317] width 79 height 36
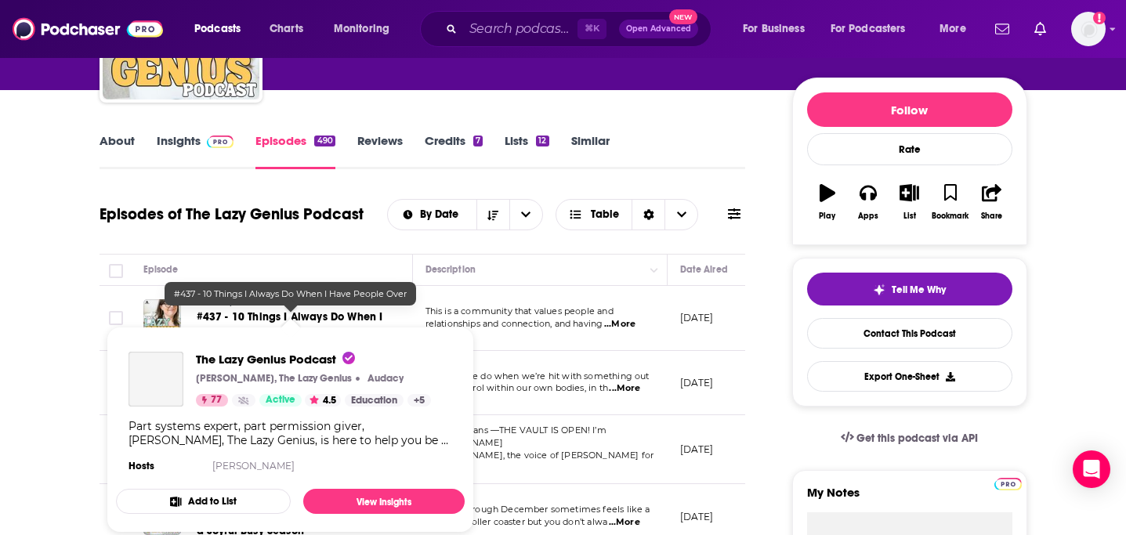
scroll to position [184, 0]
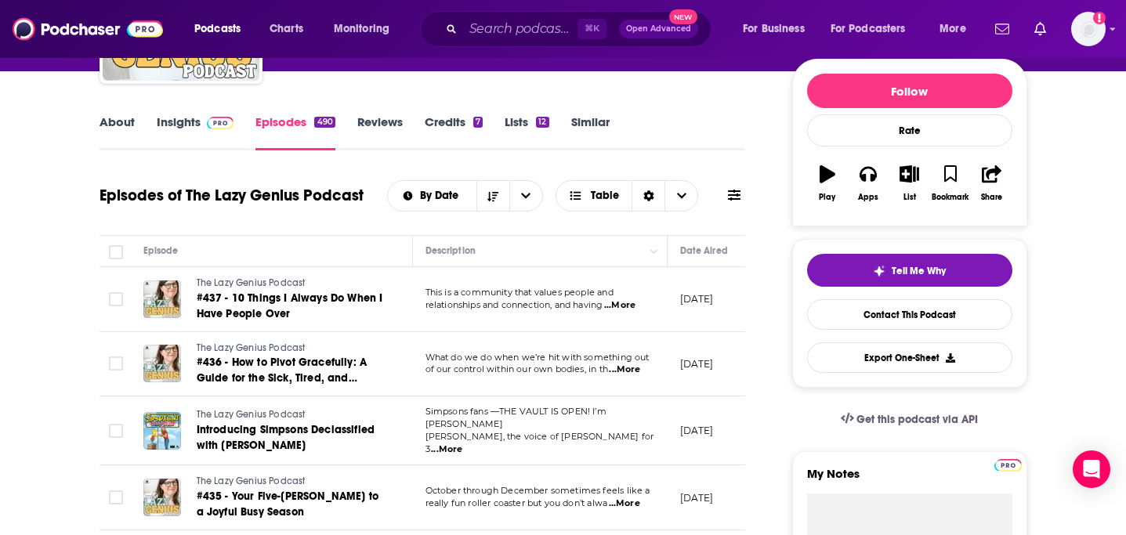
click at [626, 367] on span "...More" at bounding box center [624, 370] width 31 height 13
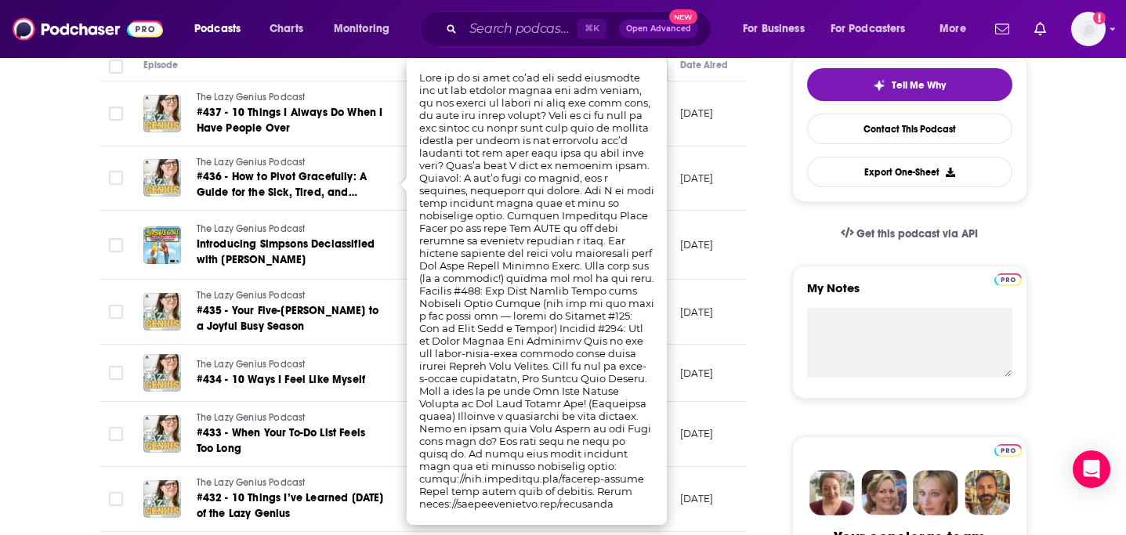
scroll to position [381, 0]
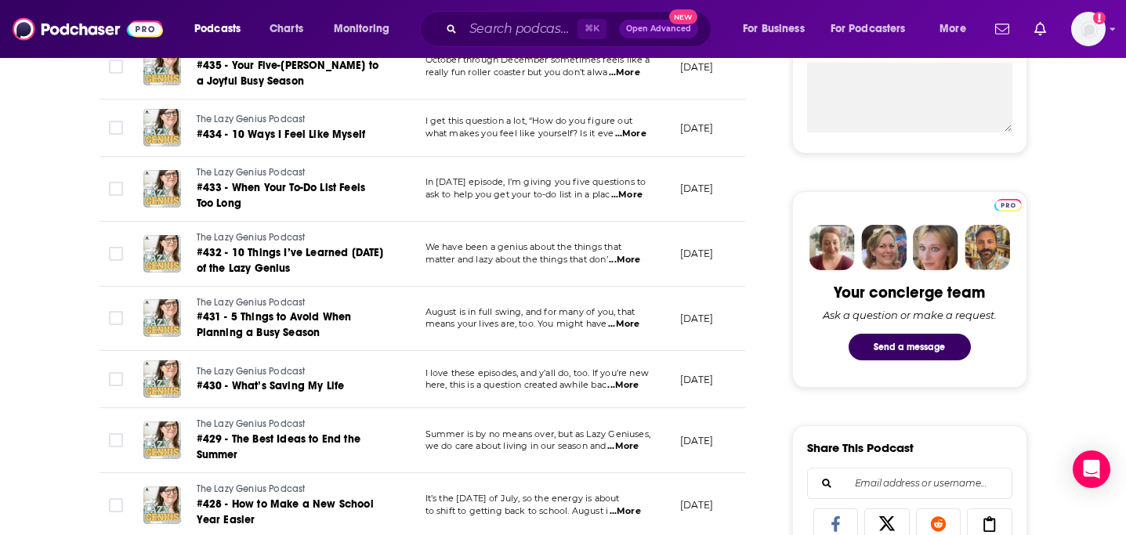
scroll to position [713, 0]
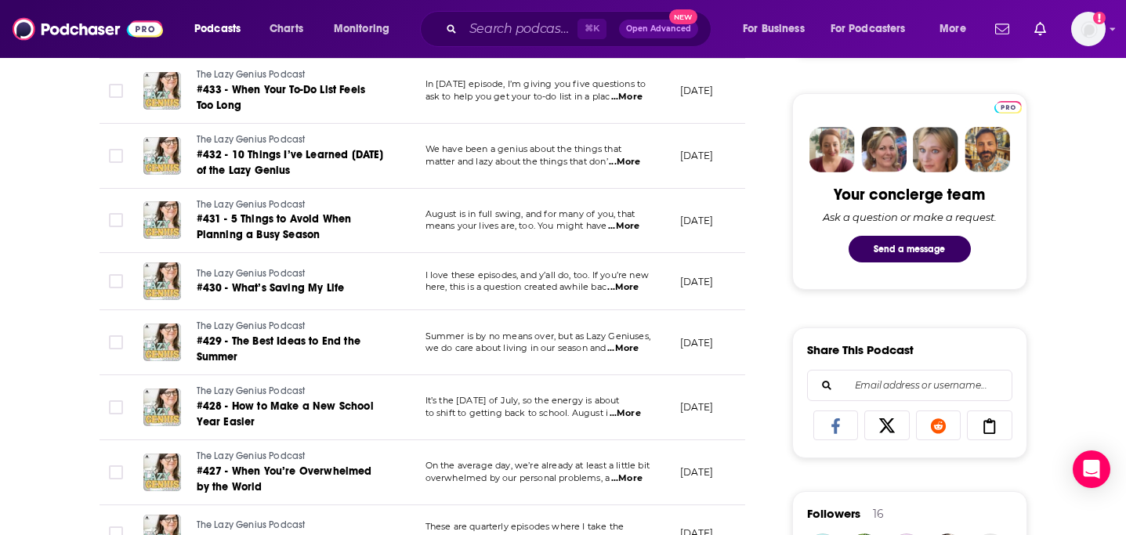
click at [620, 401] on span "It’s the last Monday of July, so the energy is about" at bounding box center [523, 400] width 194 height 11
click at [640, 413] on span "...More" at bounding box center [625, 414] width 31 height 13
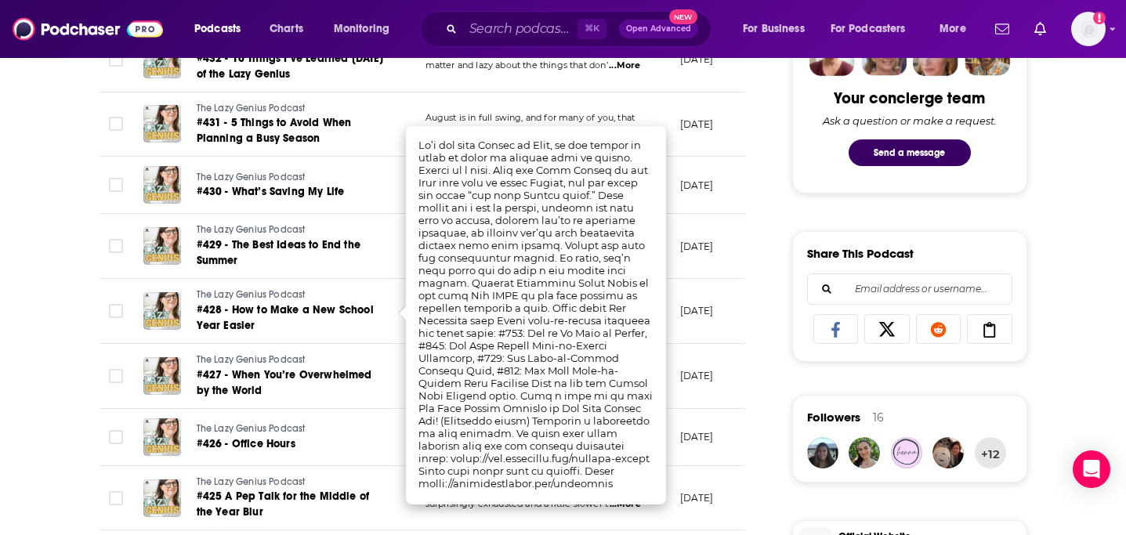
scroll to position [816, 0]
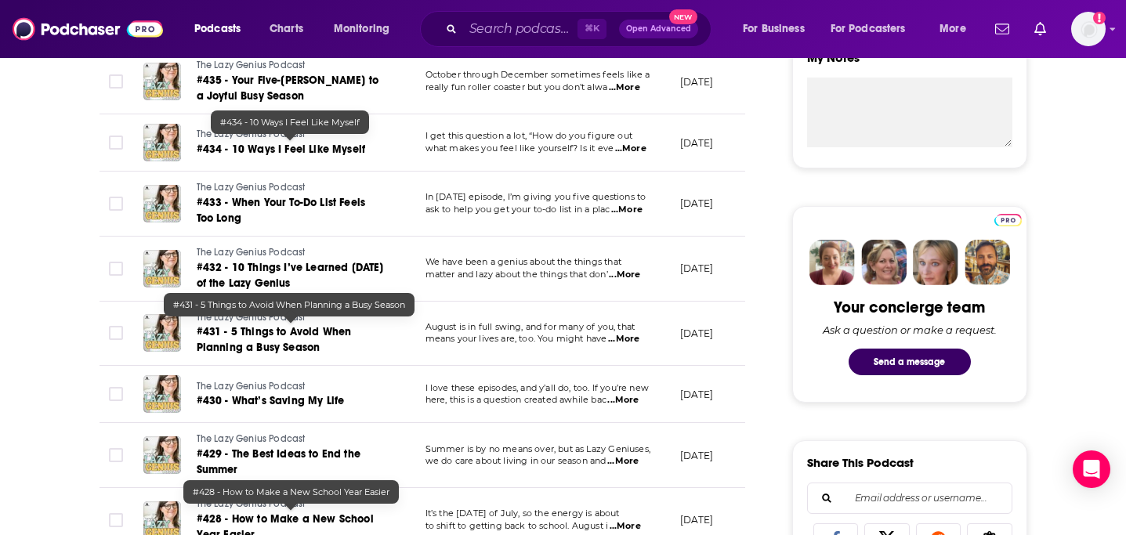
scroll to position [0, 0]
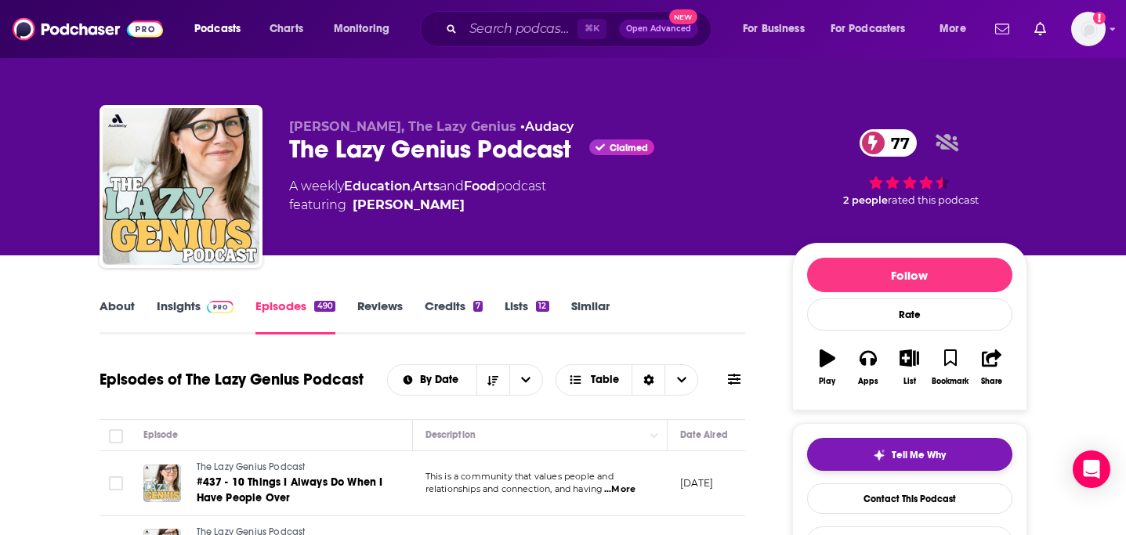
click at [908, 453] on span "Tell Me Why" at bounding box center [919, 455] width 54 height 13
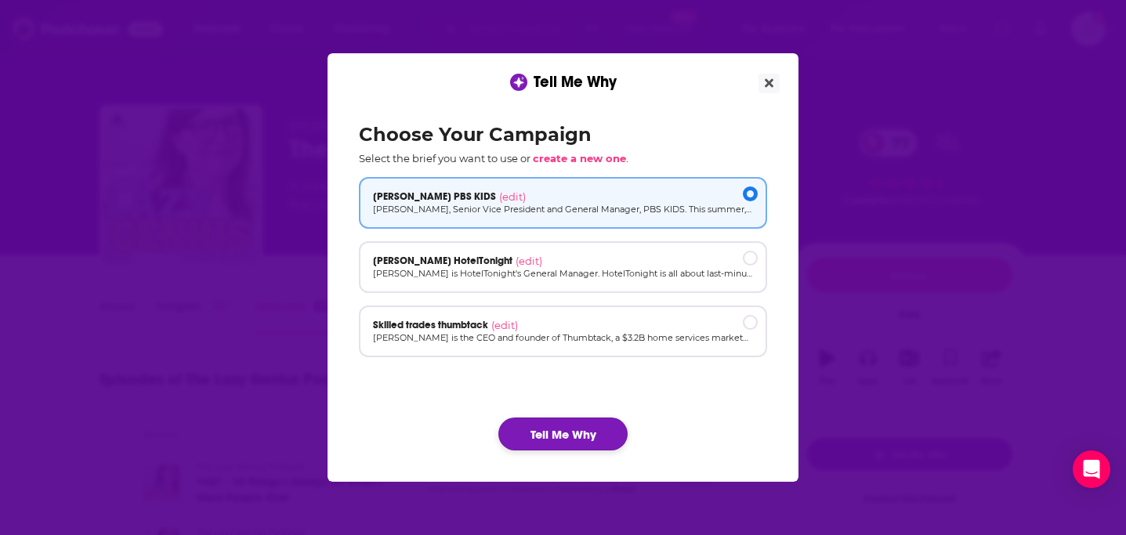
click at [586, 430] on button "Tell Me Why" at bounding box center [562, 434] width 129 height 33
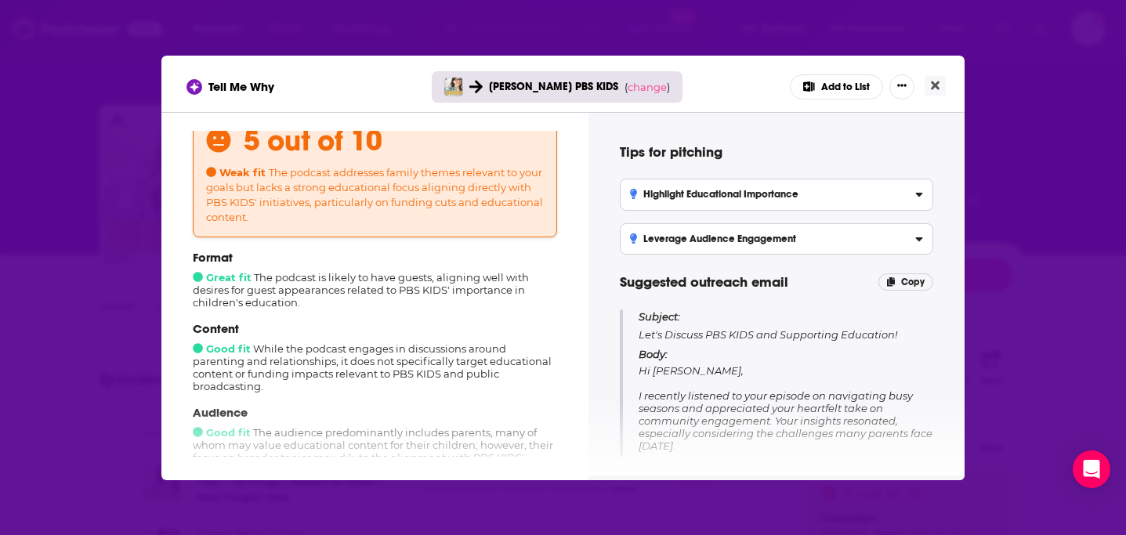
scroll to position [63, 0]
click at [859, 195] on div "Highlight Educational Importance" at bounding box center [776, 194] width 293 height 11
click at [0, 0] on input "Highlight Educational Importance Frame the guest appearance around the impact o…" at bounding box center [0, 0] width 0 height 0
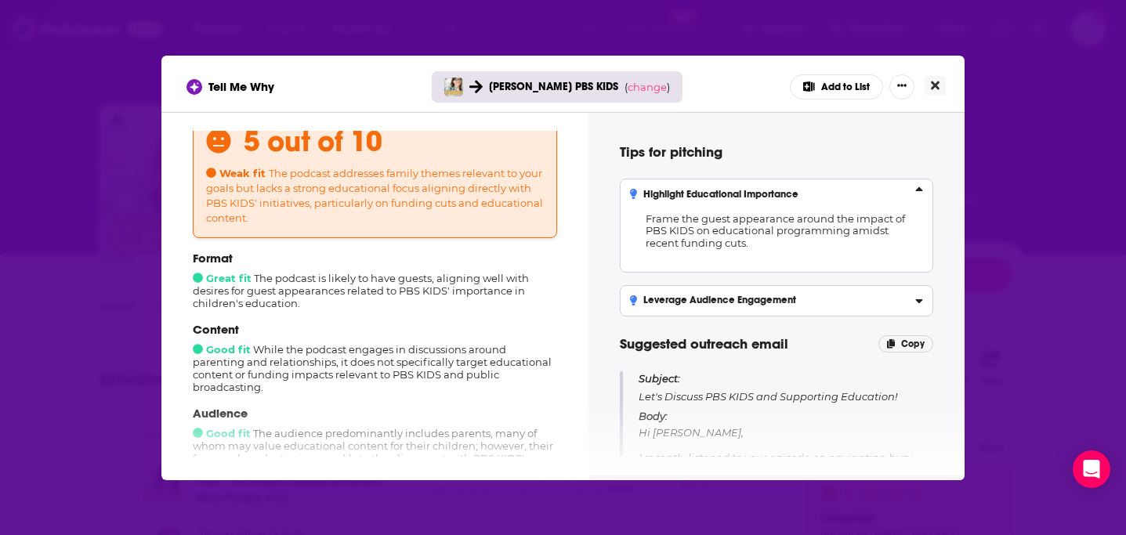
click at [933, 85] on icon "Close" at bounding box center [935, 85] width 9 height 13
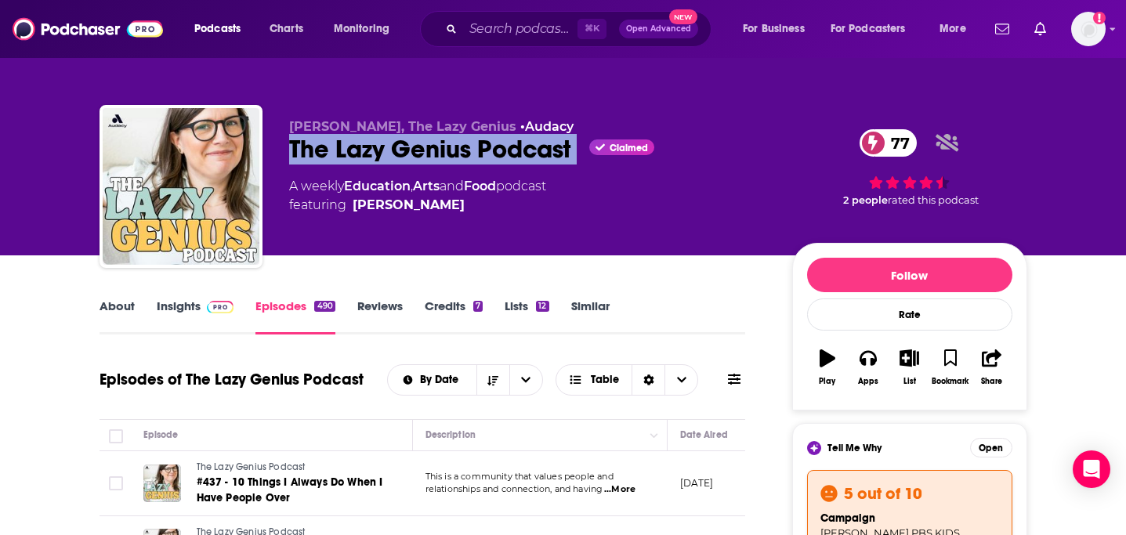
drag, startPoint x: 268, startPoint y: 140, endPoint x: 577, endPoint y: 141, distance: 308.8
click at [578, 141] on div "Kendra, The Lazy Genius • Audacy The Lazy Genius Podcast Claimed 77 A weekly Ed…" at bounding box center [564, 189] width 928 height 169
copy div "The Lazy Genius Podcast"
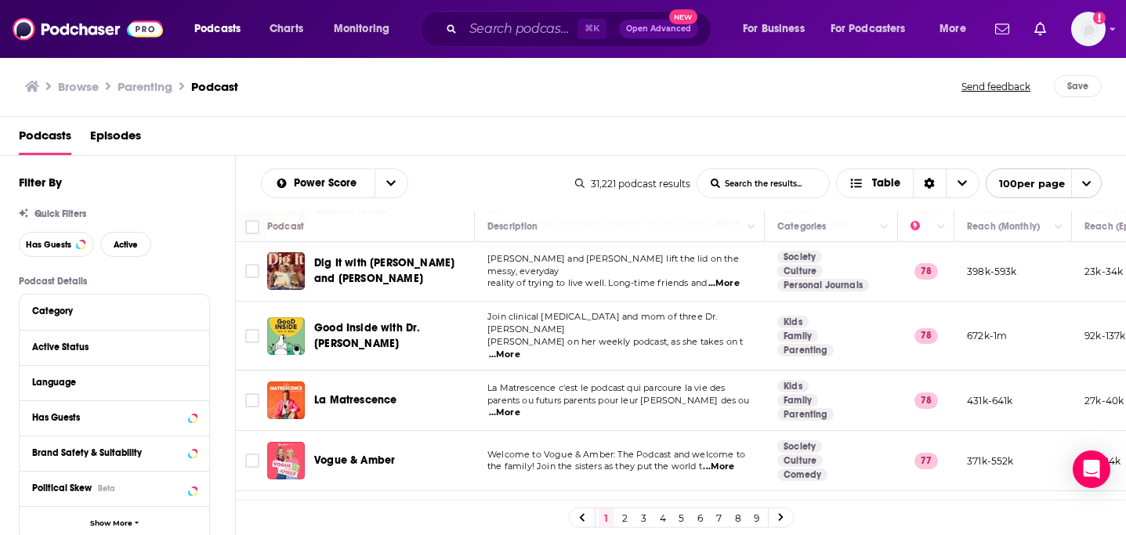
scroll to position [200, 0]
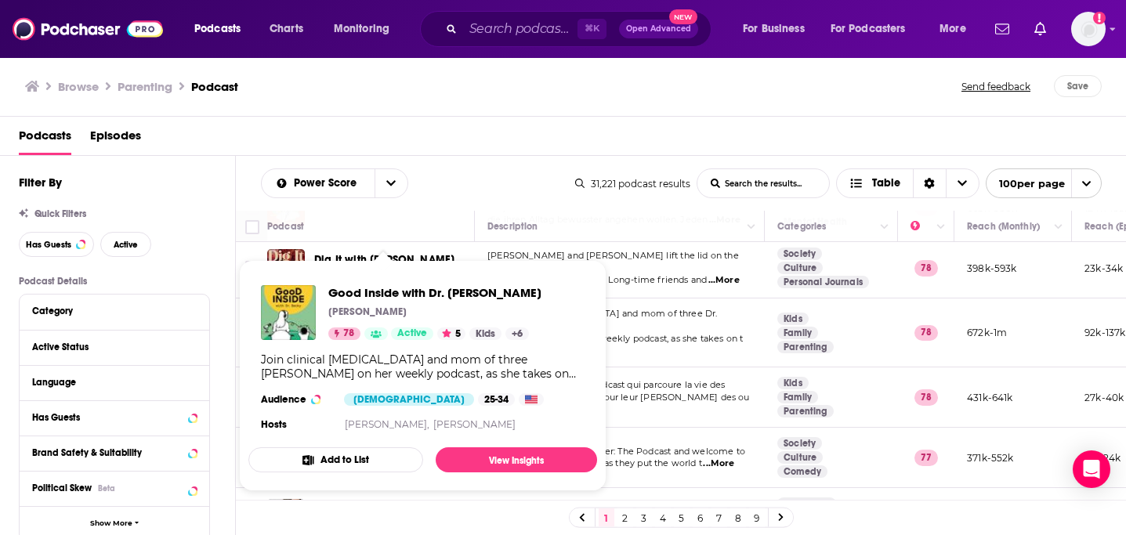
click at [430, 324] on div "Good Inside with Dr. Becky Dr. Becky Kennedy 78 Active 5 Kids + 6" at bounding box center [434, 312] width 213 height 55
click at [422, 295] on span "Good Inside with Dr. [PERSON_NAME]" at bounding box center [434, 292] width 213 height 15
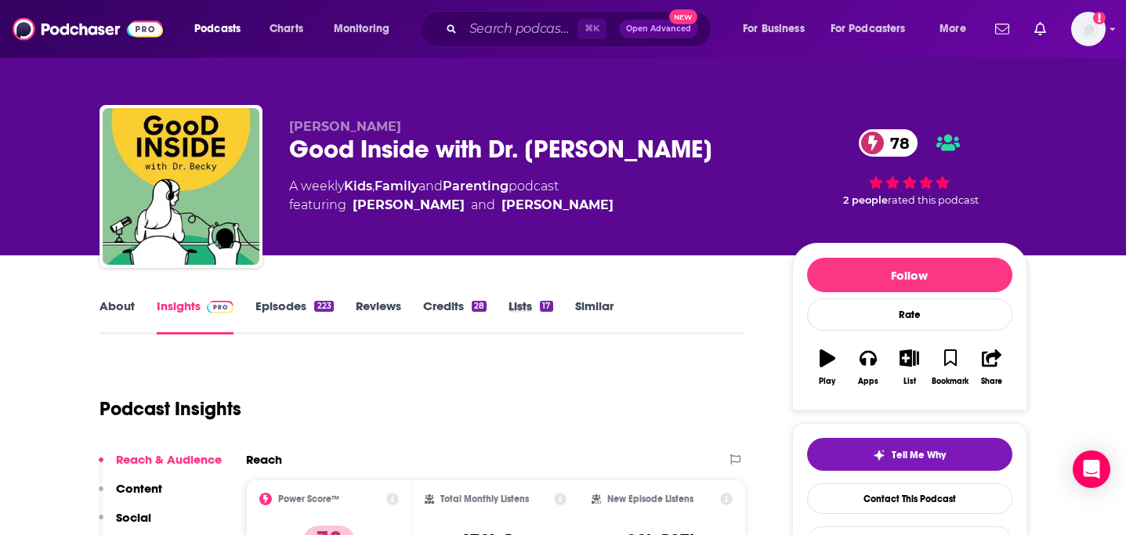
click at [573, 311] on div "Lists 17" at bounding box center [542, 317] width 66 height 36
click at [596, 310] on link "Similar" at bounding box center [594, 317] width 38 height 36
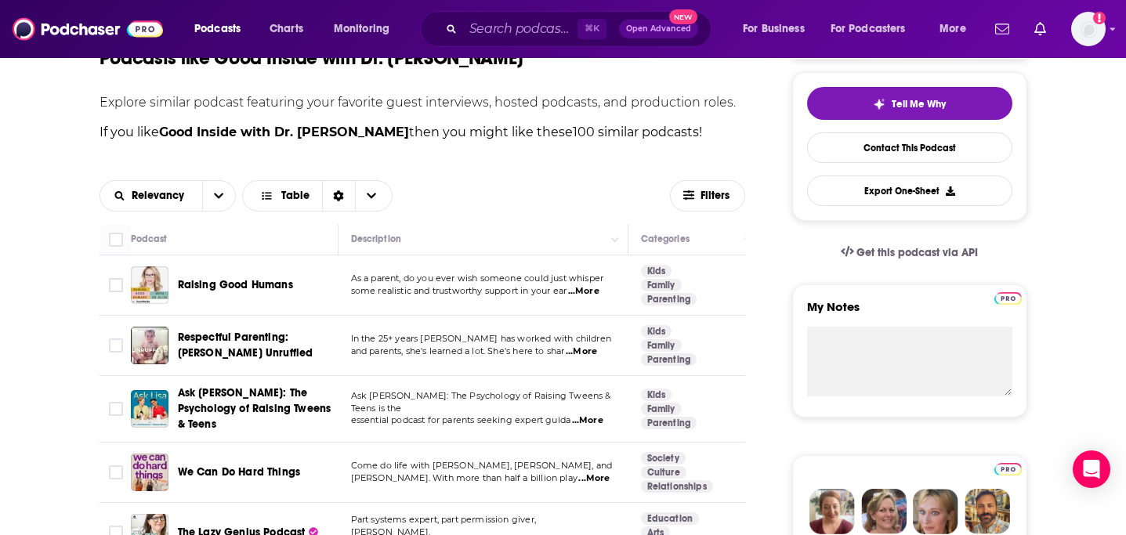
scroll to position [353, 0]
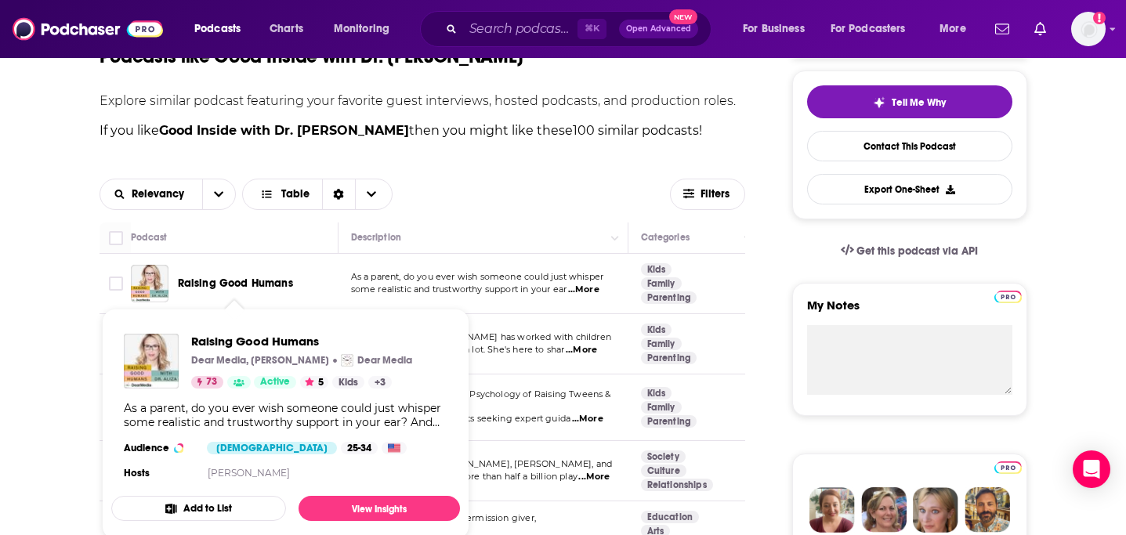
click at [259, 283] on span "Raising Good Humans" at bounding box center [235, 283] width 115 height 13
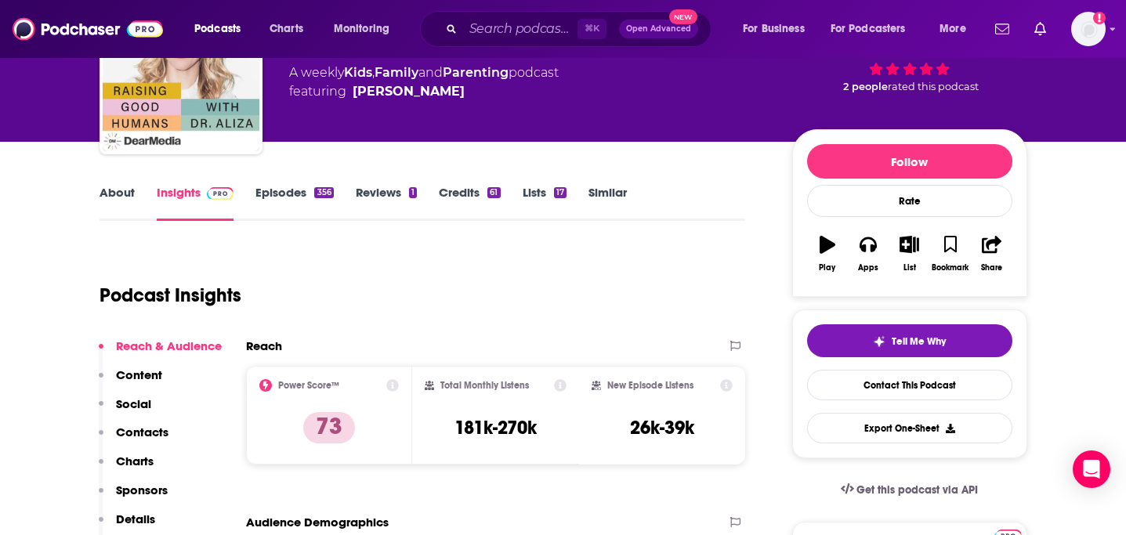
scroll to position [118, 0]
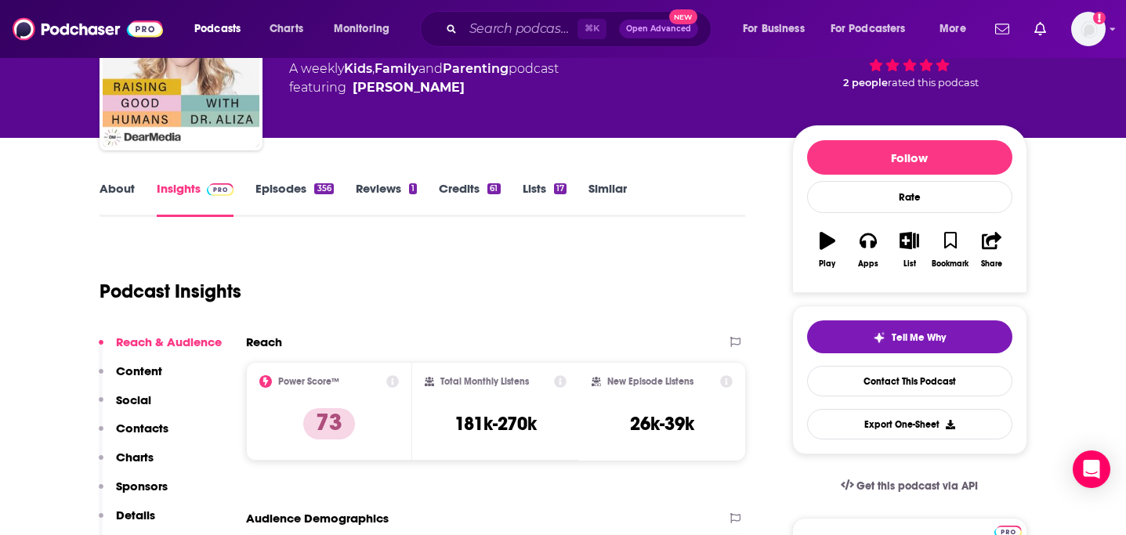
click at [112, 198] on link "About" at bounding box center [117, 199] width 35 height 36
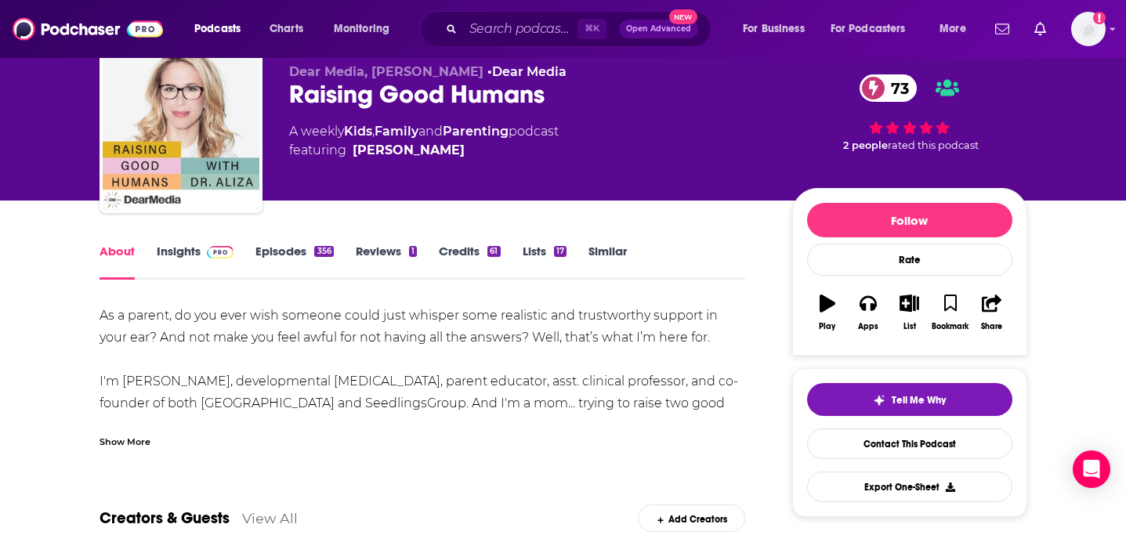
scroll to position [56, 0]
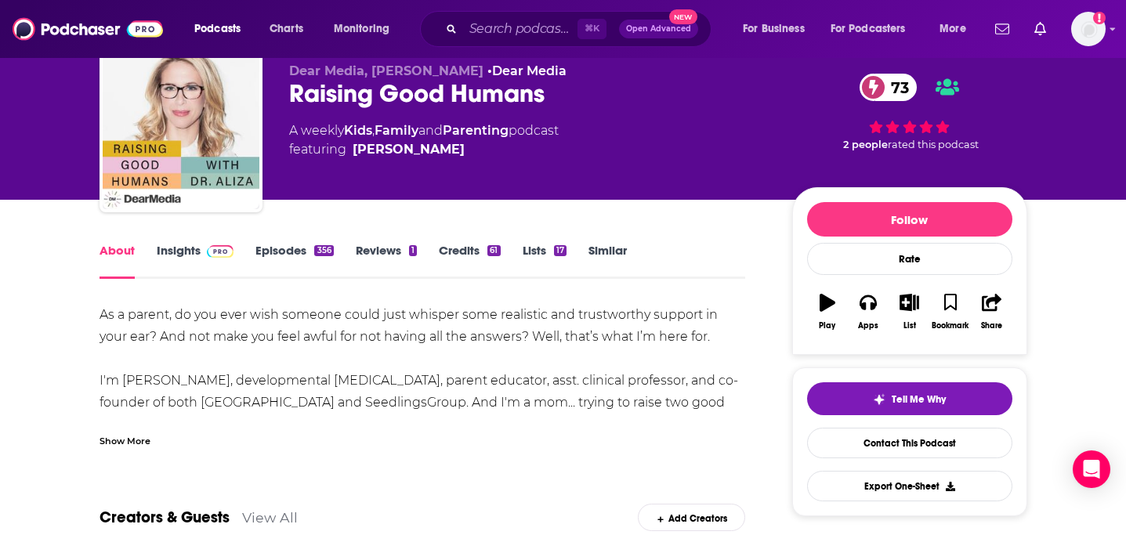
click at [189, 263] on link "Insights" at bounding box center [196, 261] width 78 height 36
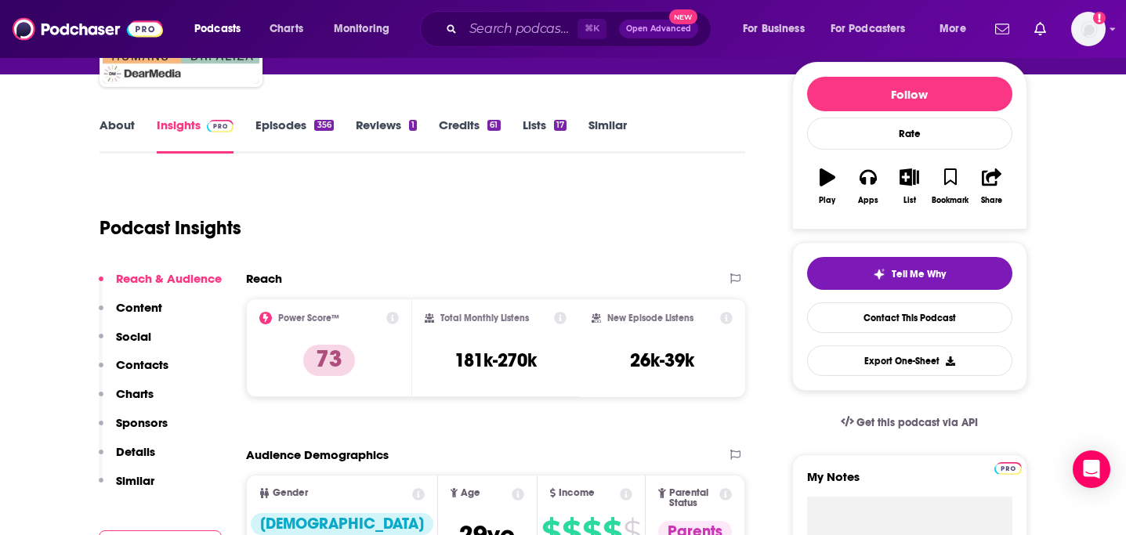
scroll to position [175, 0]
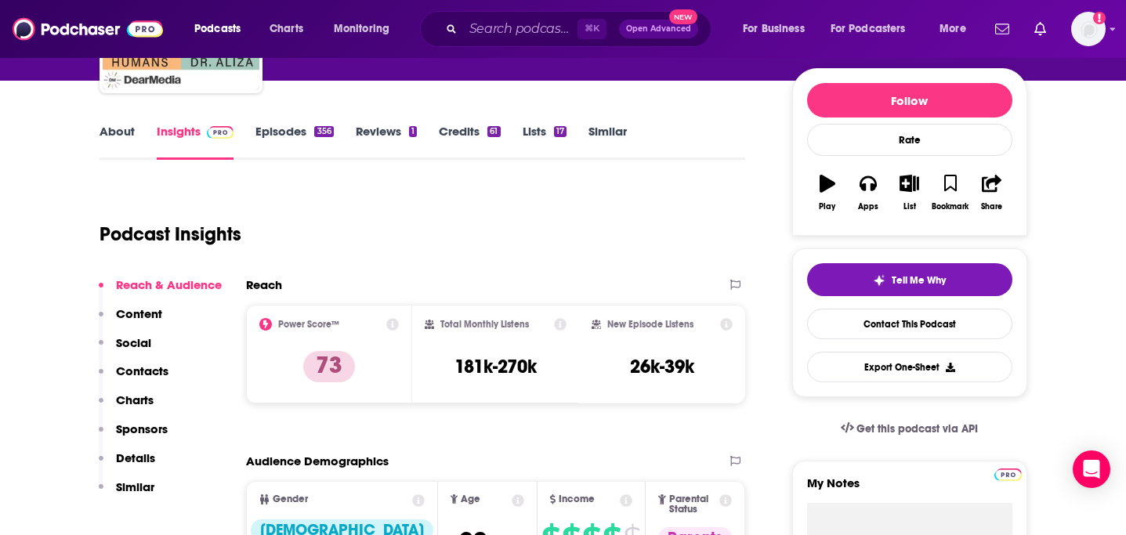
click at [296, 132] on link "Episodes 356" at bounding box center [295, 142] width 78 height 36
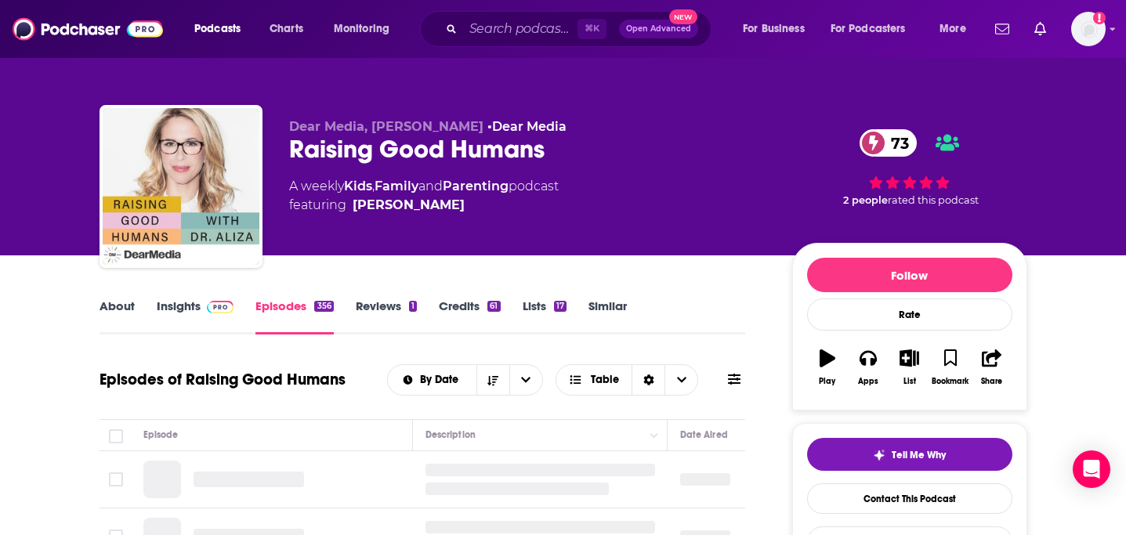
scroll to position [186, 0]
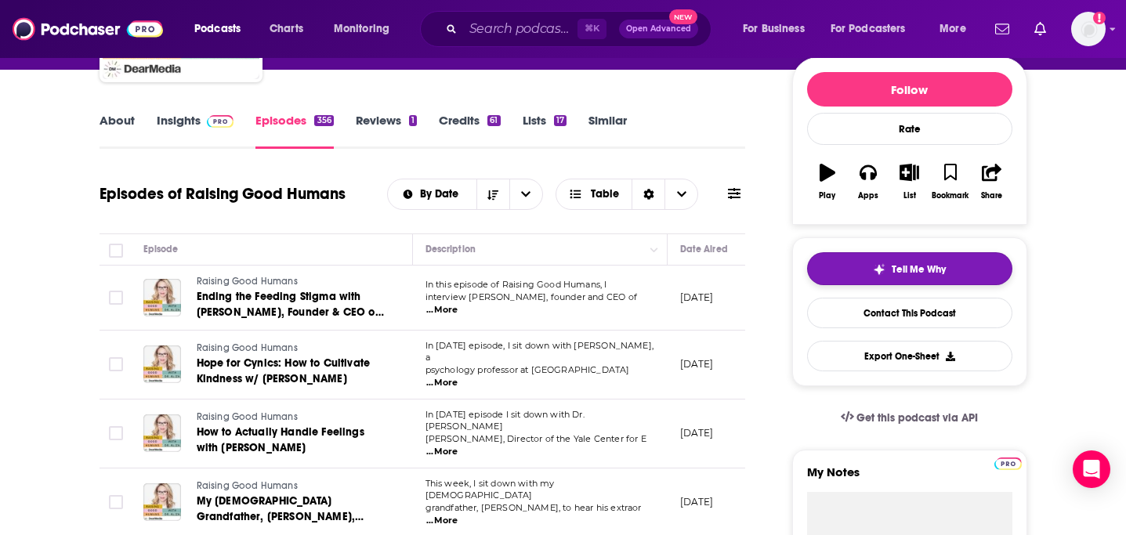
click at [908, 277] on button "Tell Me Why" at bounding box center [909, 268] width 205 height 33
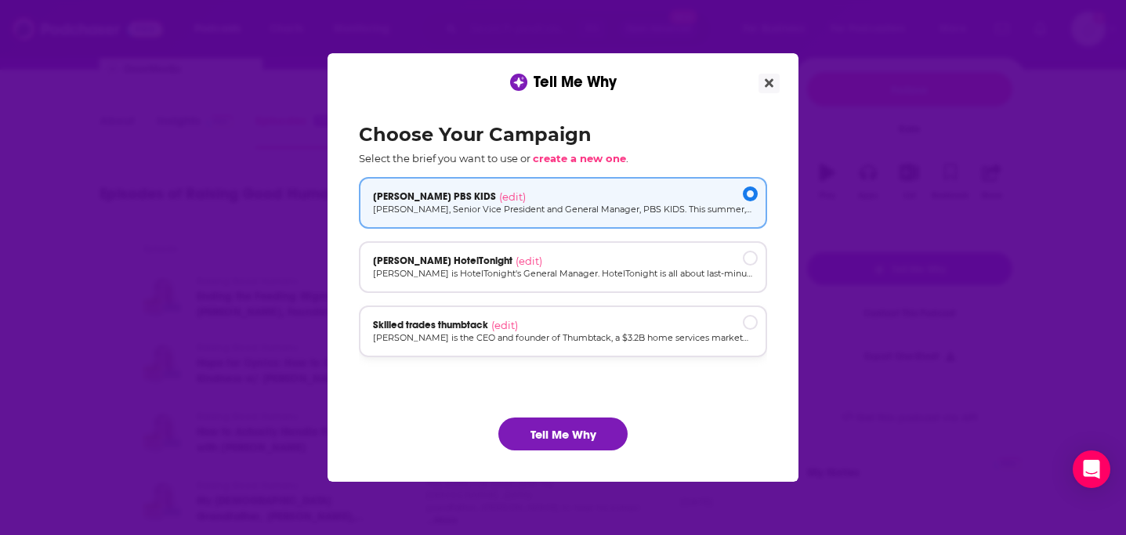
scroll to position [0, 0]
click at [552, 428] on button "Tell Me Why" at bounding box center [562, 434] width 129 height 33
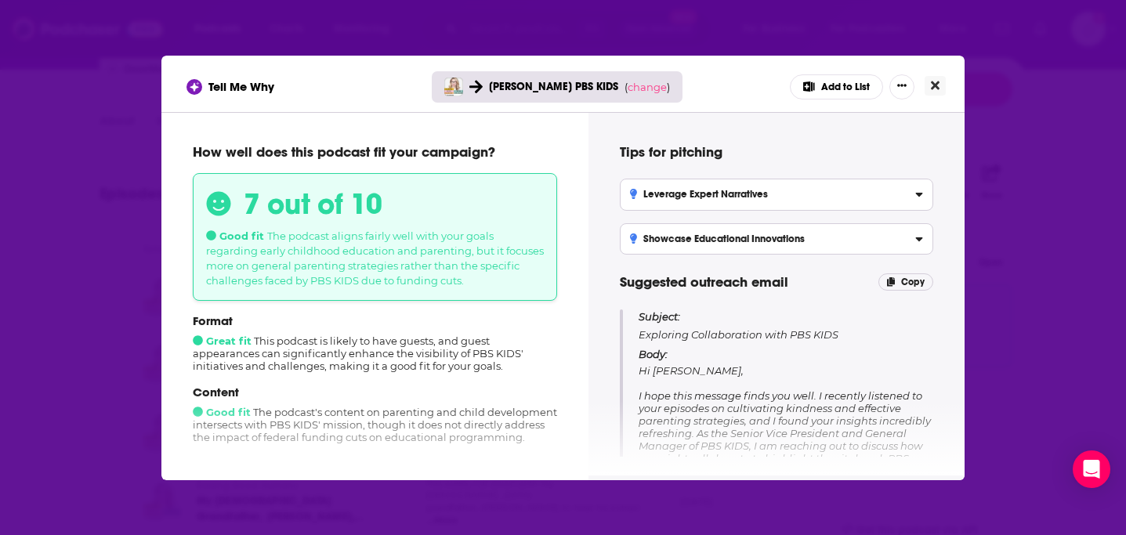
click at [937, 76] on button "Close" at bounding box center [935, 86] width 21 height 20
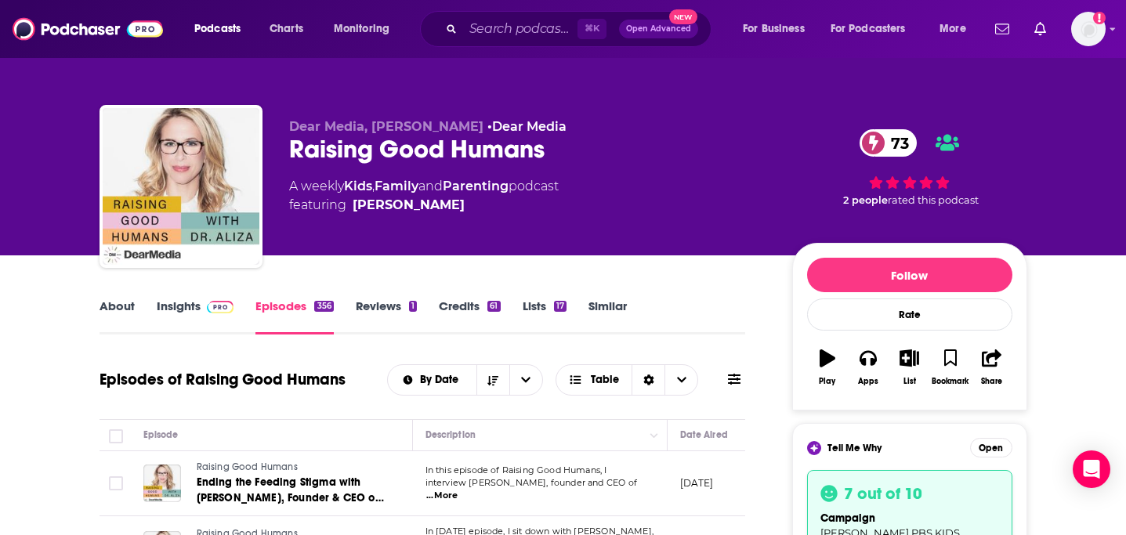
click at [613, 303] on link "Similar" at bounding box center [608, 317] width 38 height 36
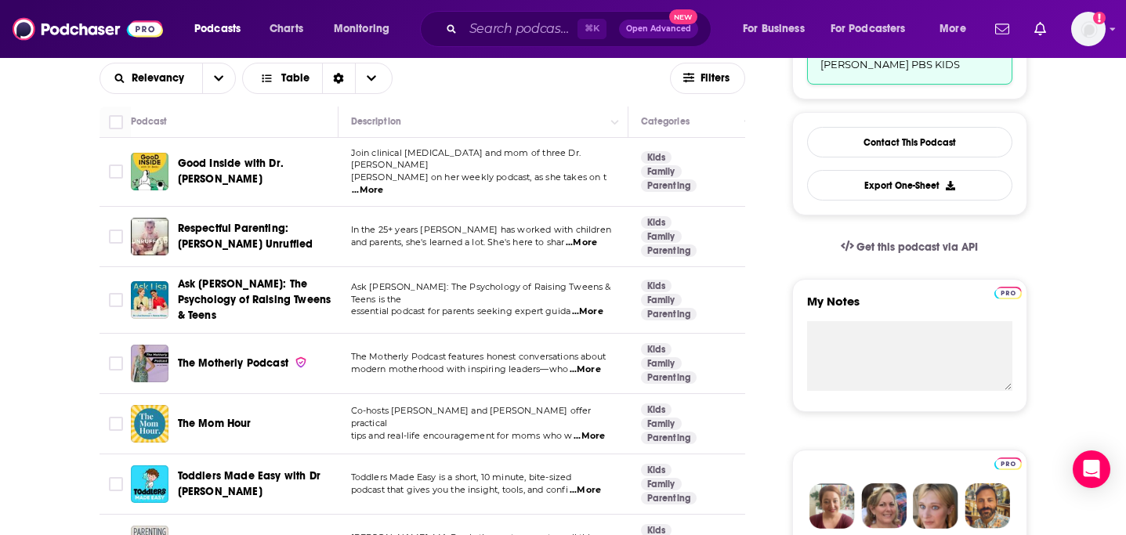
scroll to position [469, 0]
click at [242, 344] on div "The Motherly Podcast" at bounding box center [259, 363] width 163 height 38
click at [226, 356] on span "The Motherly Podcast" at bounding box center [233, 362] width 111 height 13
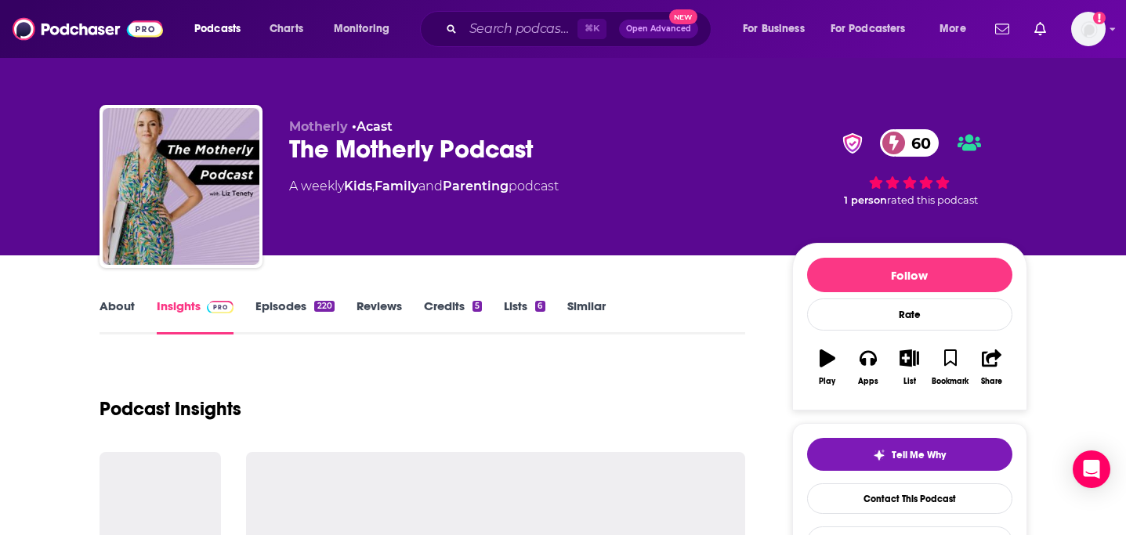
click at [118, 304] on link "About" at bounding box center [117, 317] width 35 height 36
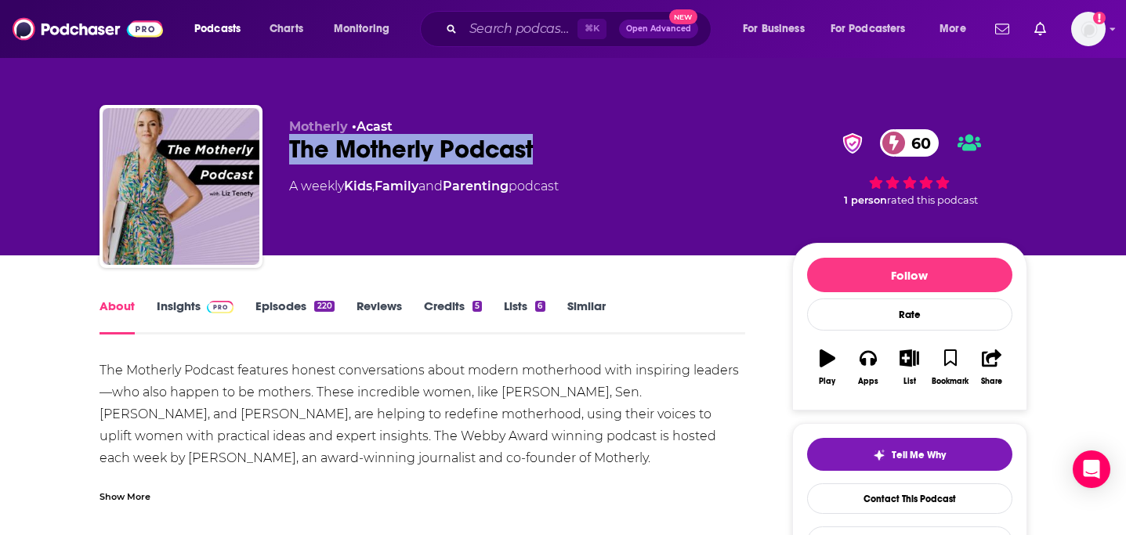
drag, startPoint x: 285, startPoint y: 142, endPoint x: 603, endPoint y: 147, distance: 317.5
click at [603, 147] on div "Motherly • Acast The Motherly Podcast 60 A weekly Kids , Family and Parenting p…" at bounding box center [564, 189] width 928 height 169
copy h1 "The Motherly Podcast"
click at [285, 306] on link "Episodes 220" at bounding box center [295, 317] width 78 height 36
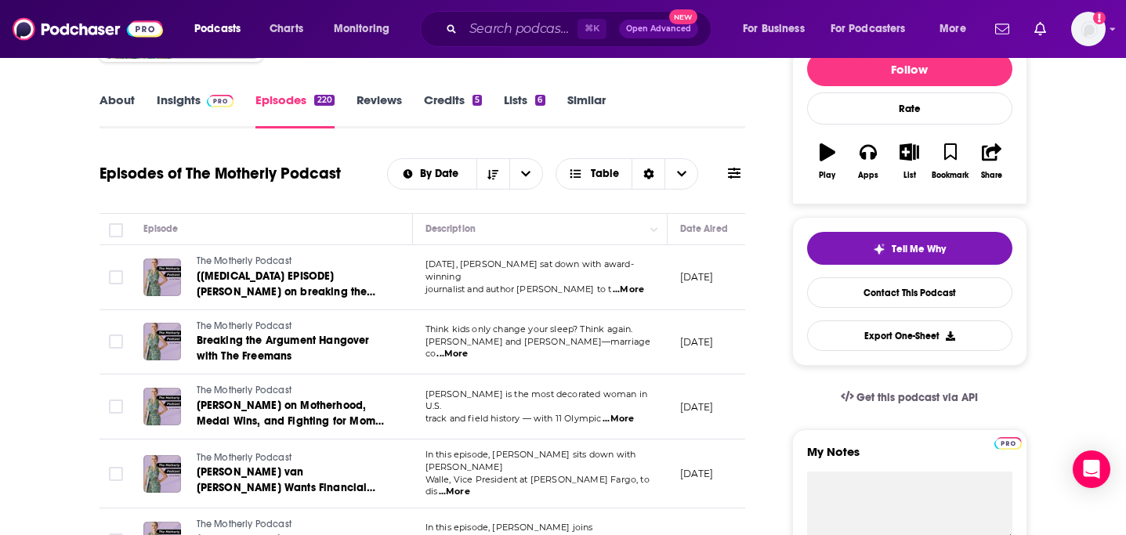
click at [636, 284] on span "...More" at bounding box center [628, 290] width 31 height 13
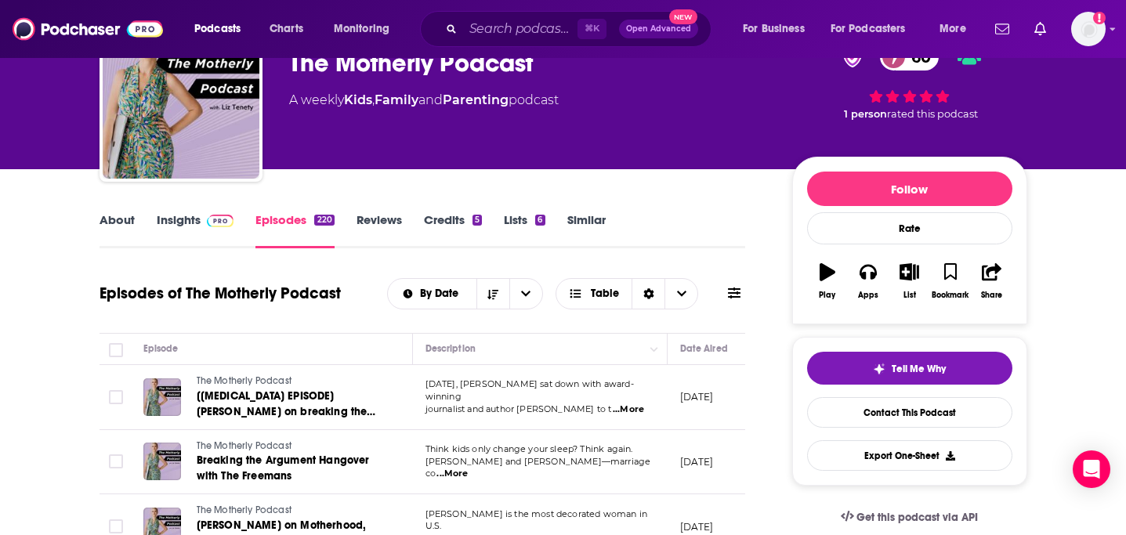
scroll to position [24, 0]
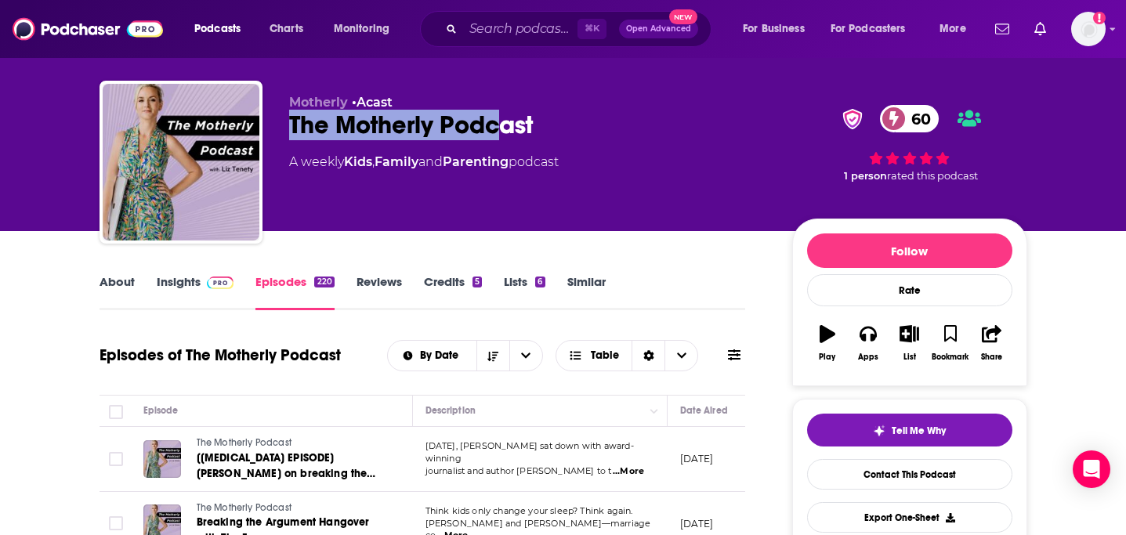
drag, startPoint x: 290, startPoint y: 117, endPoint x: 500, endPoint y: 117, distance: 210.1
click at [500, 117] on div "Motherly • Acast The Motherly Podcast 60 A weekly Kids , Family and Parenting p…" at bounding box center [564, 165] width 928 height 169
click at [972, 415] on button "Tell Me Why" at bounding box center [909, 430] width 205 height 33
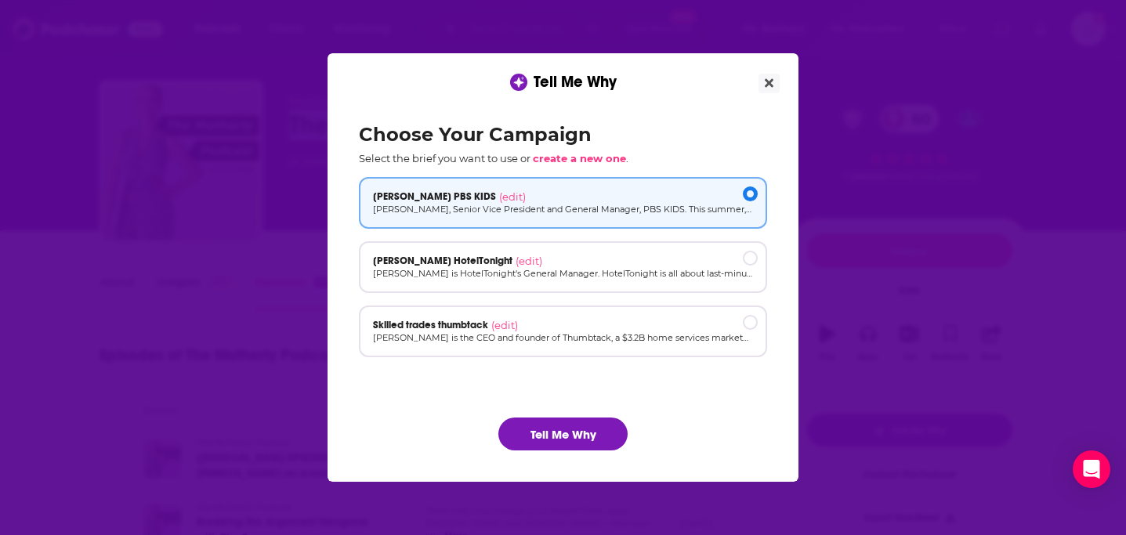
scroll to position [0, 0]
click at [564, 430] on button "Tell Me Why" at bounding box center [562, 434] width 129 height 33
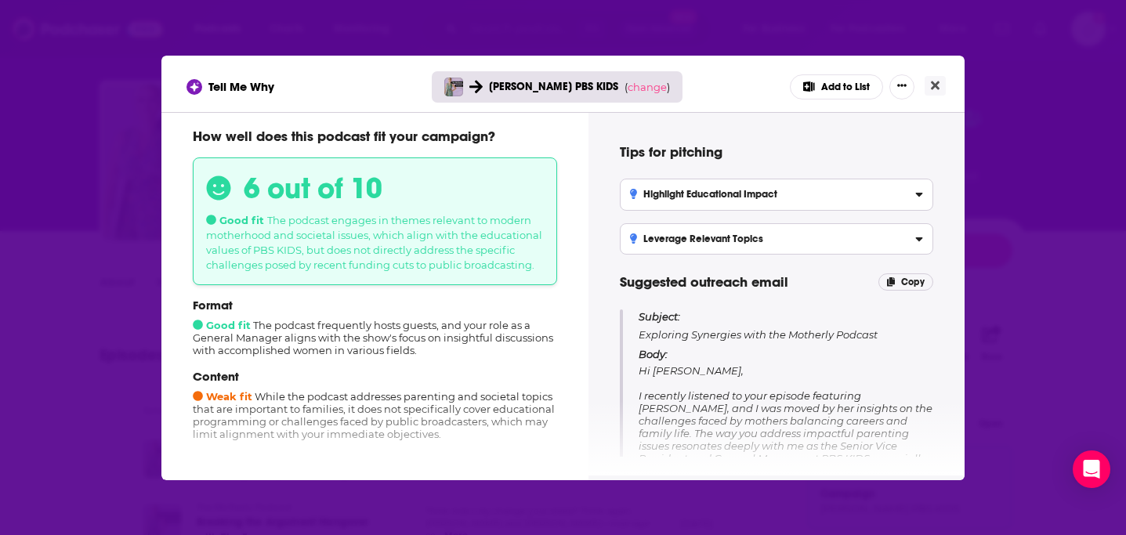
scroll to position [23, 0]
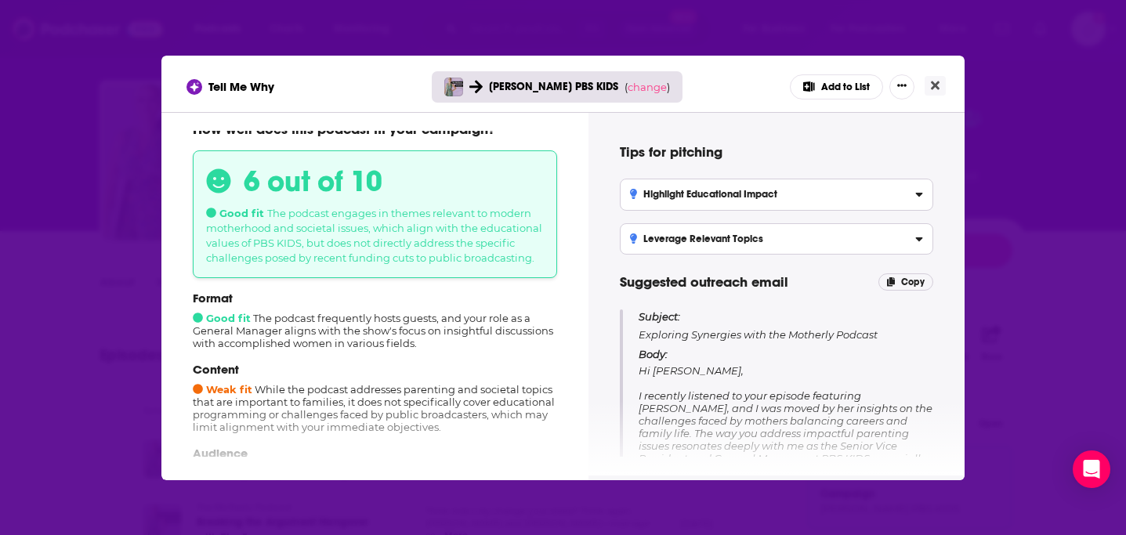
click at [129, 331] on div "Tell Me Why Sara Dewitt PBS KIDS ( change ) Add to List How well does this podc…" at bounding box center [563, 267] width 1126 height 535
click at [944, 81] on button "Close" at bounding box center [935, 86] width 21 height 20
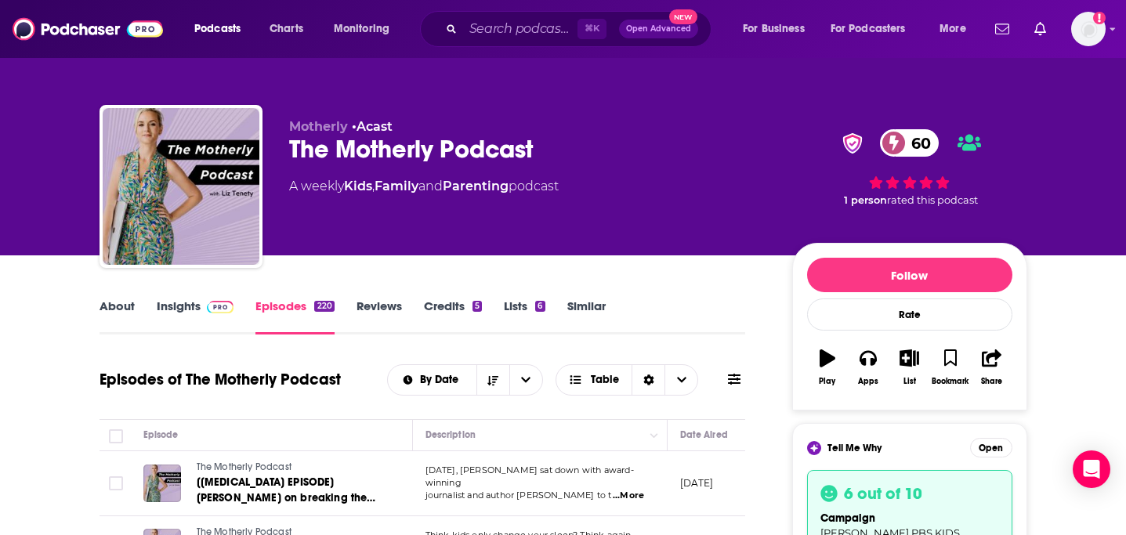
scroll to position [24, 0]
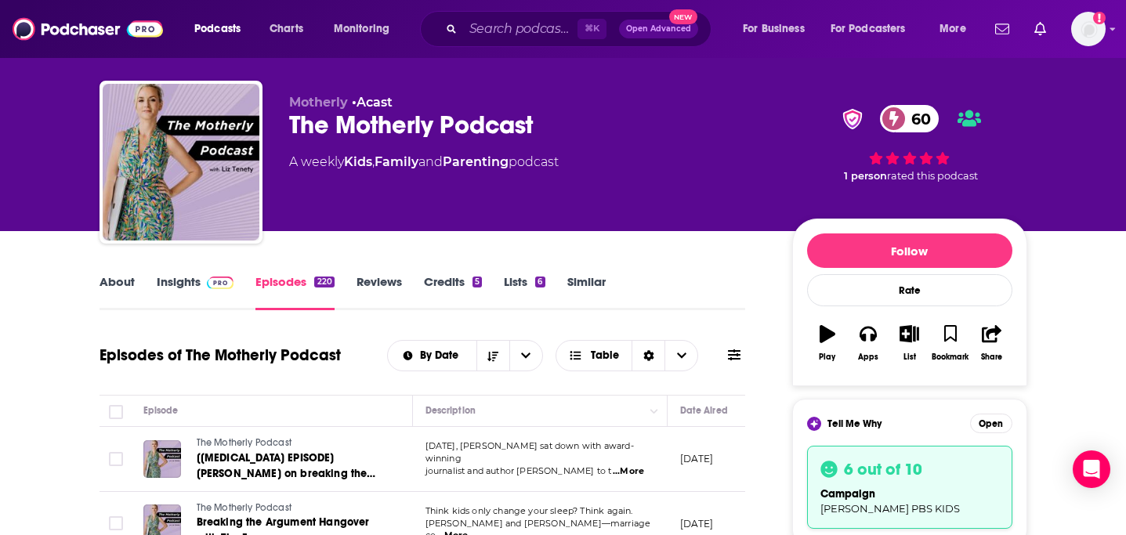
click at [103, 282] on link "About" at bounding box center [117, 292] width 35 height 36
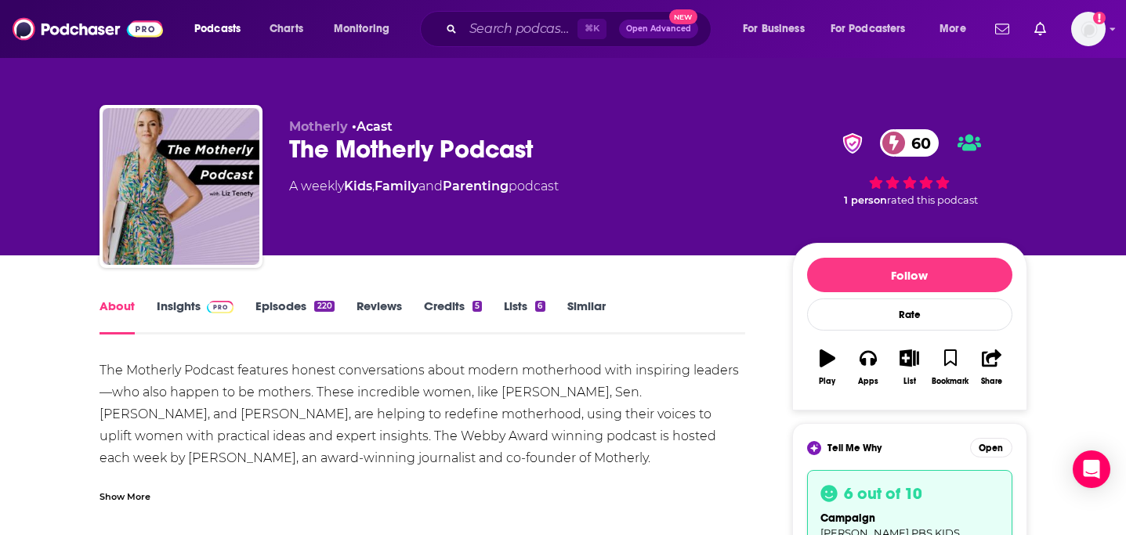
scroll to position [36, 0]
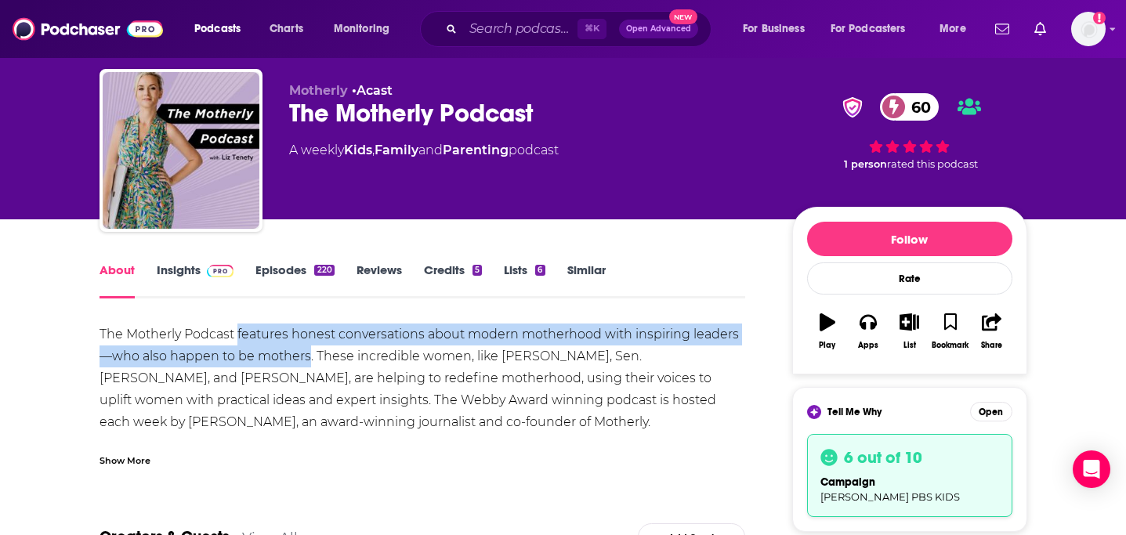
drag, startPoint x: 238, startPoint y: 331, endPoint x: 307, endPoint y: 353, distance: 72.4
click at [307, 353] on div "The Motherly Podcast features honest conversations about modern motherhood with…" at bounding box center [423, 401] width 647 height 154
copy div "features honest conversations about modern motherhood with inspiring leaders—wh…"
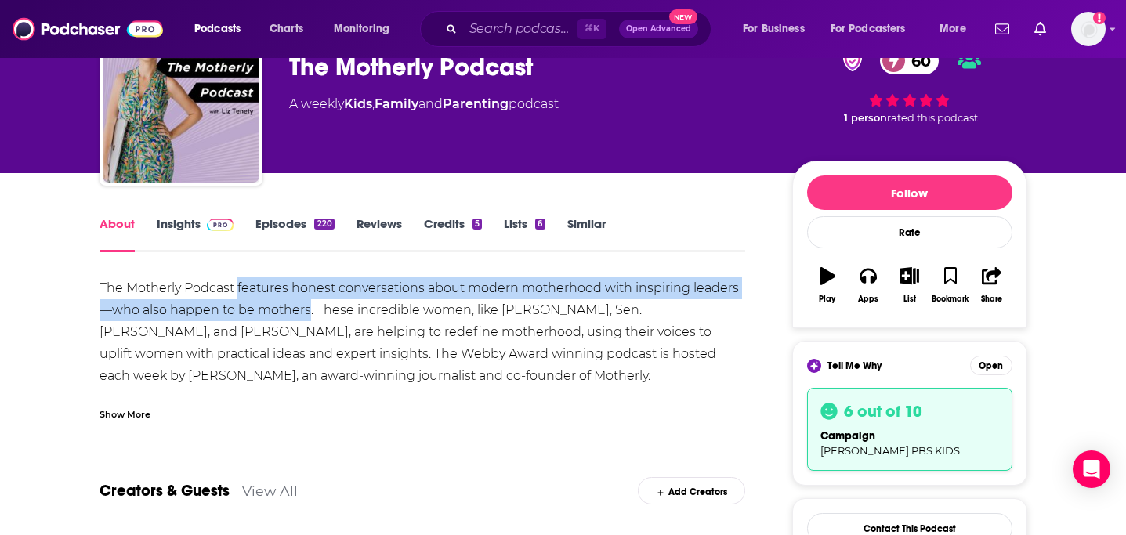
scroll to position [78, 0]
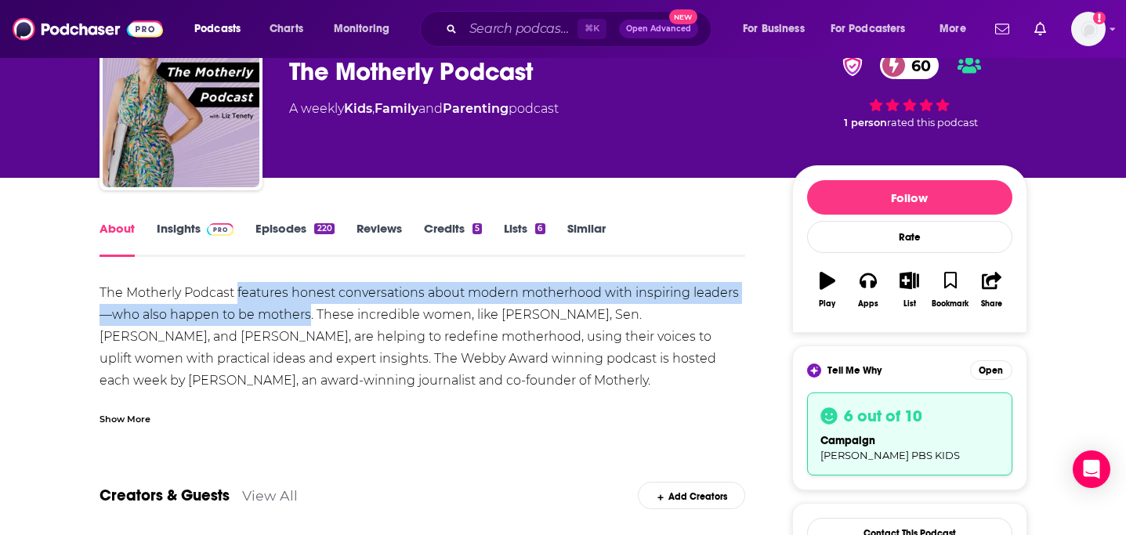
click at [193, 234] on link "Insights" at bounding box center [196, 239] width 78 height 36
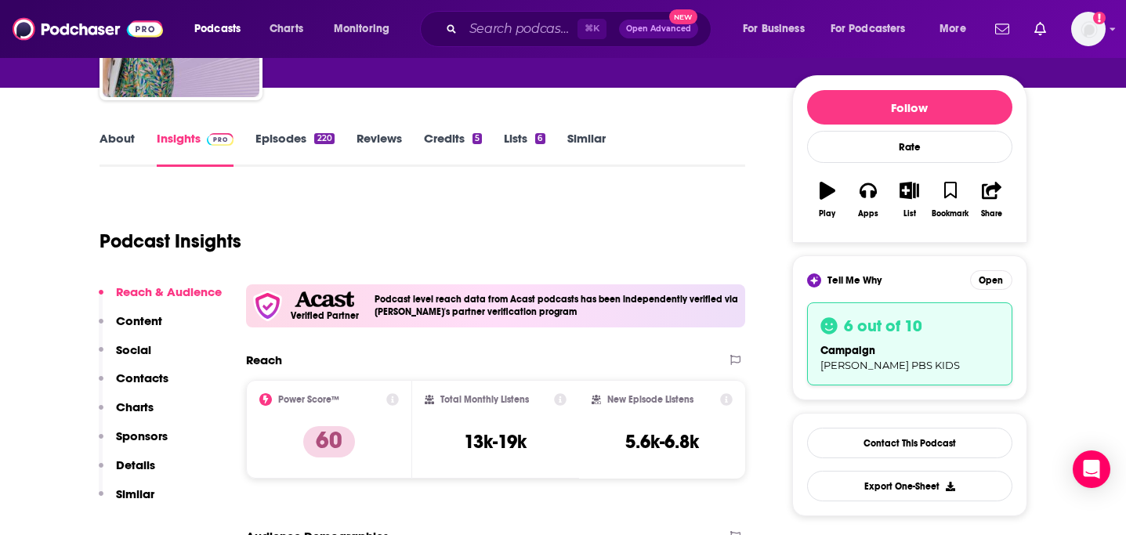
scroll to position [196, 0]
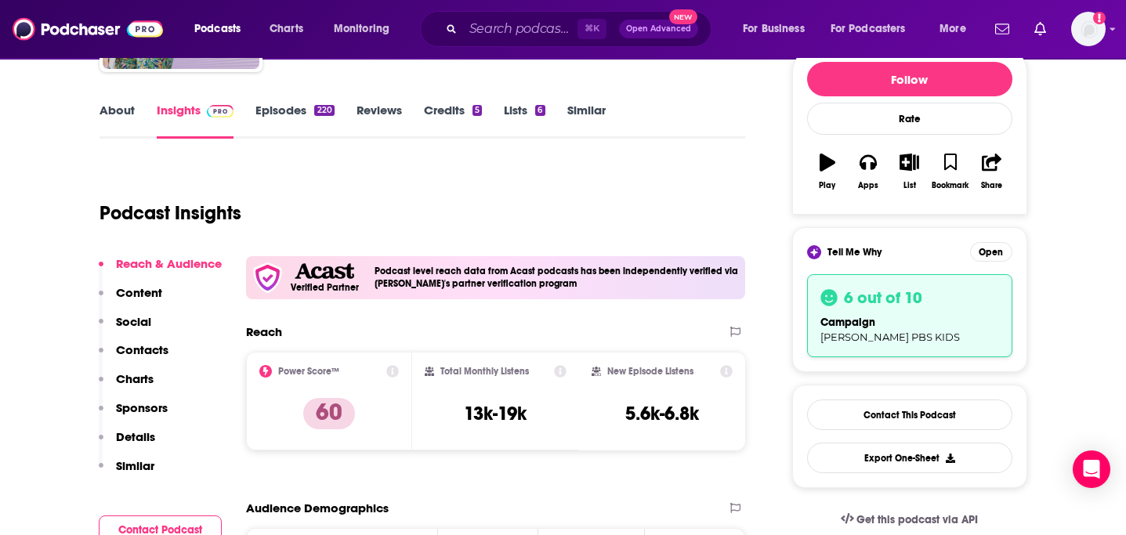
click at [154, 349] on p "Contacts" at bounding box center [142, 350] width 53 height 15
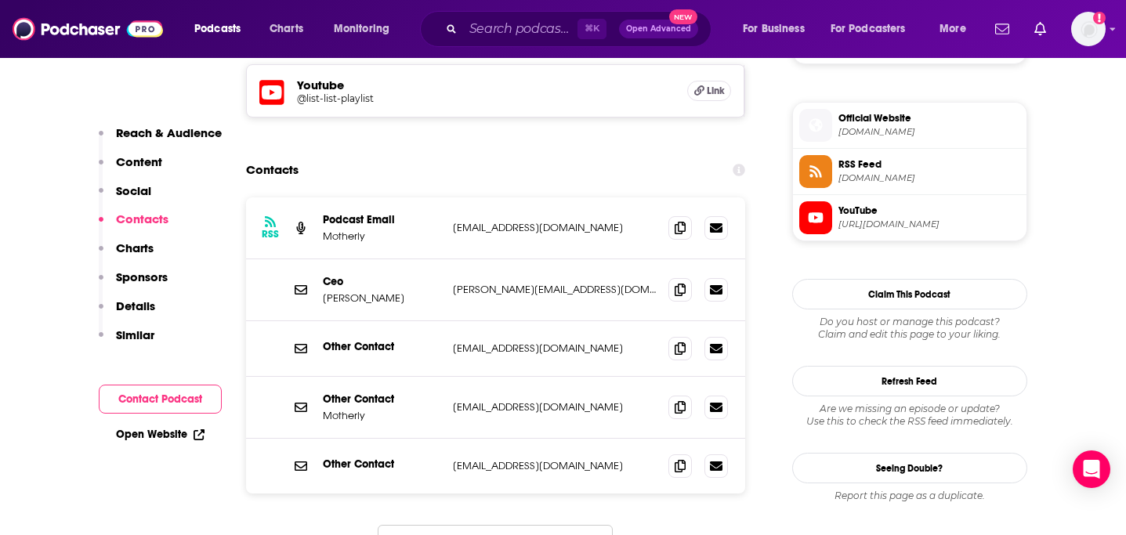
scroll to position [1501, 0]
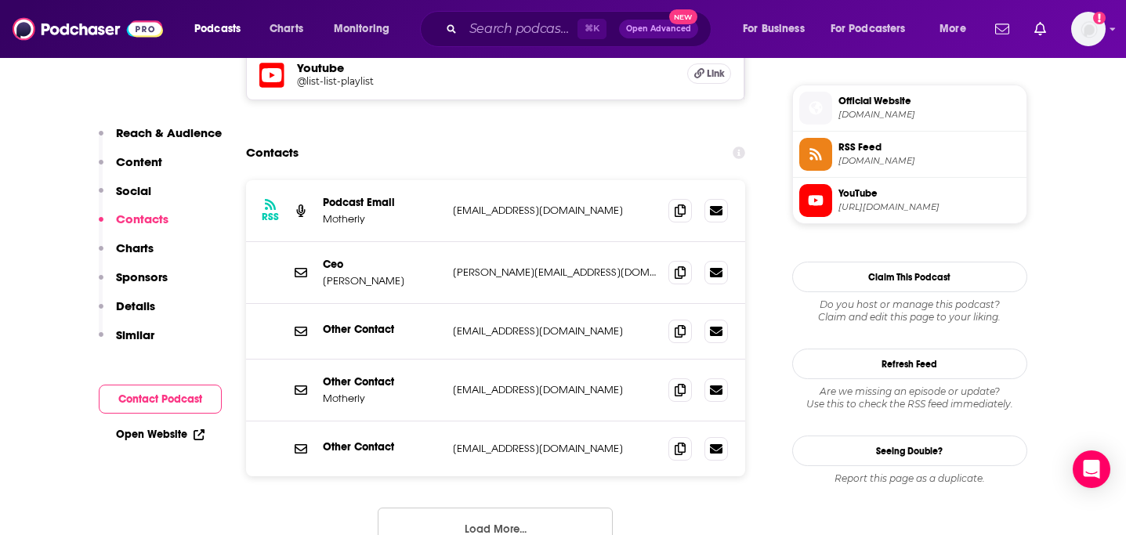
click at [493, 508] on button "Load More..." at bounding box center [495, 529] width 235 height 42
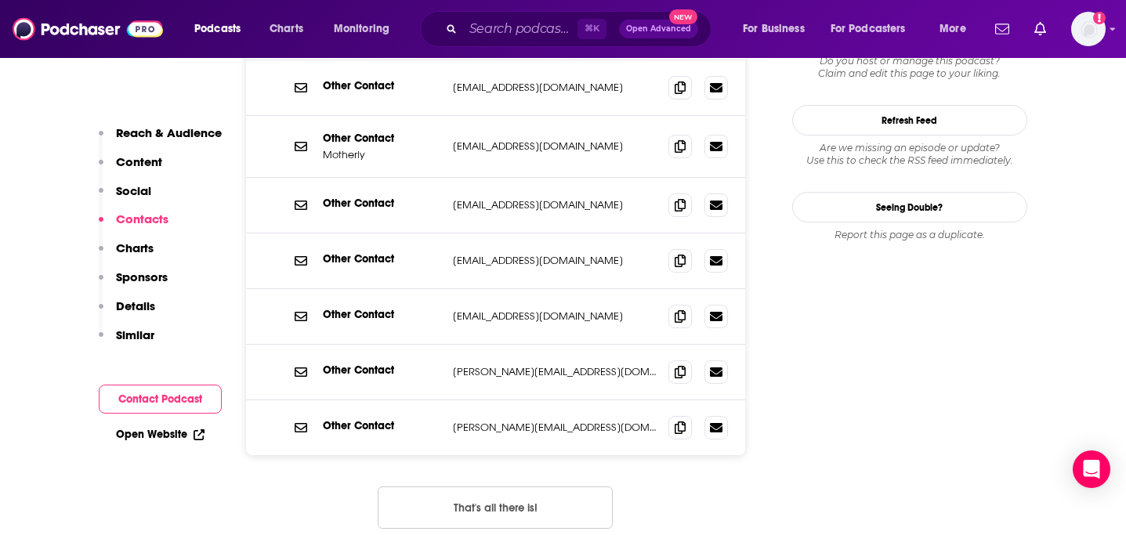
scroll to position [1754, 0]
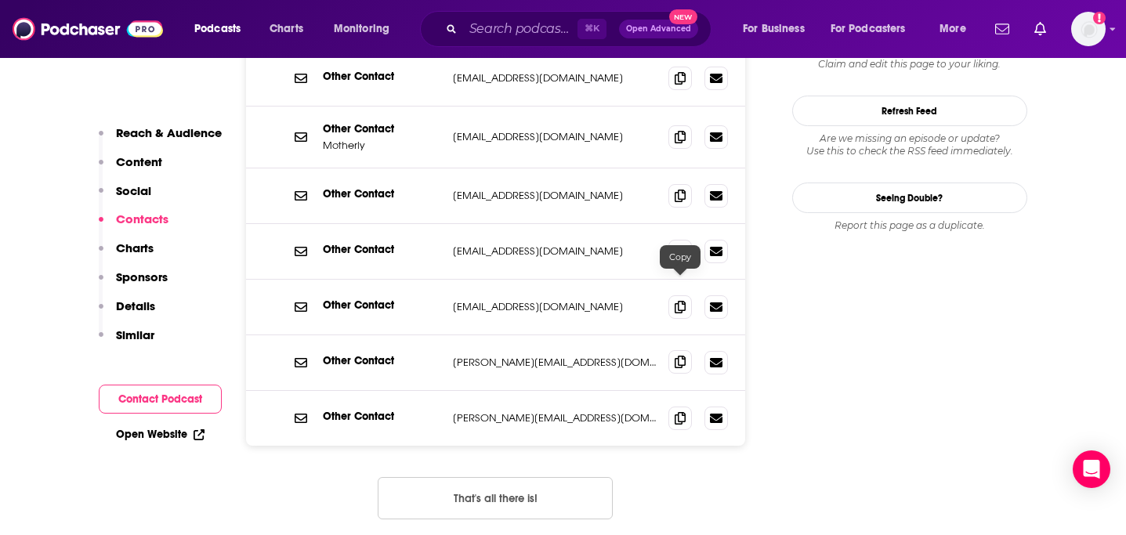
click at [678, 356] on icon at bounding box center [680, 362] width 11 height 13
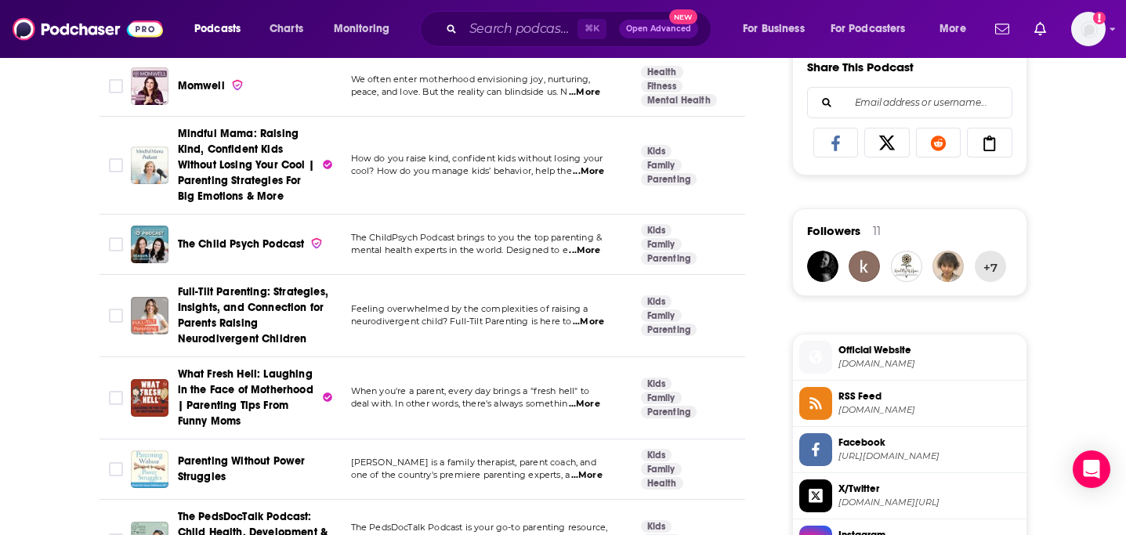
scroll to position [1127, 0]
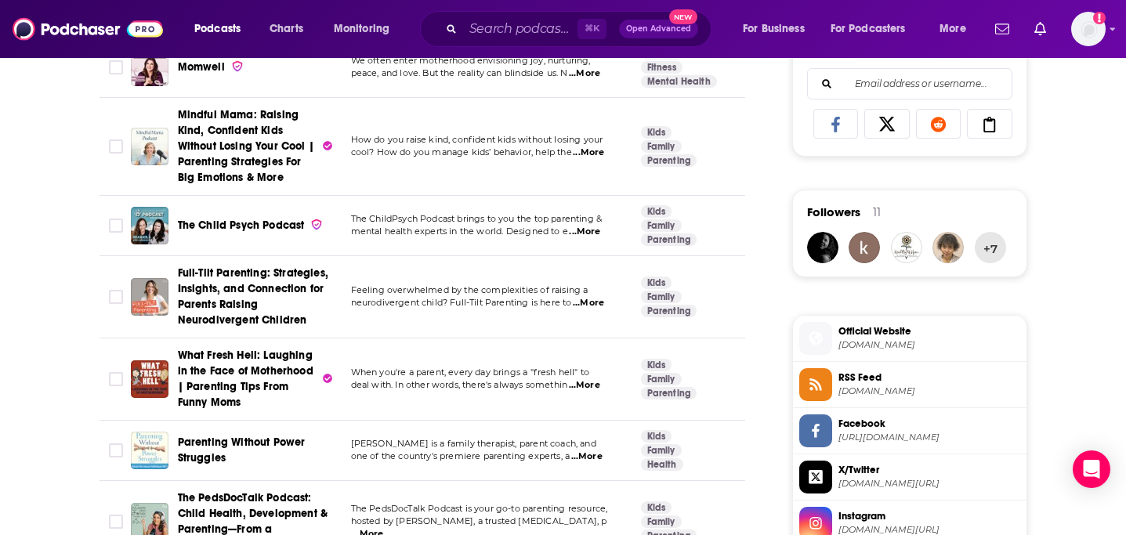
click at [599, 297] on span "...More" at bounding box center [588, 303] width 31 height 13
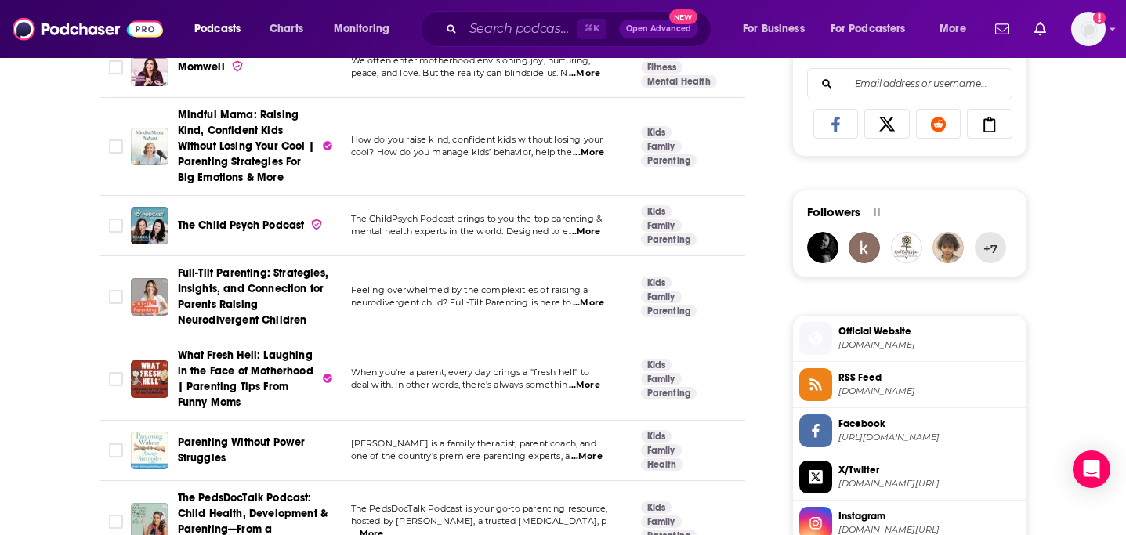
click at [237, 302] on span "Full-Tilt Parenting: Strategies, Insights, and Connection for Parents Raising N…" at bounding box center [253, 296] width 150 height 60
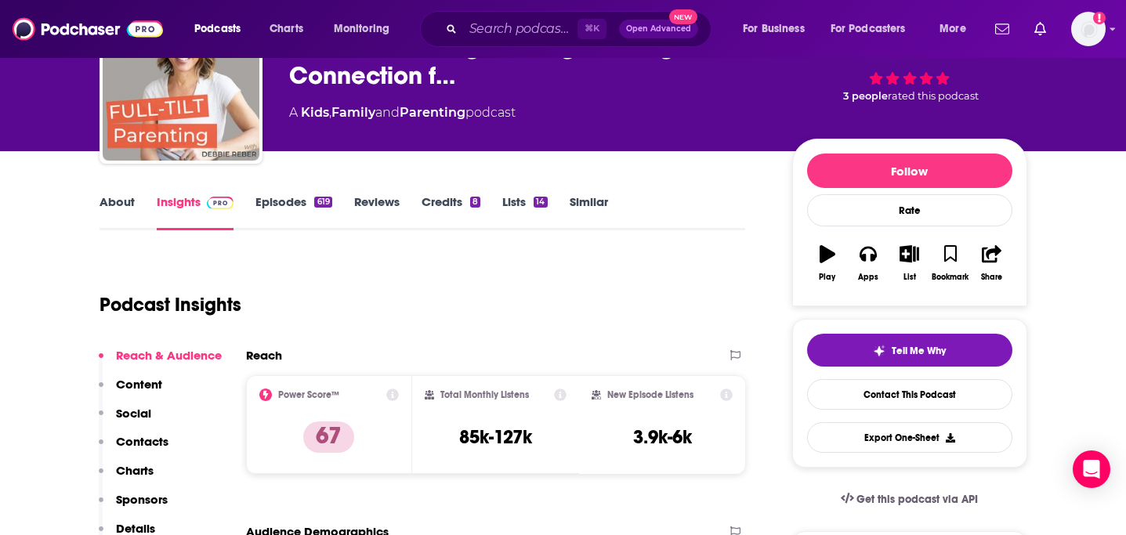
scroll to position [43, 0]
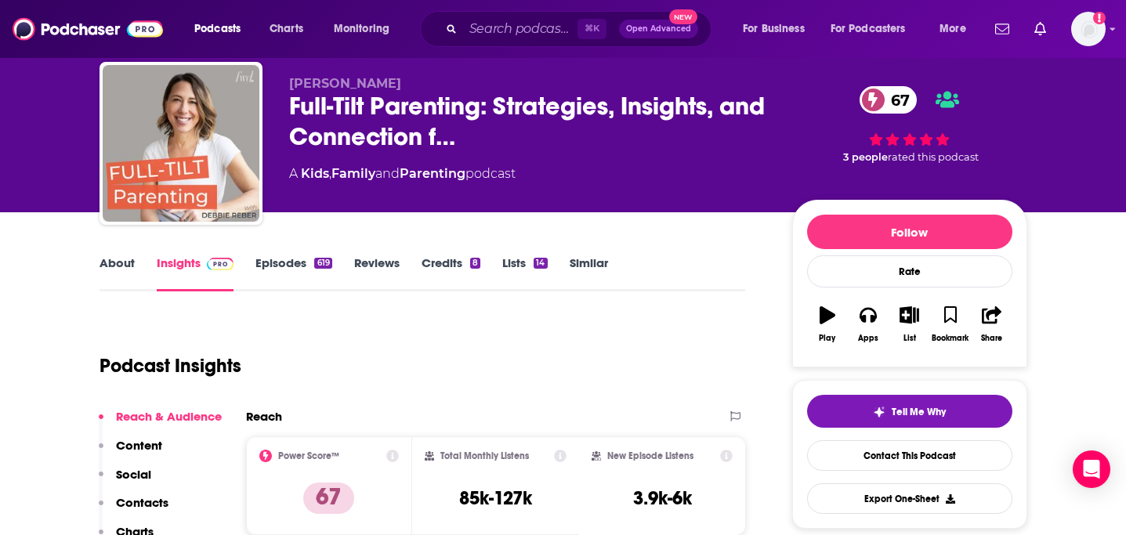
click at [287, 266] on link "Episodes 619" at bounding box center [294, 274] width 76 height 36
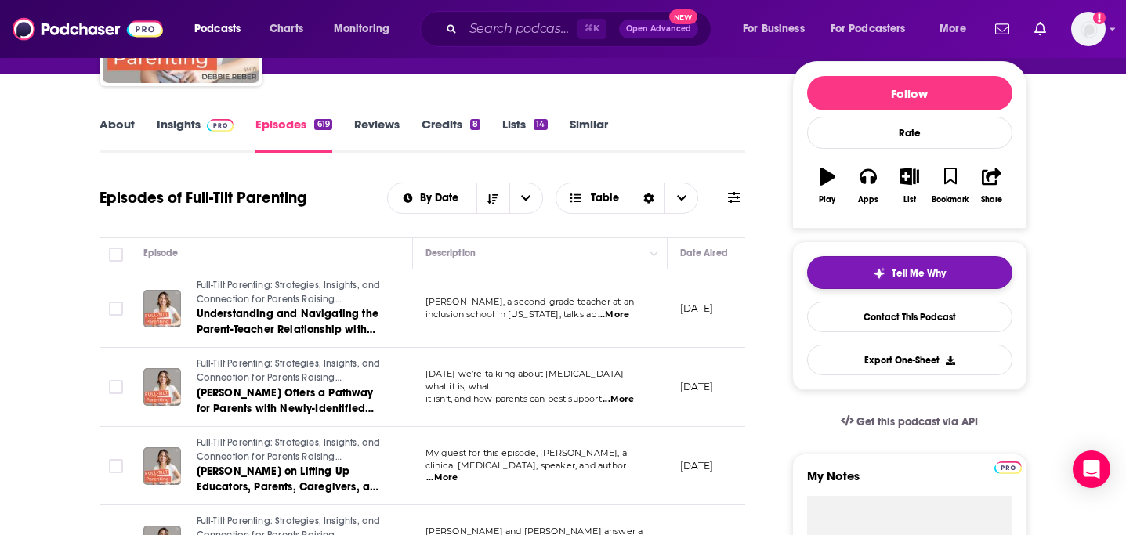
click at [890, 268] on div "Tell Me Why" at bounding box center [909, 273] width 73 height 13
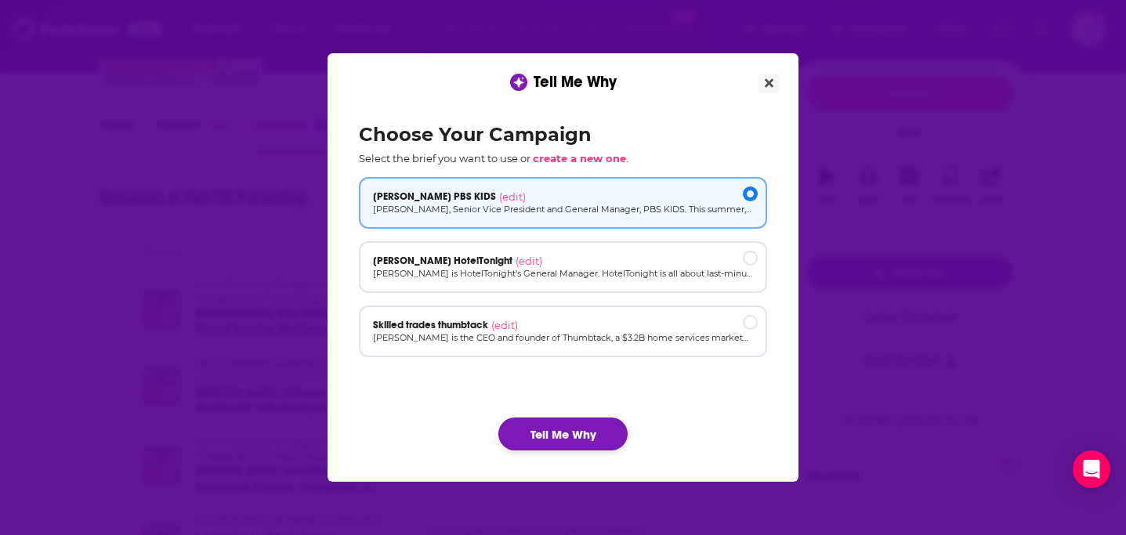
click at [579, 434] on button "Tell Me Why" at bounding box center [562, 434] width 129 height 33
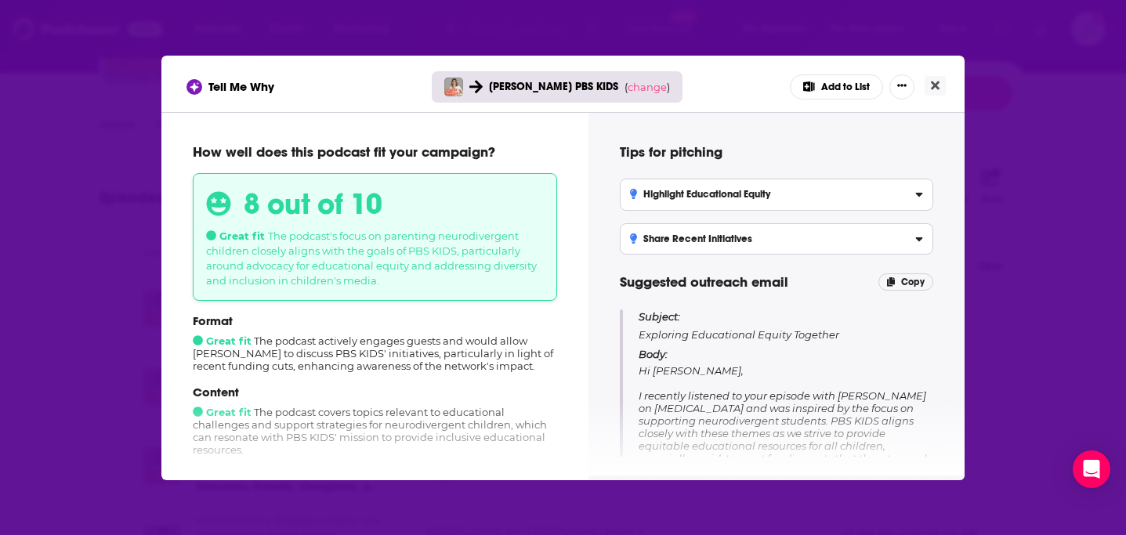
click at [951, 68] on div "Tell Me Why Sara Dewitt PBS KIDS ( change ) Add to List" at bounding box center [562, 84] width 803 height 56
click at [928, 92] on button "Close" at bounding box center [935, 86] width 21 height 20
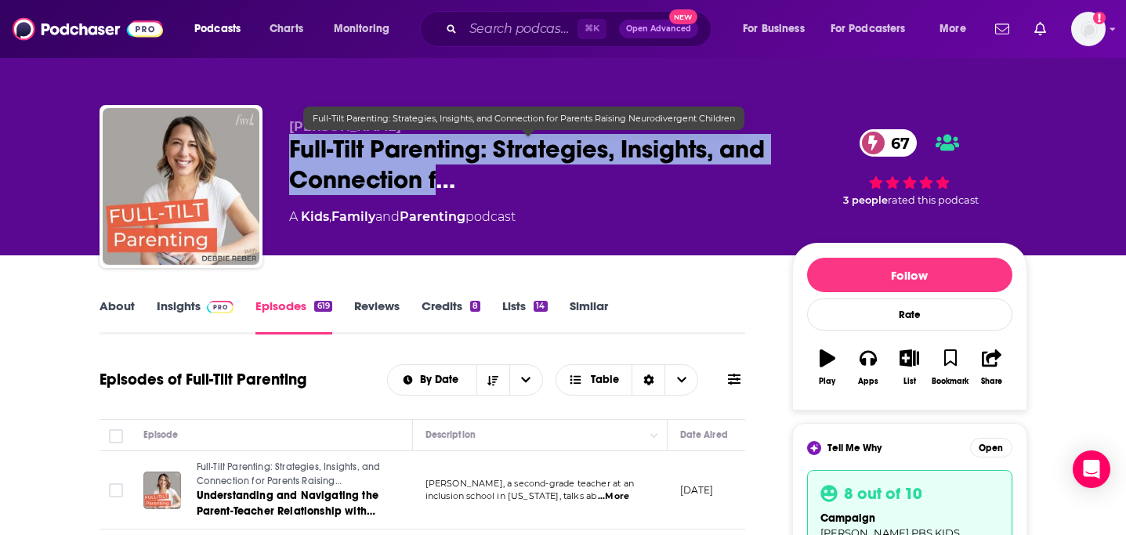
drag, startPoint x: 284, startPoint y: 142, endPoint x: 497, endPoint y: 183, distance: 217.2
click at [497, 183] on div "Debbie Reber Full-Tilt Parenting: Strategies, Insights, and Connection f… 67 A …" at bounding box center [564, 189] width 928 height 169
copy h2 "Full-Tilt Parenting: Strategies, Insights, and Connection f"
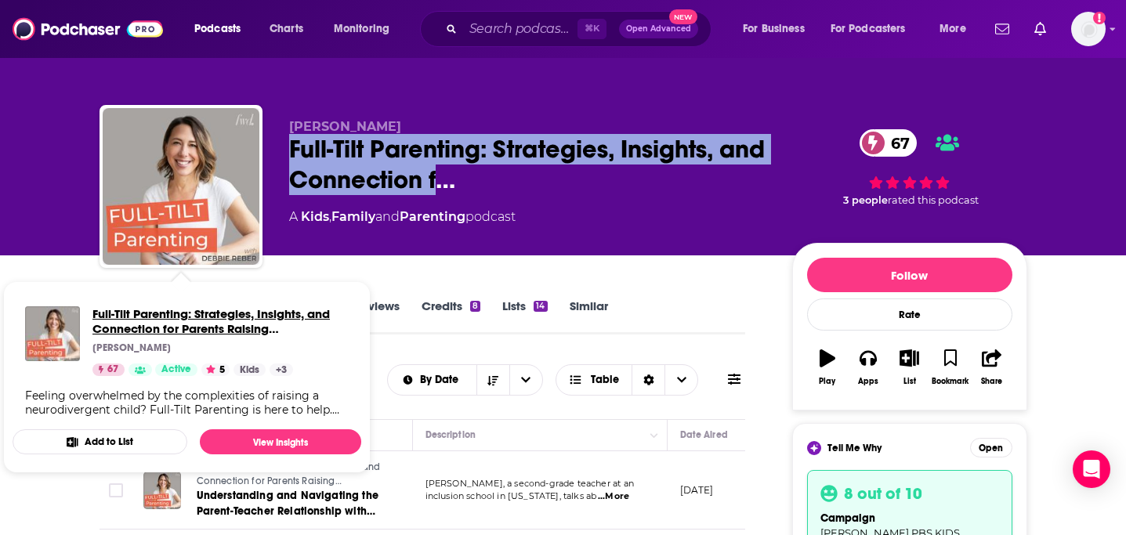
click at [142, 310] on span "Full-Tilt Parenting: Strategies, Insights, and Connection for Parents Raising N…" at bounding box center [220, 321] width 256 height 30
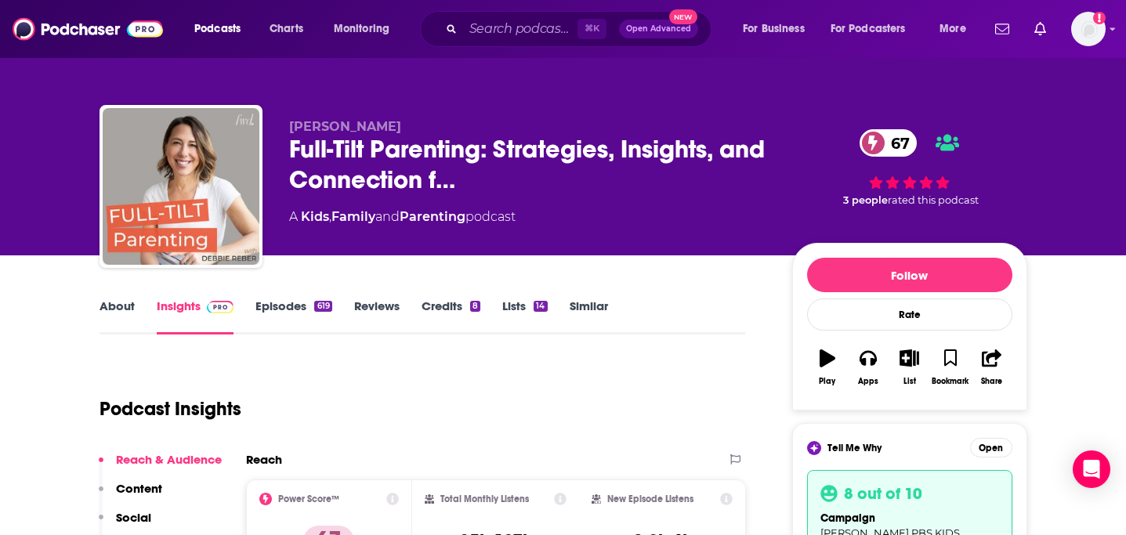
click at [113, 324] on link "About" at bounding box center [117, 317] width 35 height 36
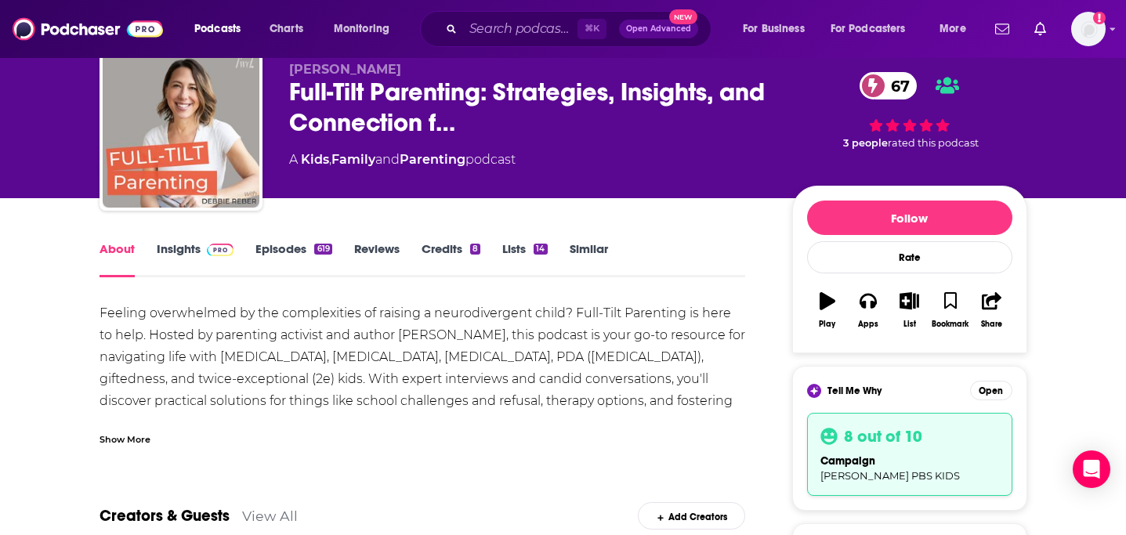
scroll to position [58, 0]
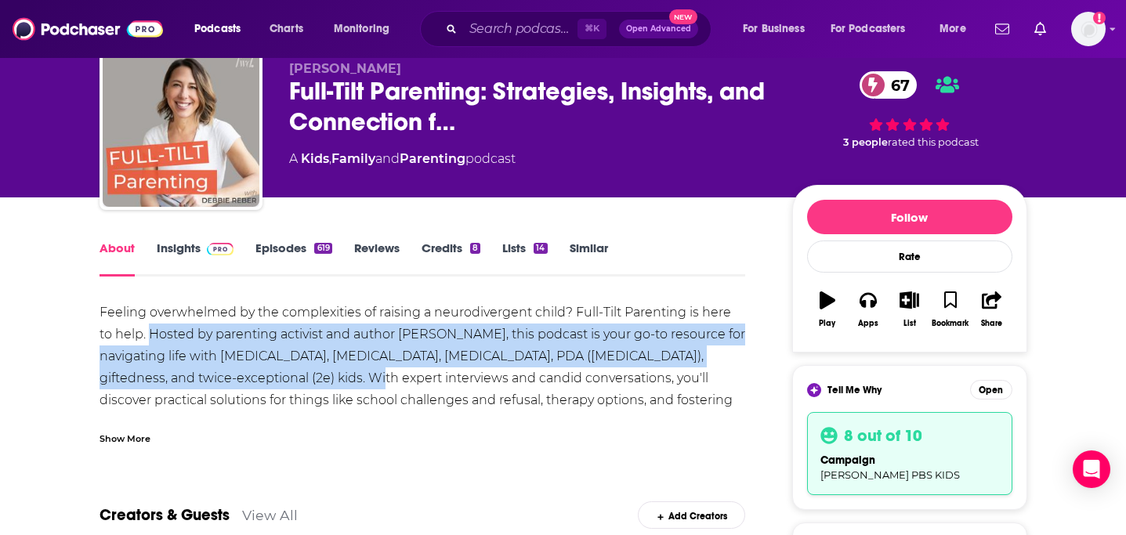
drag, startPoint x: 137, startPoint y: 328, endPoint x: 362, endPoint y: 380, distance: 231.0
click at [362, 380] on div "Feeling overwhelmed by the complexities of raising a neurodivergent child? Full…" at bounding box center [423, 411] width 647 height 219
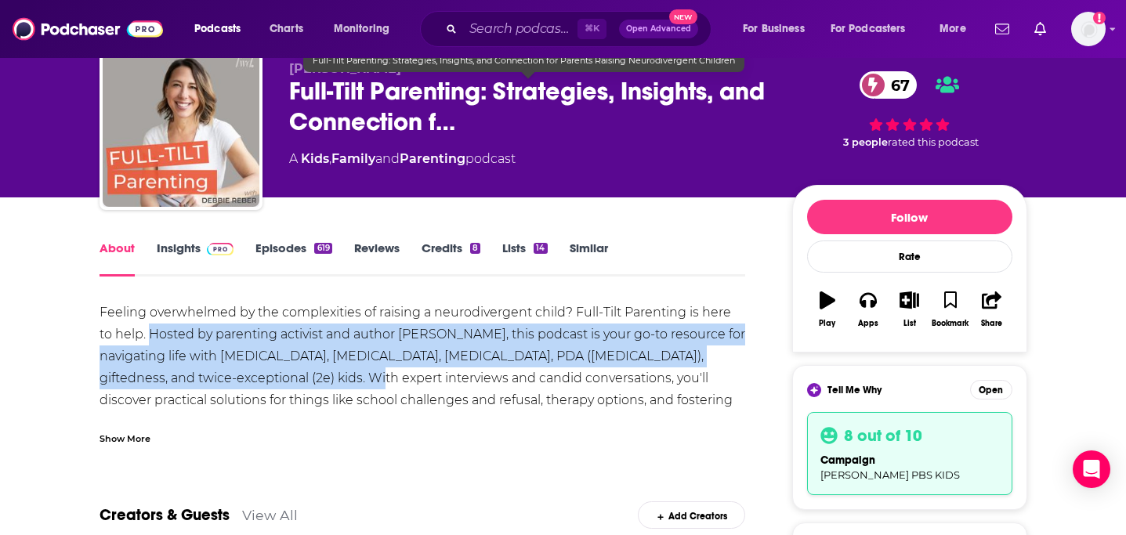
copy div "Hosted by parenting activist and author Debbie Reber, this podcast is your go-t…"
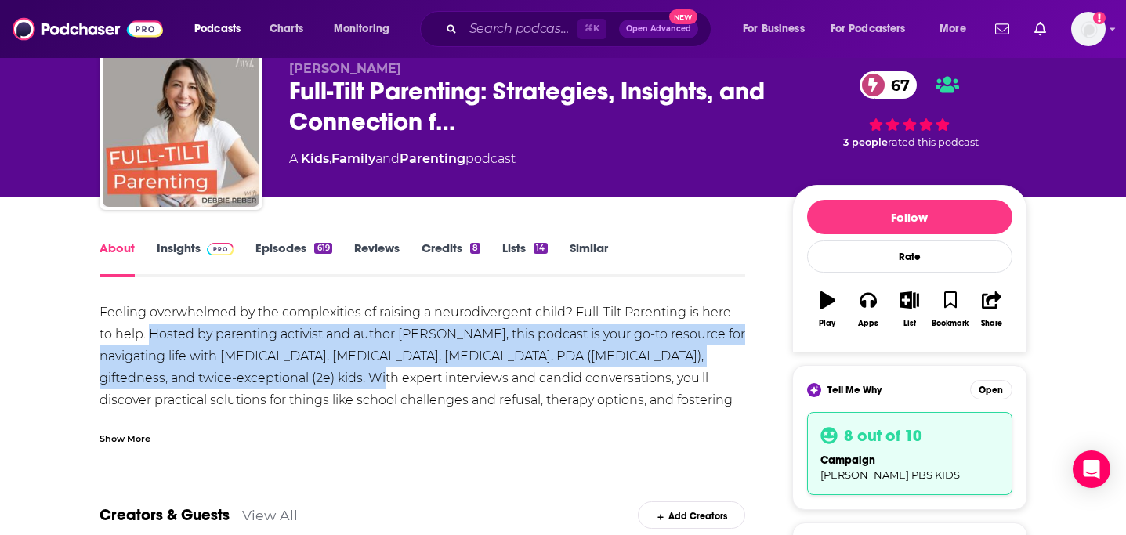
scroll to position [58, 0]
click at [187, 256] on link "Insights" at bounding box center [196, 259] width 78 height 36
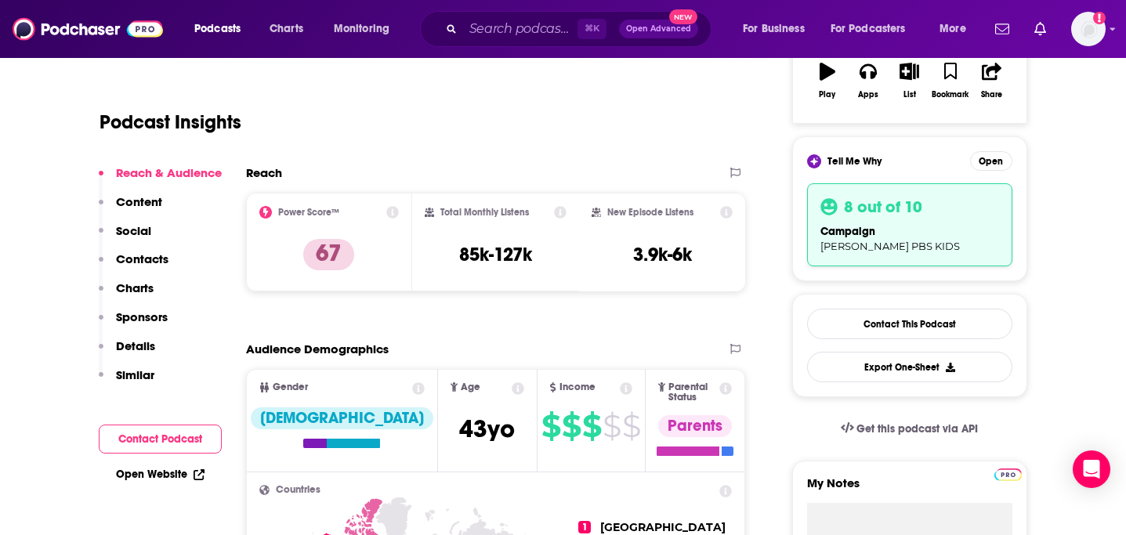
scroll to position [304, 0]
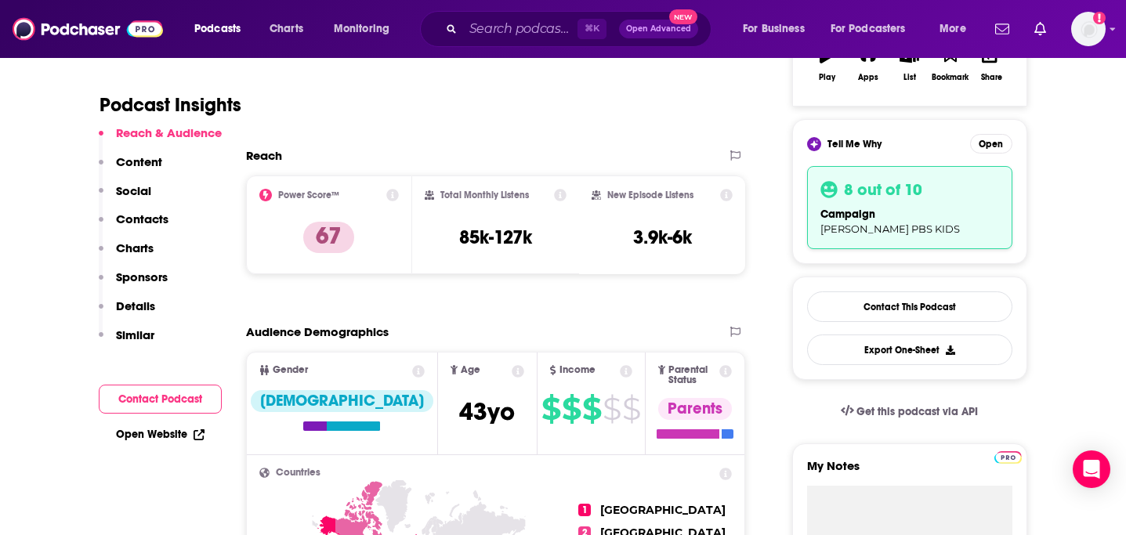
click at [136, 218] on p "Contacts" at bounding box center [142, 219] width 53 height 15
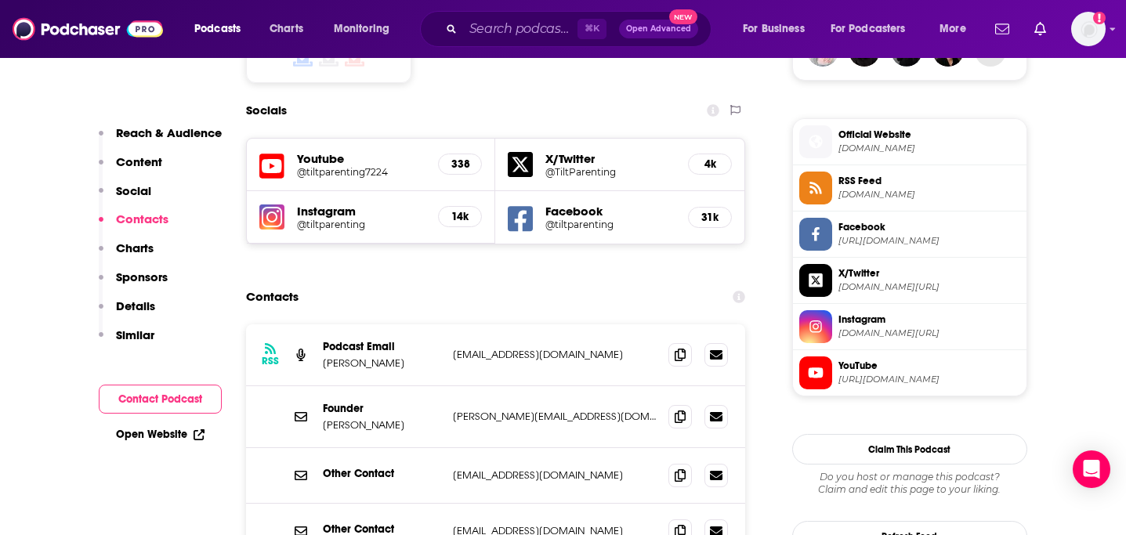
scroll to position [1325, 0]
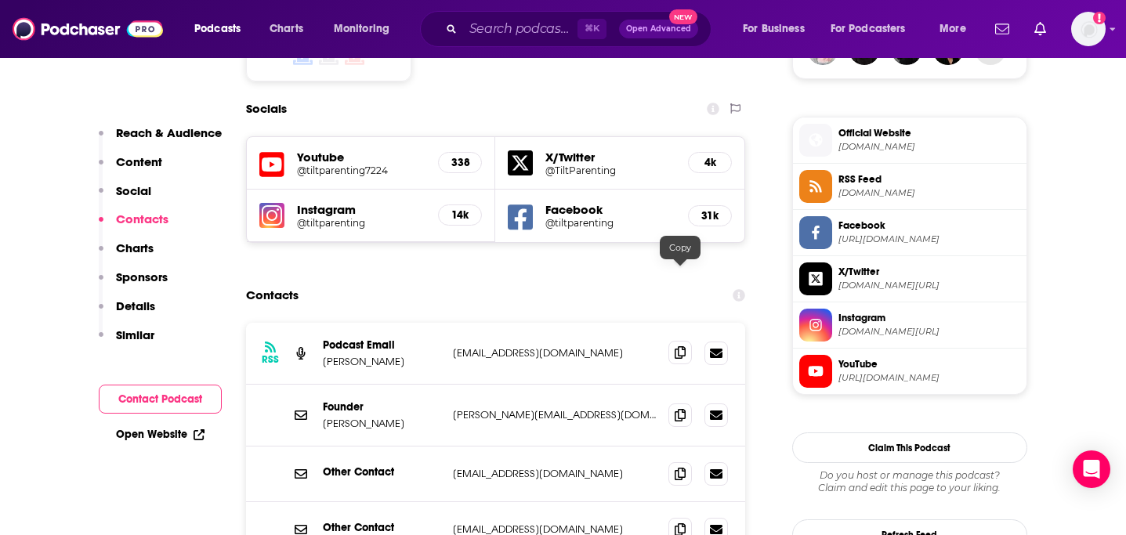
click at [679, 346] on icon at bounding box center [680, 352] width 11 height 13
click at [683, 408] on icon at bounding box center [680, 414] width 11 height 13
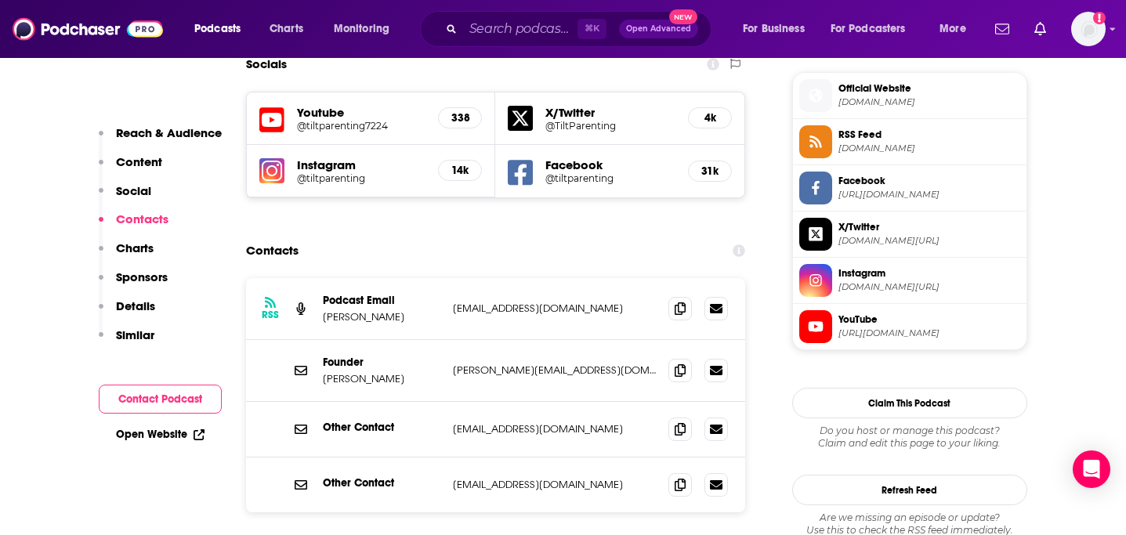
scroll to position [1372, 0]
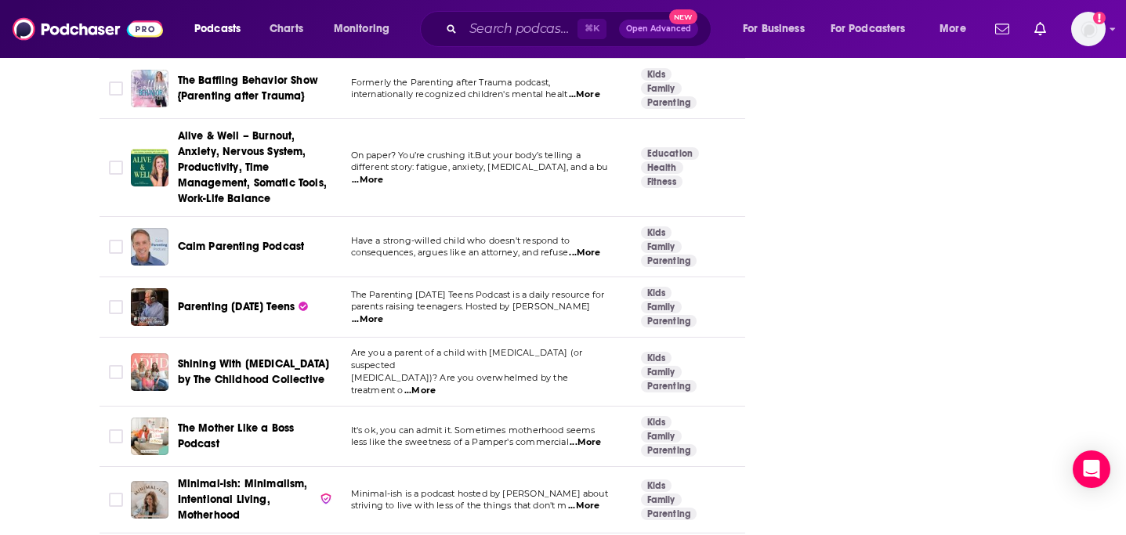
scroll to position [3098, 0]
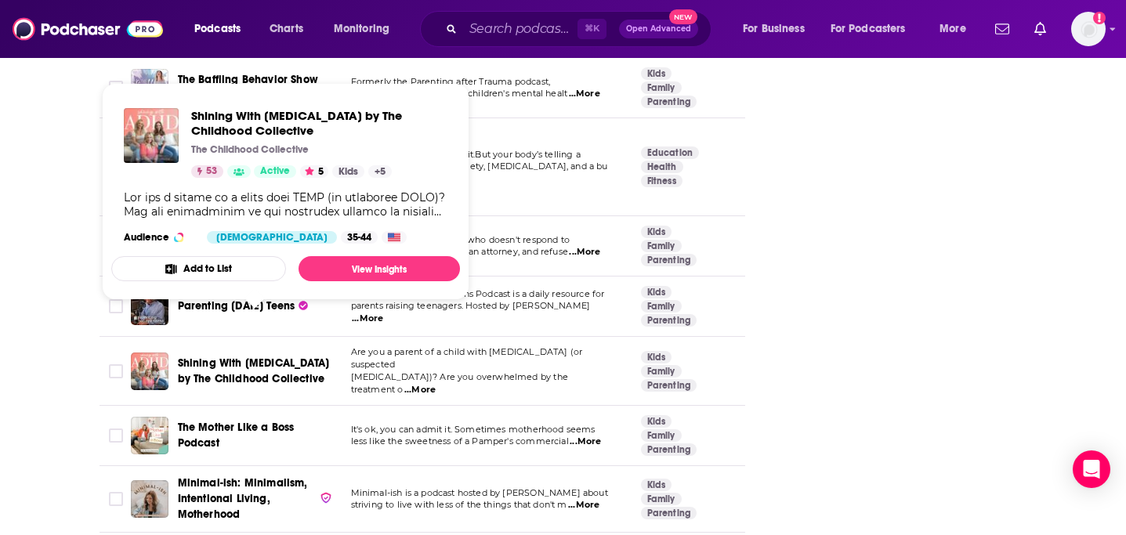
click at [266, 356] on span "Shining With [MEDICAL_DATA] by The Childhood Collective" at bounding box center [255, 371] width 155 height 31
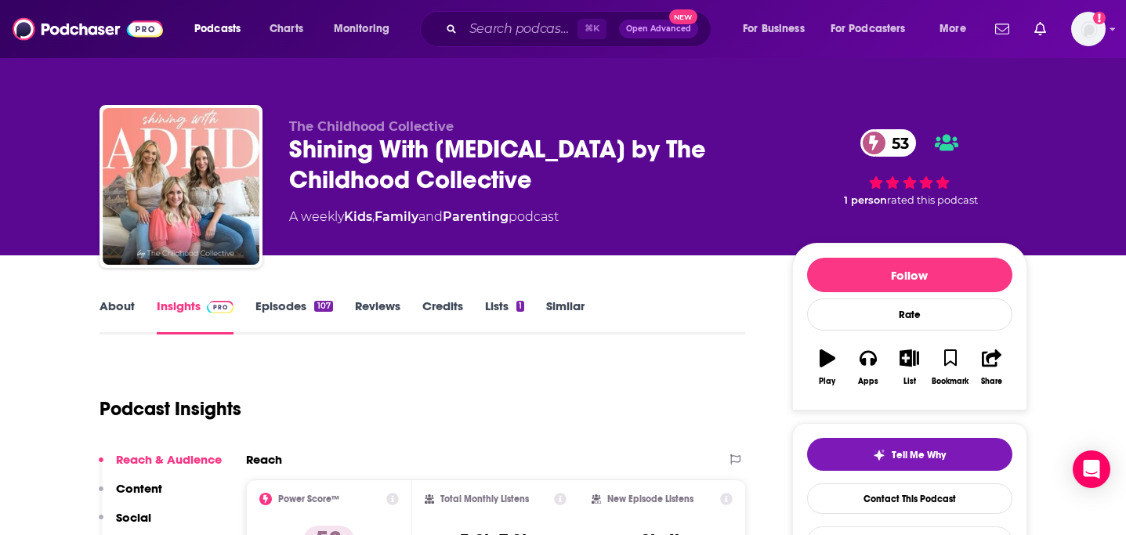
scroll to position [96, 0]
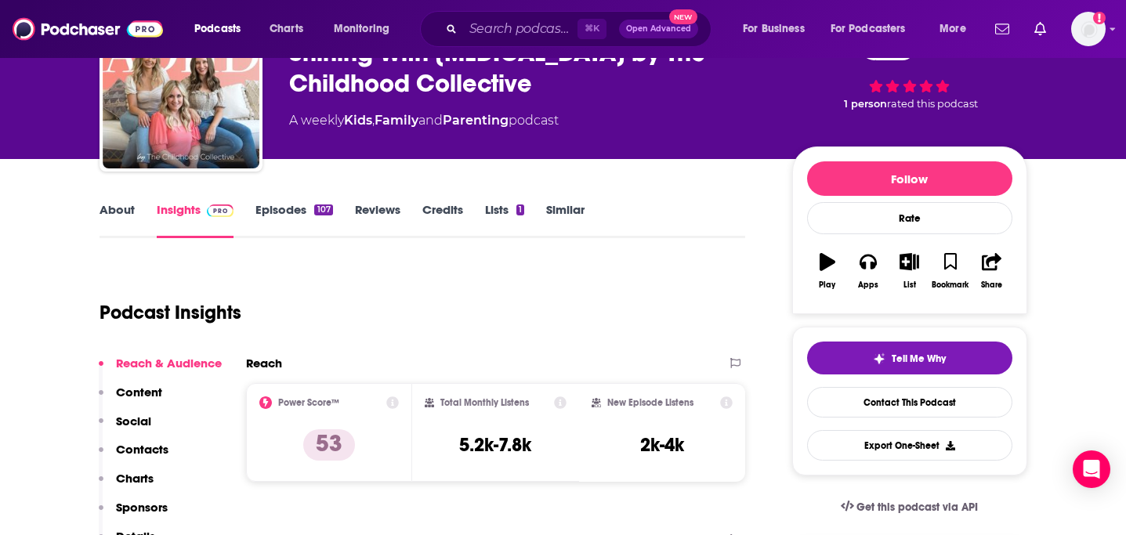
click at [283, 211] on link "Episodes 107" at bounding box center [294, 220] width 77 height 36
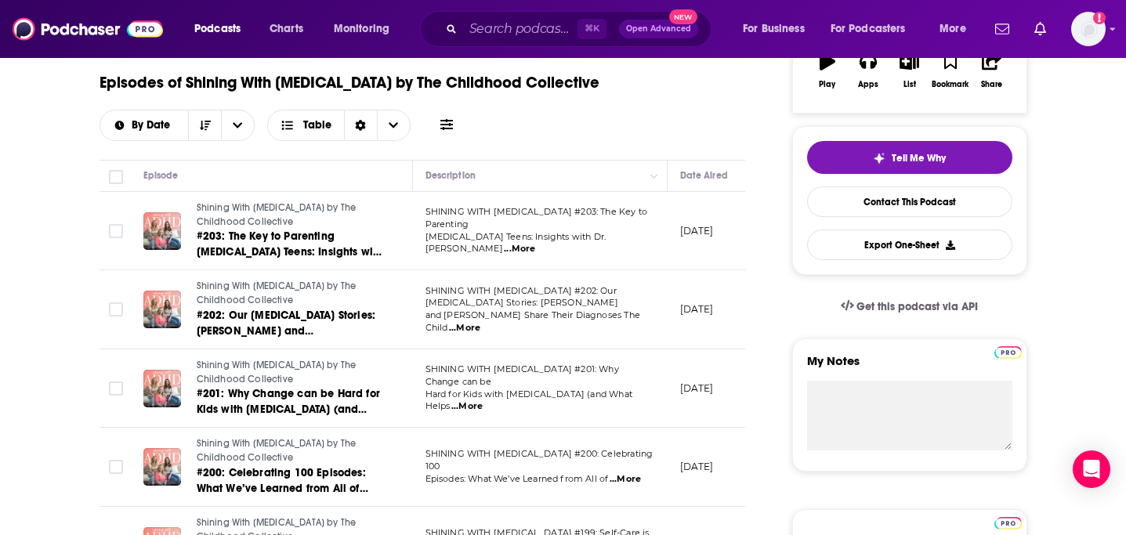
scroll to position [292, 0]
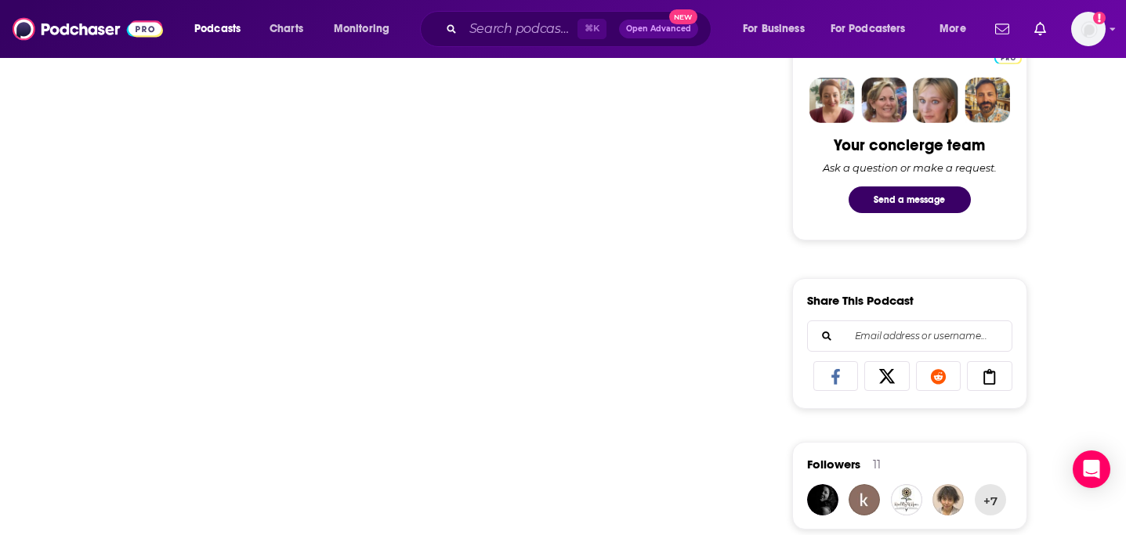
scroll to position [875, 0]
